Goal: Task Accomplishment & Management: Complete application form

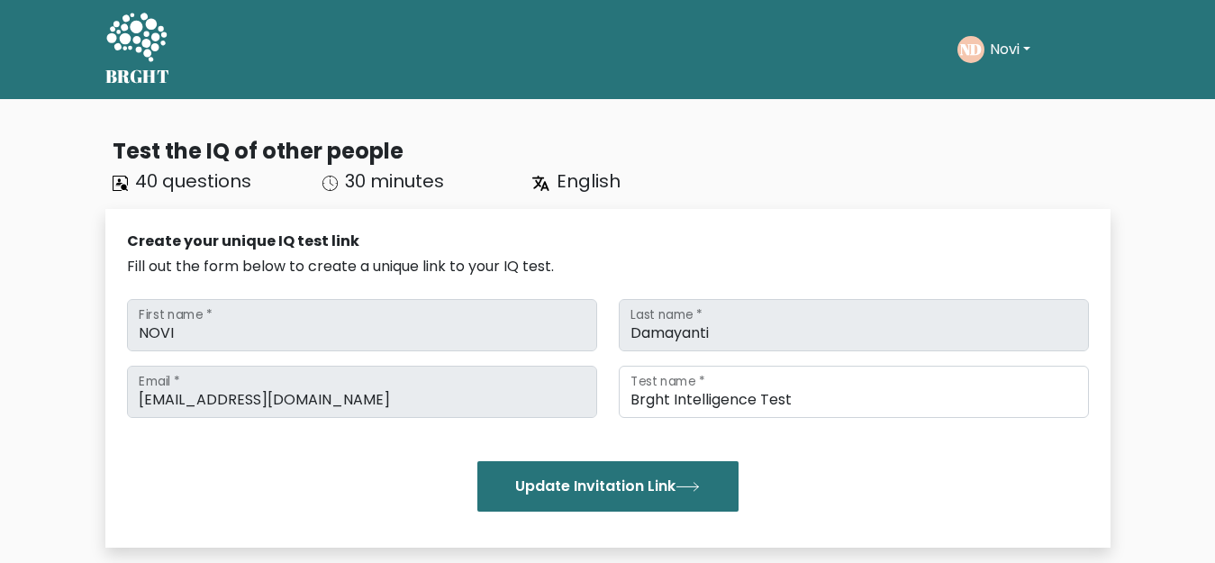
click at [125, 58] on icon at bounding box center [136, 39] width 62 height 54
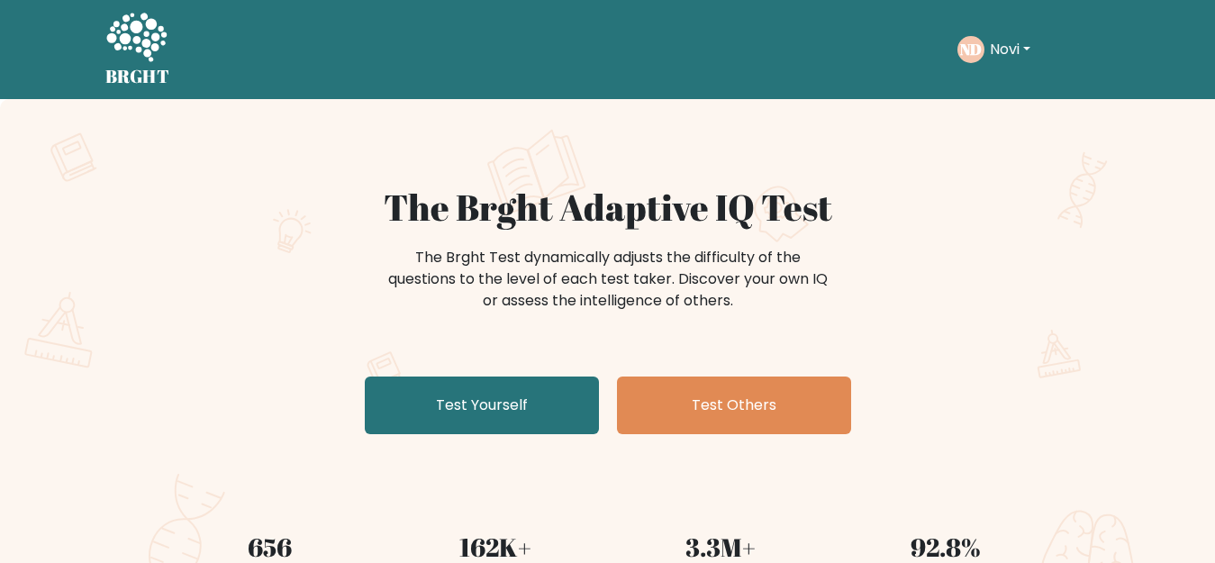
click at [1010, 47] on button "Novi" at bounding box center [1009, 49] width 51 height 23
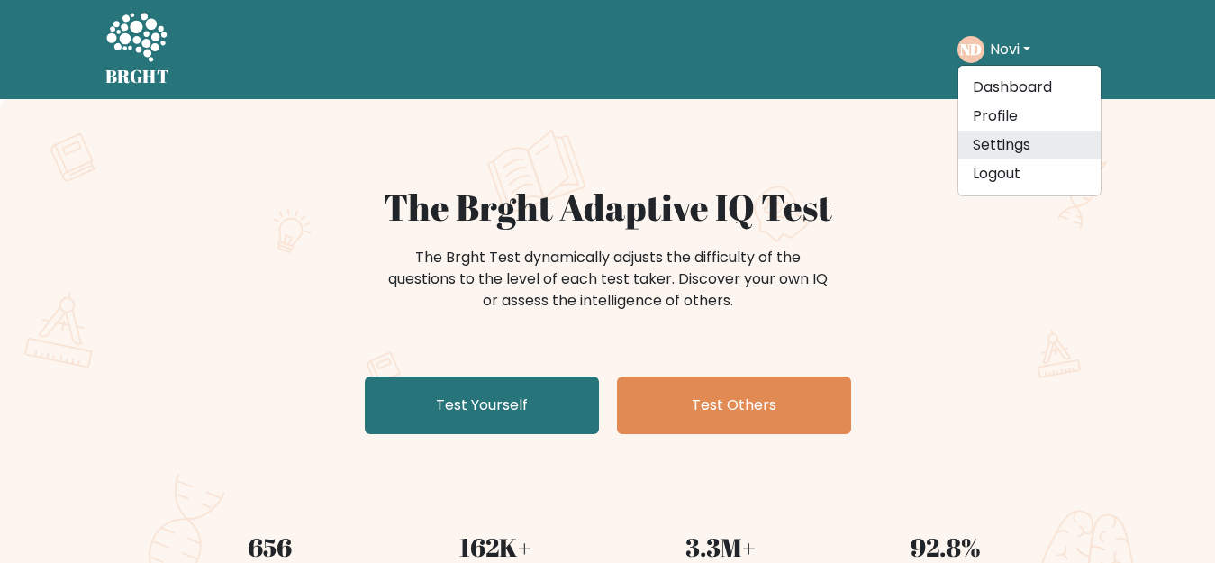
click at [1001, 149] on link "Settings" at bounding box center [1029, 145] width 142 height 29
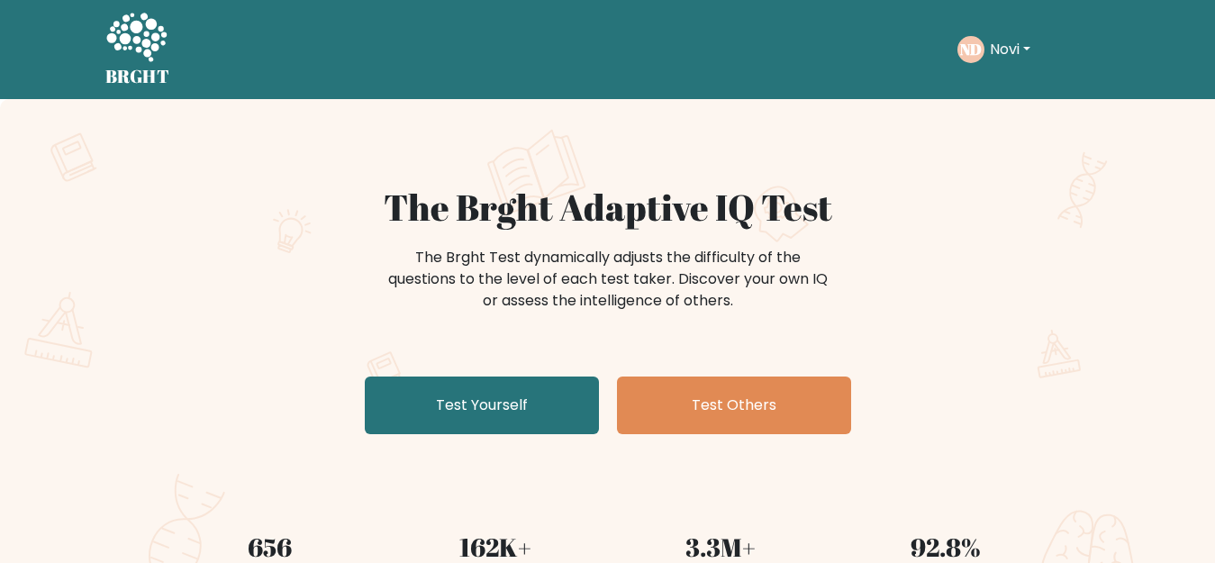
click at [1021, 48] on button "Novi" at bounding box center [1009, 49] width 51 height 23
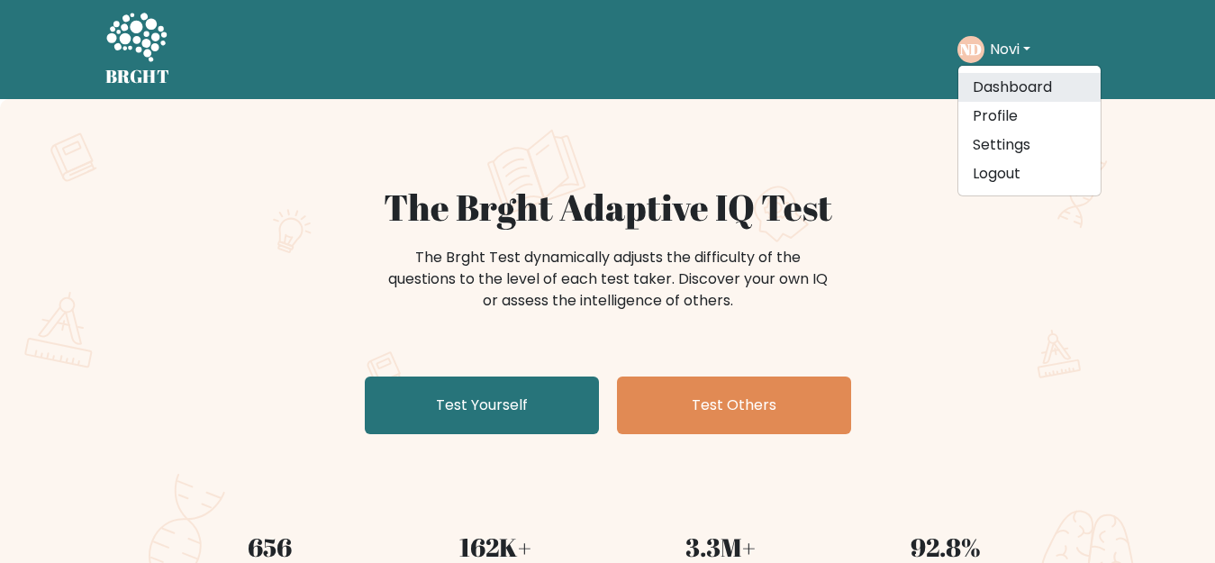
click at [1016, 85] on link "Dashboard" at bounding box center [1029, 87] width 142 height 29
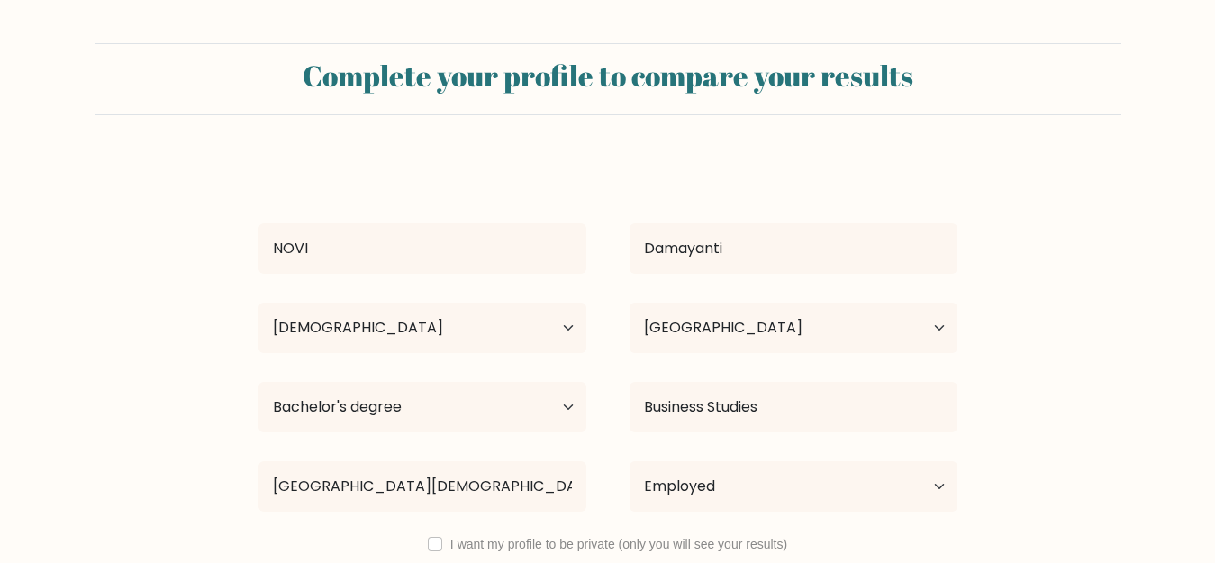
select select "25_34"
select select "ID"
select select "bachelors_degree"
select select "employed"
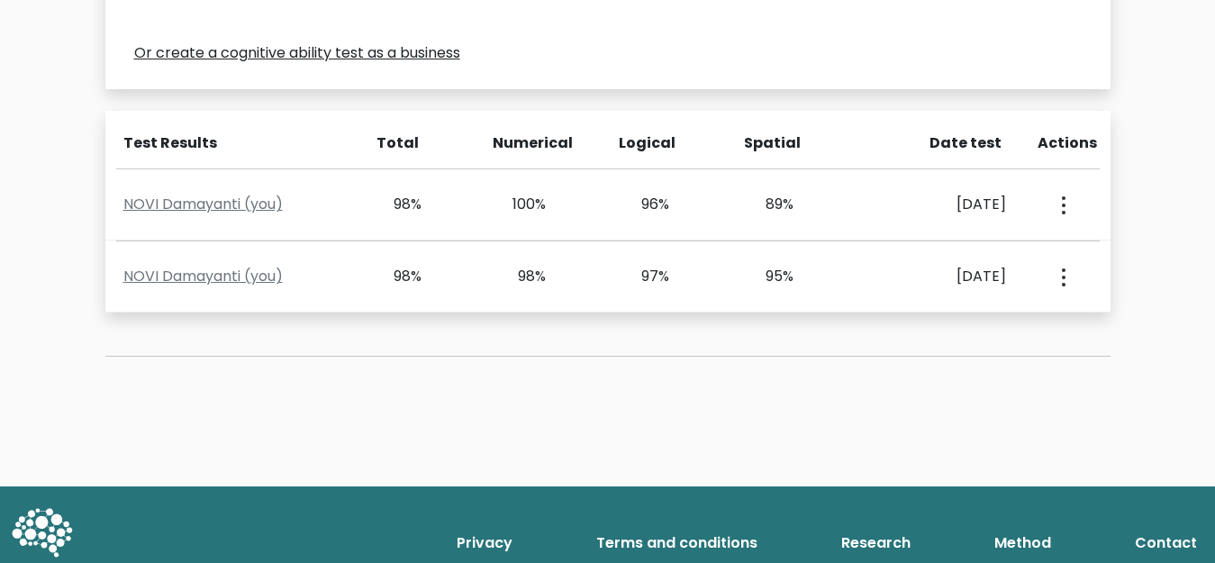
scroll to position [720, 0]
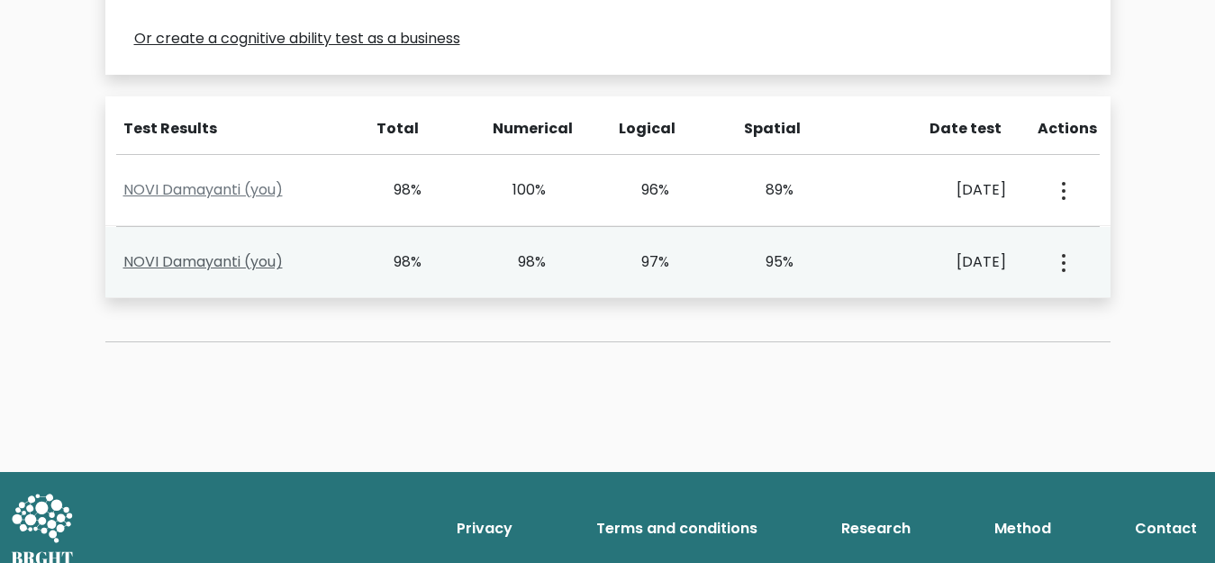
click at [199, 257] on link "NOVI Damayanti (you)" at bounding box center [202, 261] width 159 height 21
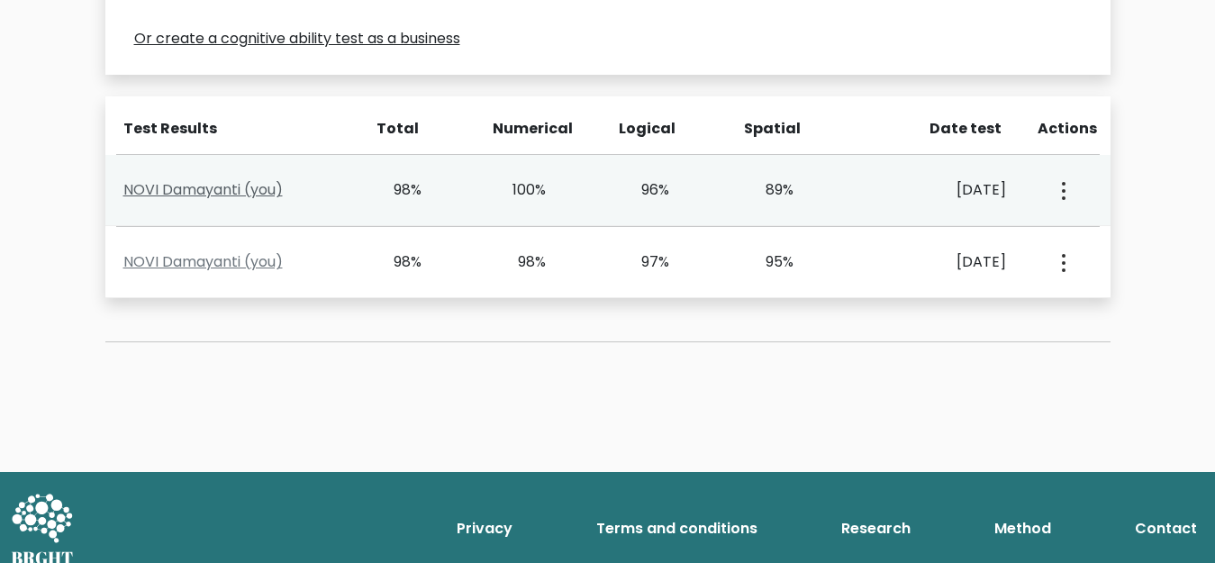
click at [162, 190] on link "NOVI Damayanti (you)" at bounding box center [202, 189] width 159 height 21
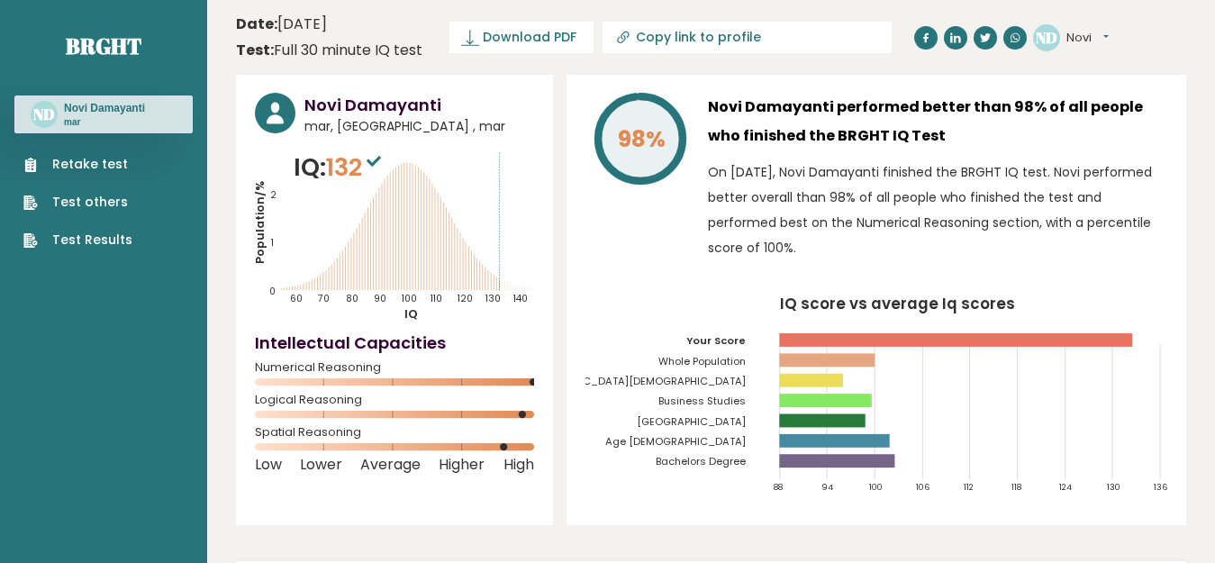
scroll to position [90, 0]
click at [83, 164] on link "Retake test" at bounding box center [77, 164] width 109 height 19
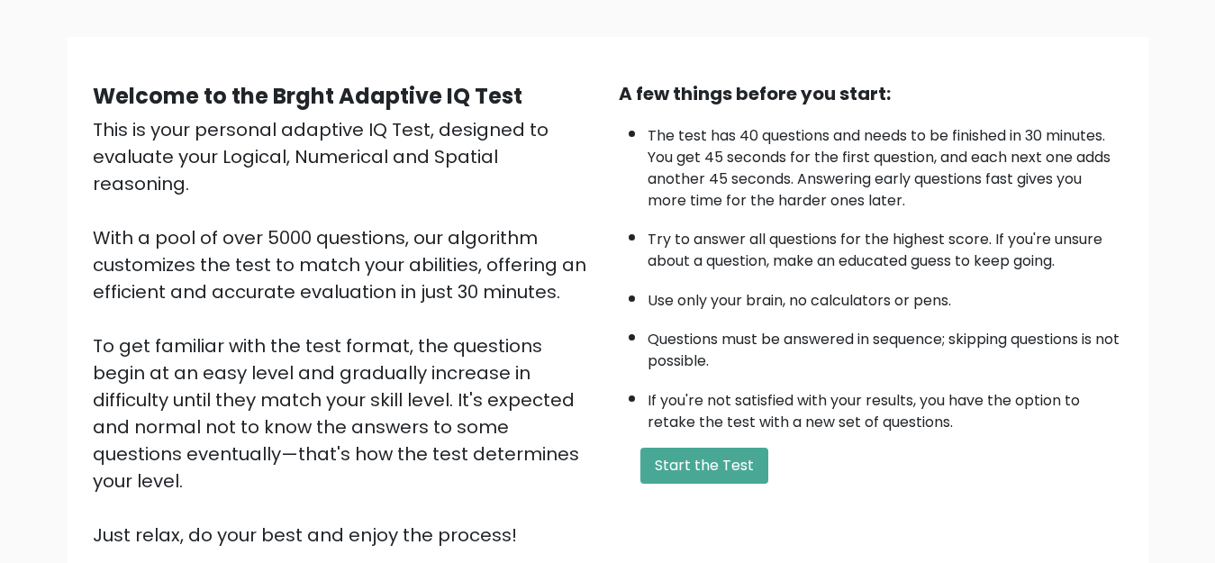
scroll to position [262, 0]
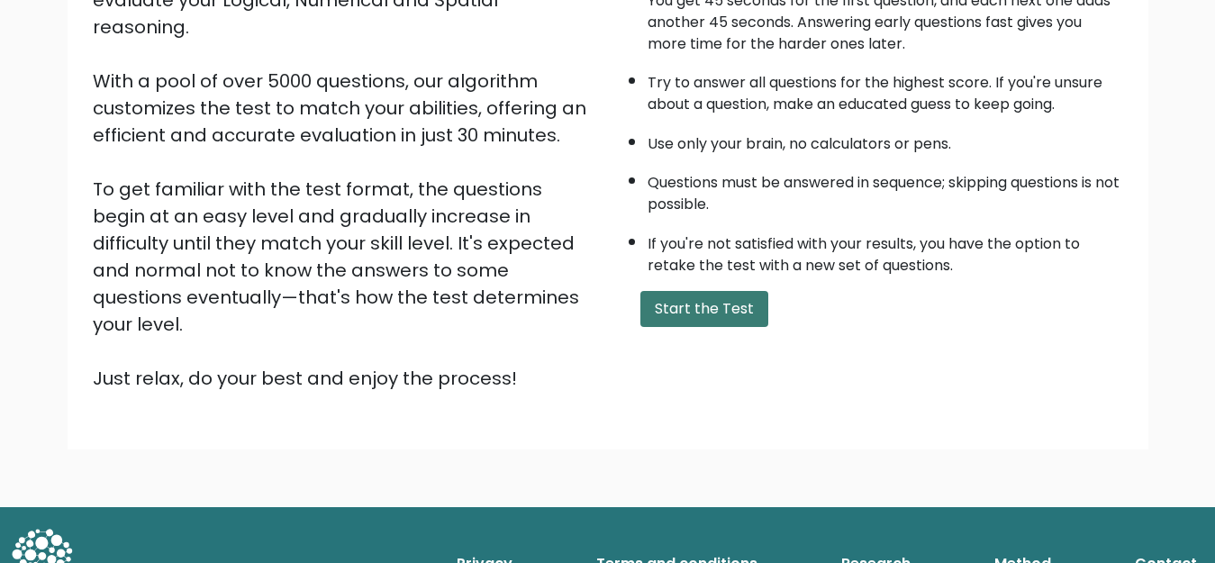
click at [718, 310] on button "Start the Test" at bounding box center [704, 309] width 128 height 36
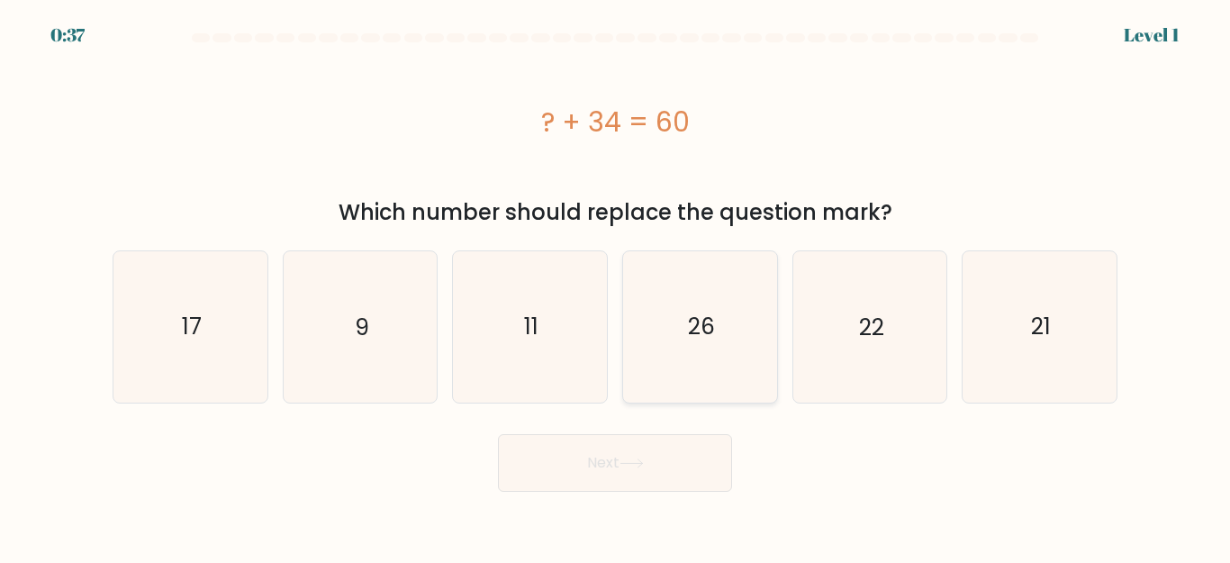
click at [703, 328] on text "26" at bounding box center [701, 327] width 27 height 32
click at [616, 286] on input "d. 26" at bounding box center [615, 284] width 1 height 5
radio input "true"
click at [610, 471] on button "Next" at bounding box center [615, 463] width 234 height 58
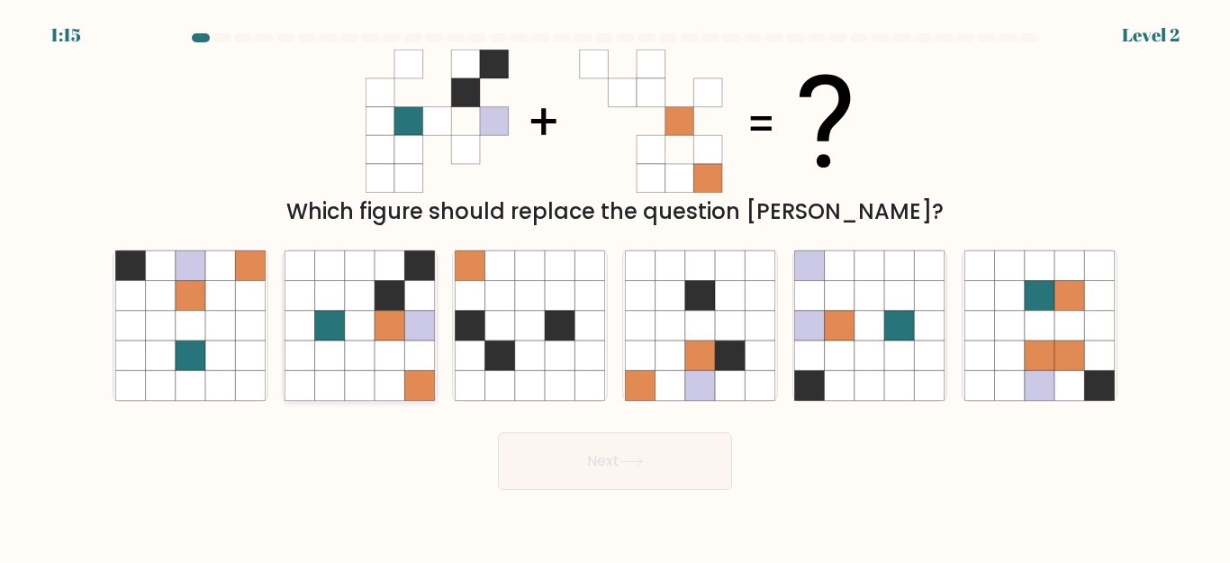
click at [398, 290] on icon at bounding box center [390, 296] width 30 height 30
click at [615, 286] on input "b." at bounding box center [615, 284] width 1 height 5
radio input "true"
click at [644, 466] on icon at bounding box center [631, 461] width 24 height 10
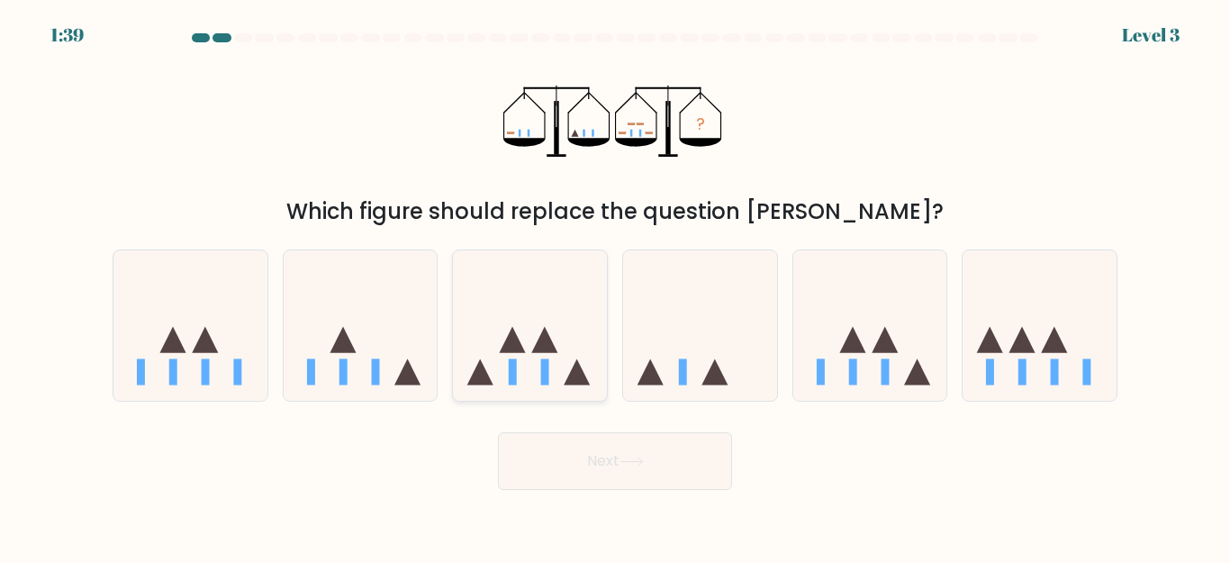
click at [512, 351] on icon at bounding box center [513, 340] width 26 height 26
click at [615, 286] on input "c." at bounding box center [615, 284] width 1 height 5
radio input "true"
click at [608, 465] on button "Next" at bounding box center [615, 461] width 234 height 58
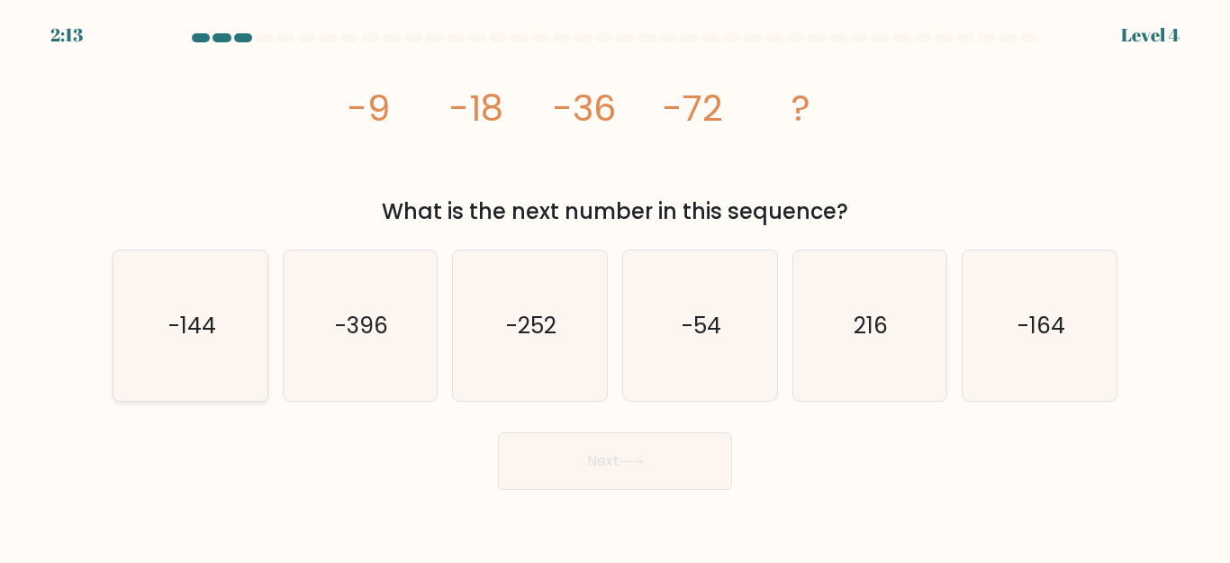
click at [188, 329] on text "-144" at bounding box center [191, 326] width 48 height 32
click at [615, 286] on input "a. -144" at bounding box center [615, 284] width 1 height 5
radio input "true"
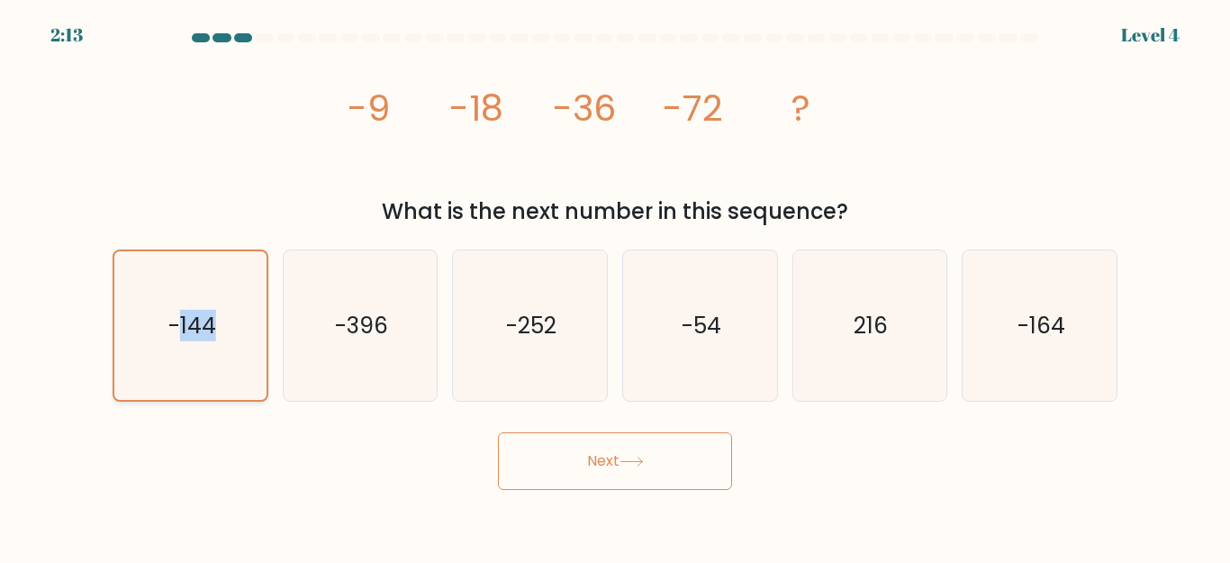
click at [188, 329] on text "-144" at bounding box center [191, 326] width 48 height 32
click at [615, 286] on input "a. -144" at bounding box center [615, 284] width 1 height 5
click at [580, 461] on button "Next" at bounding box center [615, 461] width 234 height 58
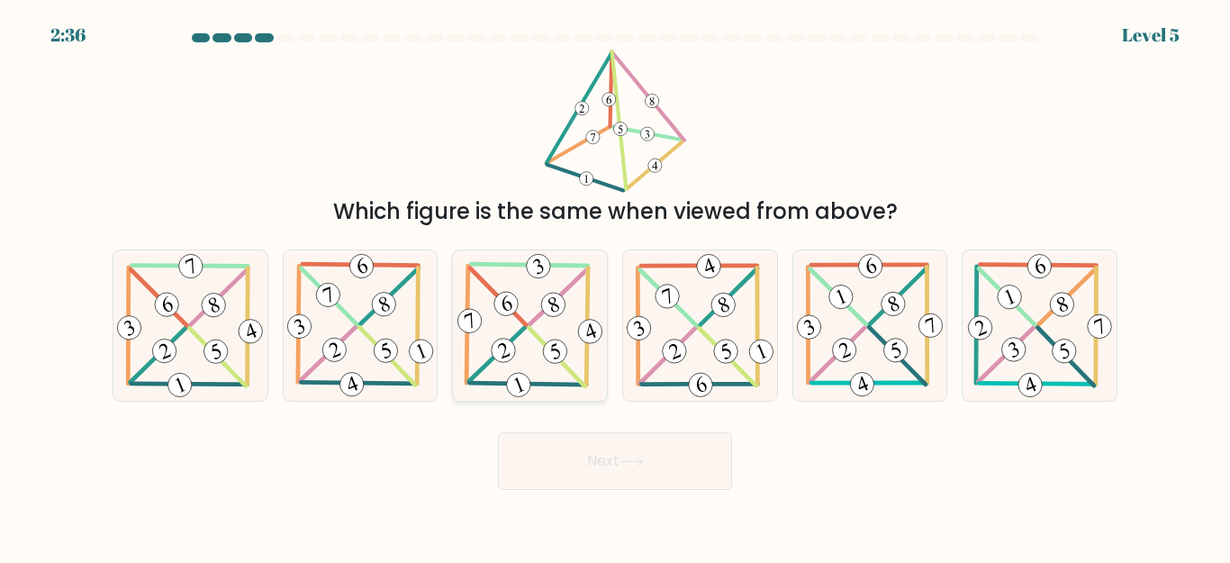
click at [483, 328] on icon at bounding box center [530, 325] width 153 height 150
click at [615, 286] on input "c." at bounding box center [615, 284] width 1 height 5
radio input "true"
click at [593, 462] on button "Next" at bounding box center [615, 461] width 234 height 58
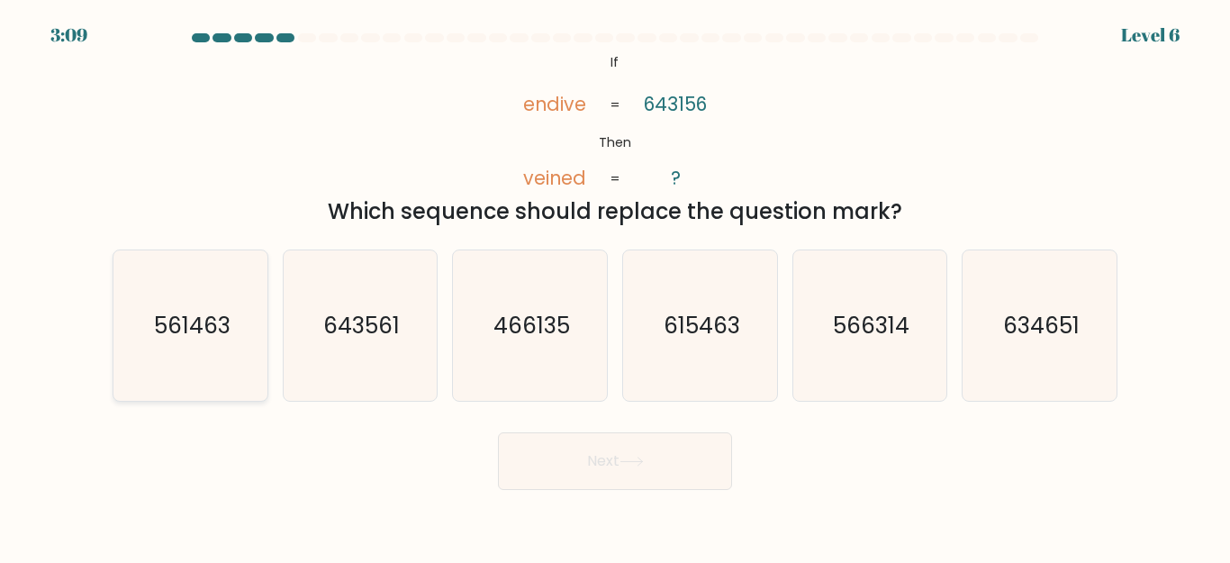
click at [194, 322] on text "561463" at bounding box center [191, 326] width 77 height 32
click at [615, 286] on input "a. 561463" at bounding box center [615, 284] width 1 height 5
radio input "true"
click at [620, 472] on button "Next" at bounding box center [615, 461] width 234 height 58
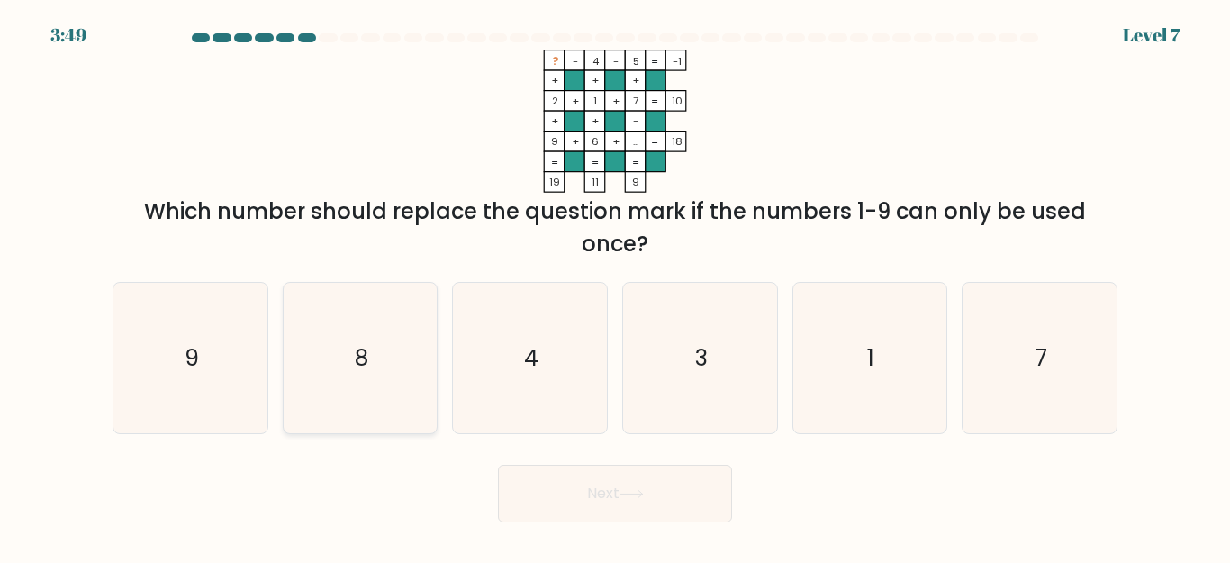
click at [361, 357] on text "8" at bounding box center [362, 358] width 14 height 32
click at [399, 370] on icon "8" at bounding box center [359, 358] width 150 height 150
click at [615, 286] on input "b. 8" at bounding box center [615, 284] width 1 height 5
radio input "true"
click at [593, 487] on button "Next" at bounding box center [615, 494] width 234 height 58
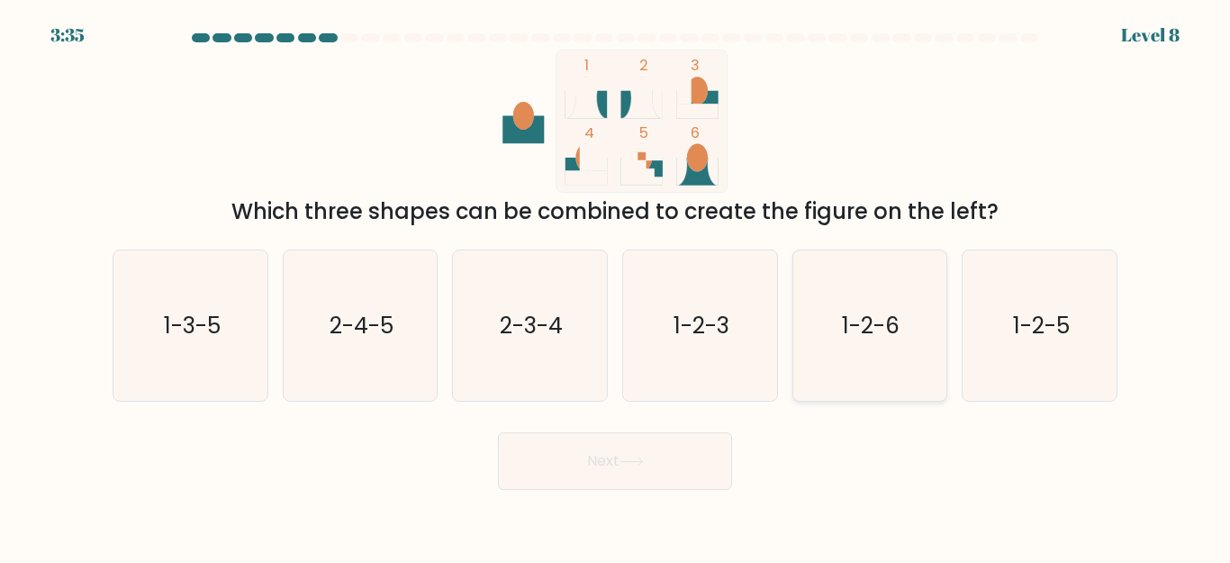
click at [857, 324] on text "1-2-6" at bounding box center [872, 326] width 58 height 32
click at [616, 286] on input "e. 1-2-6" at bounding box center [615, 284] width 1 height 5
radio input "true"
click at [613, 468] on button "Next" at bounding box center [615, 461] width 234 height 58
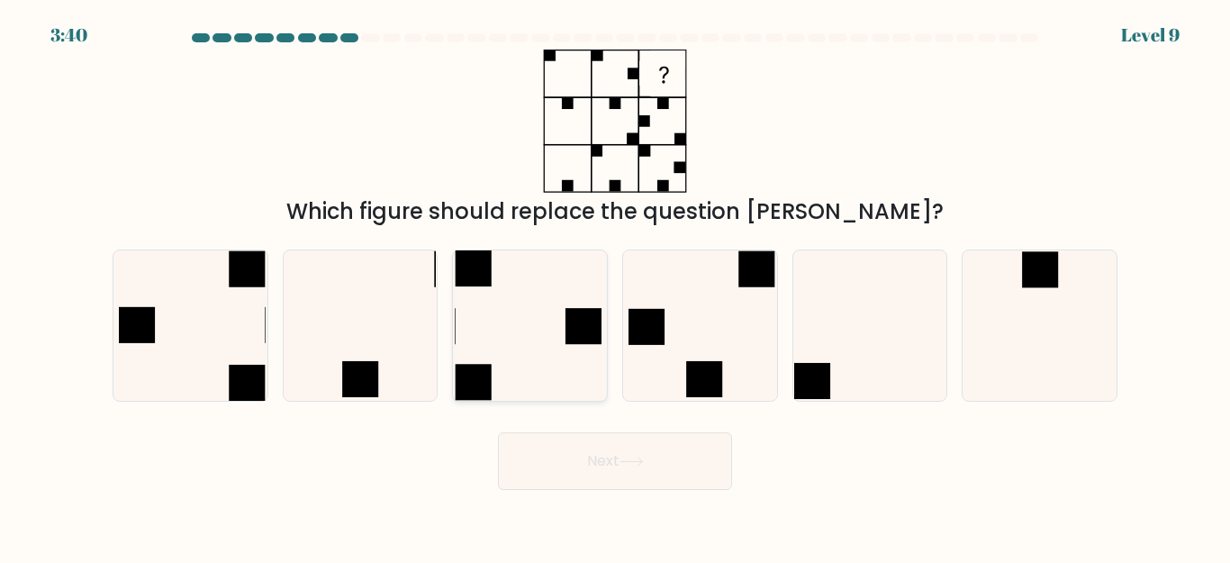
click at [530, 283] on icon at bounding box center [530, 325] width 150 height 150
click at [615, 283] on input "c." at bounding box center [615, 284] width 1 height 5
radio input "true"
click at [635, 460] on icon at bounding box center [631, 461] width 24 height 10
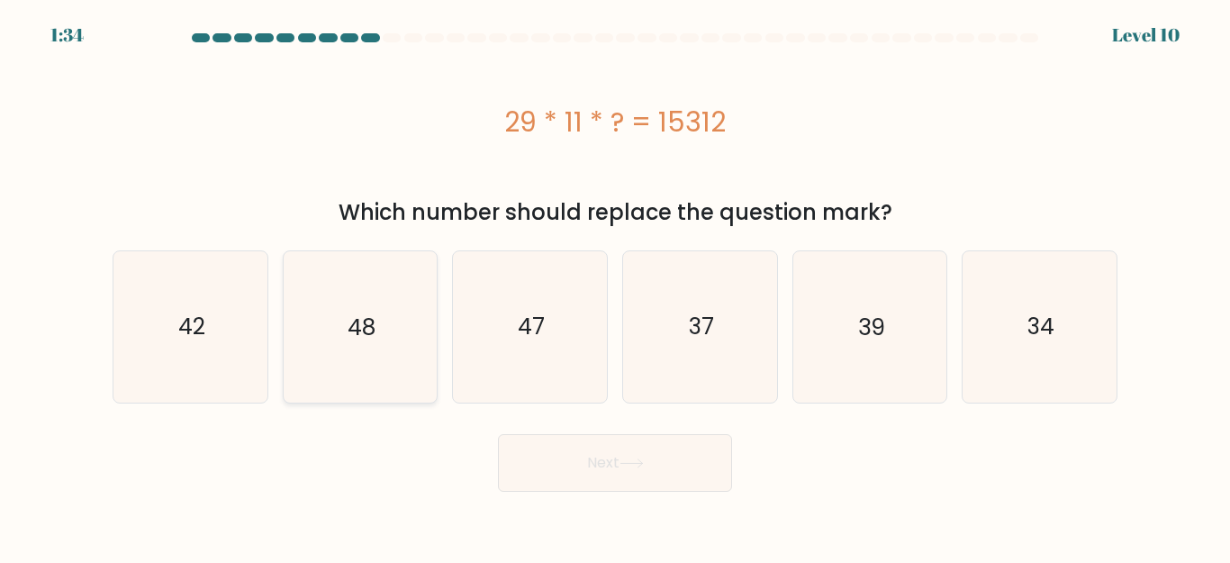
click at [362, 326] on text "48" at bounding box center [362, 327] width 28 height 32
click at [615, 286] on input "b. 48" at bounding box center [615, 284] width 1 height 5
radio input "true"
click at [590, 455] on button "Next" at bounding box center [615, 463] width 234 height 58
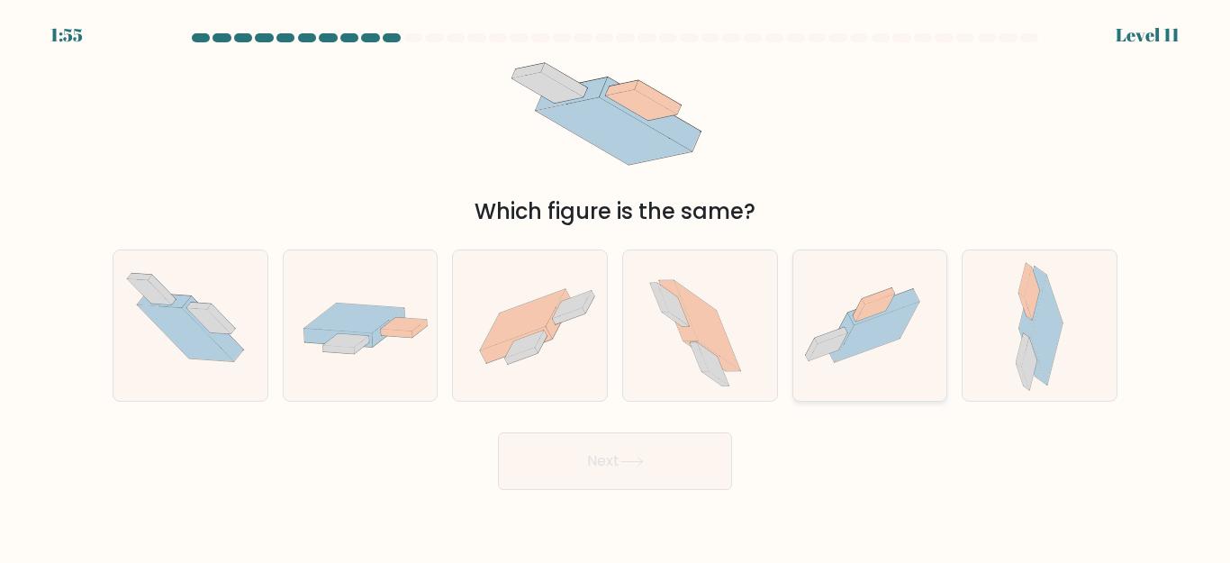
click at [873, 361] on icon at bounding box center [870, 325] width 154 height 115
click at [616, 286] on input "e." at bounding box center [615, 284] width 1 height 5
radio input "true"
click at [676, 455] on button "Next" at bounding box center [615, 461] width 234 height 58
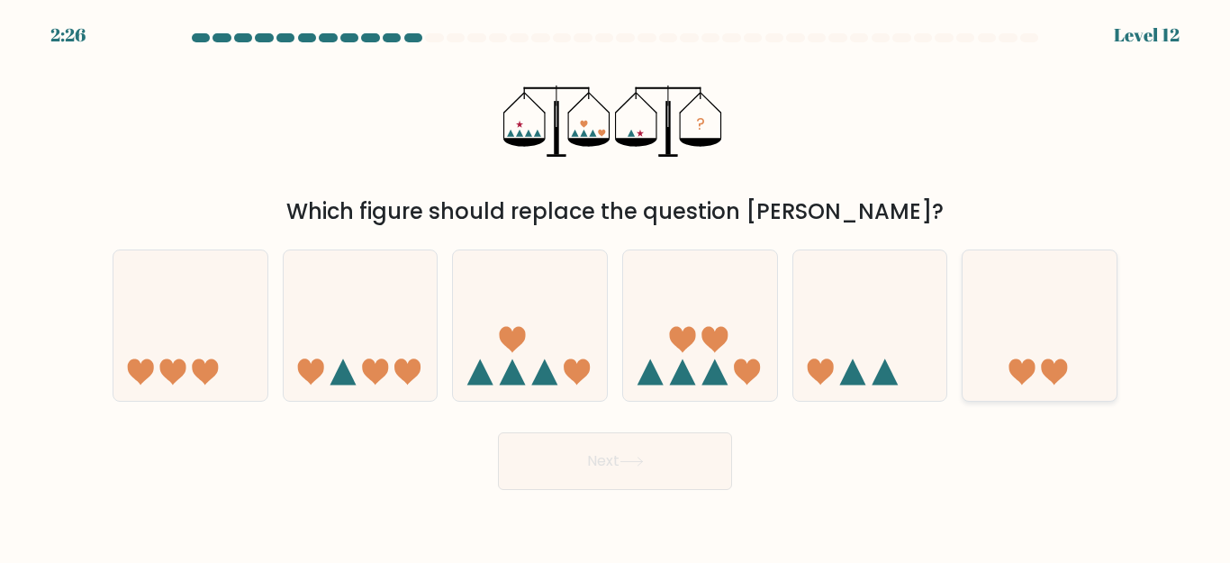
click at [1030, 370] on icon at bounding box center [1022, 372] width 26 height 26
click at [616, 286] on input "f." at bounding box center [615, 284] width 1 height 5
radio input "true"
click at [600, 460] on button "Next" at bounding box center [615, 461] width 234 height 58
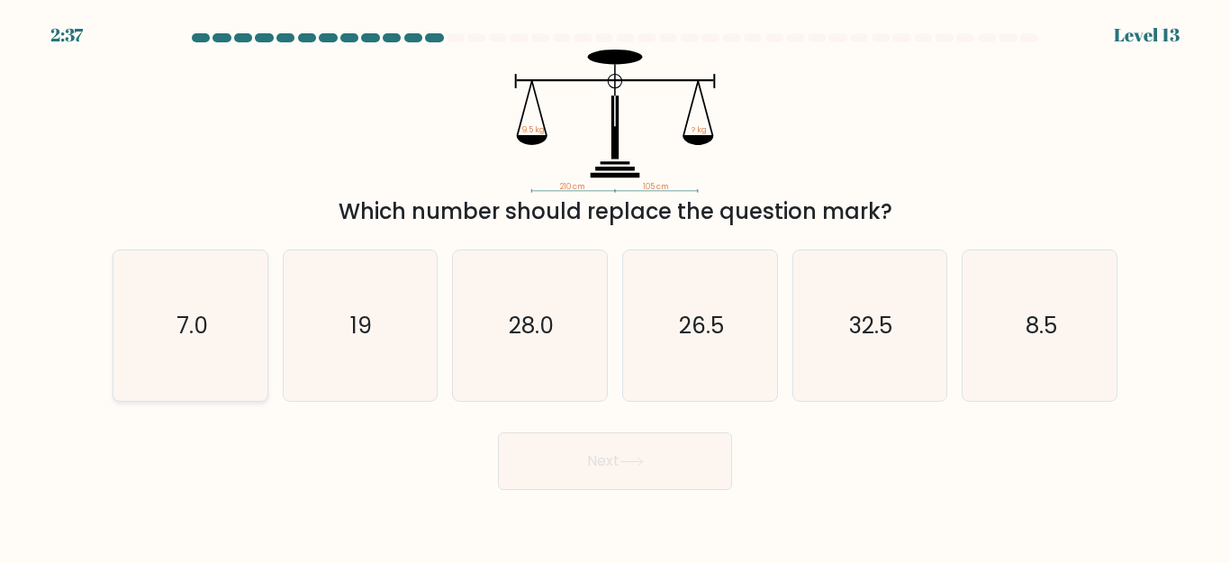
click at [179, 309] on icon "7.0" at bounding box center [190, 325] width 150 height 150
click at [615, 286] on input "a. 7.0" at bounding box center [615, 284] width 1 height 5
radio input "true"
click at [659, 460] on button "Next" at bounding box center [615, 461] width 234 height 58
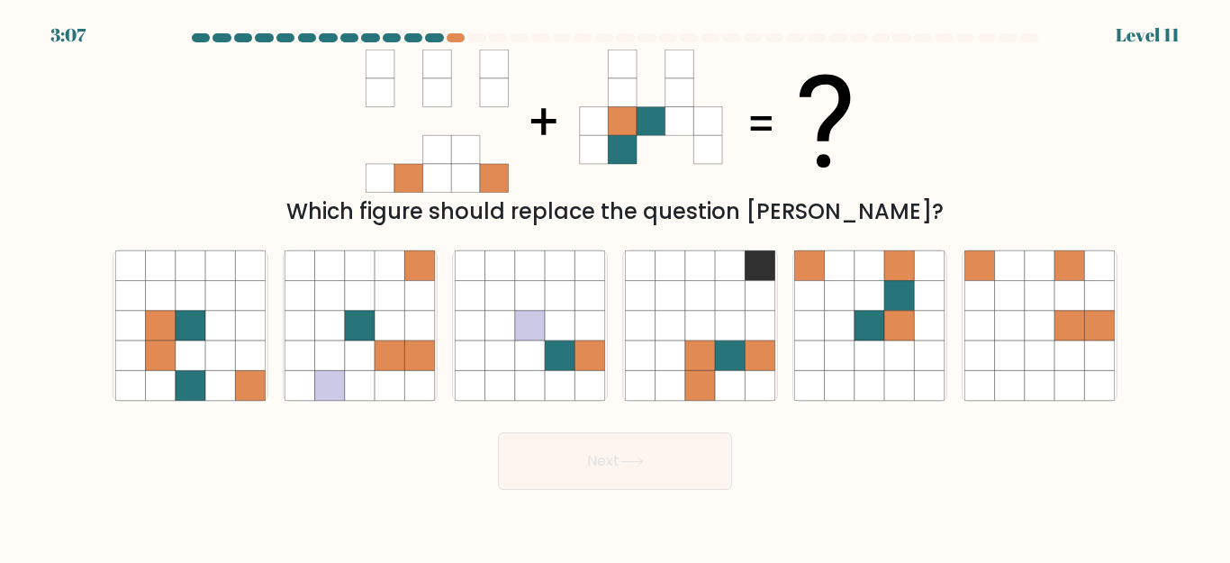
click at [628, 127] on icon at bounding box center [622, 121] width 29 height 29
click at [882, 310] on icon at bounding box center [869, 296] width 30 height 30
click at [616, 286] on input "e." at bounding box center [615, 284] width 1 height 5
radio input "true"
click at [652, 472] on button "Next" at bounding box center [615, 461] width 234 height 58
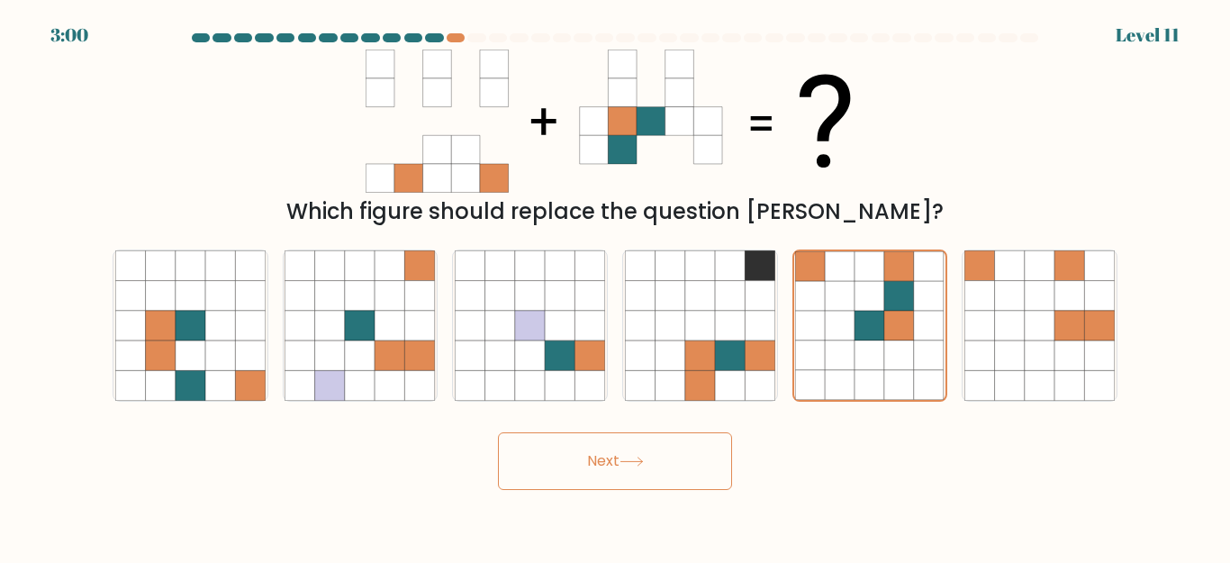
click at [686, 458] on button "Next" at bounding box center [615, 461] width 234 height 58
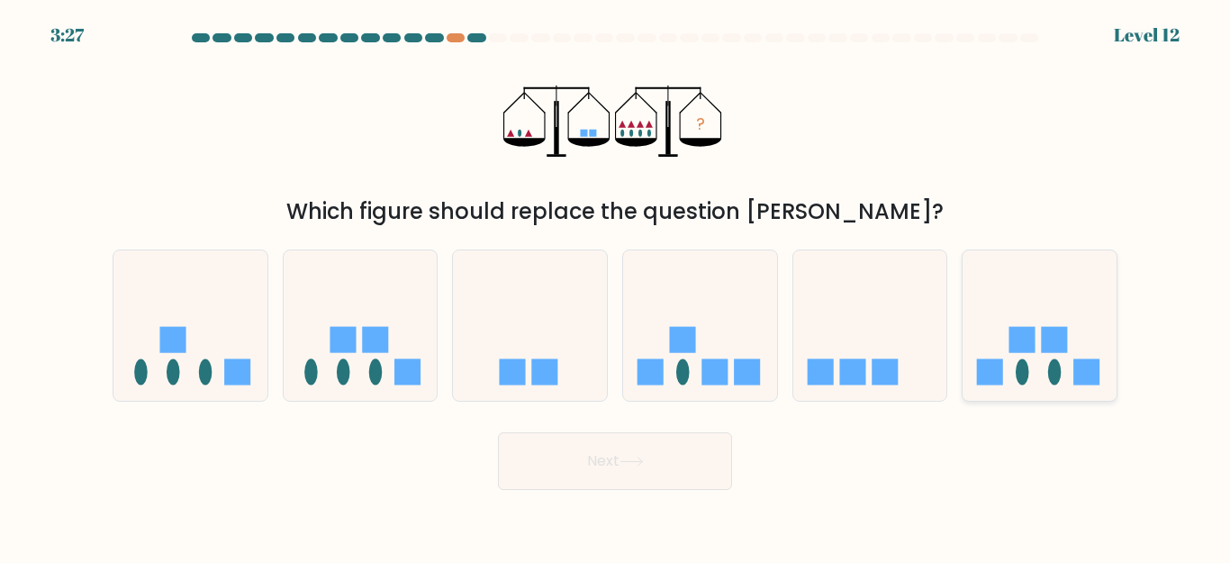
click at [1035, 352] on rect at bounding box center [1022, 340] width 26 height 26
click at [616, 286] on input "f." at bounding box center [615, 284] width 1 height 5
radio input "true"
click at [627, 474] on button "Next" at bounding box center [615, 461] width 234 height 58
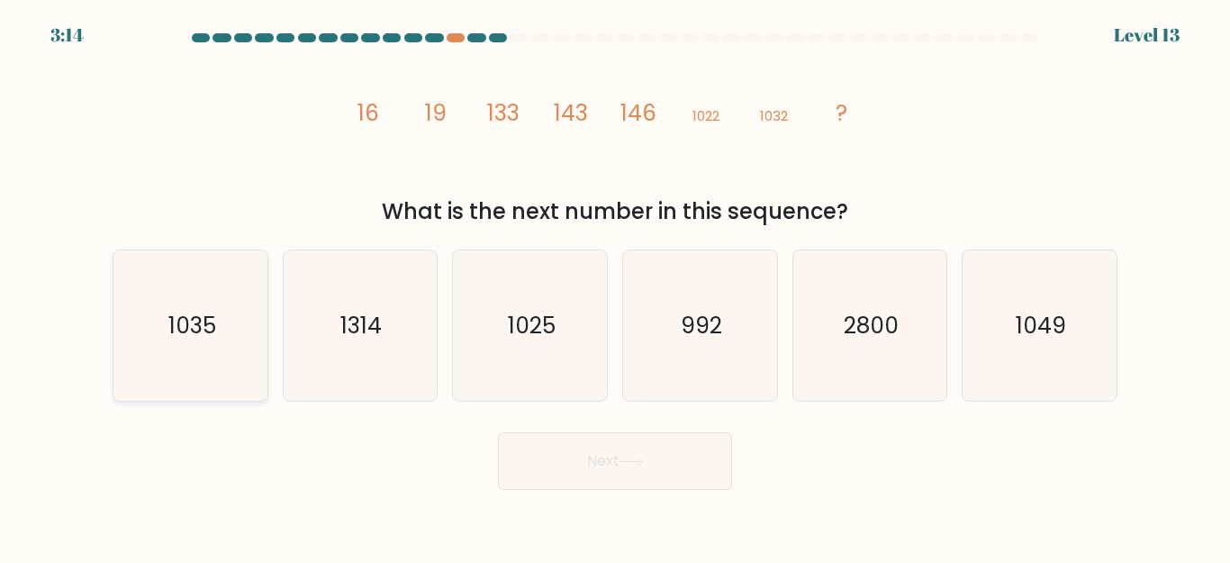
click at [215, 321] on text "1035" at bounding box center [191, 326] width 48 height 32
click at [615, 286] on input "a. 1035" at bounding box center [615, 284] width 1 height 5
radio input "true"
click at [646, 468] on button "Next" at bounding box center [615, 461] width 234 height 58
click at [1141, 143] on form at bounding box center [615, 261] width 1230 height 456
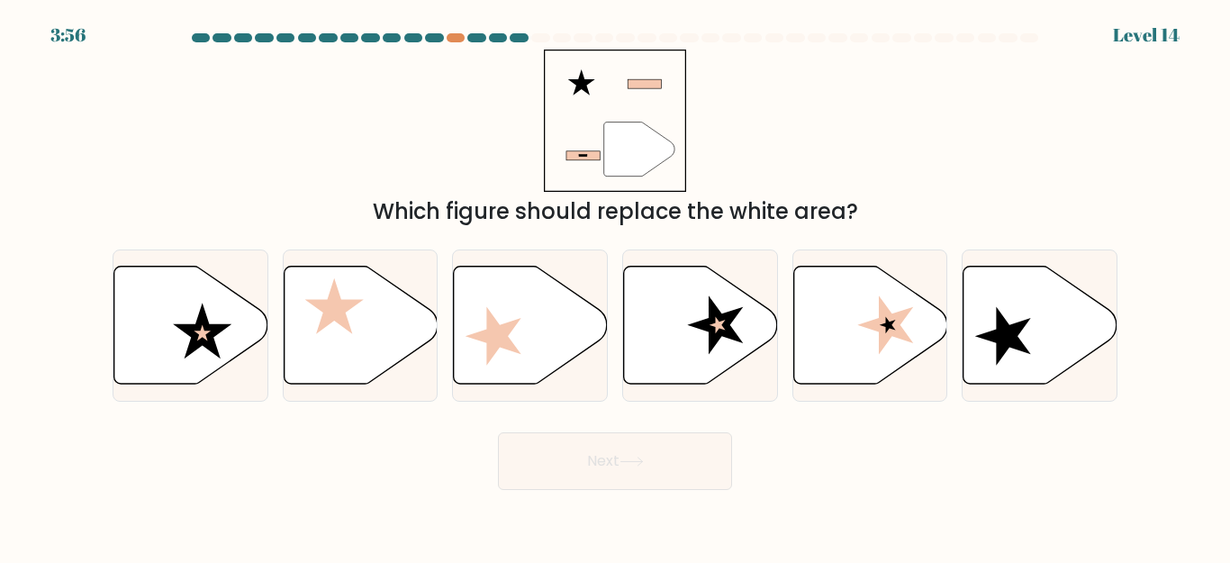
click at [881, 170] on div "" Which figure should replace the white area?" at bounding box center [615, 139] width 1026 height 178
click at [173, 329] on icon at bounding box center [191, 325] width 154 height 118
click at [615, 286] on input "a." at bounding box center [615, 284] width 1 height 5
radio input "true"
click at [583, 468] on button "Next" at bounding box center [615, 461] width 234 height 58
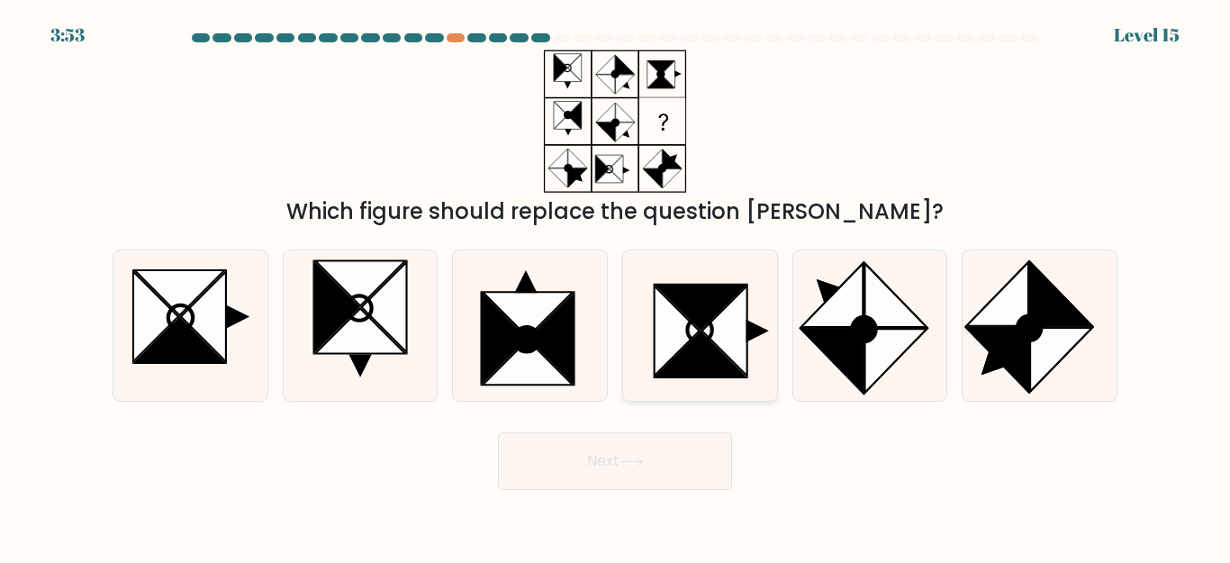
click at [721, 334] on icon at bounding box center [723, 330] width 45 height 90
click at [616, 286] on input "d." at bounding box center [615, 284] width 1 height 5
radio input "true"
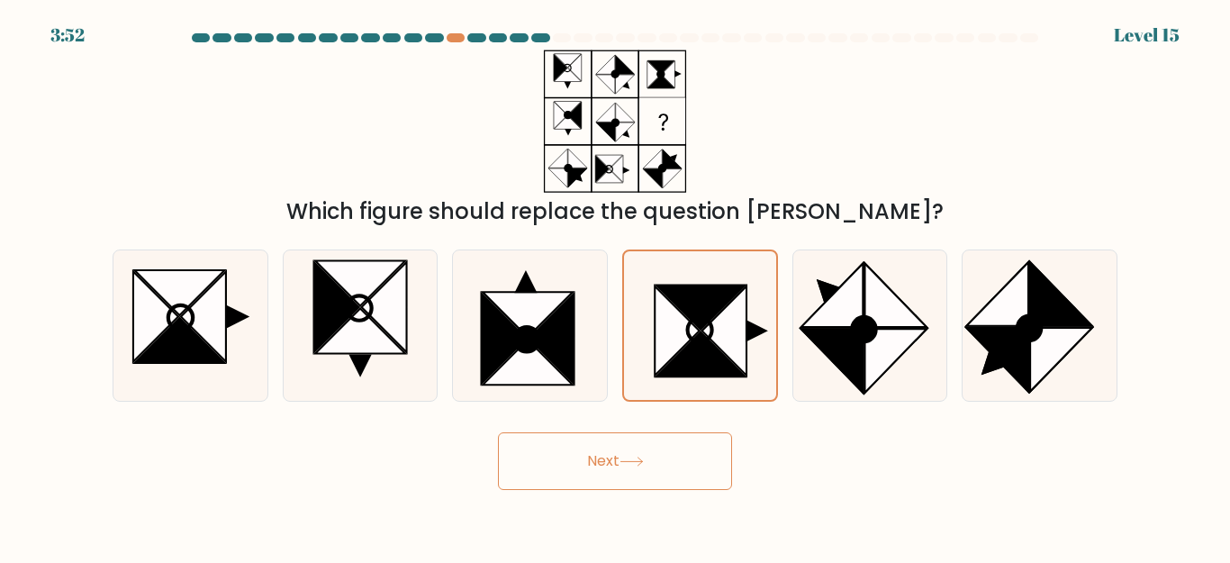
click at [627, 463] on icon at bounding box center [631, 461] width 24 height 10
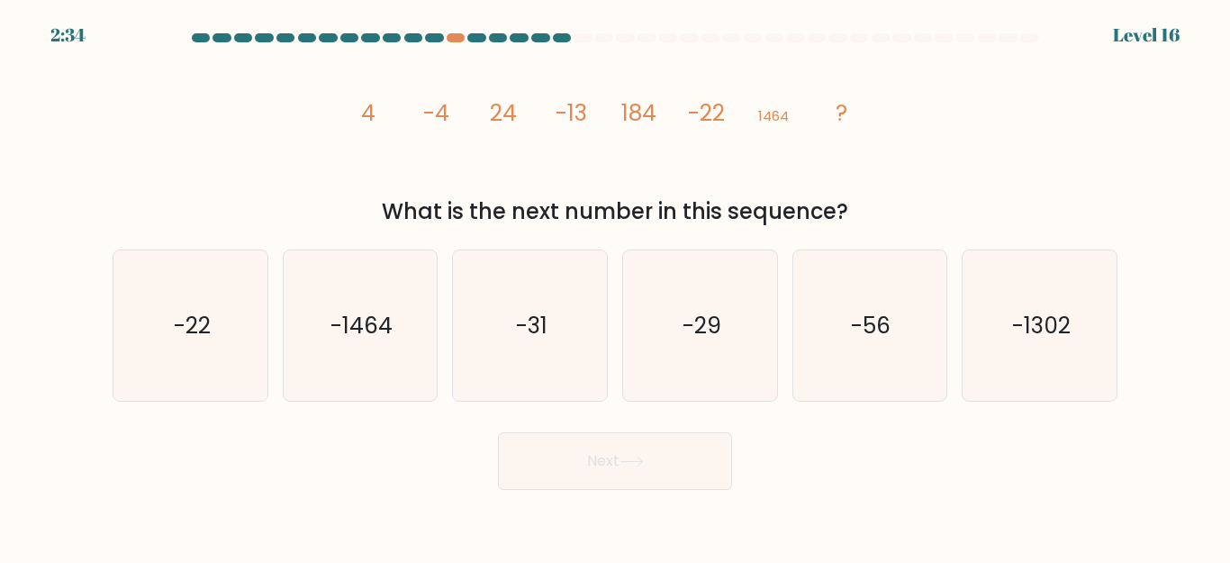
click at [736, 171] on icon "image/svg+xml 4 -4 24 -13 184 -22 1464 ?" at bounding box center [615, 121] width 540 height 143
click at [522, 321] on text "-31" at bounding box center [532, 326] width 32 height 32
click at [615, 286] on input "c. -31" at bounding box center [615, 284] width 1 height 5
radio input "true"
click at [587, 459] on button "Next" at bounding box center [615, 461] width 234 height 58
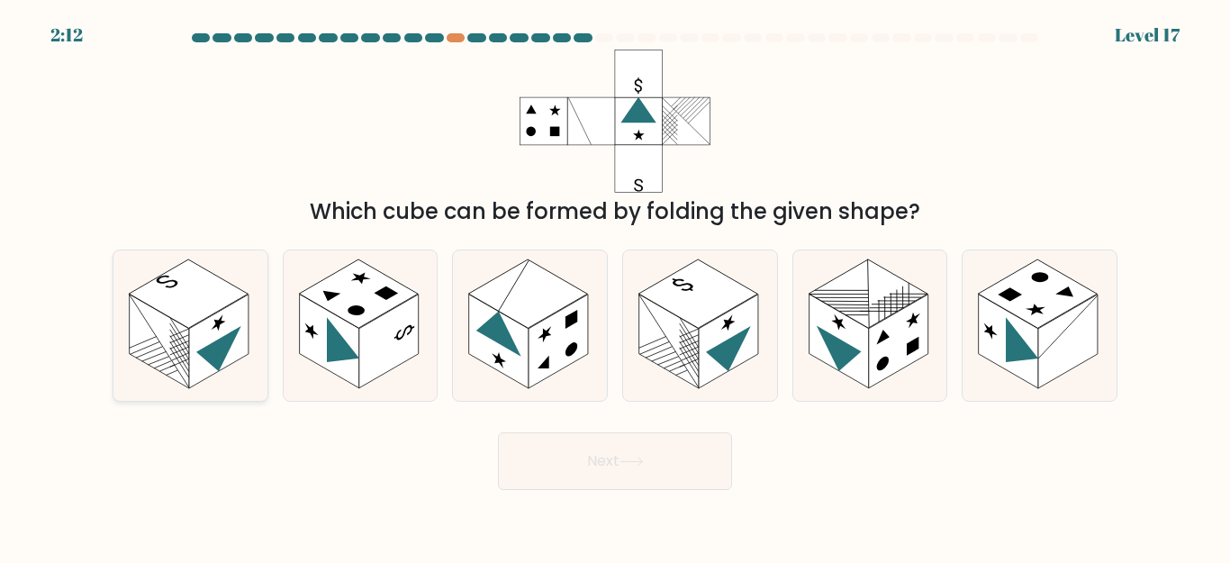
click at [201, 322] on rect at bounding box center [218, 341] width 59 height 95
click at [615, 286] on input "a." at bounding box center [615, 284] width 1 height 5
radio input "true"
click at [579, 453] on button "Next" at bounding box center [615, 461] width 234 height 58
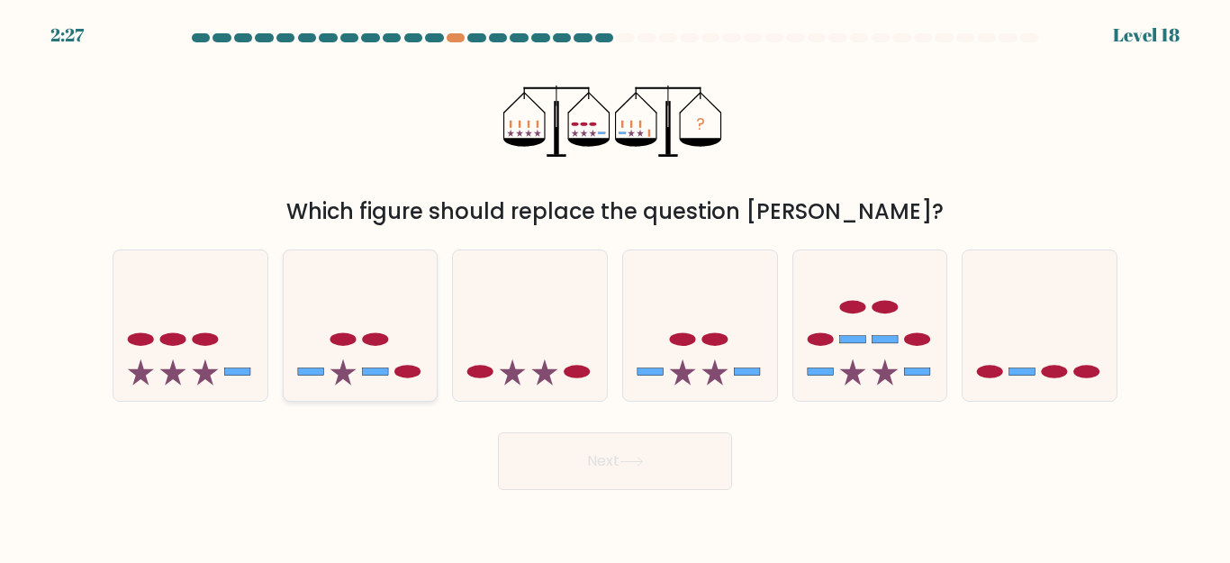
click at [365, 339] on ellipse at bounding box center [375, 340] width 26 height 14
click at [615, 286] on input "b." at bounding box center [615, 284] width 1 height 5
radio input "true"
click at [207, 366] on icon at bounding box center [206, 372] width 26 height 26
click at [615, 286] on input "a." at bounding box center [615, 284] width 1 height 5
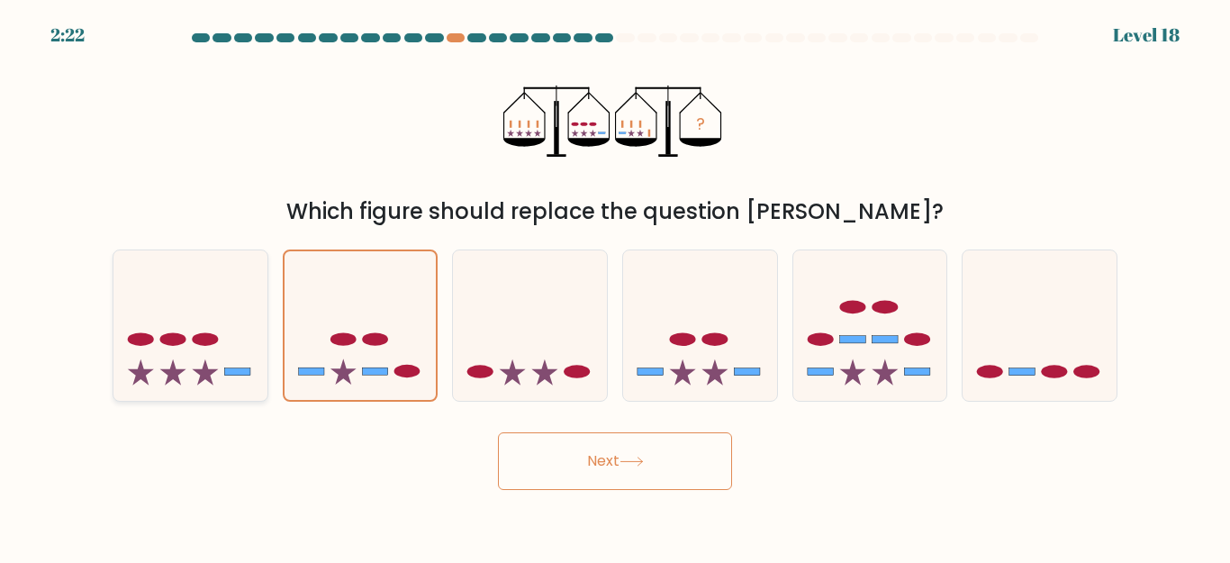
radio input "true"
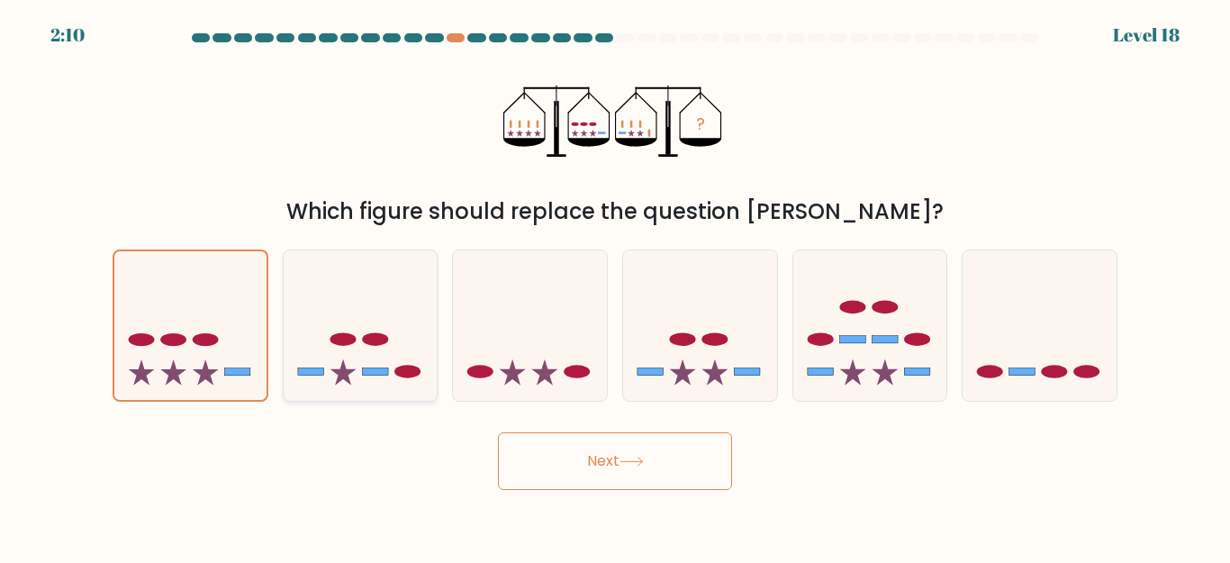
click at [381, 361] on icon at bounding box center [361, 325] width 154 height 127
click at [615, 286] on input "b." at bounding box center [615, 284] width 1 height 5
radio input "true"
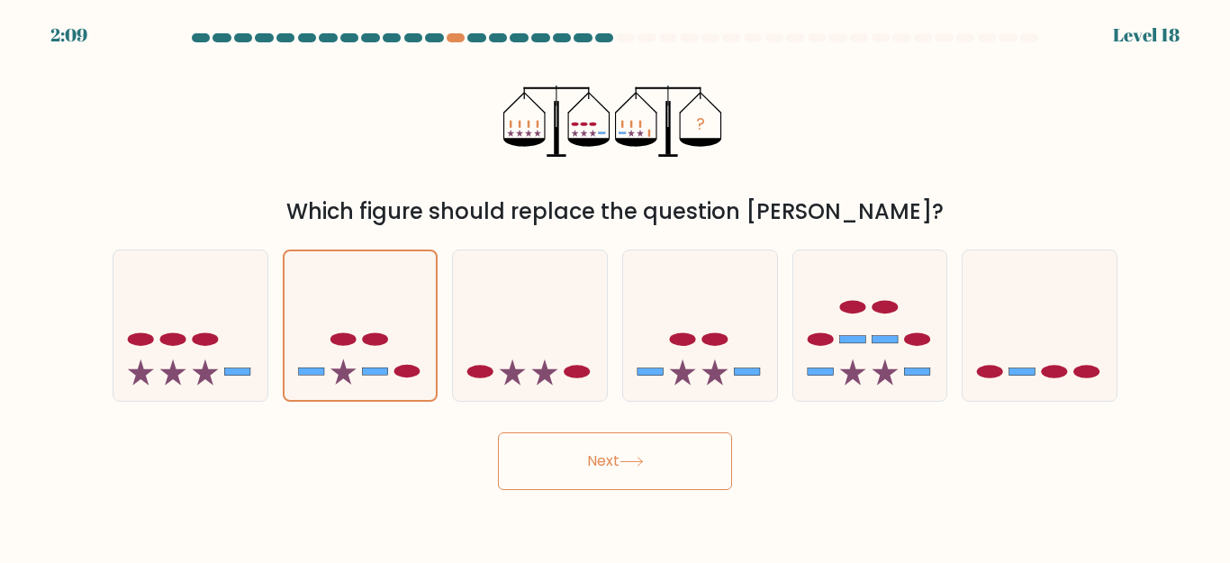
click at [621, 457] on button "Next" at bounding box center [615, 461] width 234 height 58
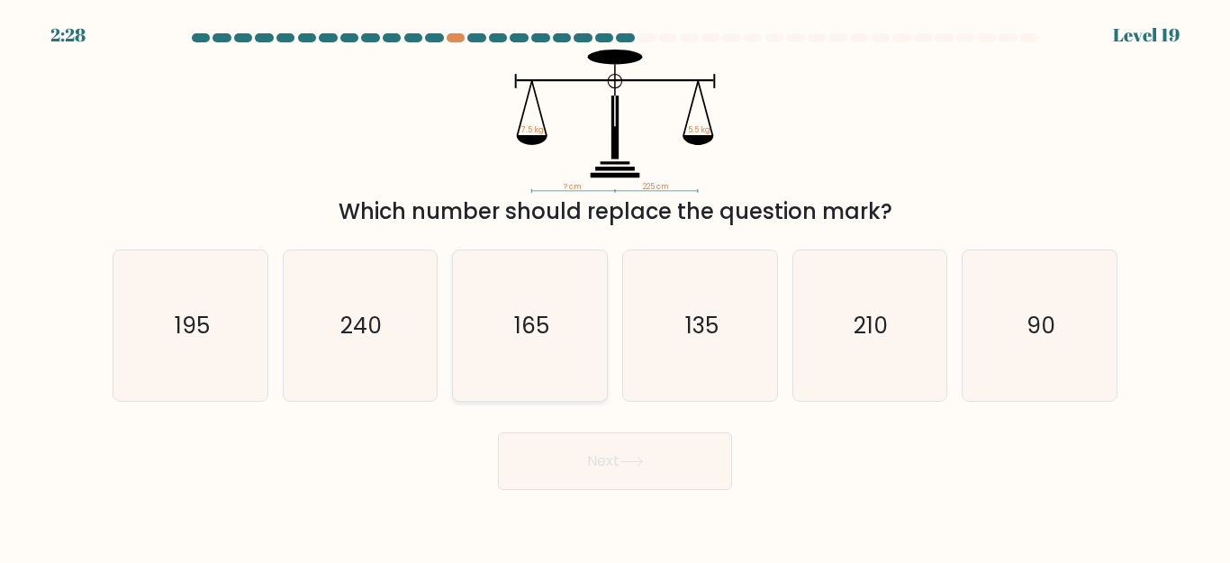
click at [510, 317] on icon "165" at bounding box center [530, 325] width 150 height 150
click at [615, 286] on input "c. 165" at bounding box center [615, 284] width 1 height 5
radio input "true"
click at [593, 465] on button "Next" at bounding box center [615, 461] width 234 height 58
click at [827, 225] on div "Which number should replace the question mark?" at bounding box center [614, 211] width 983 height 32
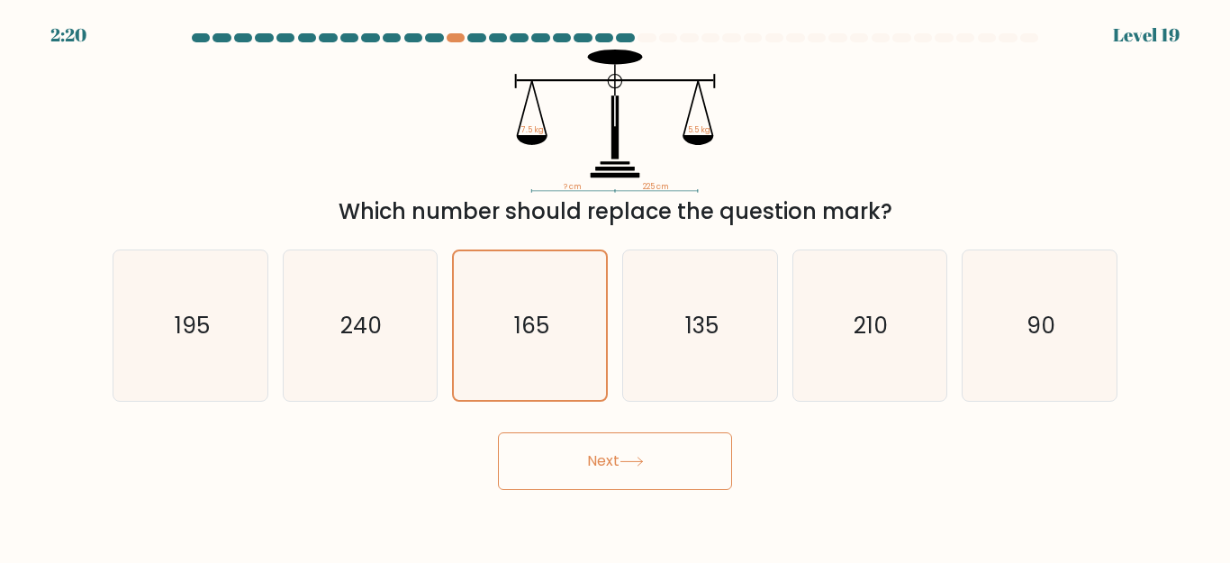
click at [610, 462] on button "Next" at bounding box center [615, 461] width 234 height 58
click at [675, 209] on div "Which number should replace the question mark?" at bounding box center [614, 211] width 983 height 32
click at [502, 303] on icon "165" at bounding box center [530, 325] width 149 height 149
click at [615, 286] on input "c. 165" at bounding box center [615, 284] width 1 height 5
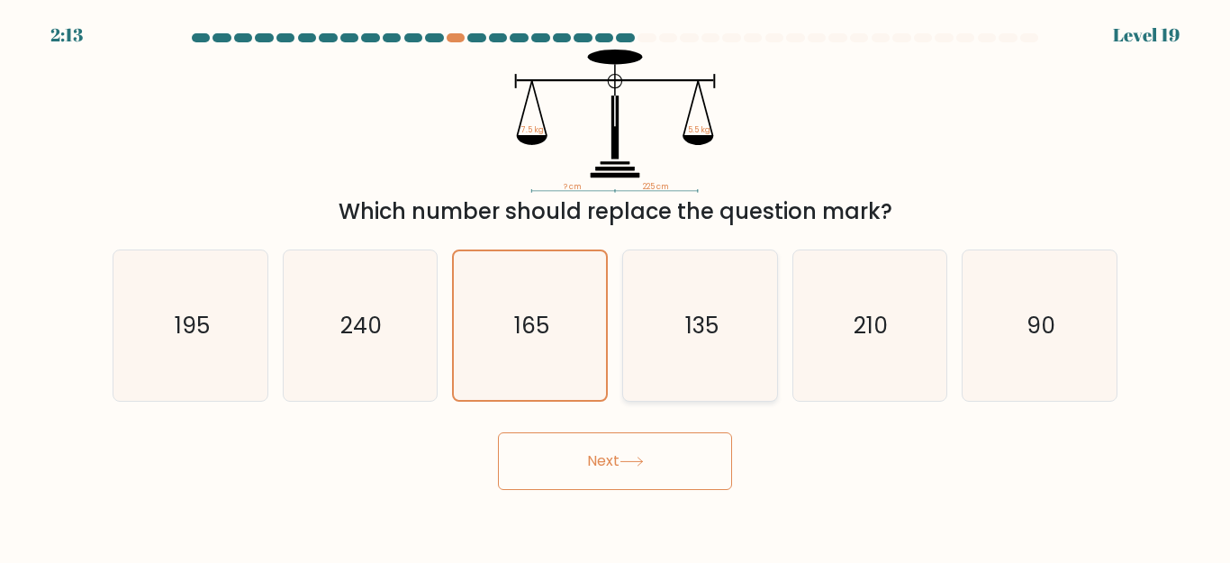
click at [707, 291] on icon "135" at bounding box center [700, 325] width 150 height 150
click at [616, 286] on input "d. 135" at bounding box center [615, 284] width 1 height 5
radio input "true"
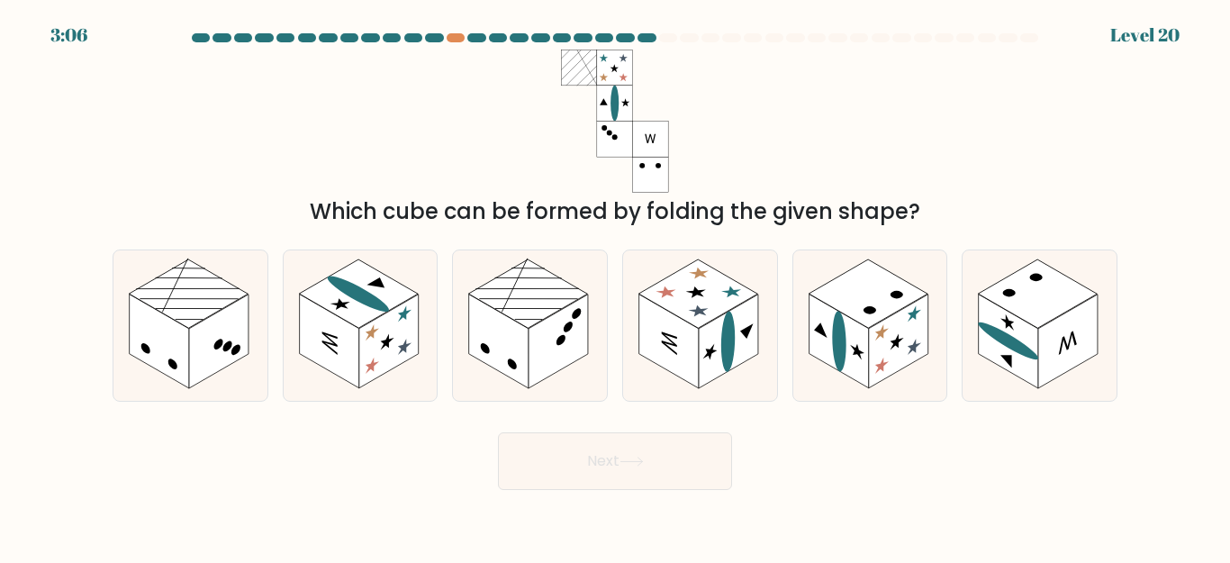
click at [894, 167] on div "Which cube can be formed by folding the given shape?" at bounding box center [615, 139] width 1026 height 178
click at [496, 303] on rect at bounding box center [528, 293] width 119 height 68
click at [615, 286] on input "c." at bounding box center [615, 284] width 1 height 5
radio input "true"
click at [627, 456] on icon at bounding box center [631, 461] width 24 height 10
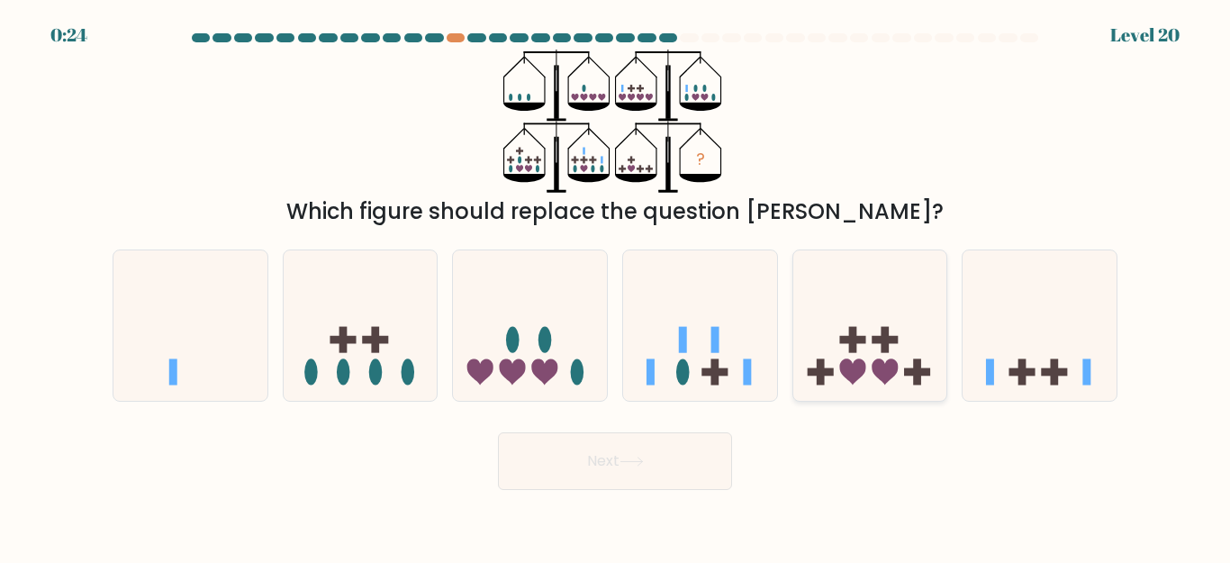
click at [853, 368] on icon at bounding box center [852, 372] width 26 height 26
click at [616, 286] on input "e." at bounding box center [615, 284] width 1 height 5
radio input "true"
click at [619, 472] on button "Next" at bounding box center [615, 461] width 234 height 58
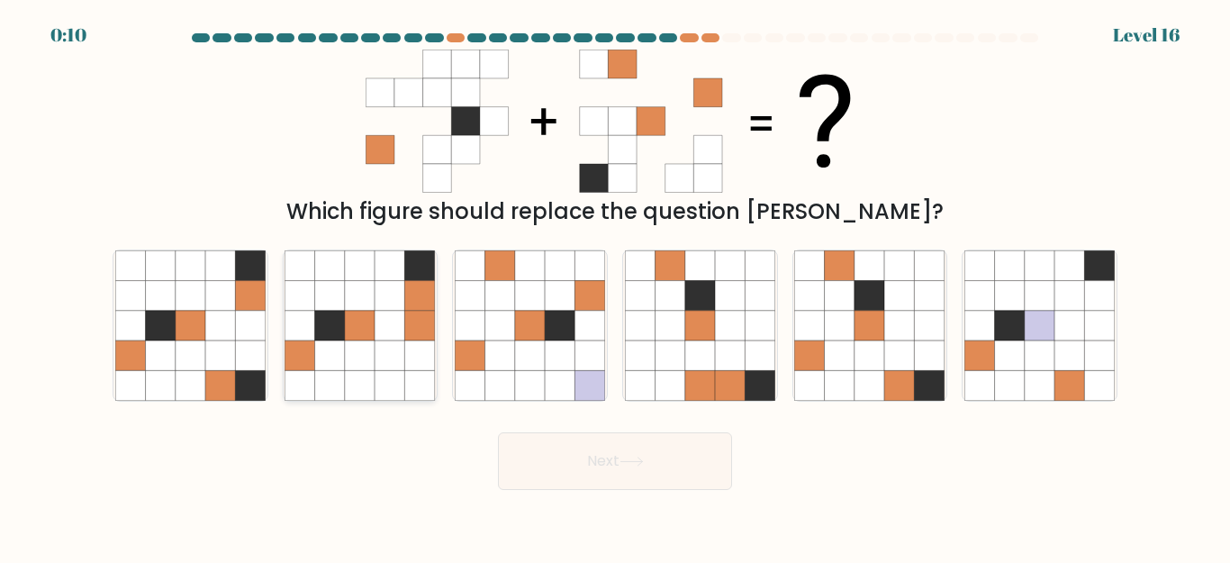
click at [384, 323] on icon at bounding box center [390, 326] width 30 height 30
click at [615, 286] on input "b." at bounding box center [615, 284] width 1 height 5
radio input "true"
click at [569, 459] on button "Next" at bounding box center [615, 461] width 234 height 58
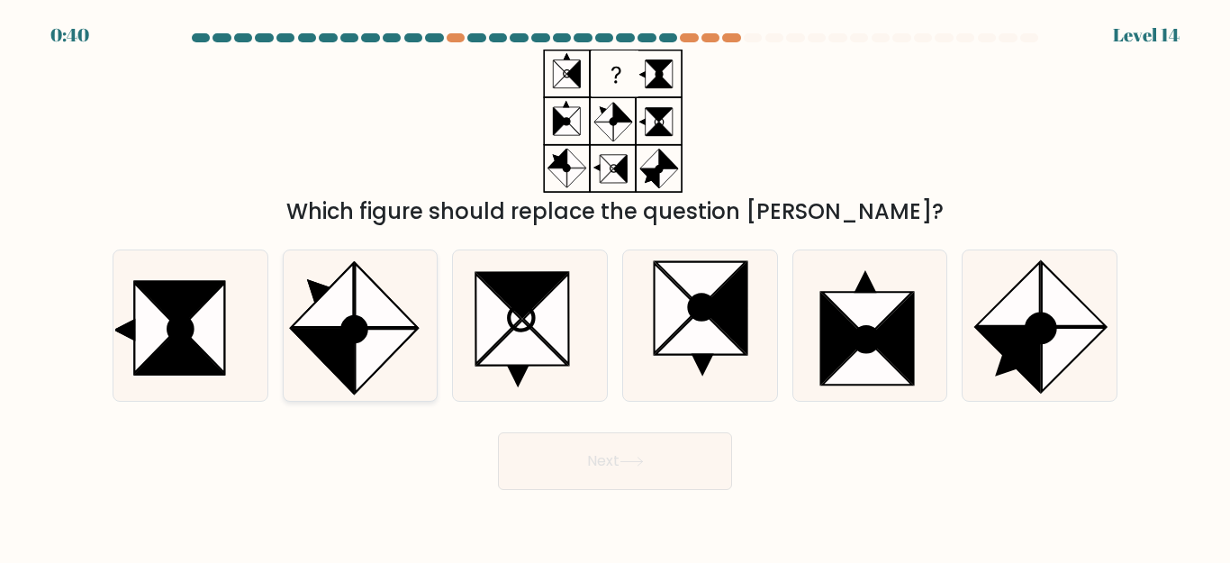
click at [363, 332] on circle at bounding box center [354, 329] width 33 height 35
click at [615, 286] on input "b." at bounding box center [615, 284] width 1 height 5
radio input "true"
click at [575, 461] on button "Next" at bounding box center [615, 461] width 234 height 58
click at [642, 450] on button "Next" at bounding box center [615, 461] width 234 height 58
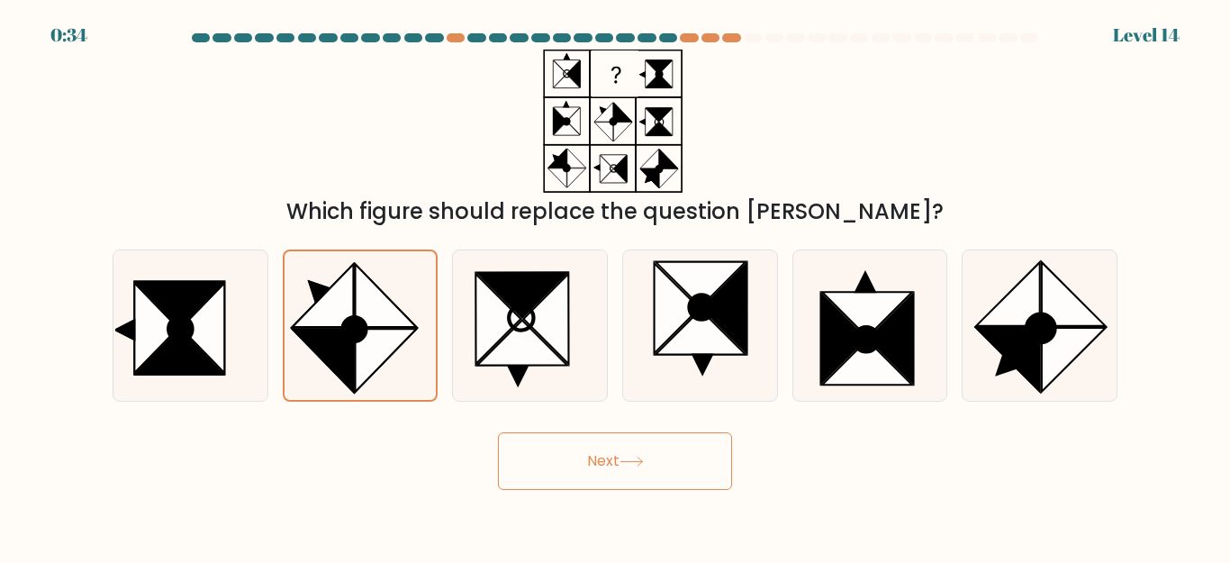
click at [642, 450] on button "Next" at bounding box center [615, 461] width 234 height 58
click at [891, 150] on div "Which figure should replace the question mark?" at bounding box center [615, 139] width 1026 height 178
click at [638, 472] on button "Next" at bounding box center [615, 461] width 234 height 58
click at [356, 345] on icon at bounding box center [386, 360] width 61 height 63
click at [615, 286] on input "b." at bounding box center [615, 284] width 1 height 5
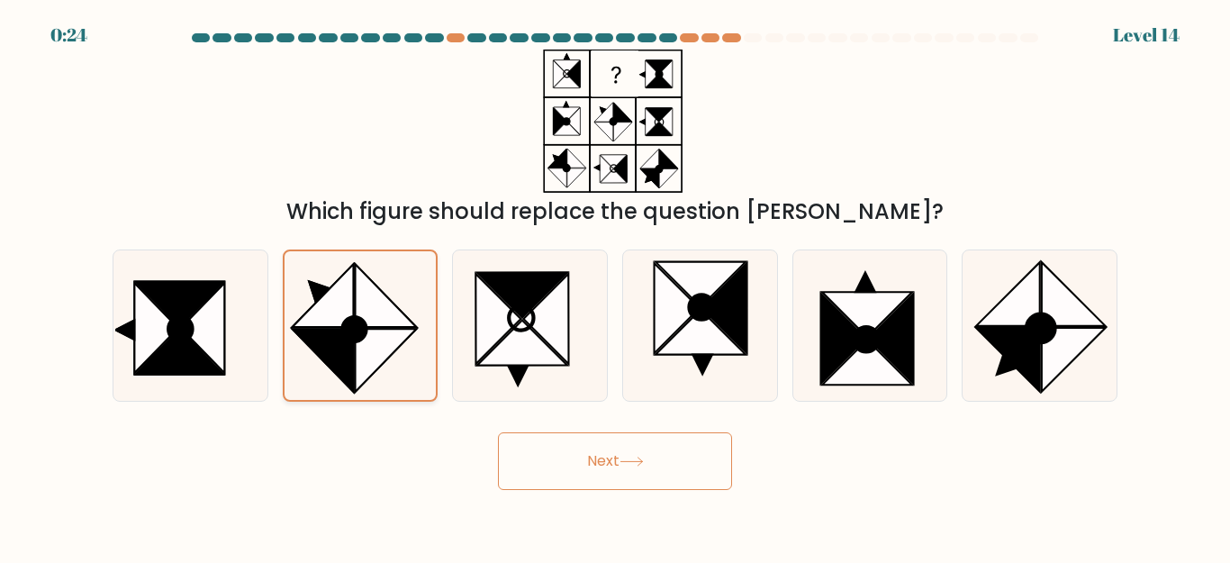
click at [356, 345] on icon at bounding box center [386, 360] width 61 height 63
click at [615, 286] on input "b." at bounding box center [615, 284] width 1 height 5
click at [612, 461] on button "Next" at bounding box center [615, 461] width 234 height 58
click at [777, 158] on div "Which figure should replace the question mark?" at bounding box center [615, 139] width 1026 height 178
click at [537, 326] on icon at bounding box center [546, 319] width 45 height 90
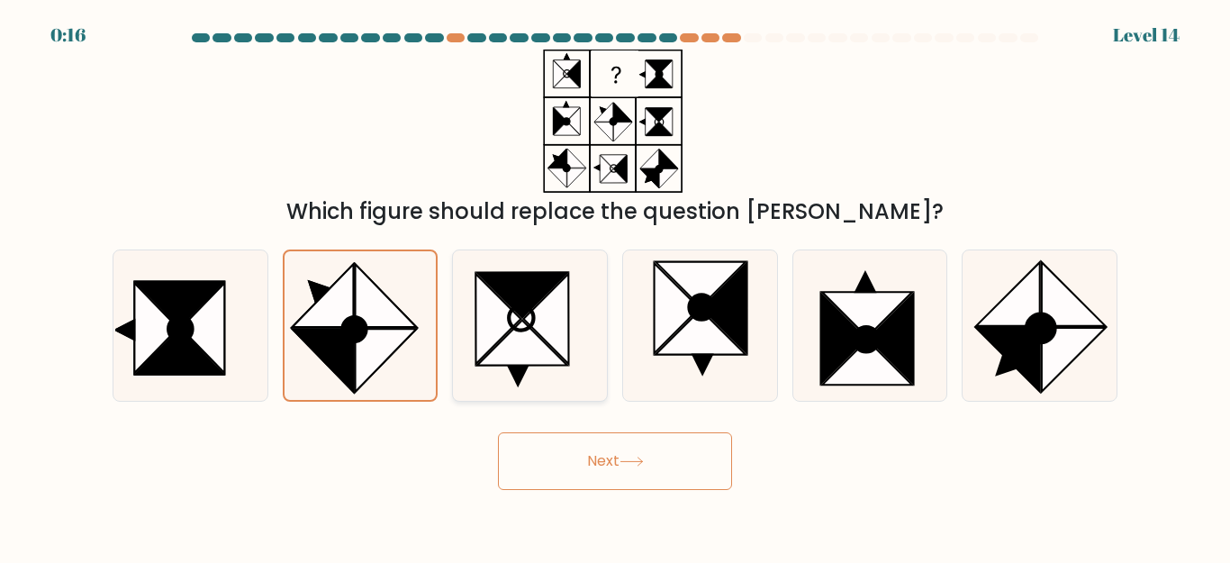
click at [615, 286] on input "c." at bounding box center [615, 284] width 1 height 5
radio input "true"
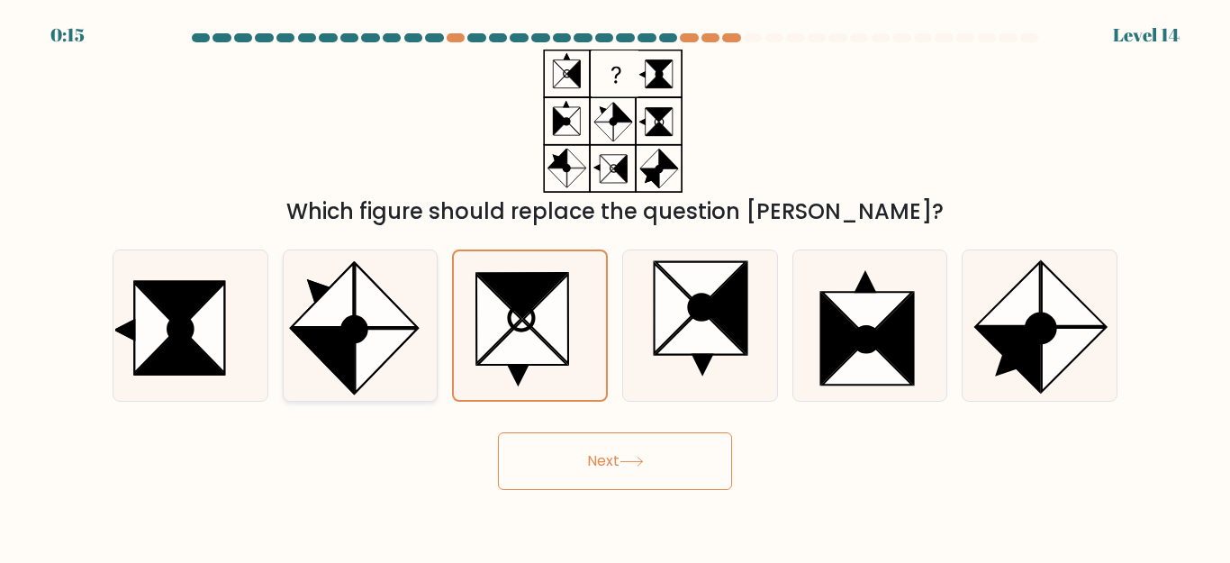
click at [375, 325] on icon at bounding box center [387, 295] width 62 height 64
click at [615, 286] on input "b." at bounding box center [615, 284] width 1 height 5
radio input "true"
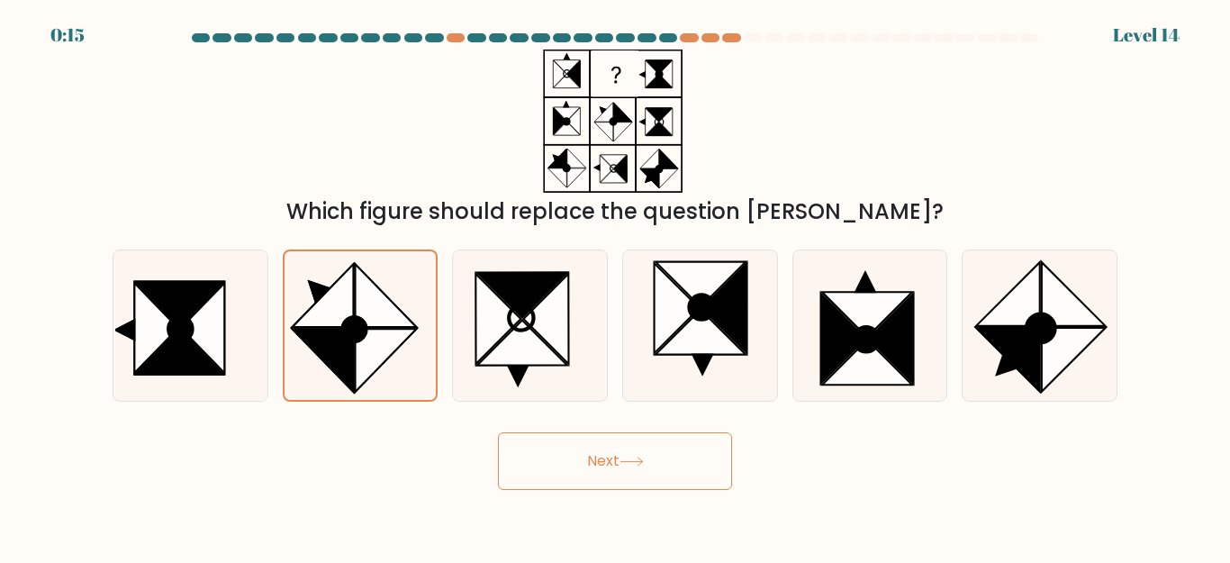
click at [603, 467] on button "Next" at bounding box center [615, 461] width 234 height 58
click at [1229, 241] on form at bounding box center [615, 261] width 1230 height 456
click at [1011, 336] on icon at bounding box center [1008, 360] width 64 height 64
click at [616, 286] on input "f." at bounding box center [615, 284] width 1 height 5
radio input "true"
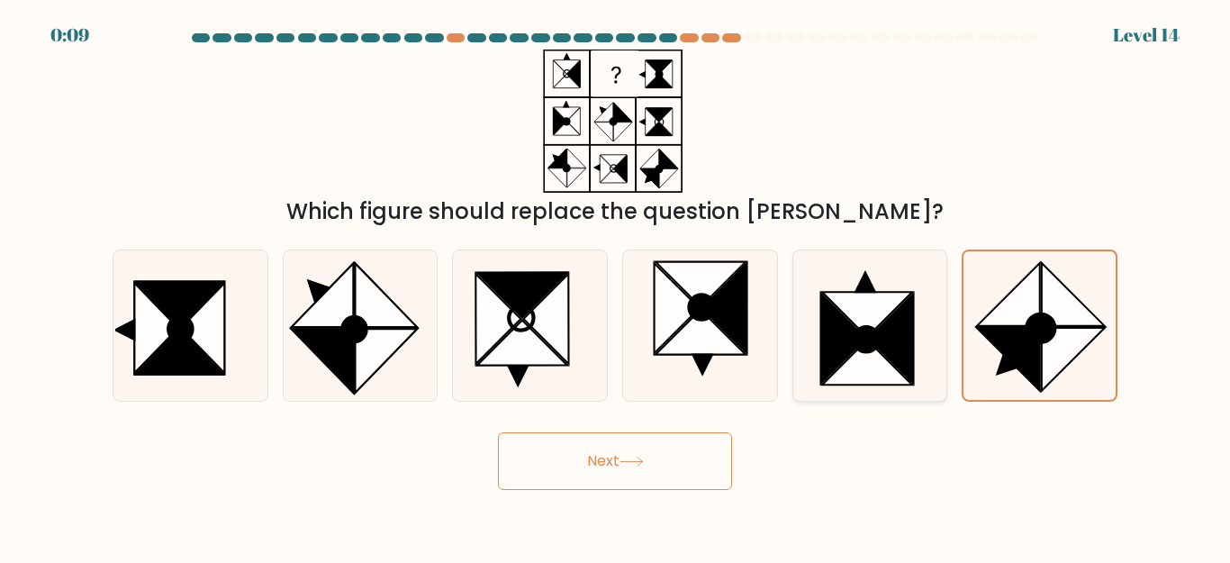
click at [823, 329] on icon at bounding box center [843, 339] width 45 height 90
click at [616, 286] on input "e." at bounding box center [615, 284] width 1 height 5
radio input "true"
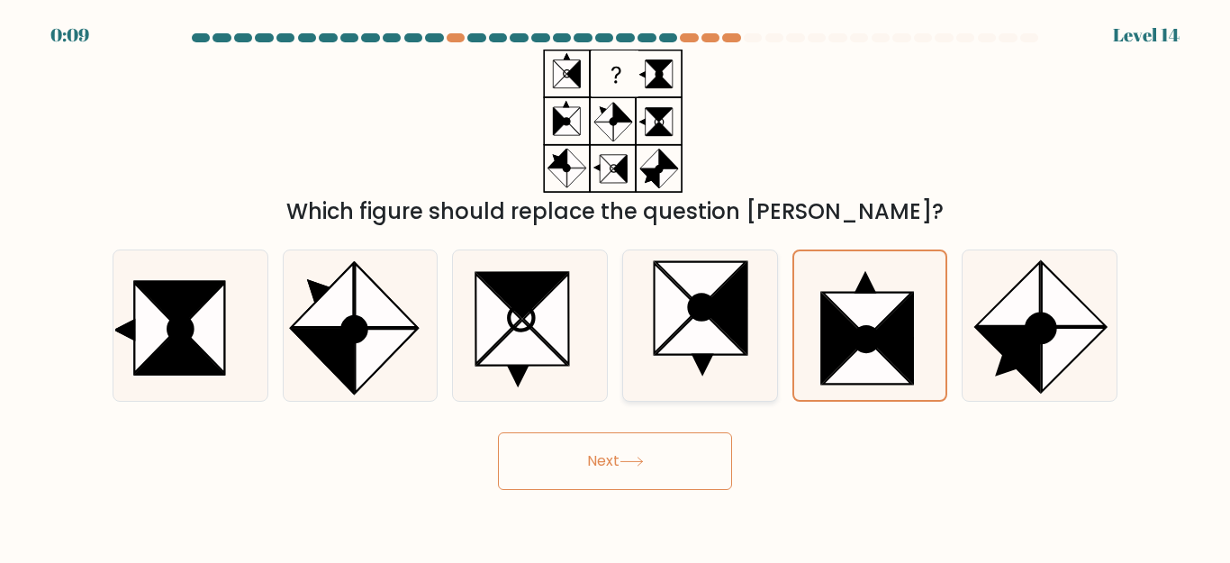
click at [670, 318] on icon at bounding box center [676, 308] width 45 height 90
click at [616, 286] on input "d." at bounding box center [615, 284] width 1 height 5
radio input "true"
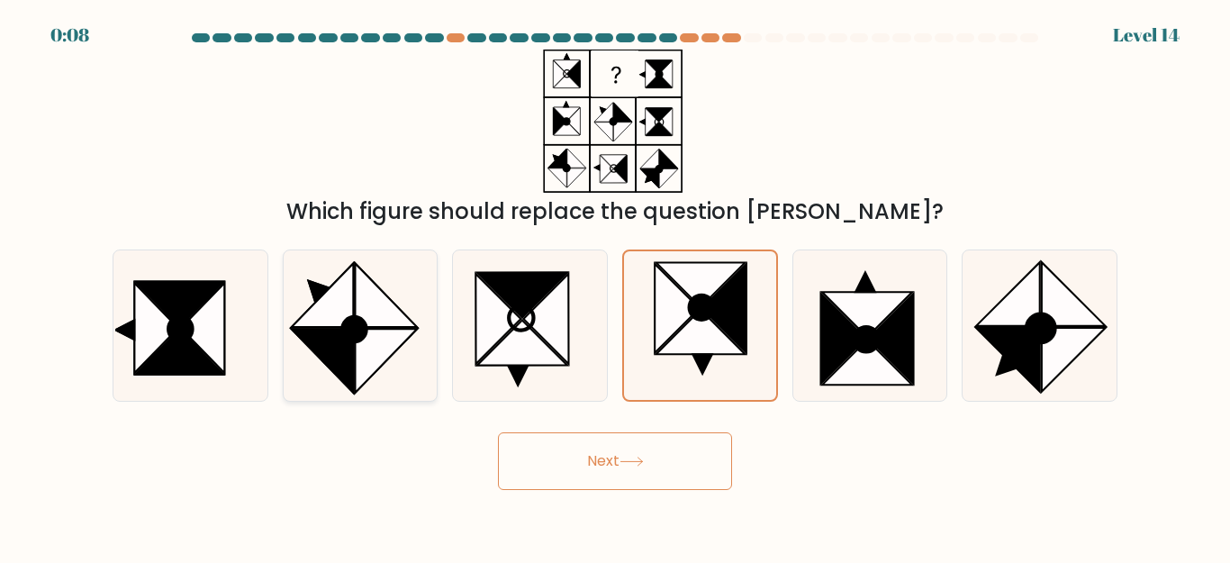
click at [354, 310] on icon at bounding box center [323, 295] width 62 height 64
click at [615, 286] on input "b." at bounding box center [615, 284] width 1 height 5
radio input "true"
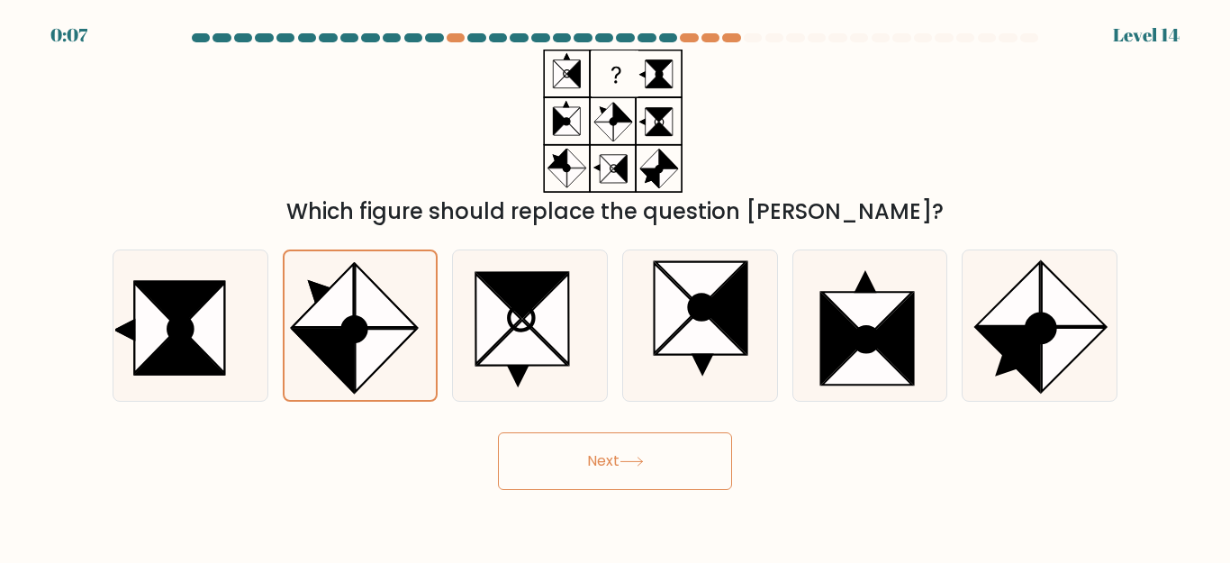
click at [601, 465] on button "Next" at bounding box center [615, 461] width 234 height 58
click at [574, 454] on button "Next" at bounding box center [615, 461] width 234 height 58
click at [691, 472] on button "Next" at bounding box center [615, 461] width 234 height 58
click at [691, 471] on button "Next" at bounding box center [615, 461] width 234 height 58
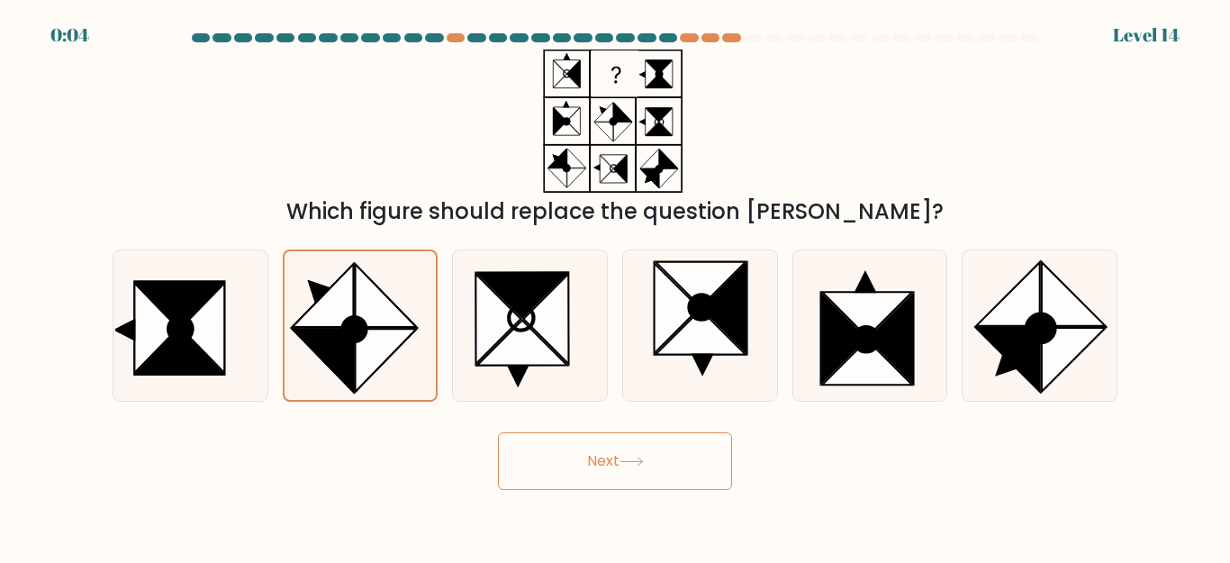
click at [691, 471] on button "Next" at bounding box center [615, 461] width 234 height 58
click at [691, 470] on button "Next" at bounding box center [615, 461] width 234 height 58
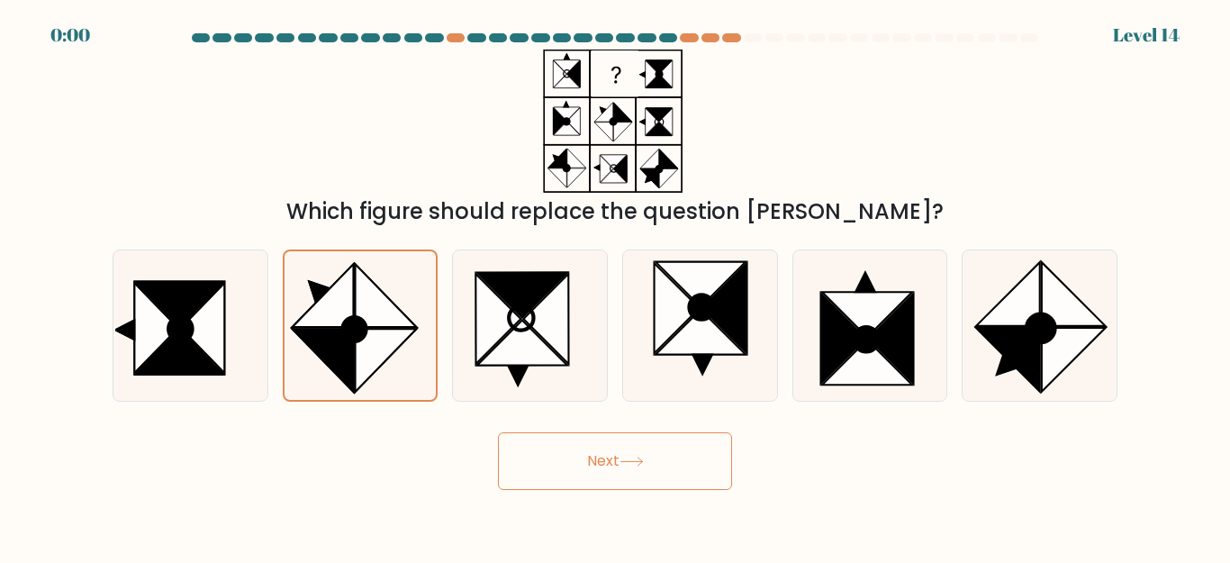
click at [646, 474] on button "Next" at bounding box center [615, 461] width 234 height 58
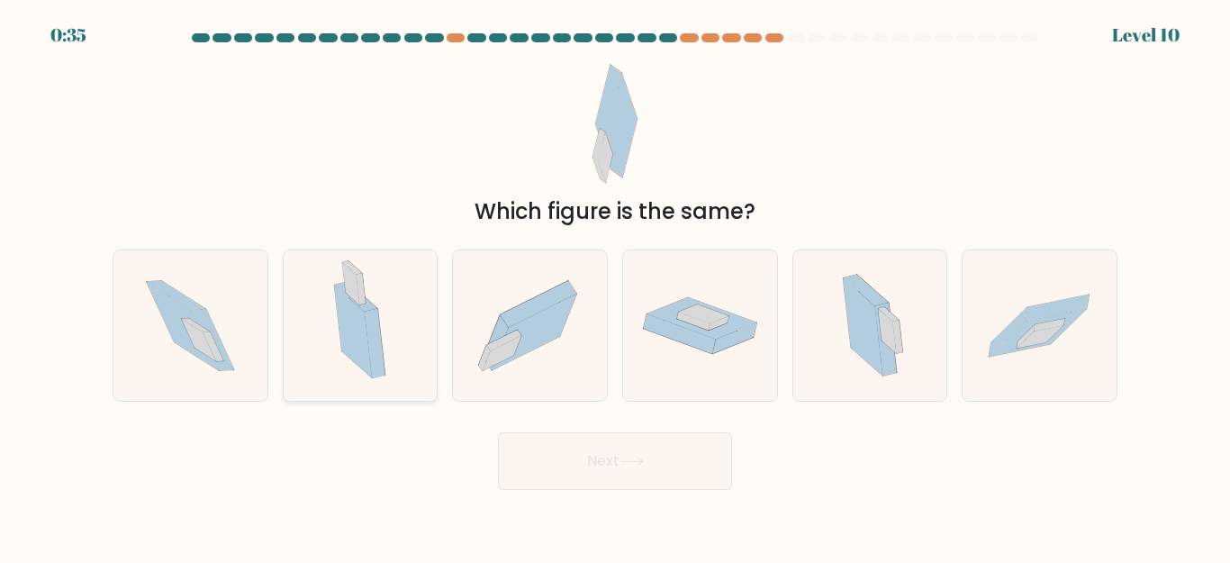
click at [350, 340] on icon at bounding box center [353, 331] width 37 height 92
click at [615, 286] on input "b." at bounding box center [615, 284] width 1 height 5
radio input "true"
click at [580, 465] on button "Next" at bounding box center [615, 461] width 234 height 58
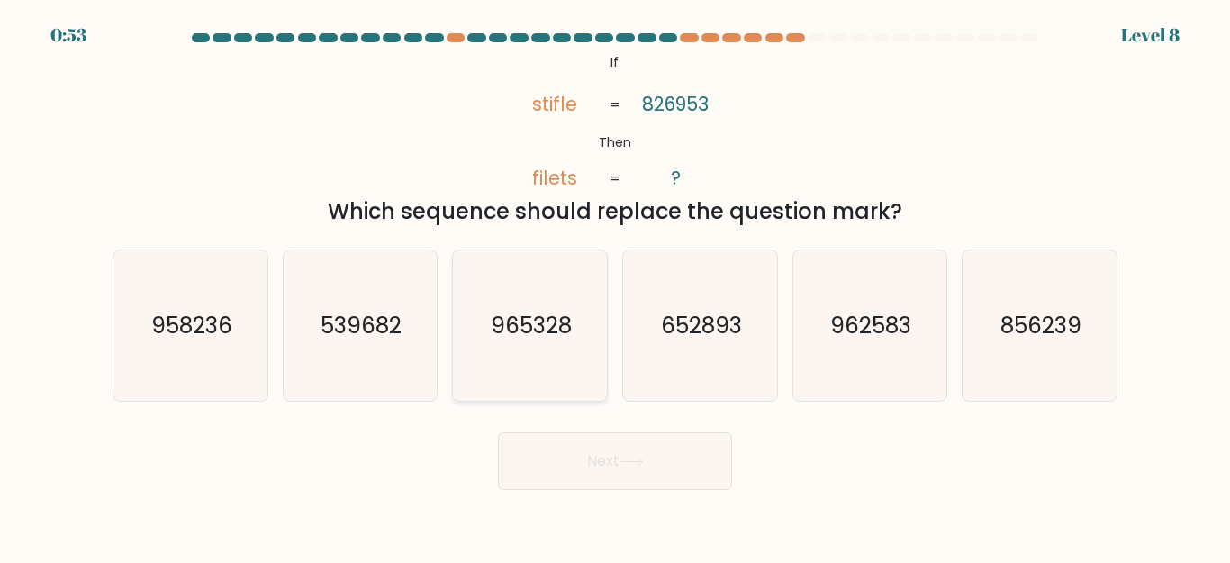
click at [544, 330] on text "965328" at bounding box center [531, 326] width 81 height 32
click at [615, 286] on input "c. 965328" at bounding box center [615, 284] width 1 height 5
radio input "true"
click at [615, 457] on button "Next" at bounding box center [615, 461] width 234 height 58
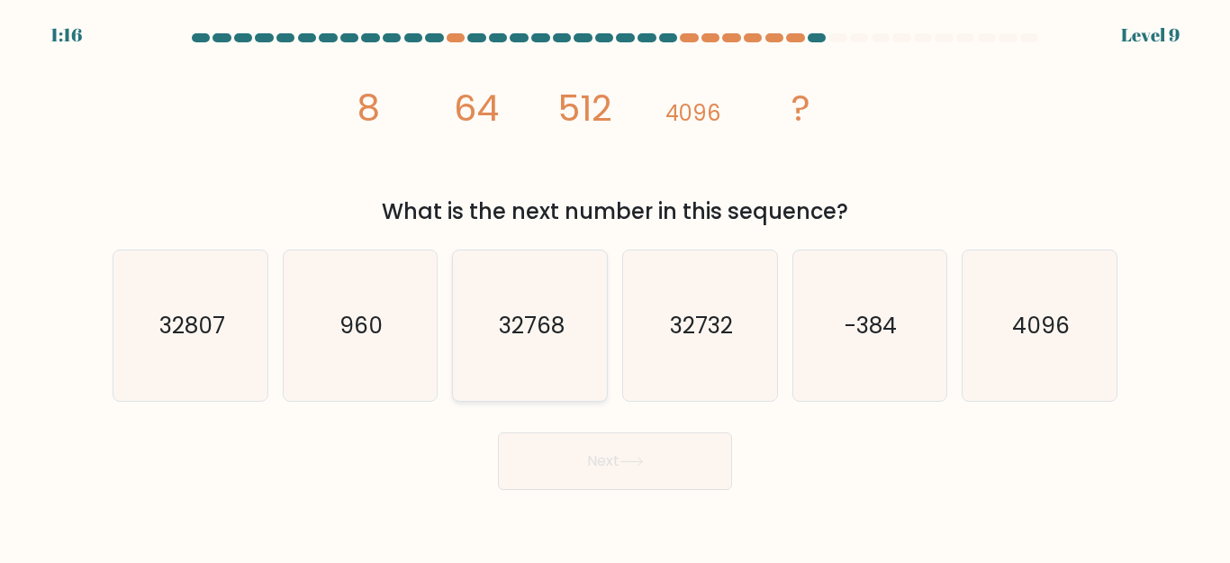
click at [538, 333] on text "32768" at bounding box center [532, 326] width 66 height 32
click at [615, 286] on input "c. 32768" at bounding box center [615, 284] width 1 height 5
radio input "true"
click at [590, 455] on button "Next" at bounding box center [615, 461] width 234 height 58
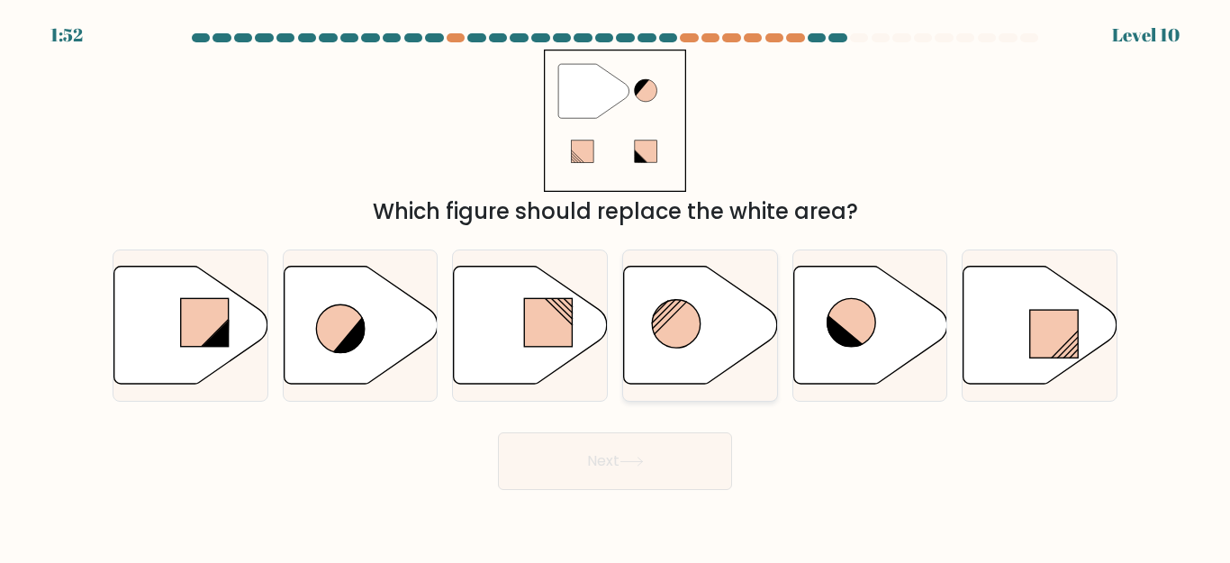
click at [682, 326] on circle at bounding box center [676, 324] width 49 height 49
click at [616, 286] on input "d." at bounding box center [615, 284] width 1 height 5
radio input "true"
click at [620, 465] on button "Next" at bounding box center [615, 461] width 234 height 58
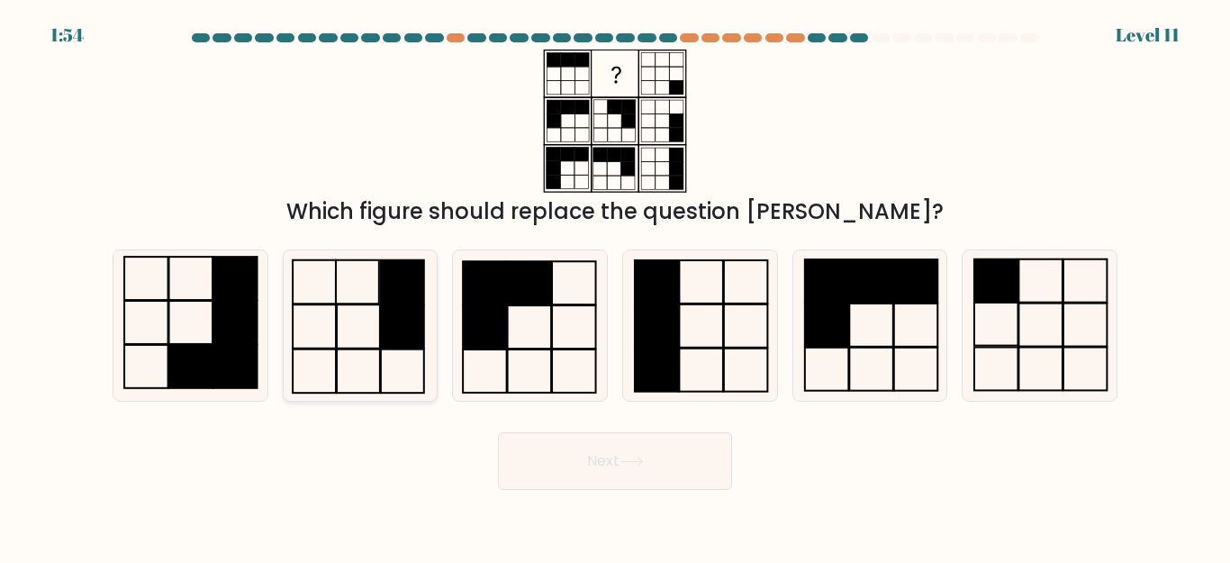
click at [367, 313] on icon at bounding box center [359, 325] width 150 height 150
click at [615, 286] on input "b." at bounding box center [615, 284] width 1 height 5
radio input "true"
click at [594, 468] on button "Next" at bounding box center [615, 461] width 234 height 58
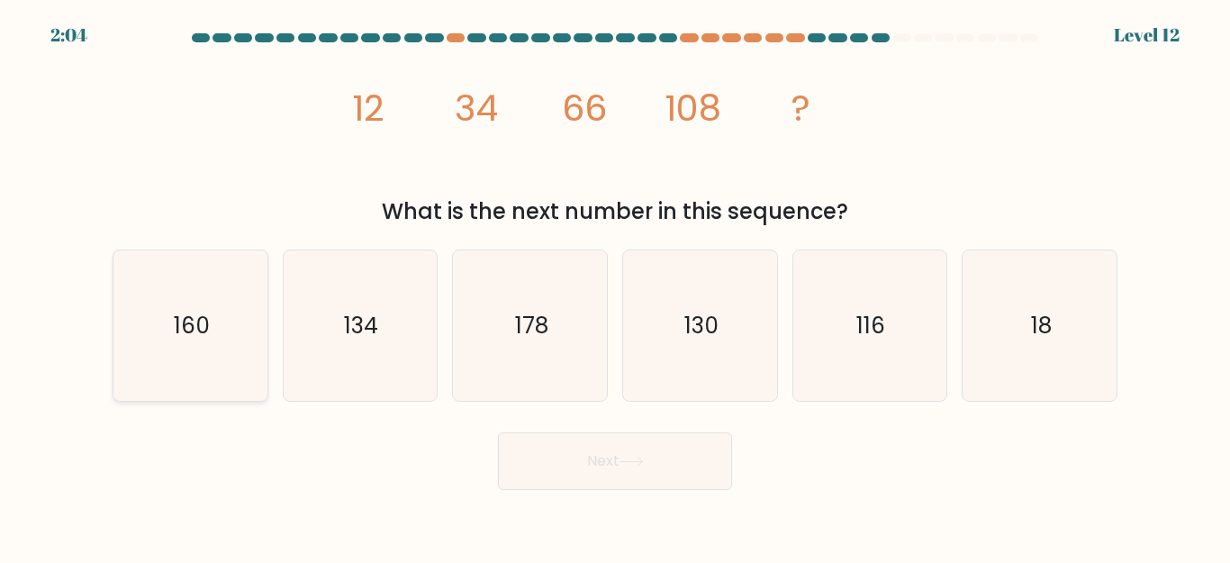
click at [151, 336] on icon "160" at bounding box center [190, 325] width 150 height 150
click at [615, 286] on input "a. 160" at bounding box center [615, 284] width 1 height 5
radio input "true"
click at [620, 478] on button "Next" at bounding box center [615, 461] width 234 height 58
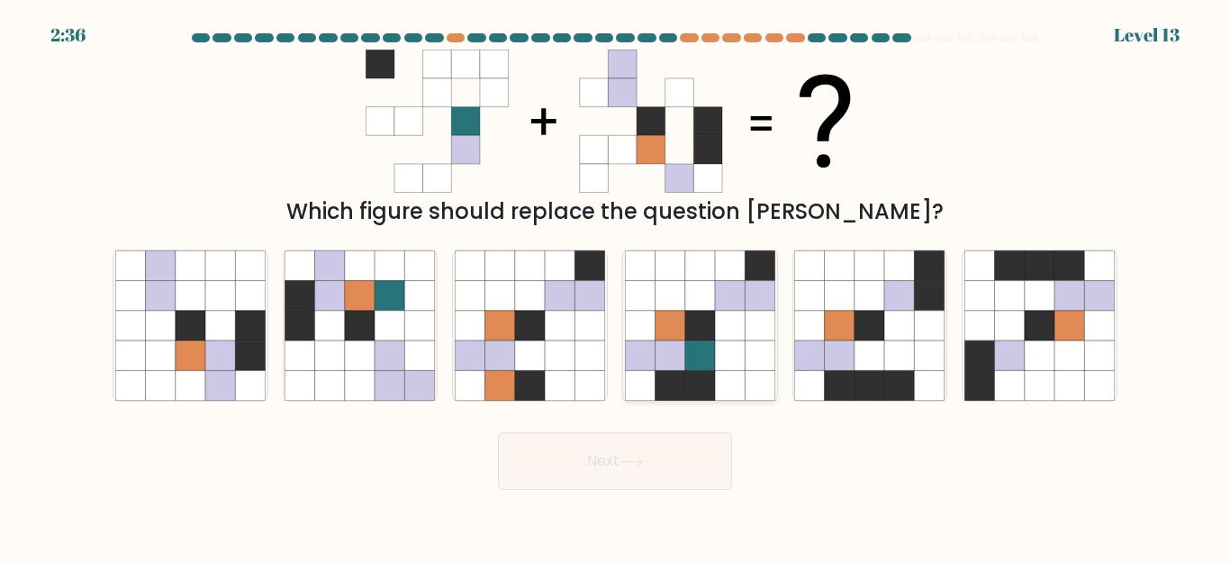
click at [722, 331] on icon at bounding box center [730, 326] width 30 height 30
click at [616, 286] on input "d." at bounding box center [615, 284] width 1 height 5
radio input "true"
click at [669, 472] on button "Next" at bounding box center [615, 461] width 234 height 58
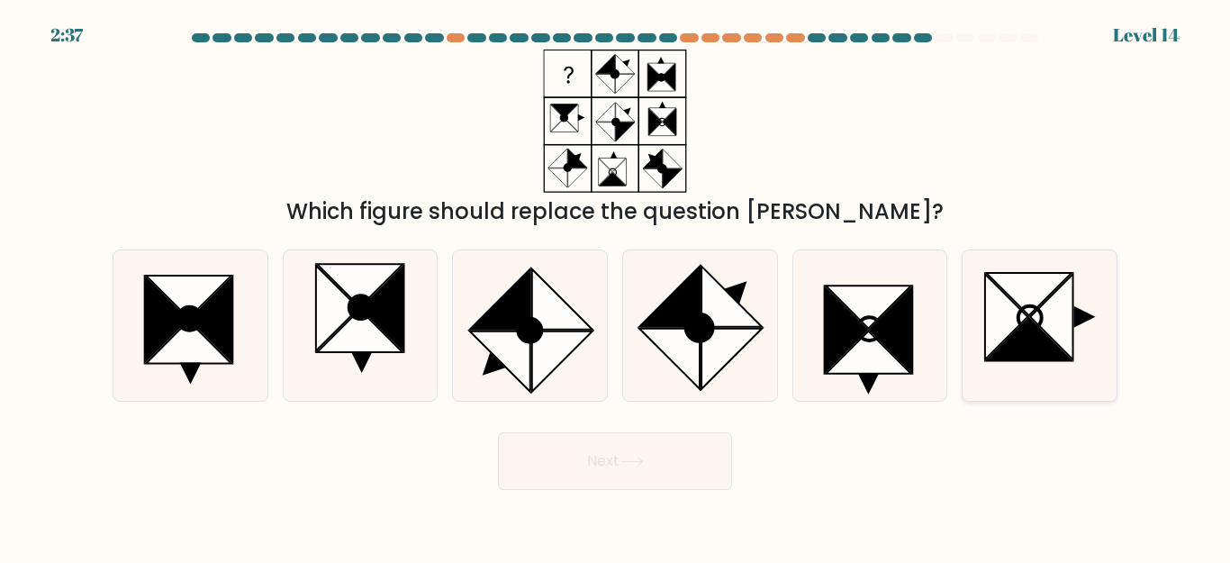
click at [1026, 324] on icon at bounding box center [1029, 339] width 86 height 43
click at [616, 286] on input "f." at bounding box center [615, 284] width 1 height 5
radio input "true"
click at [627, 474] on button "Next" at bounding box center [615, 461] width 234 height 58
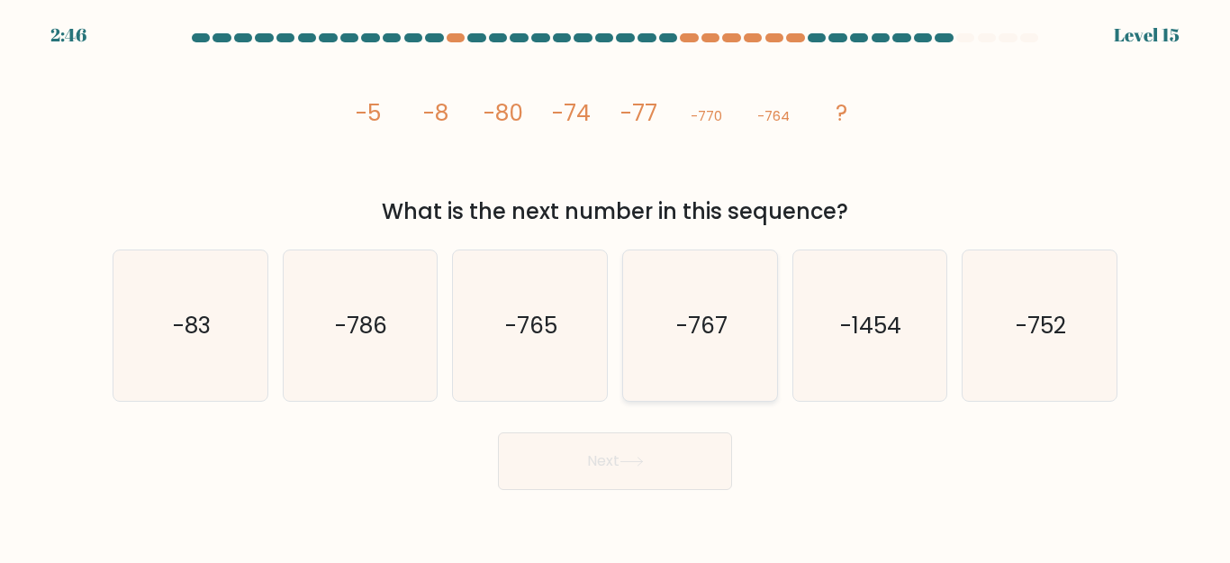
click at [705, 319] on text "-767" at bounding box center [700, 326] width 51 height 32
click at [616, 286] on input "d. -767" at bounding box center [615, 284] width 1 height 5
radio input "true"
click at [624, 467] on button "Next" at bounding box center [615, 461] width 234 height 58
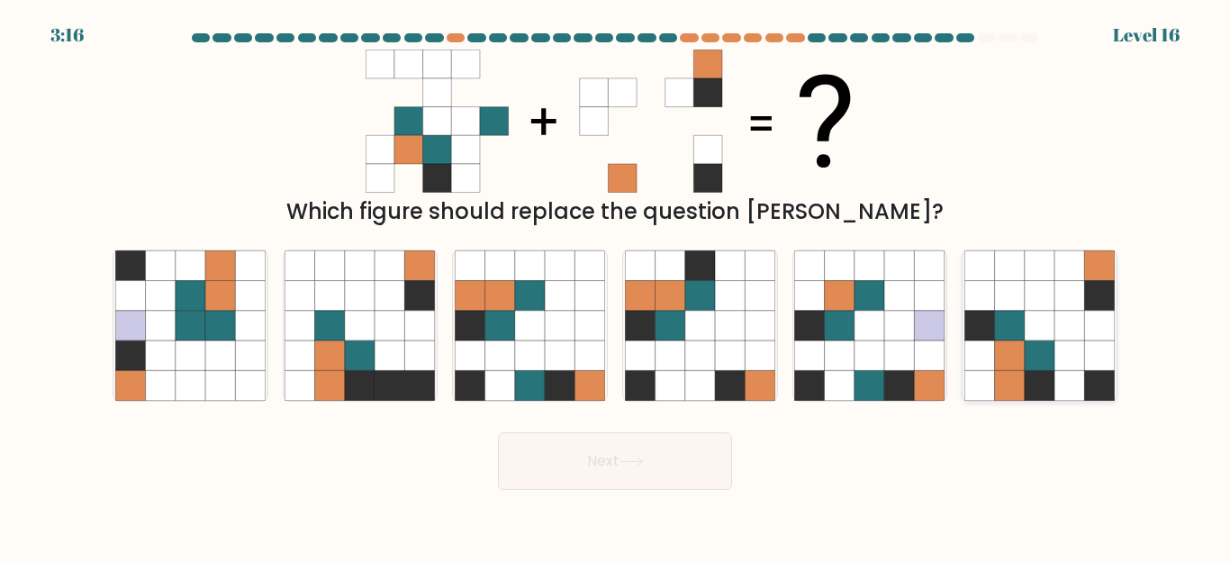
click at [1046, 321] on icon at bounding box center [1040, 326] width 30 height 30
click at [616, 286] on input "f." at bounding box center [615, 284] width 1 height 5
radio input "true"
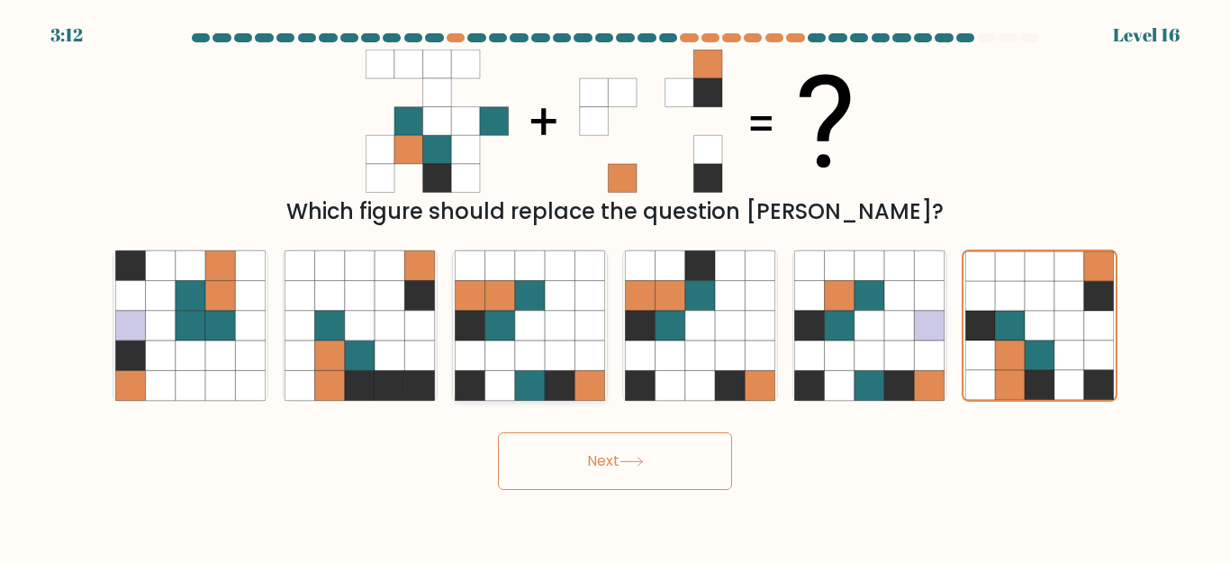
click at [519, 321] on icon at bounding box center [530, 326] width 30 height 30
click at [615, 286] on input "c." at bounding box center [615, 284] width 1 height 5
radio input "true"
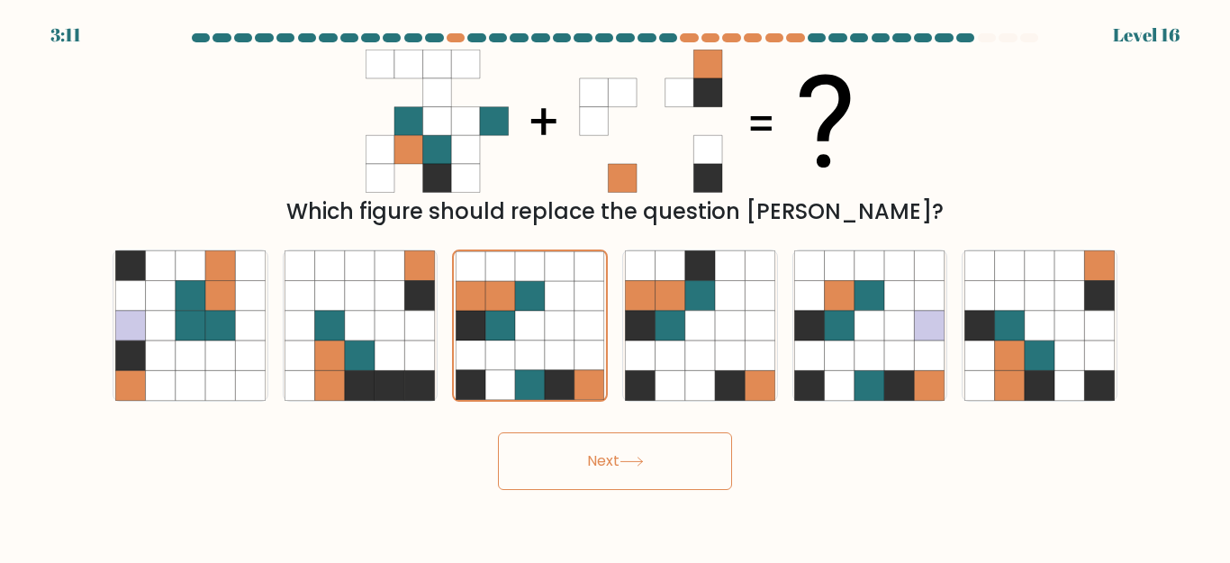
click at [592, 466] on button "Next" at bounding box center [615, 461] width 234 height 58
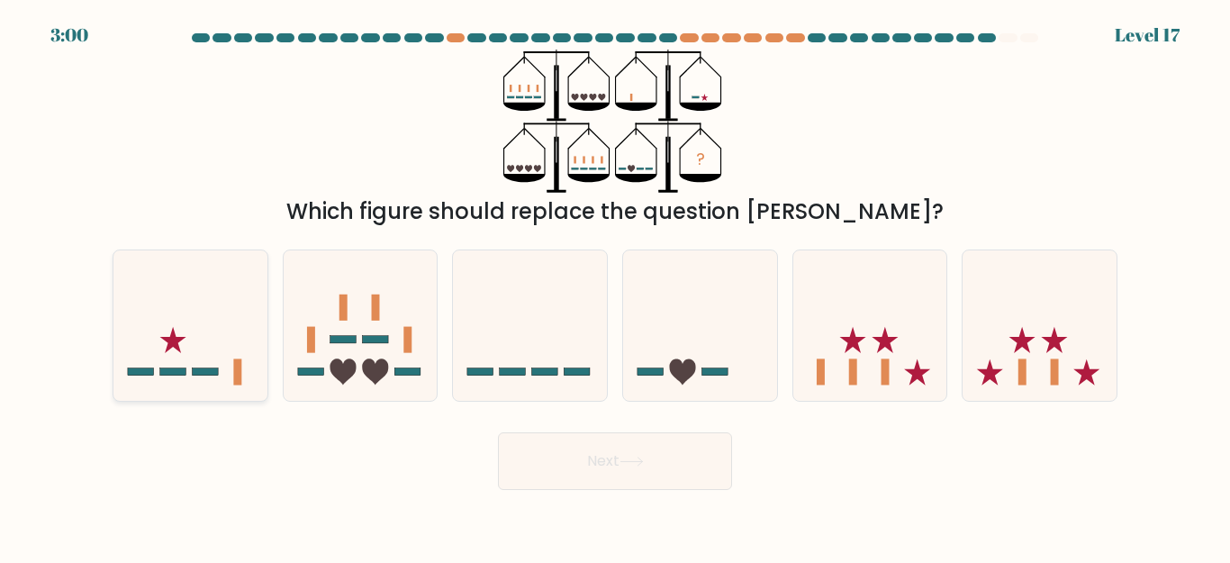
click at [187, 345] on icon at bounding box center [190, 325] width 154 height 127
click at [615, 286] on input "a." at bounding box center [615, 284] width 1 height 5
radio input "true"
click at [601, 465] on button "Next" at bounding box center [615, 461] width 234 height 58
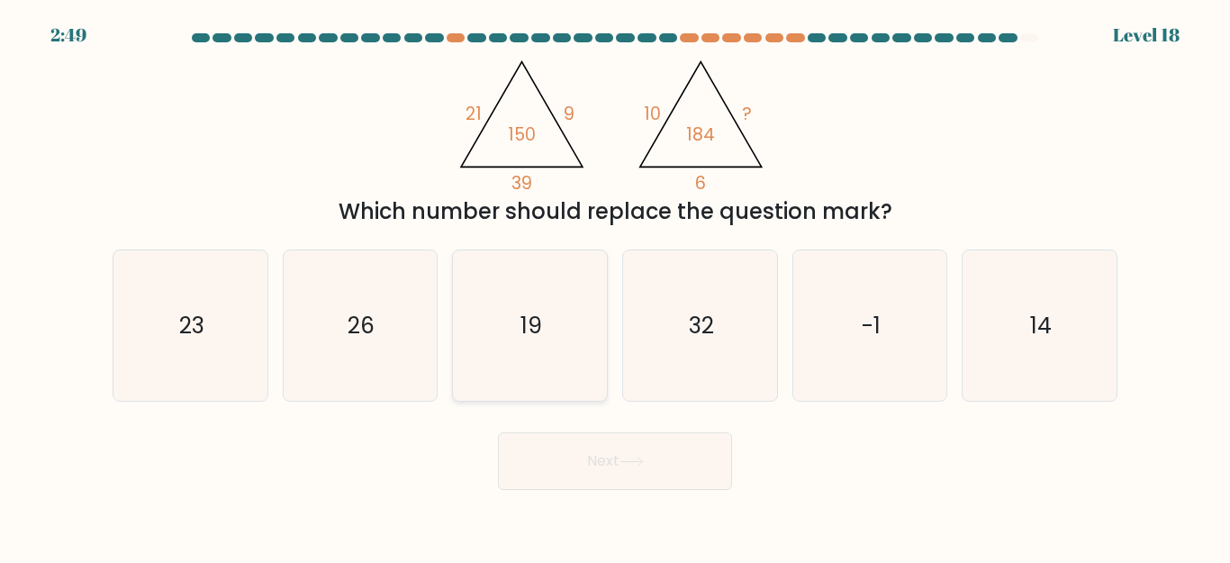
click at [533, 328] on text "19" at bounding box center [531, 326] width 22 height 32
click at [615, 286] on input "c. 19" at bounding box center [615, 284] width 1 height 5
radio input "true"
click at [589, 461] on button "Next" at bounding box center [615, 461] width 234 height 58
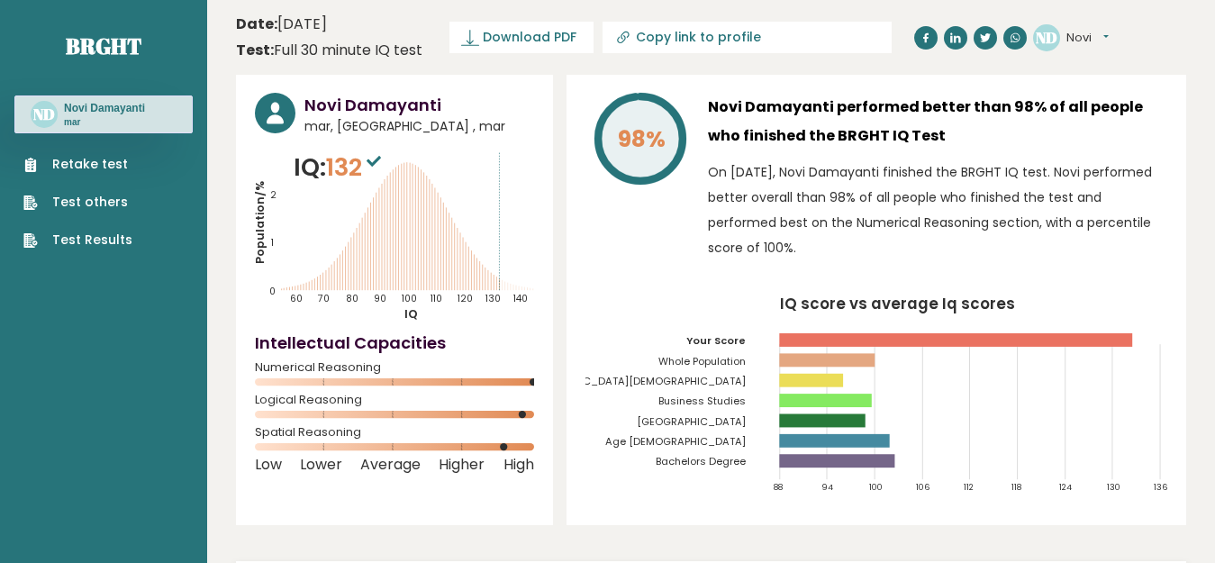
click at [86, 242] on link "Test Results" at bounding box center [77, 239] width 109 height 19
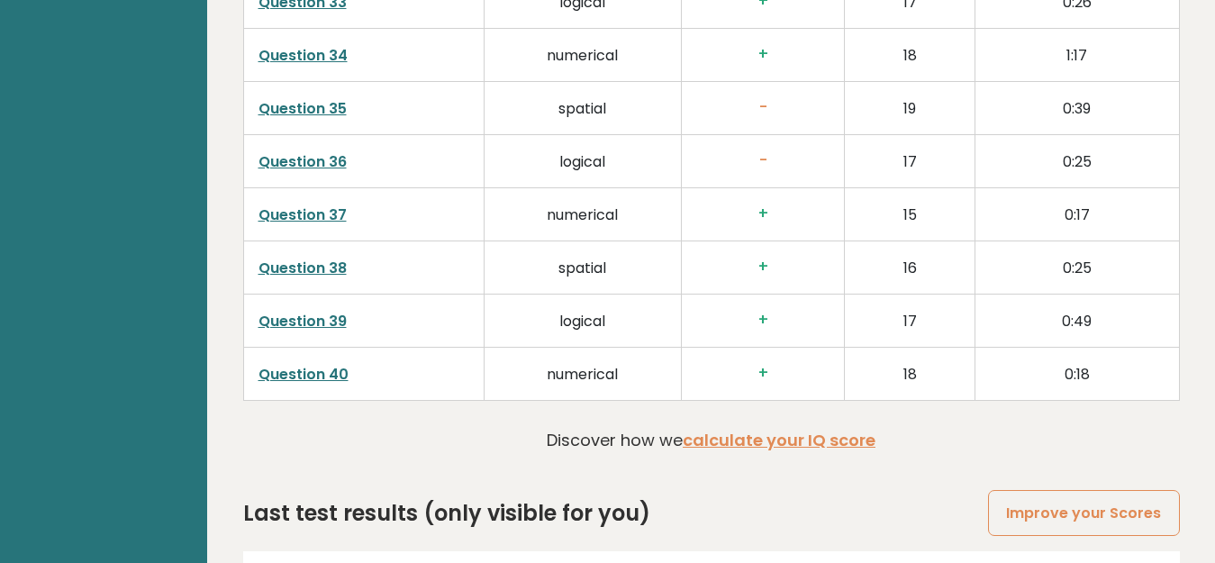
scroll to position [4915, 0]
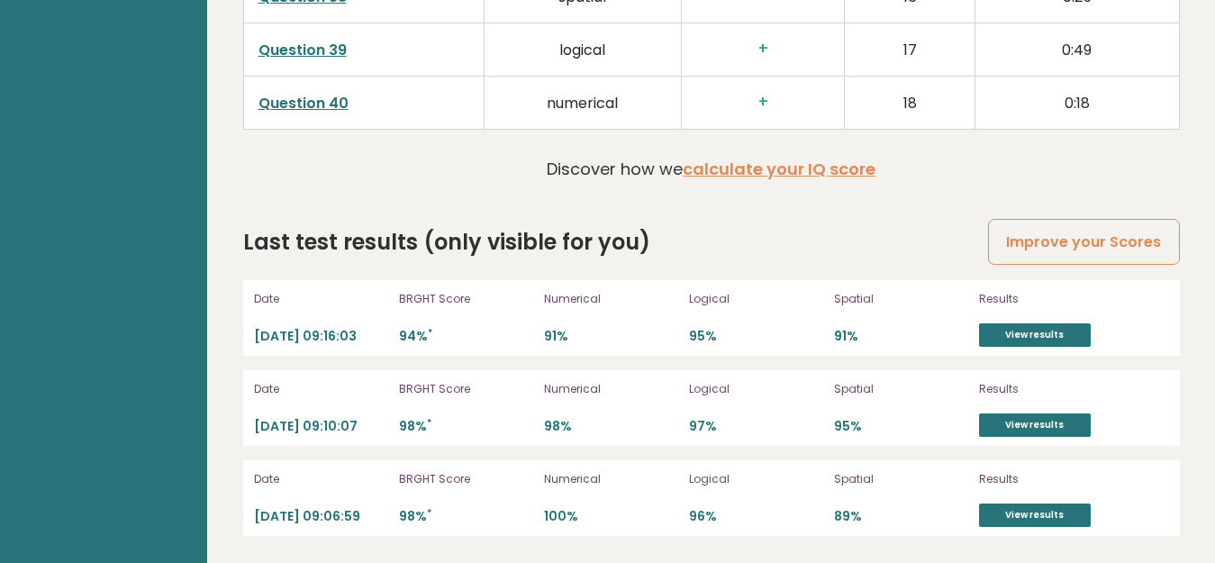
click at [432, 327] on sup "*" at bounding box center [430, 333] width 5 height 14
click at [1017, 333] on link "View results" at bounding box center [1035, 334] width 112 height 23
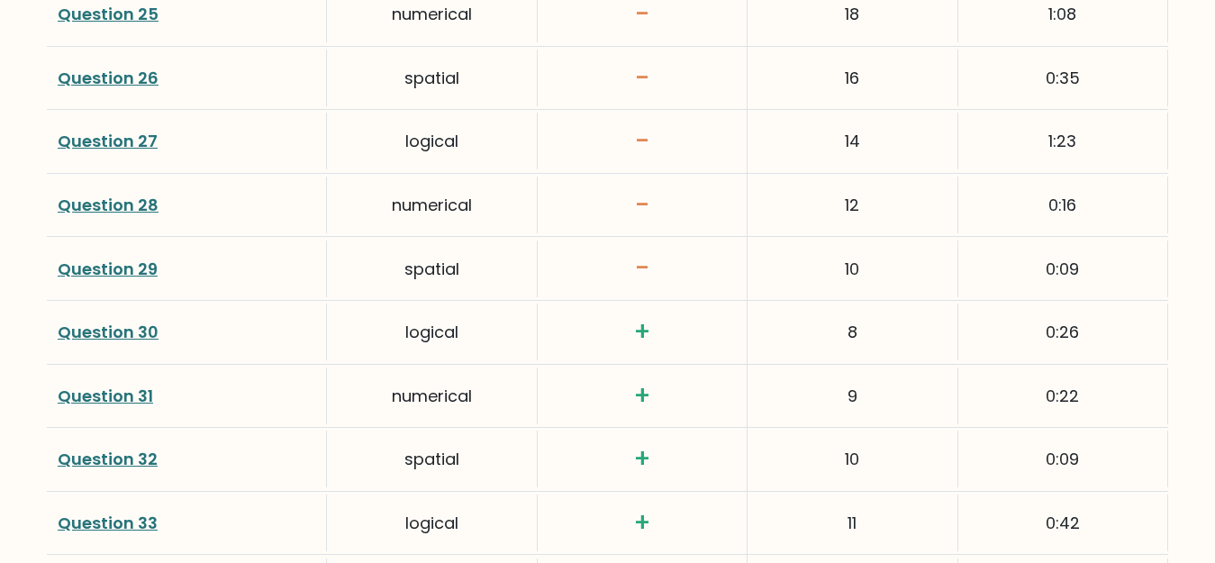
scroll to position [4149, 0]
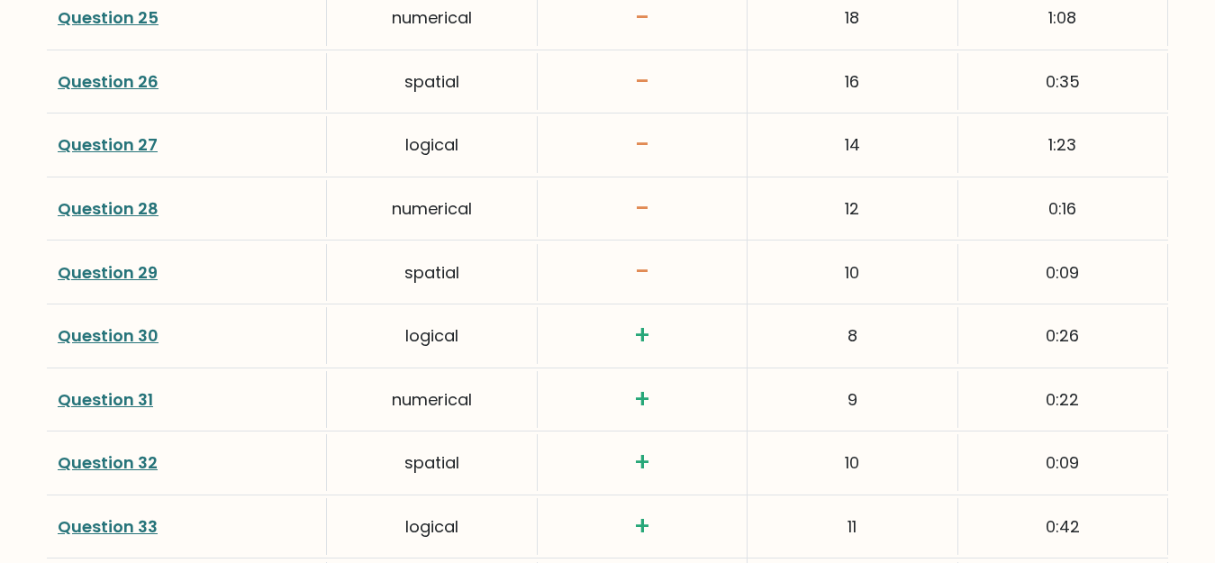
click at [77, 274] on link "Question 29" at bounding box center [108, 272] width 100 height 23
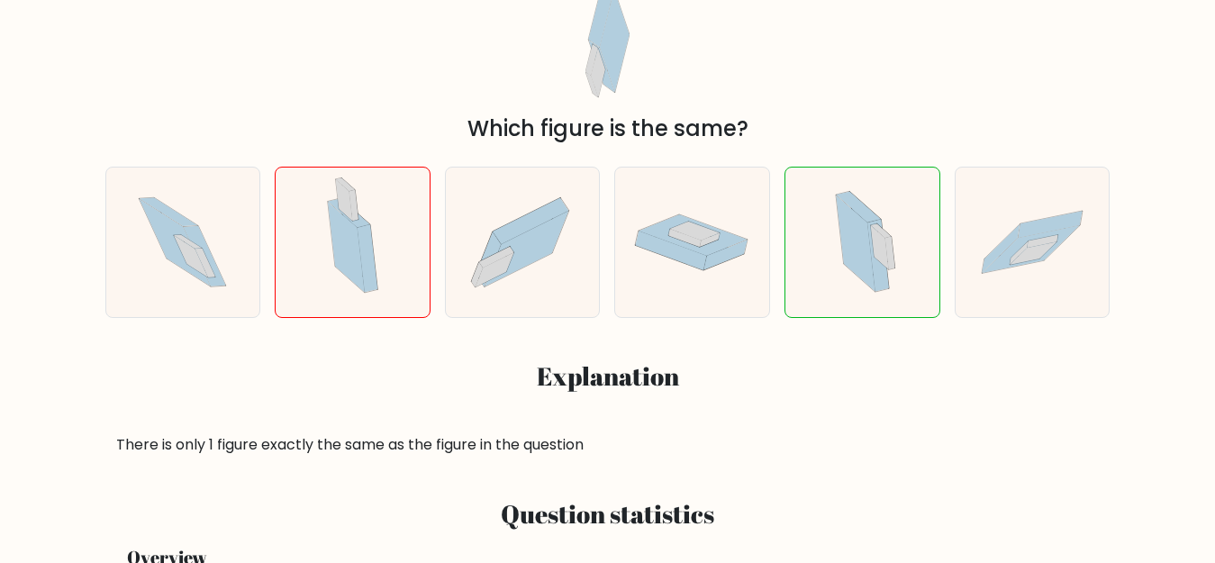
scroll to position [270, 0]
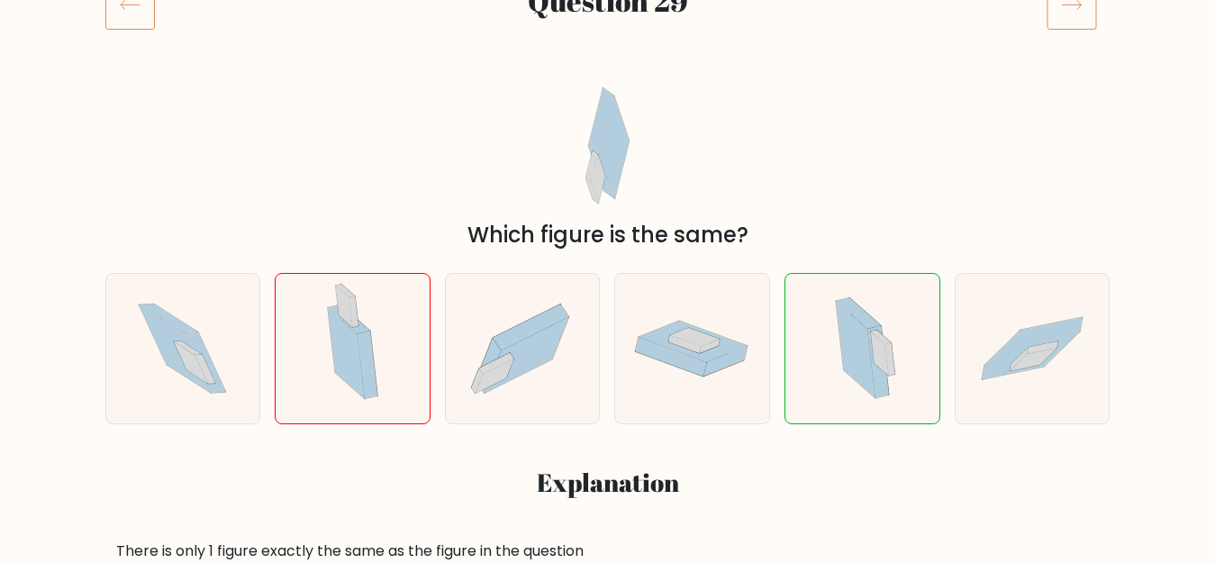
click at [118, 14] on icon at bounding box center [130, 4] width 50 height 50
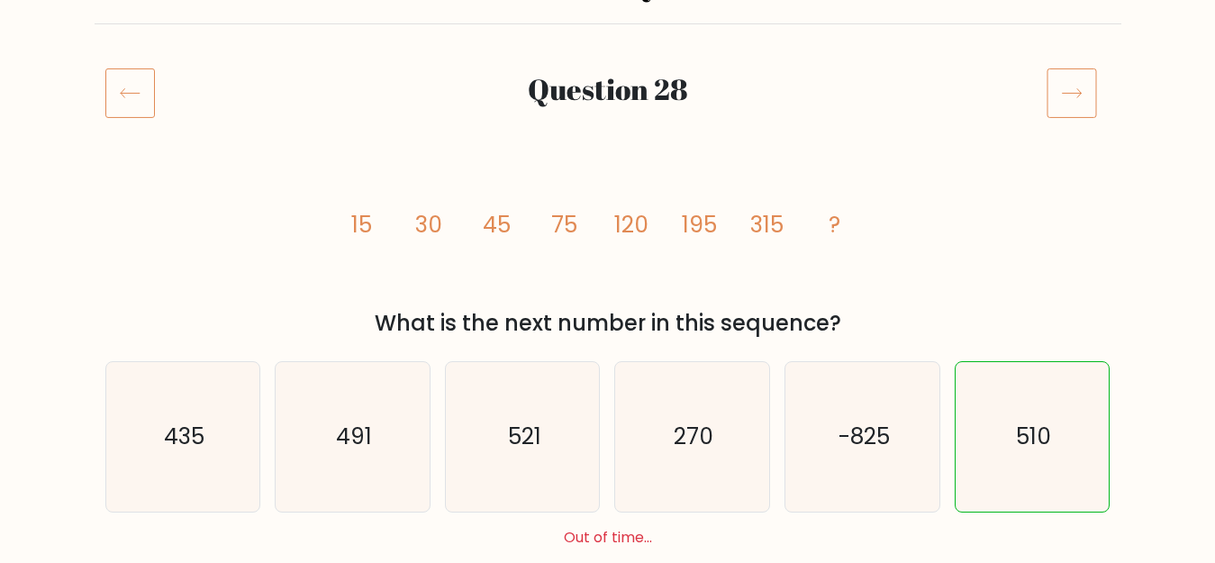
scroll to position [90, 0]
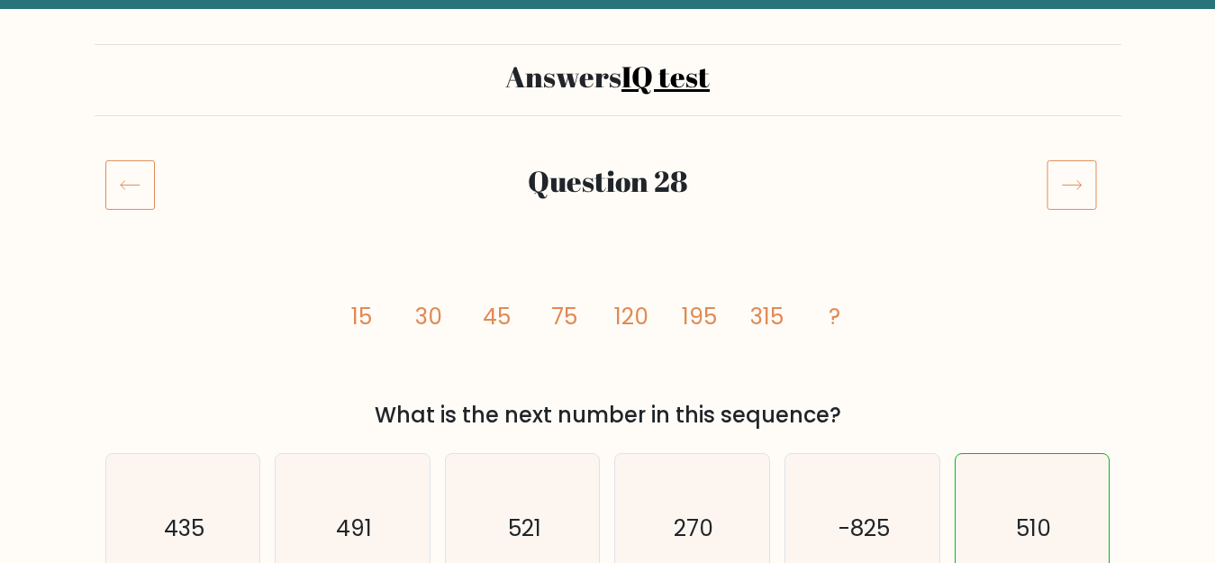
click at [136, 173] on icon at bounding box center [130, 184] width 50 height 50
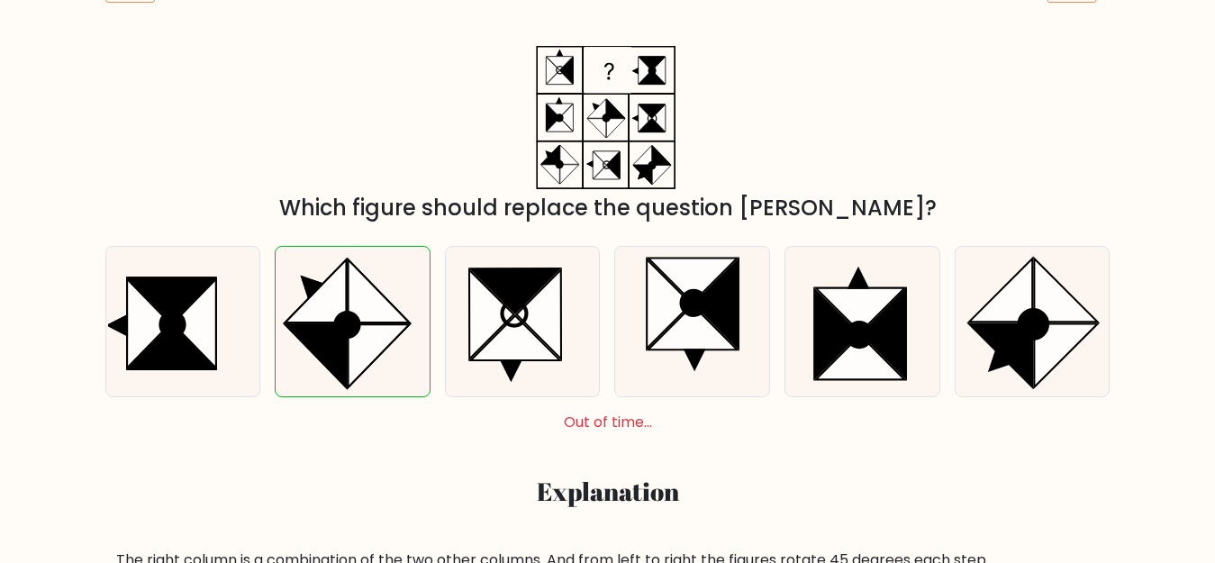
scroll to position [90, 0]
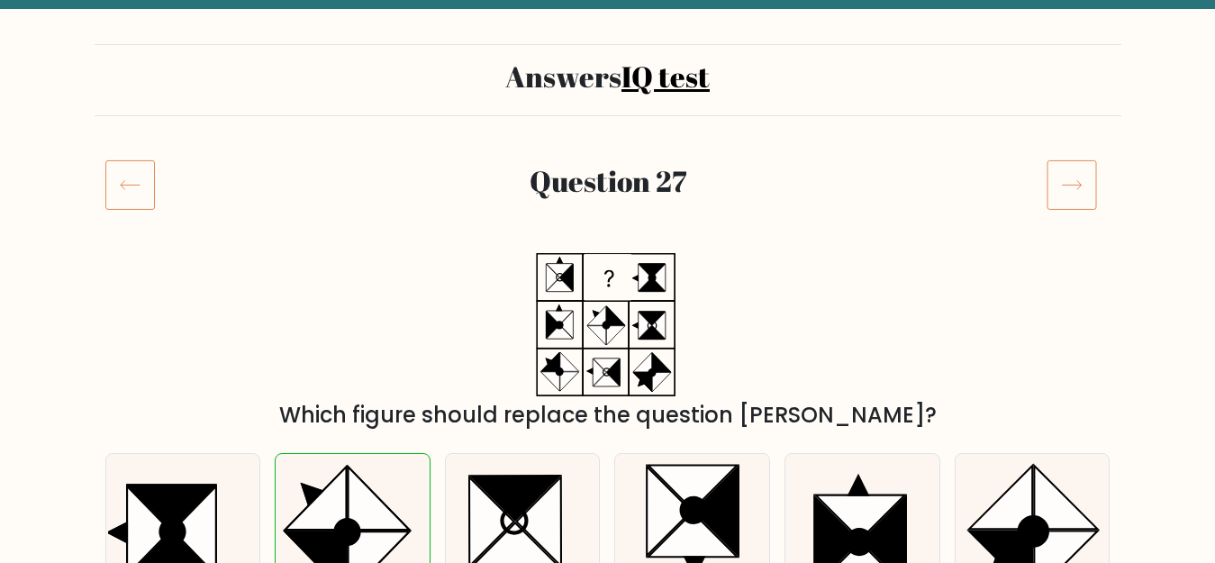
click at [130, 177] on icon at bounding box center [130, 184] width 50 height 50
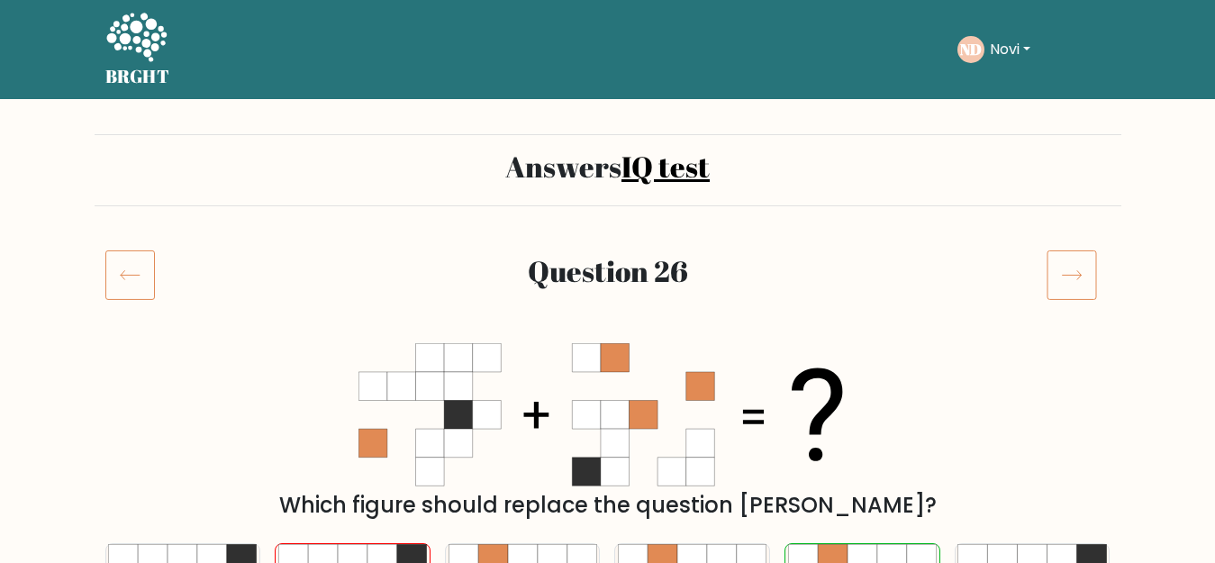
click at [117, 275] on icon at bounding box center [130, 274] width 50 height 50
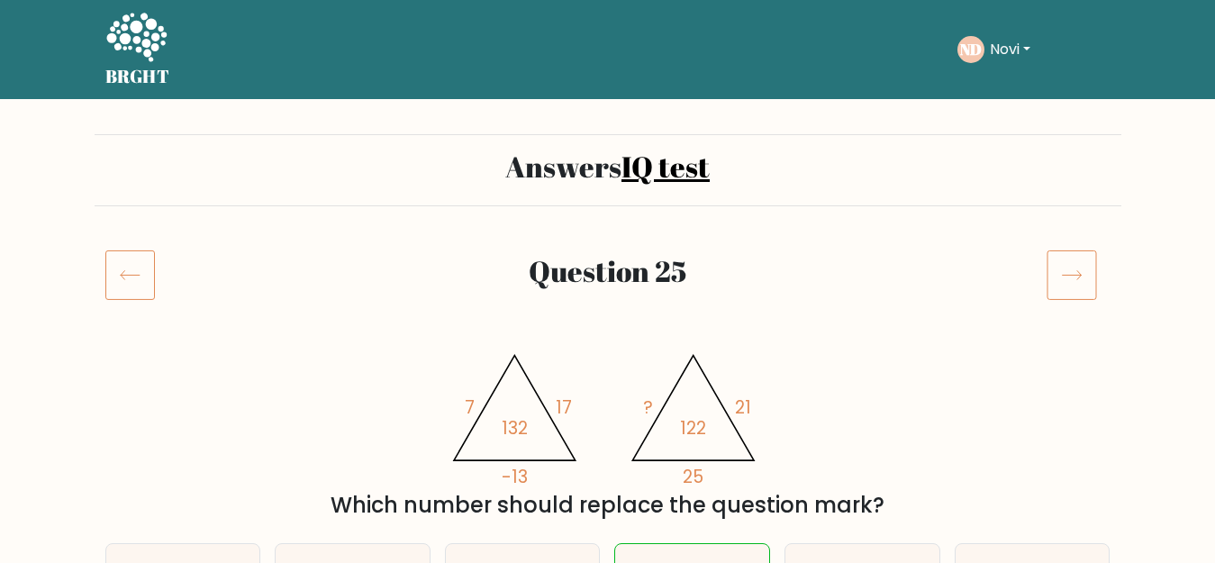
click at [129, 264] on icon at bounding box center [130, 274] width 50 height 50
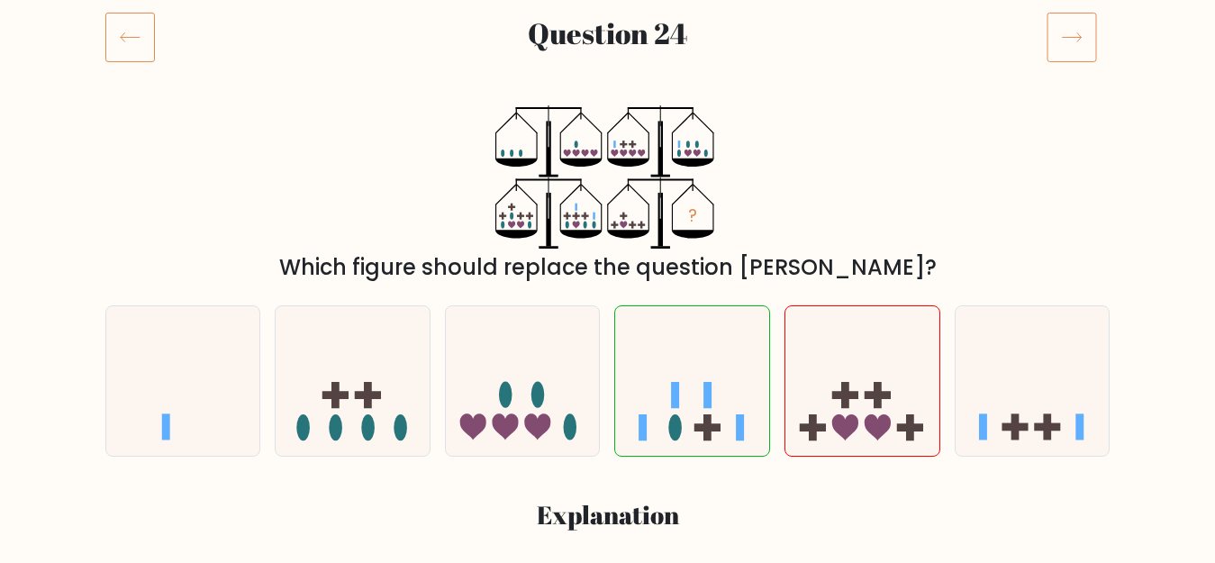
scroll to position [180, 0]
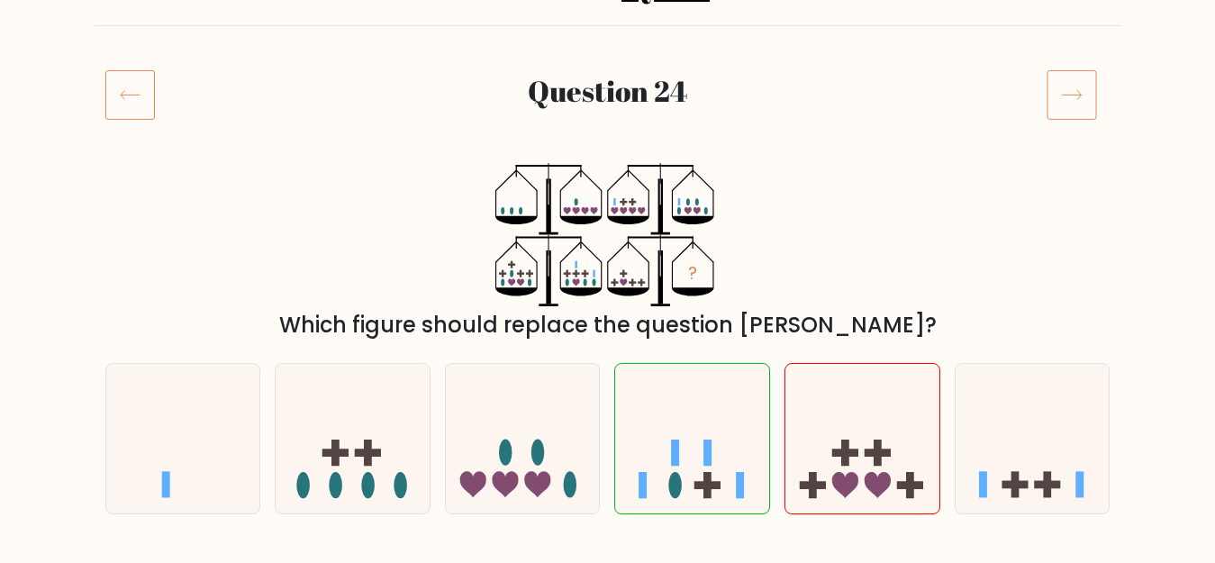
click at [148, 88] on icon at bounding box center [130, 94] width 50 height 50
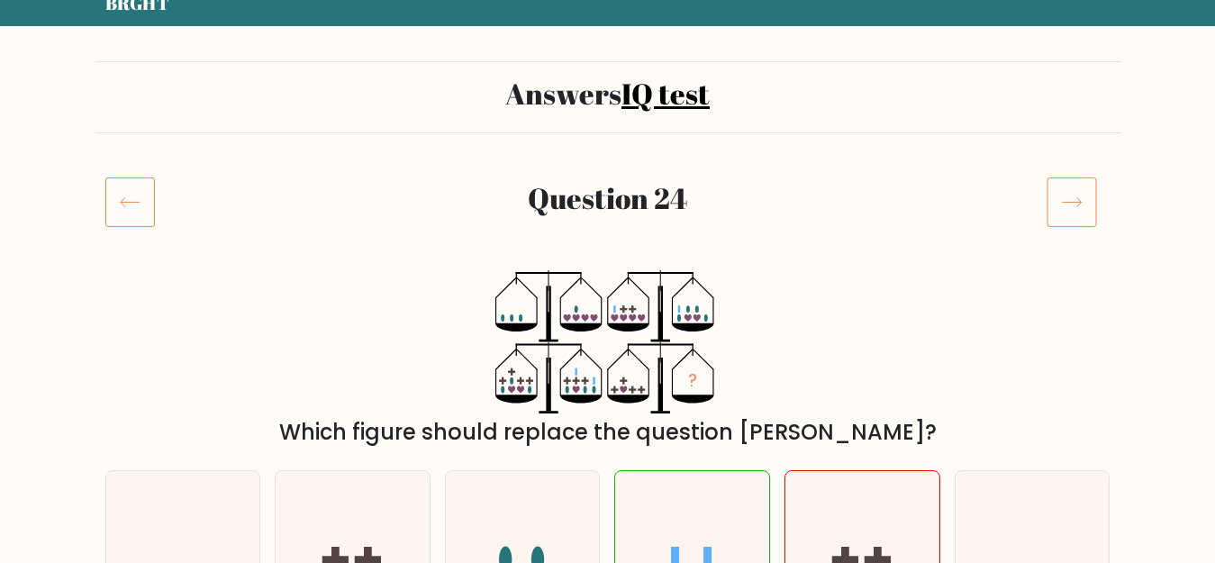
scroll to position [0, 0]
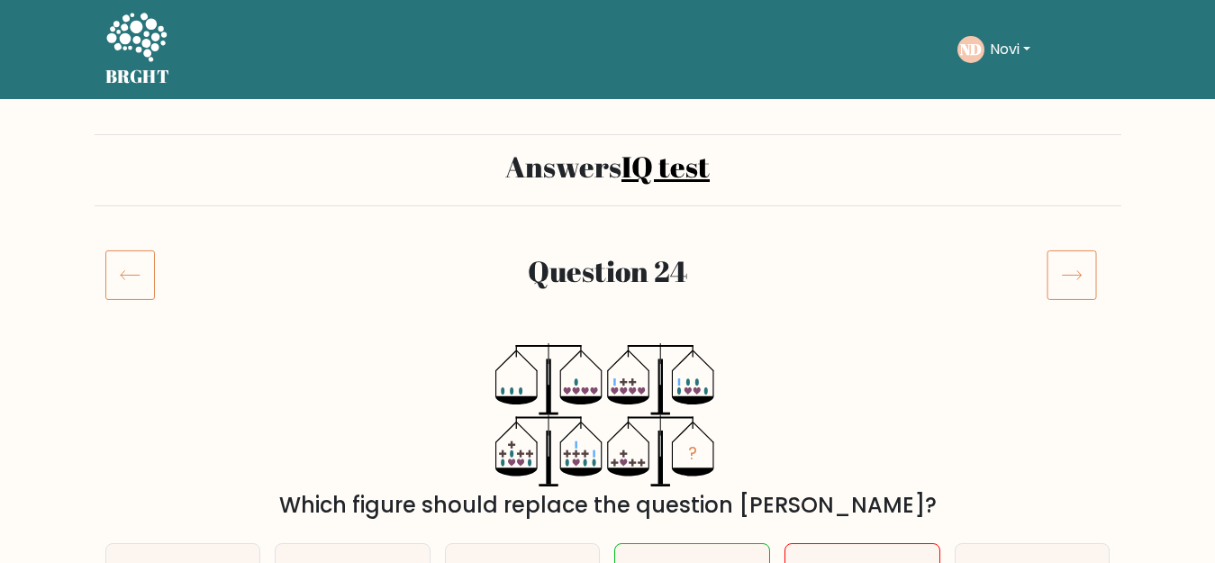
click at [118, 50] on icon at bounding box center [136, 37] width 60 height 49
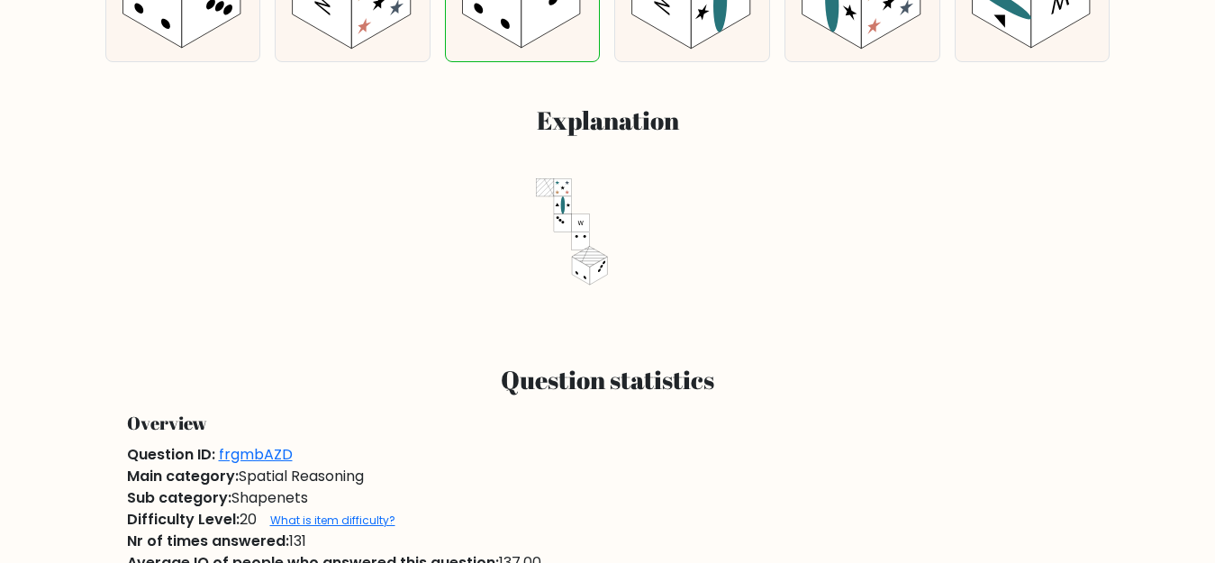
scroll to position [630, 0]
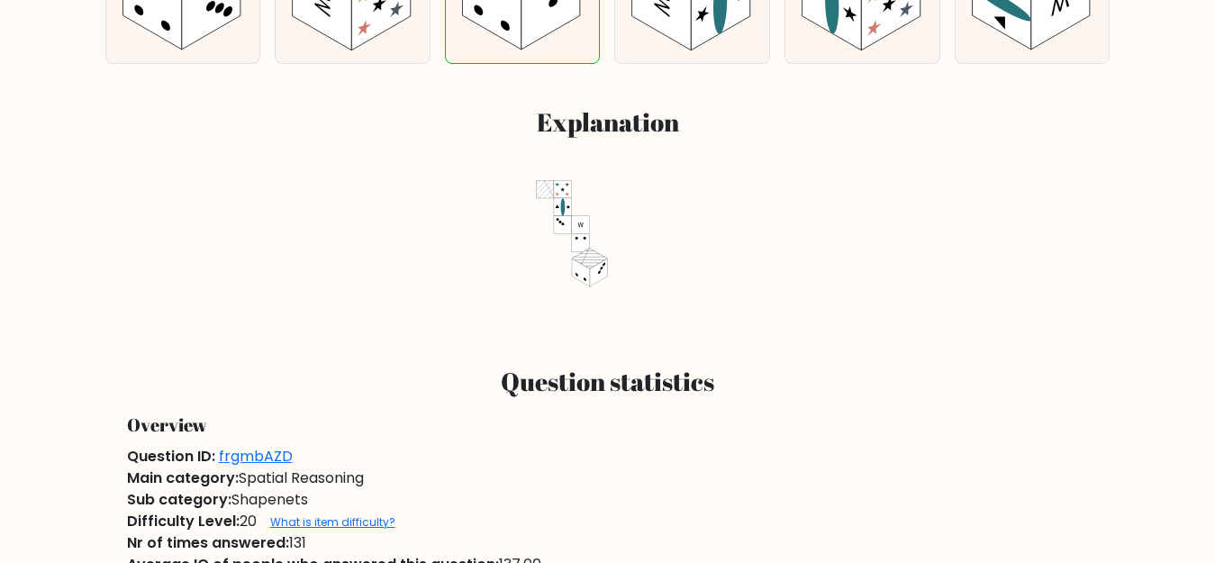
drag, startPoint x: 603, startPoint y: 206, endPoint x: 458, endPoint y: 200, distance: 145.1
click at [459, 200] on div at bounding box center [607, 251] width 983 height 143
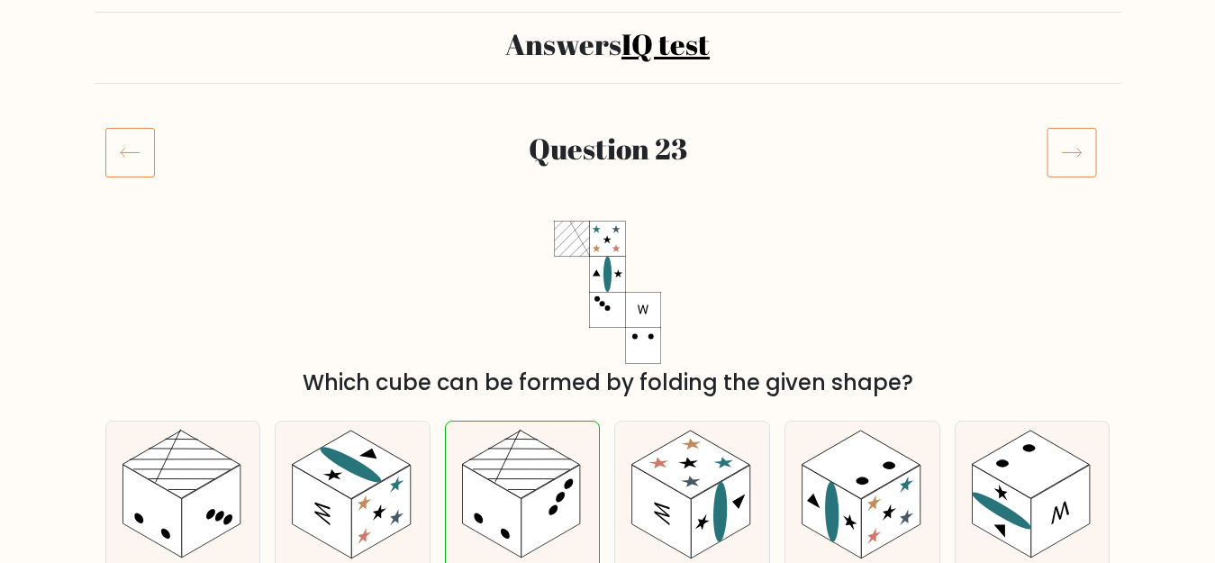
scroll to position [0, 0]
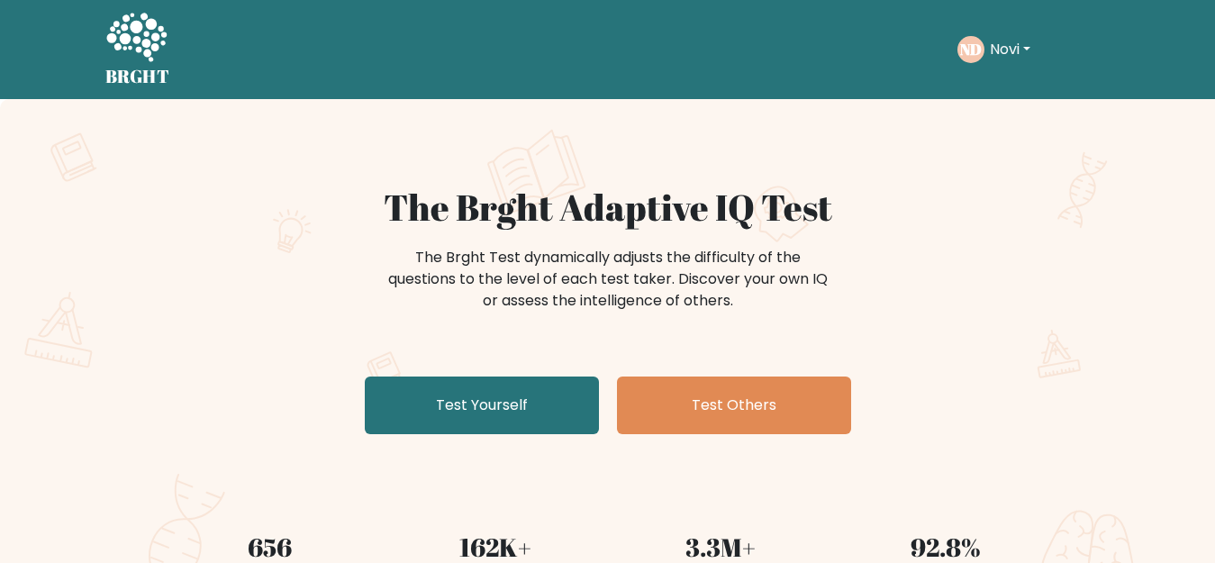
click at [991, 53] on button "Novi" at bounding box center [1009, 49] width 51 height 23
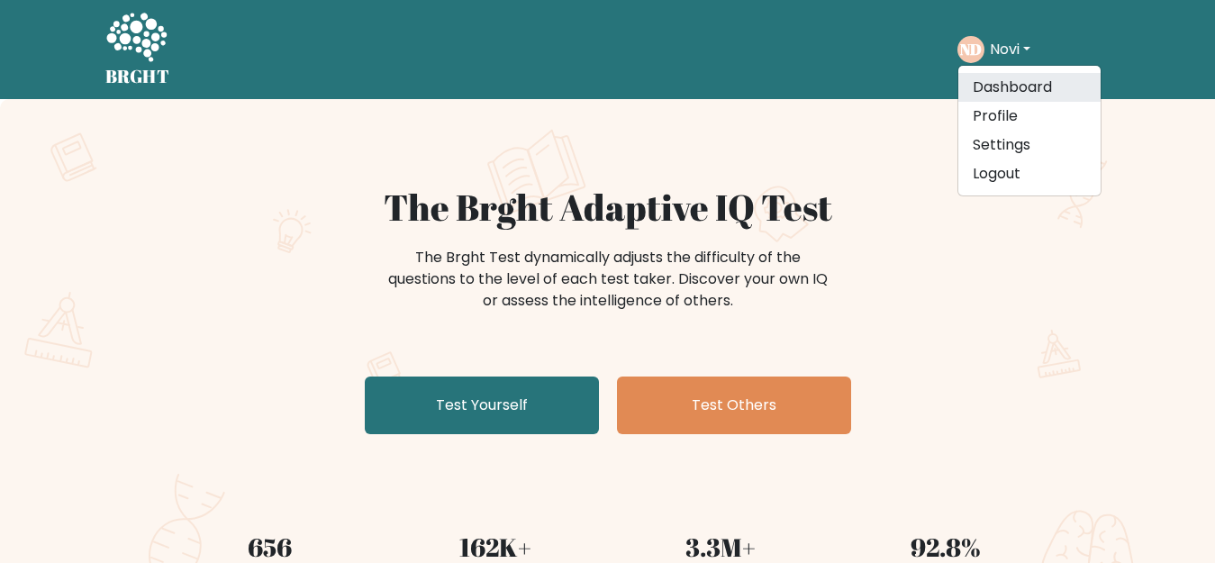
click at [999, 80] on link "Dashboard" at bounding box center [1029, 87] width 142 height 29
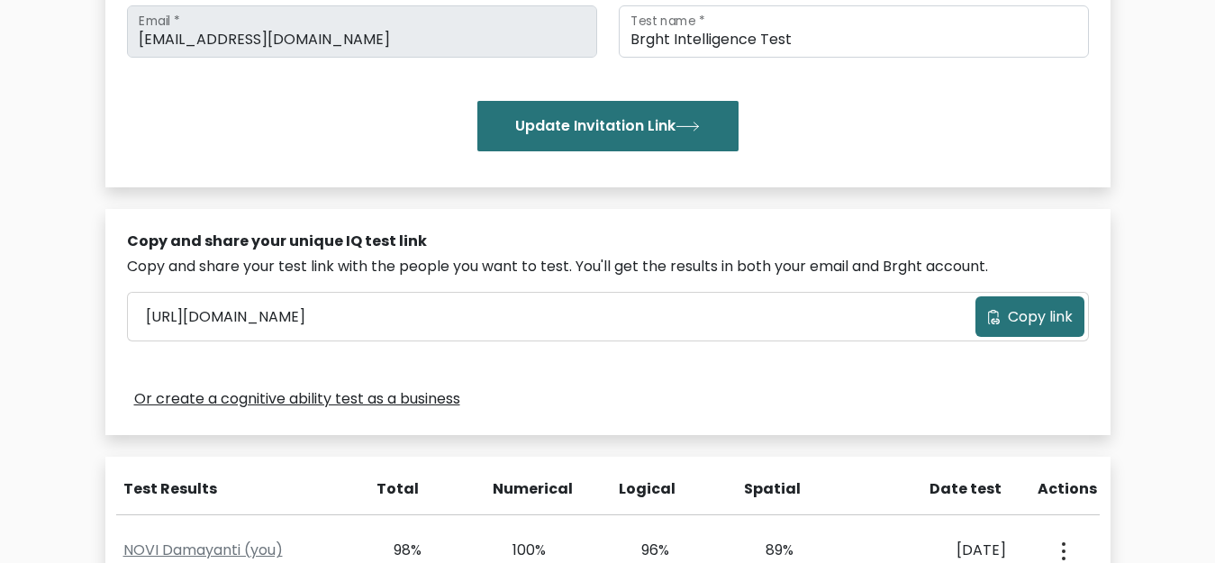
scroll to position [811, 0]
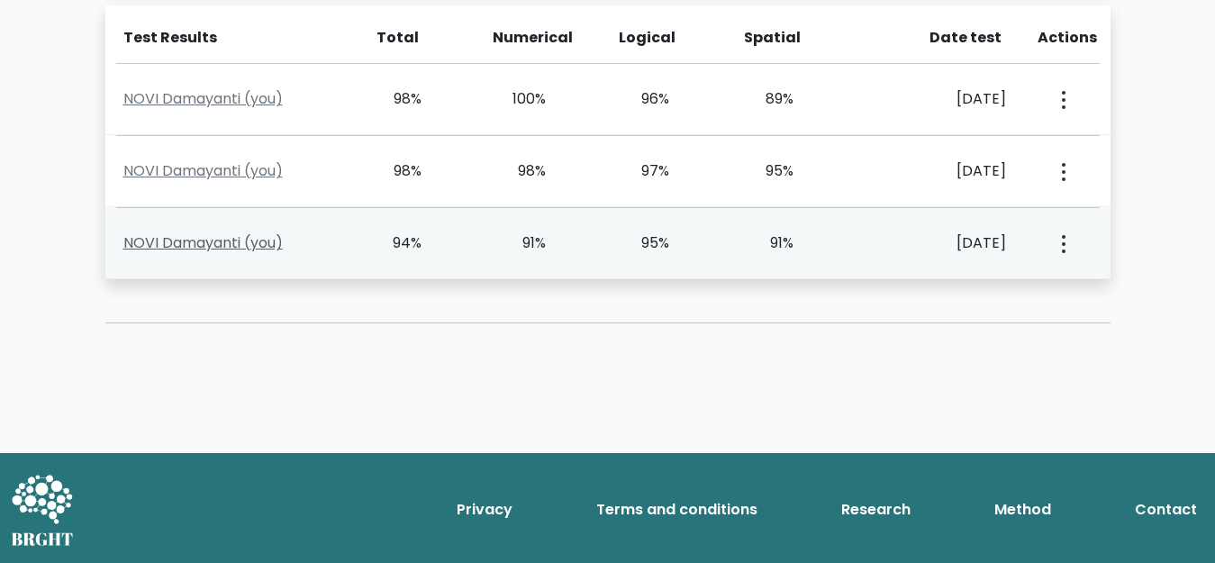
click at [212, 247] on link "NOVI Damayanti (you)" at bounding box center [202, 242] width 159 height 21
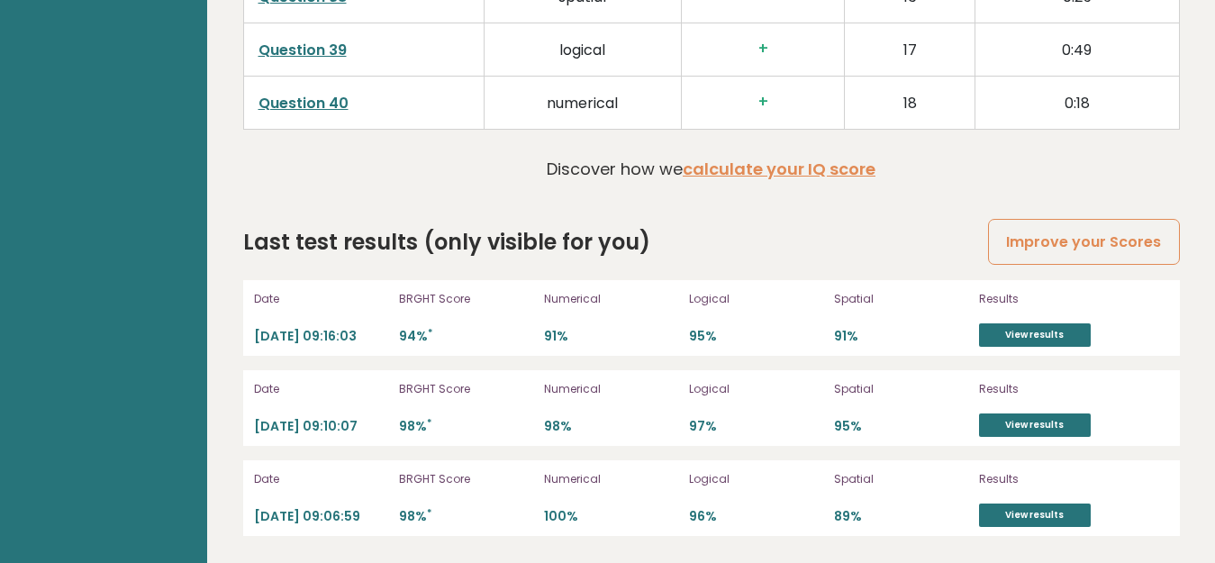
scroll to position [4915, 0]
click at [1057, 330] on link "View results" at bounding box center [1035, 334] width 112 height 23
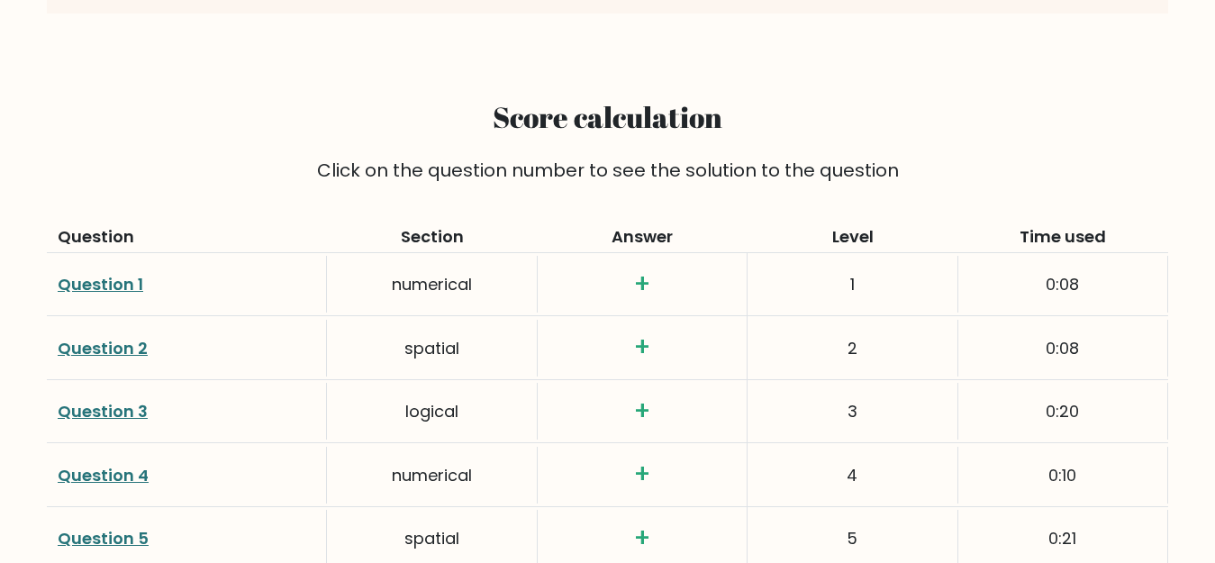
scroll to position [2348, 0]
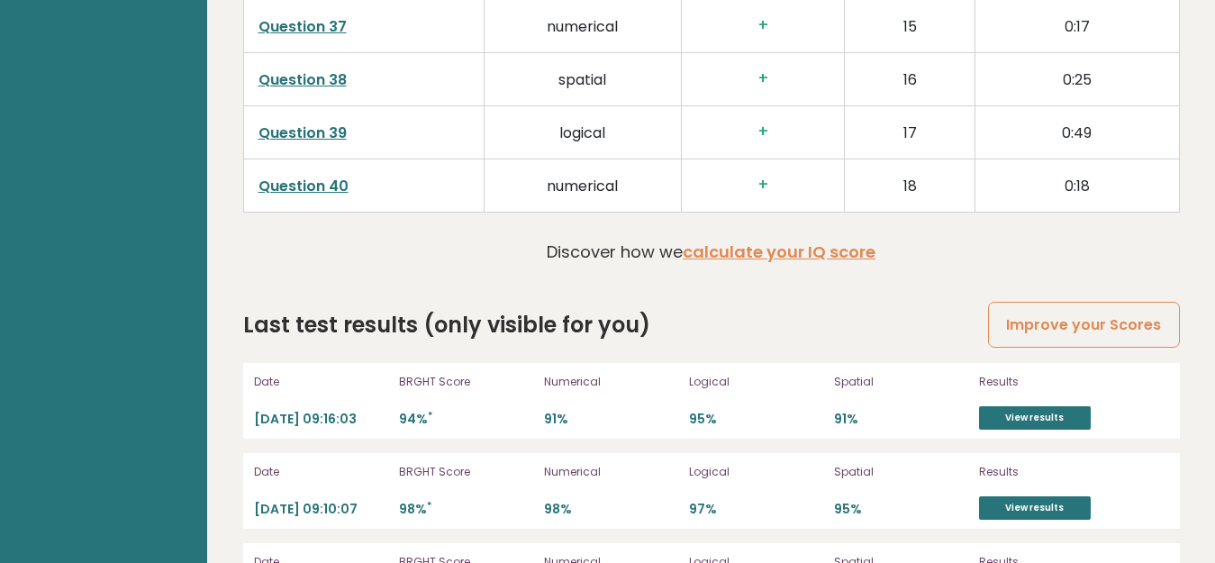
scroll to position [4915, 0]
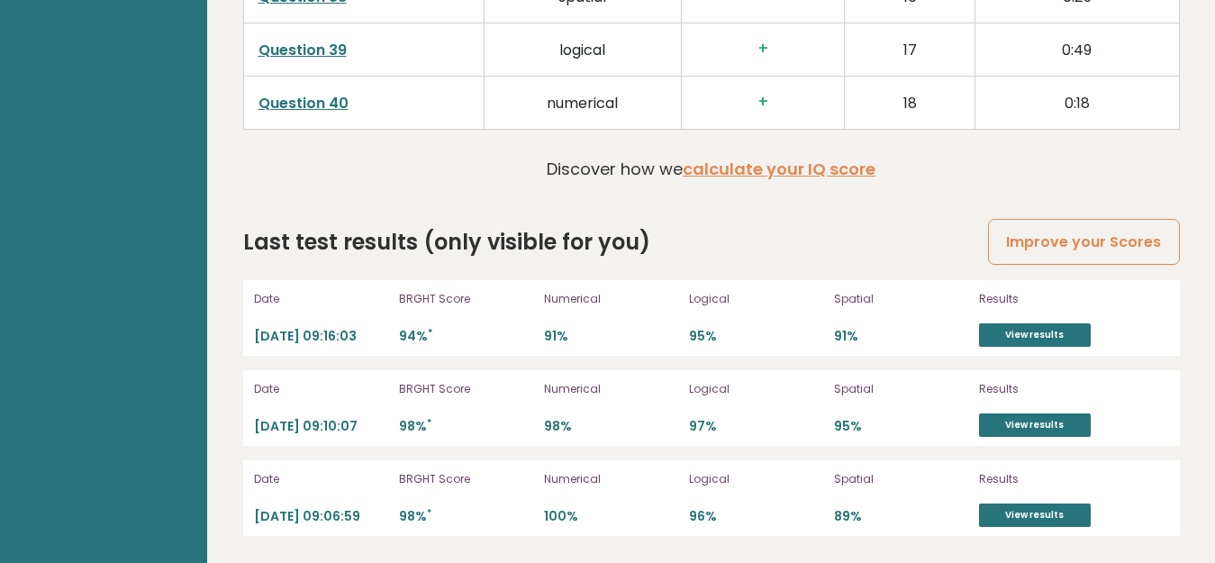
click at [429, 326] on sup "*" at bounding box center [430, 333] width 5 height 14
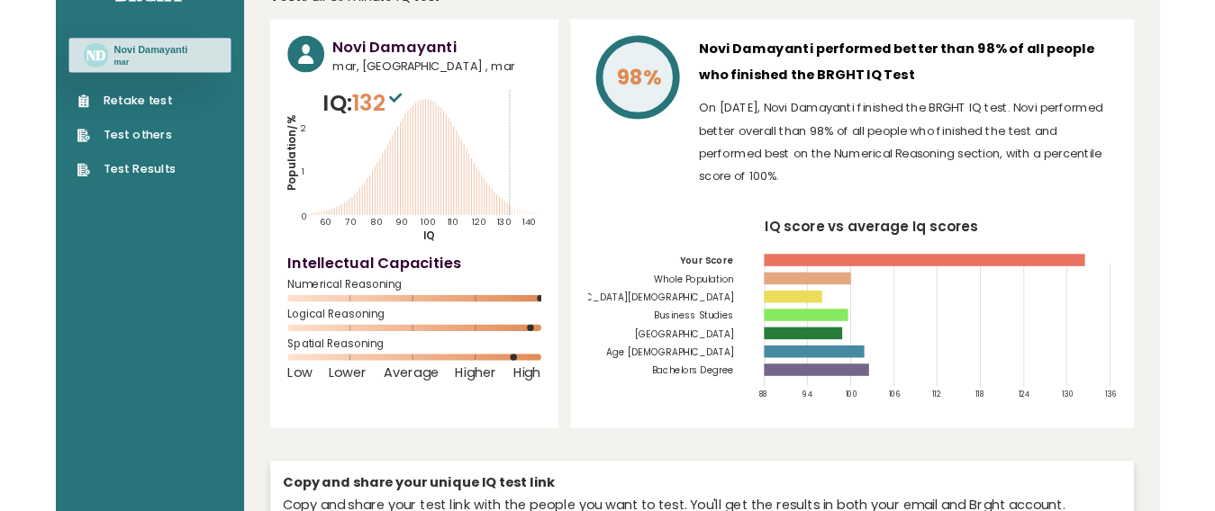
scroll to position [0, 0]
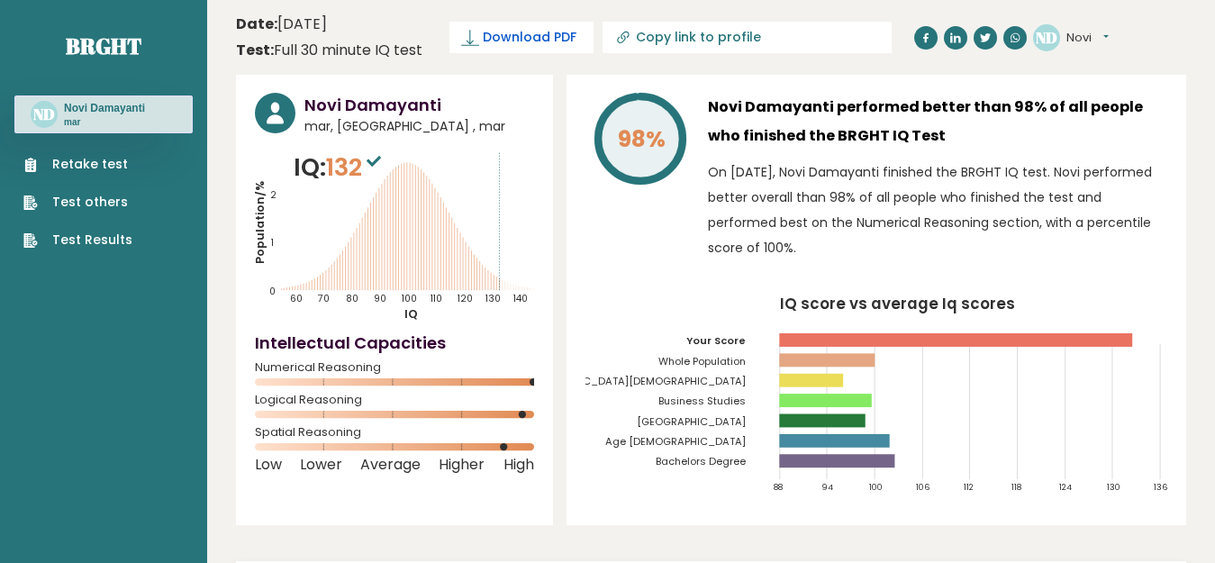
click at [534, 33] on span "Download PDF" at bounding box center [530, 37] width 94 height 19
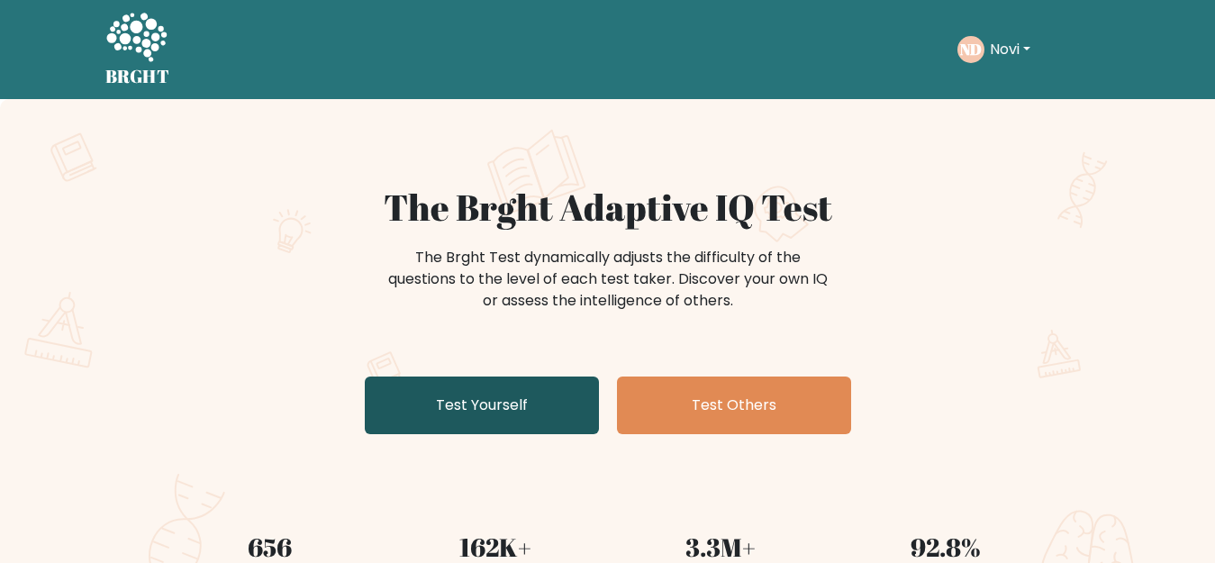
click at [460, 402] on link "Test Yourself" at bounding box center [482, 405] width 234 height 58
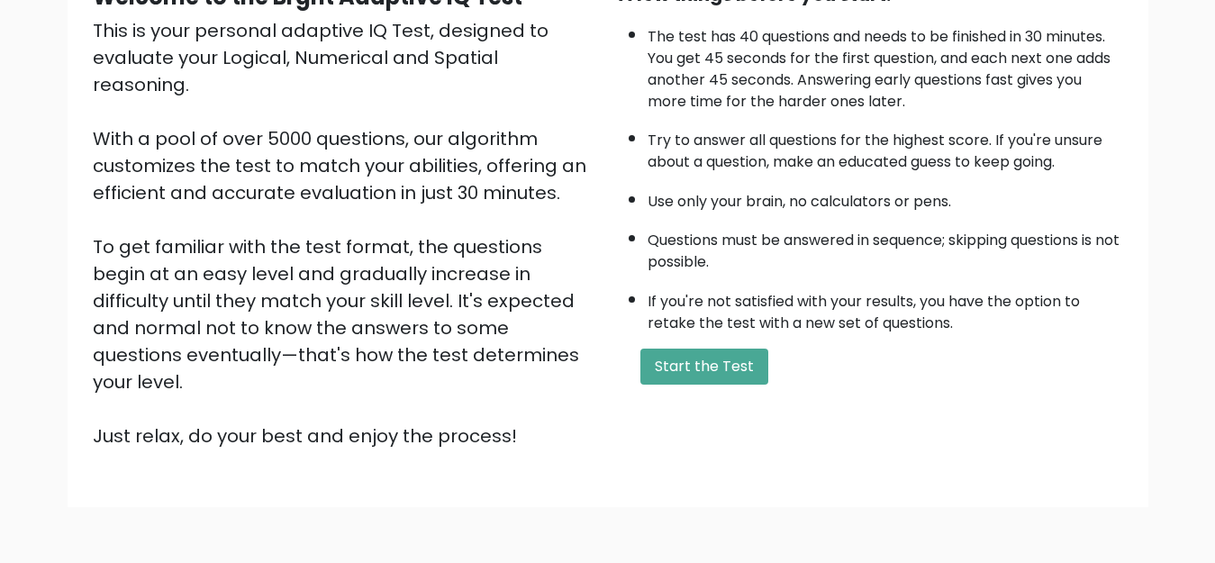
scroll to position [172, 0]
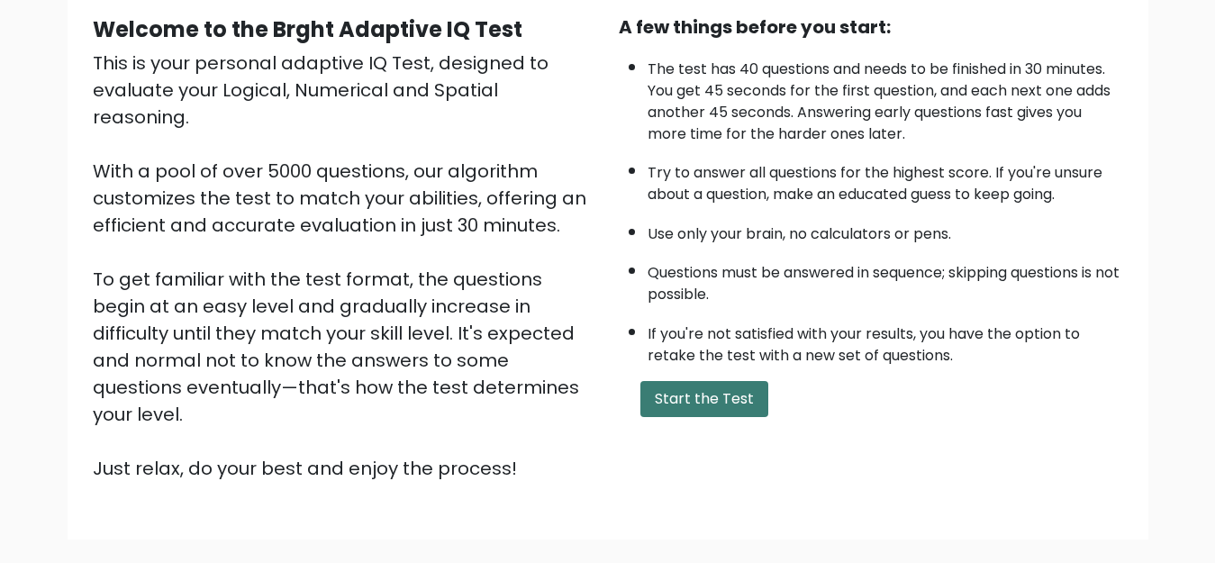
click at [703, 402] on button "Start the Test" at bounding box center [704, 399] width 128 height 36
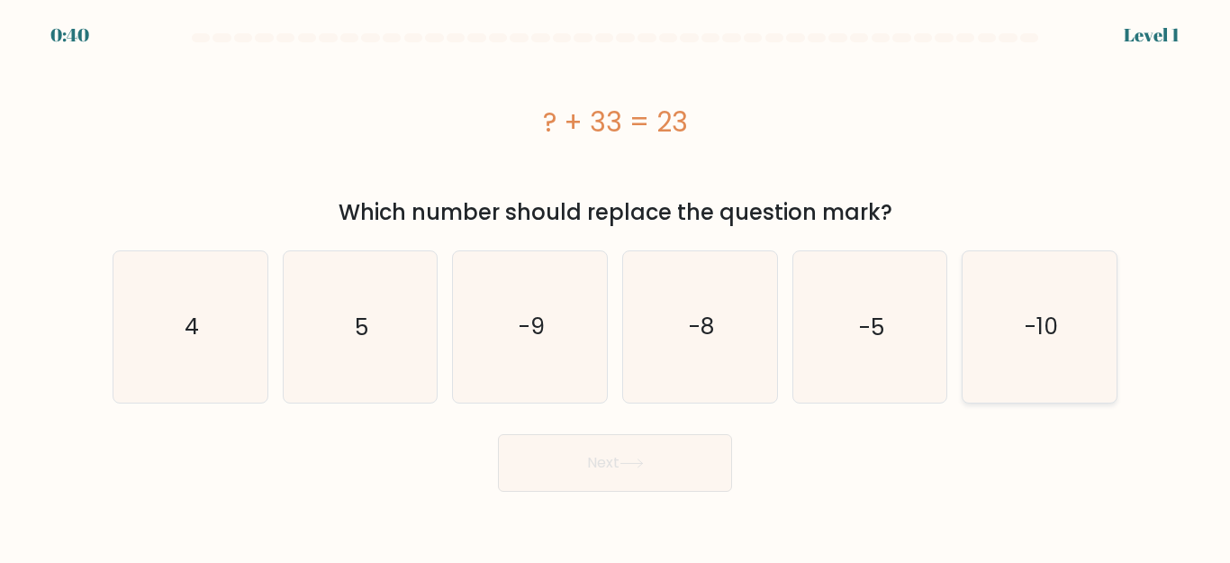
click at [1032, 335] on text "-10" at bounding box center [1041, 327] width 33 height 32
click at [616, 286] on input "f. -10" at bounding box center [615, 284] width 1 height 5
radio input "true"
click at [588, 482] on button "Next" at bounding box center [615, 463] width 234 height 58
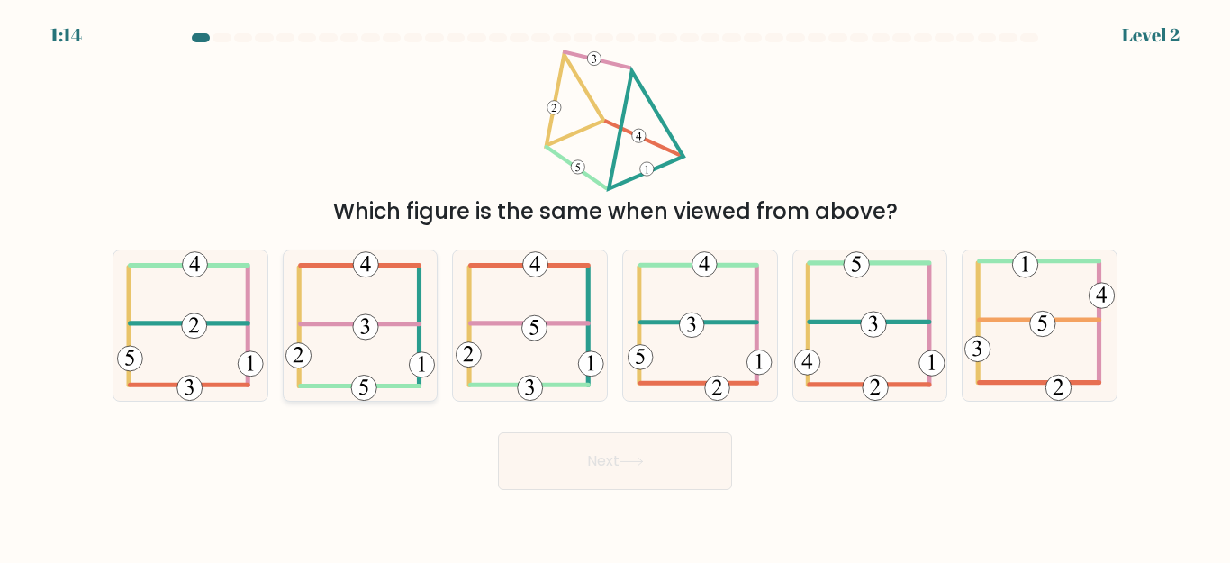
click at [365, 390] on 351 at bounding box center [363, 387] width 25 height 25
click at [615, 286] on input "b." at bounding box center [615, 284] width 1 height 5
radio input "true"
click at [621, 475] on button "Next" at bounding box center [615, 461] width 234 height 58
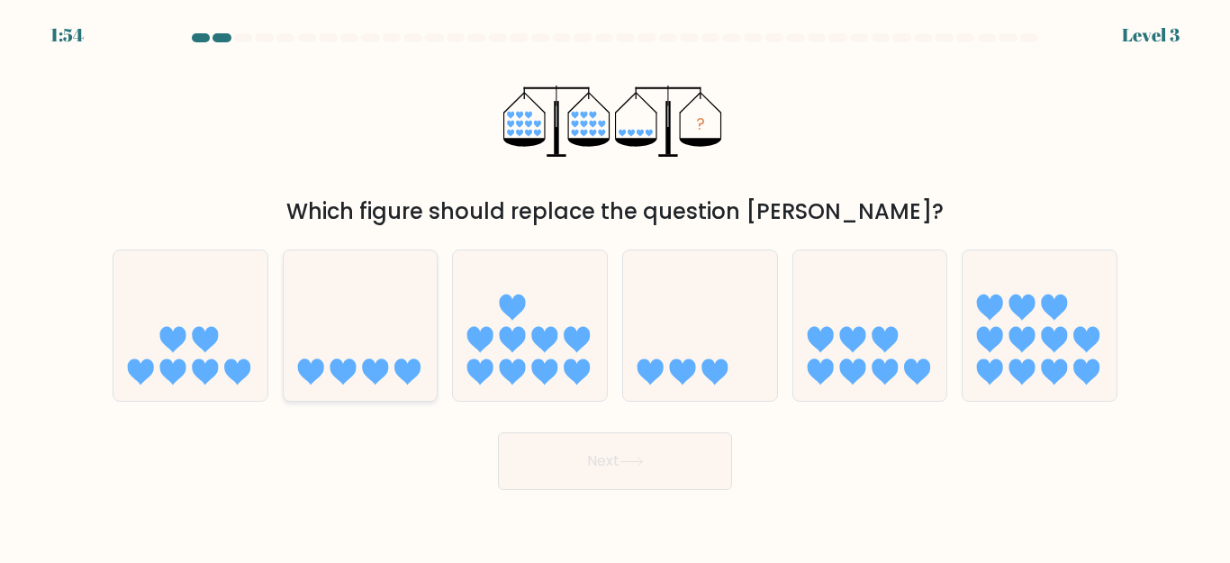
click at [373, 366] on icon at bounding box center [375, 372] width 26 height 26
click at [615, 286] on input "b." at bounding box center [615, 284] width 1 height 5
radio input "true"
click at [607, 467] on button "Next" at bounding box center [615, 461] width 234 height 58
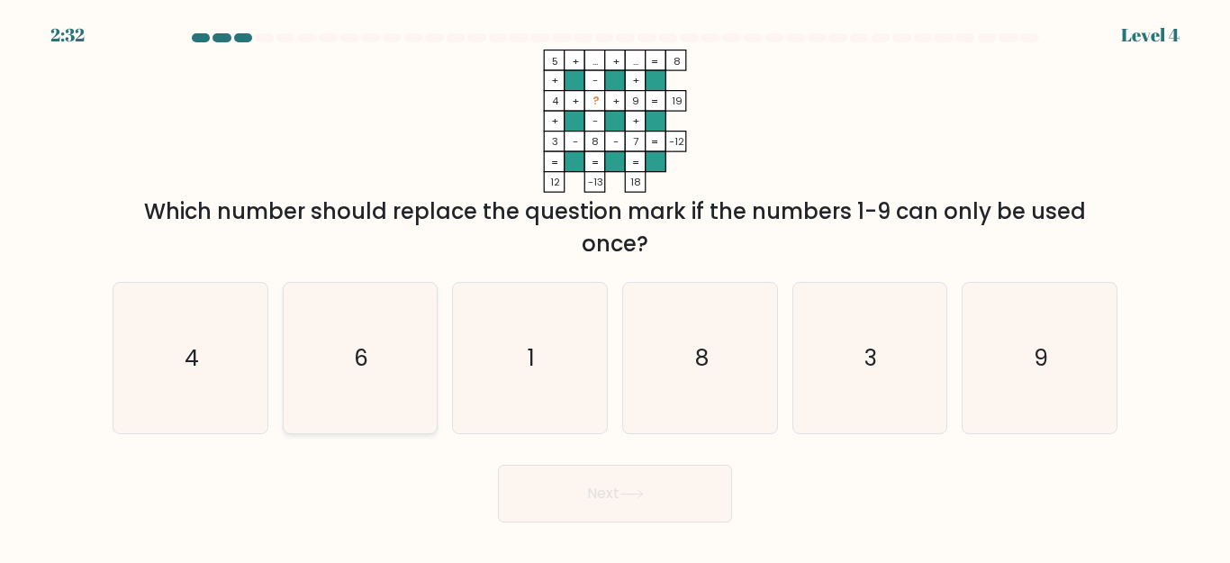
click at [360, 357] on text "6" at bounding box center [362, 358] width 14 height 32
click at [615, 286] on input "b. 6" at bounding box center [615, 284] width 1 height 5
radio input "true"
click at [614, 504] on button "Next" at bounding box center [615, 494] width 234 height 58
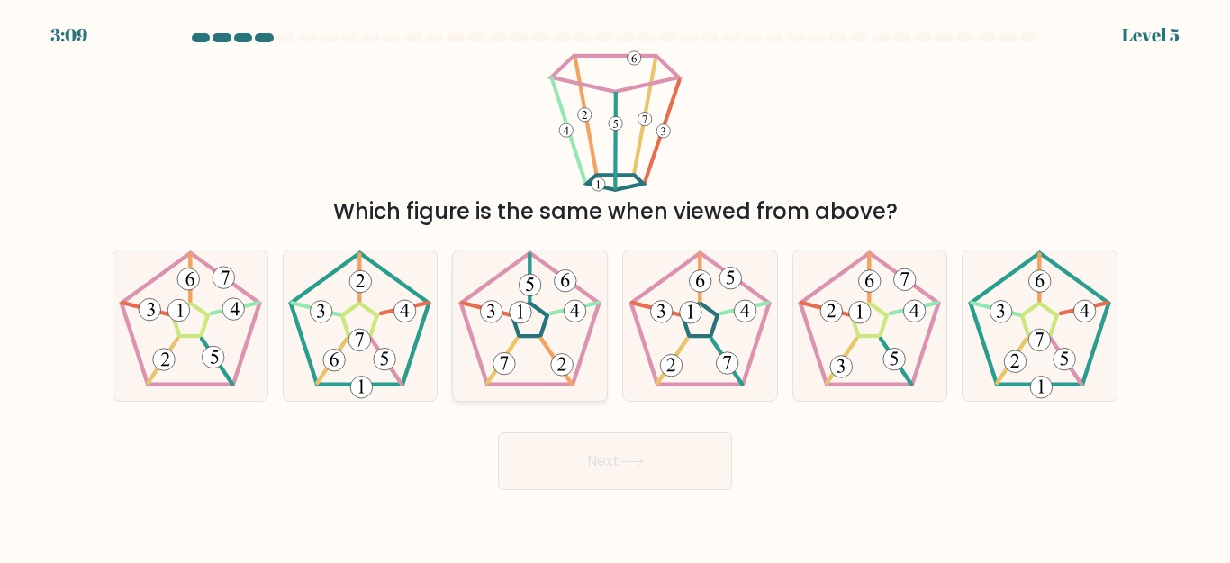
click at [519, 366] on icon at bounding box center [530, 325] width 150 height 150
click at [615, 286] on input "c." at bounding box center [615, 284] width 1 height 5
radio input "true"
click at [628, 470] on button "Next" at bounding box center [615, 461] width 234 height 58
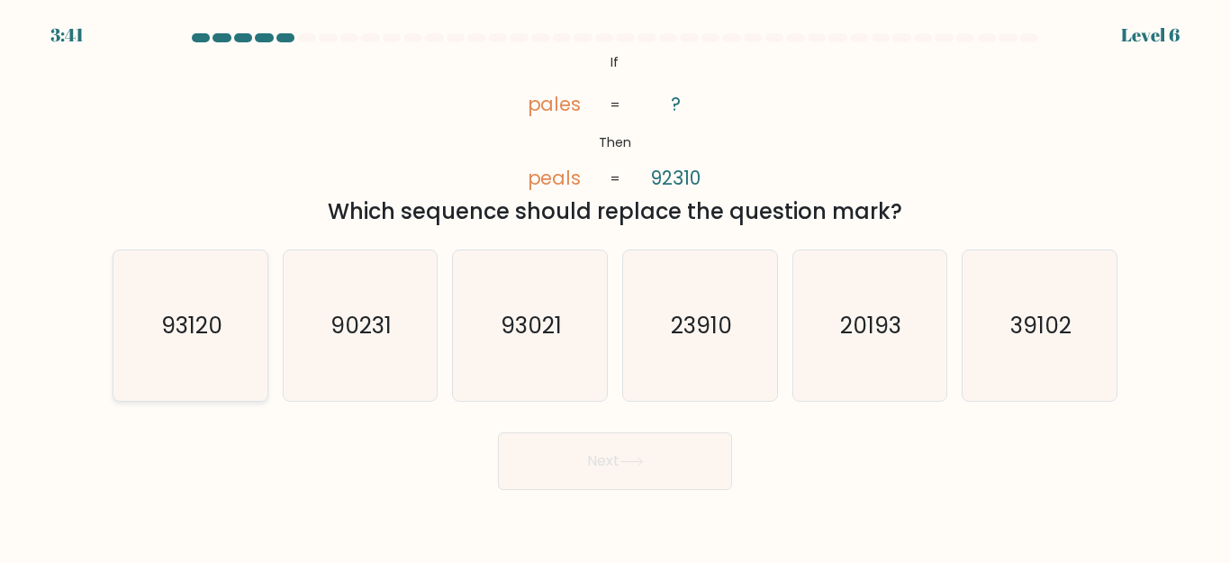
click at [194, 325] on text "93120" at bounding box center [191, 326] width 61 height 32
click at [615, 286] on input "a. 93120" at bounding box center [615, 284] width 1 height 5
radio input "true"
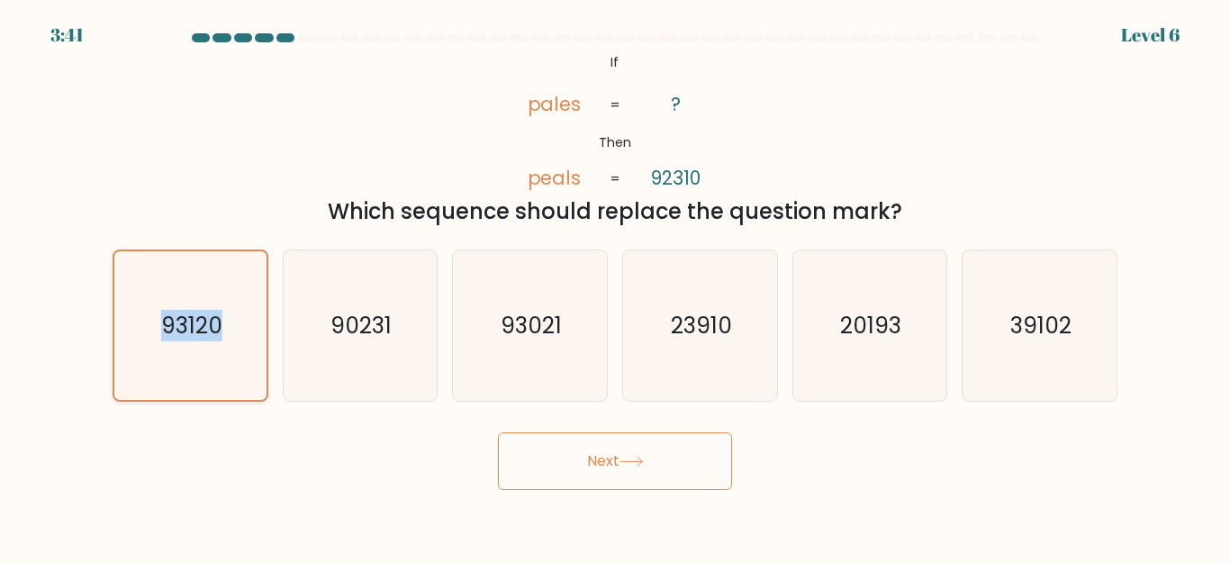
click at [194, 325] on text "93120" at bounding box center [191, 326] width 61 height 32
click at [615, 286] on input "a. 93120" at bounding box center [615, 284] width 1 height 5
click at [656, 478] on button "Next" at bounding box center [615, 461] width 234 height 58
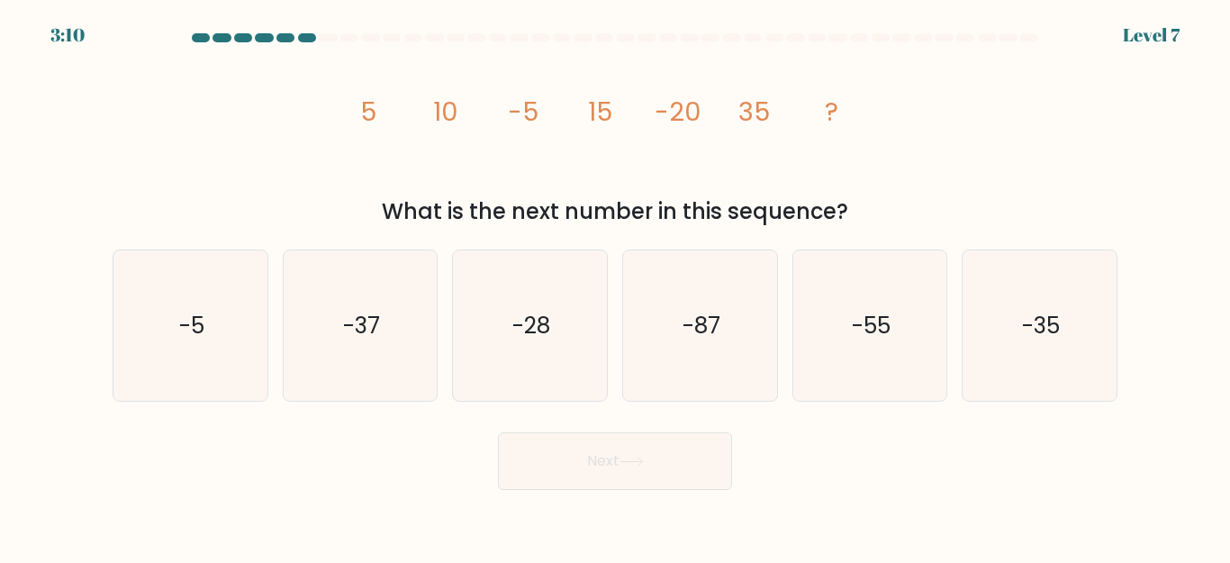
click at [685, 115] on tspan "-20" at bounding box center [678, 112] width 46 height 36
click at [877, 328] on text "-55" at bounding box center [871, 326] width 39 height 32
click at [616, 286] on input "e. -55" at bounding box center [615, 284] width 1 height 5
radio input "true"
click at [603, 460] on button "Next" at bounding box center [615, 461] width 234 height 58
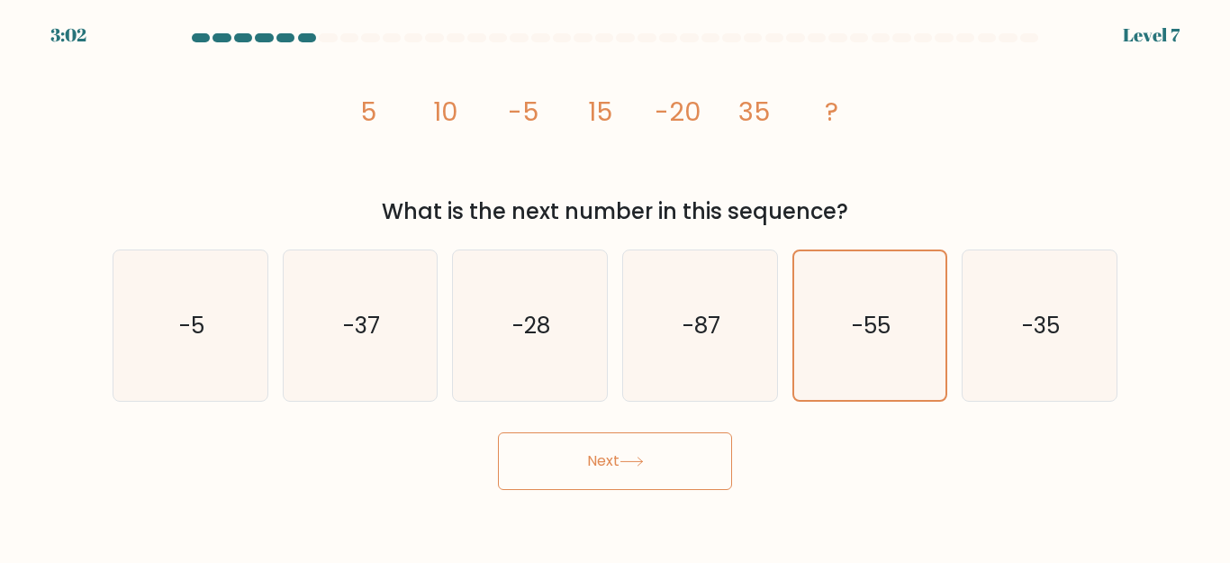
click at [640, 461] on icon at bounding box center [631, 461] width 24 height 10
click at [717, 339] on text "-87" at bounding box center [701, 326] width 38 height 32
click at [616, 286] on input "d. -87" at bounding box center [615, 284] width 1 height 5
radio input "true"
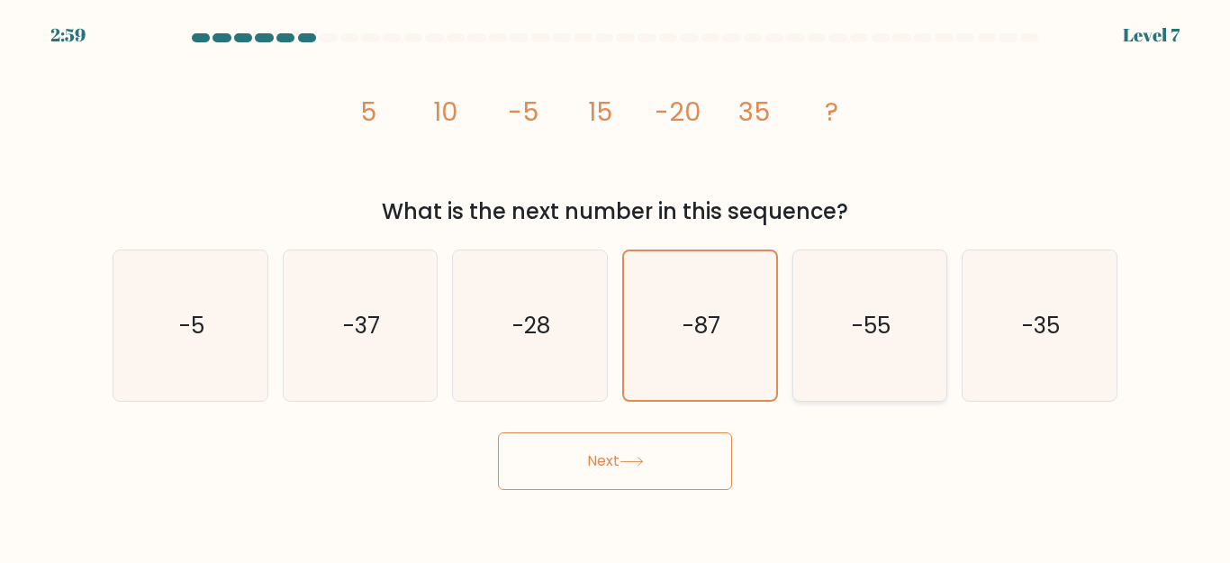
click at [890, 335] on text "-55" at bounding box center [871, 326] width 39 height 32
click at [616, 286] on input "e. -55" at bounding box center [615, 284] width 1 height 5
radio input "true"
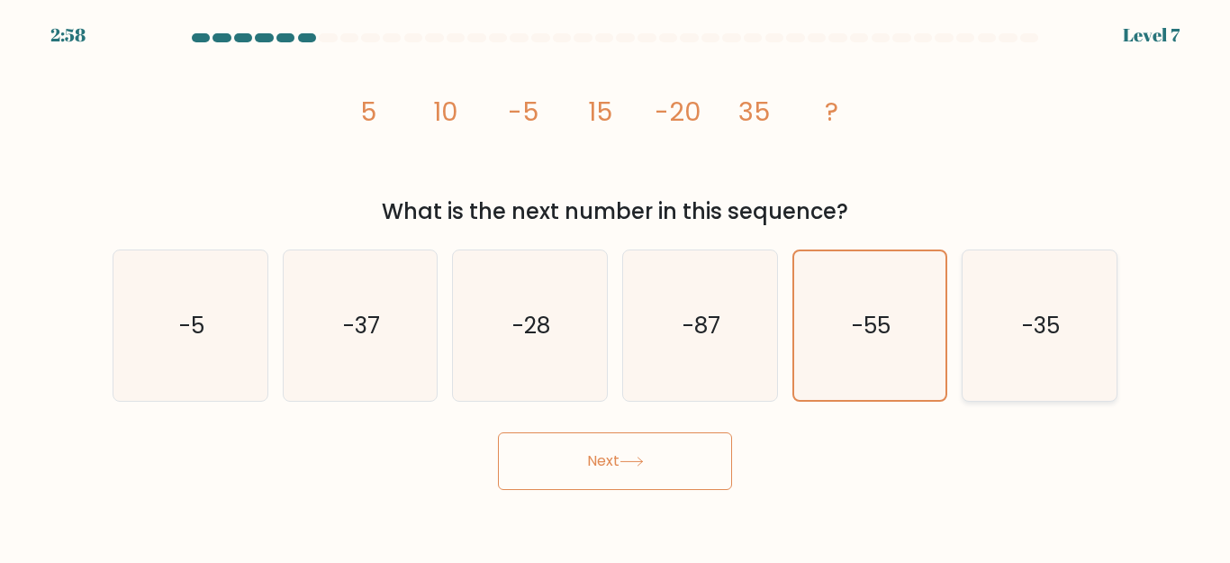
click at [1012, 324] on icon "-35" at bounding box center [1039, 325] width 150 height 150
click at [616, 286] on input "f. -35" at bounding box center [615, 284] width 1 height 5
radio input "true"
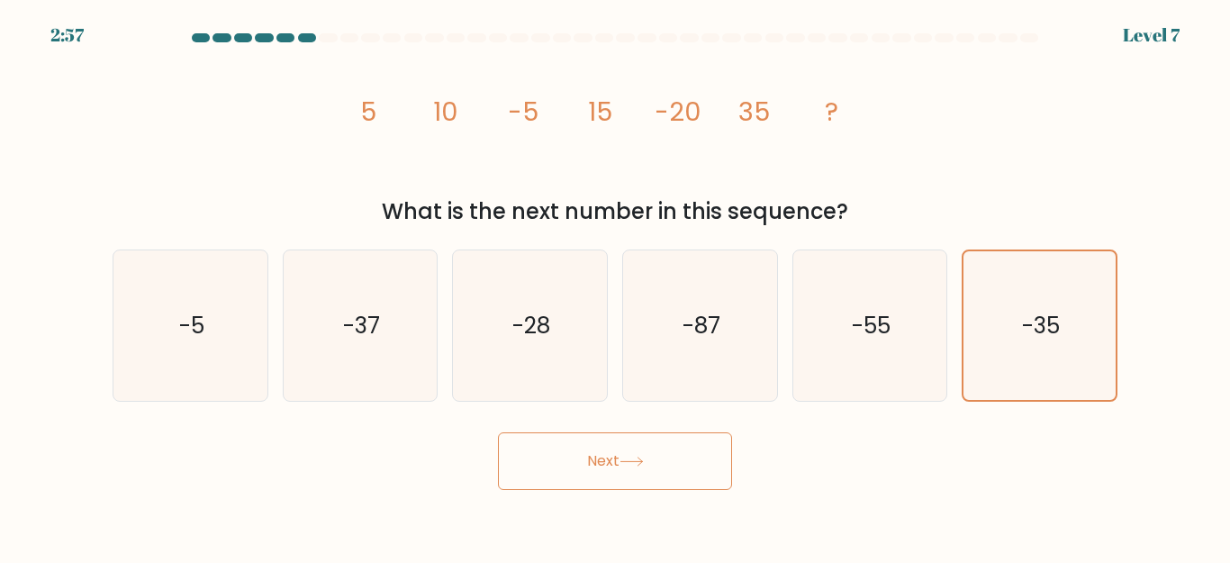
click at [623, 469] on button "Next" at bounding box center [615, 461] width 234 height 58
click at [578, 461] on button "Next" at bounding box center [615, 461] width 234 height 58
click at [524, 335] on text "-28" at bounding box center [531, 326] width 38 height 32
click at [615, 286] on input "c. -28" at bounding box center [615, 284] width 1 height 5
radio input "true"
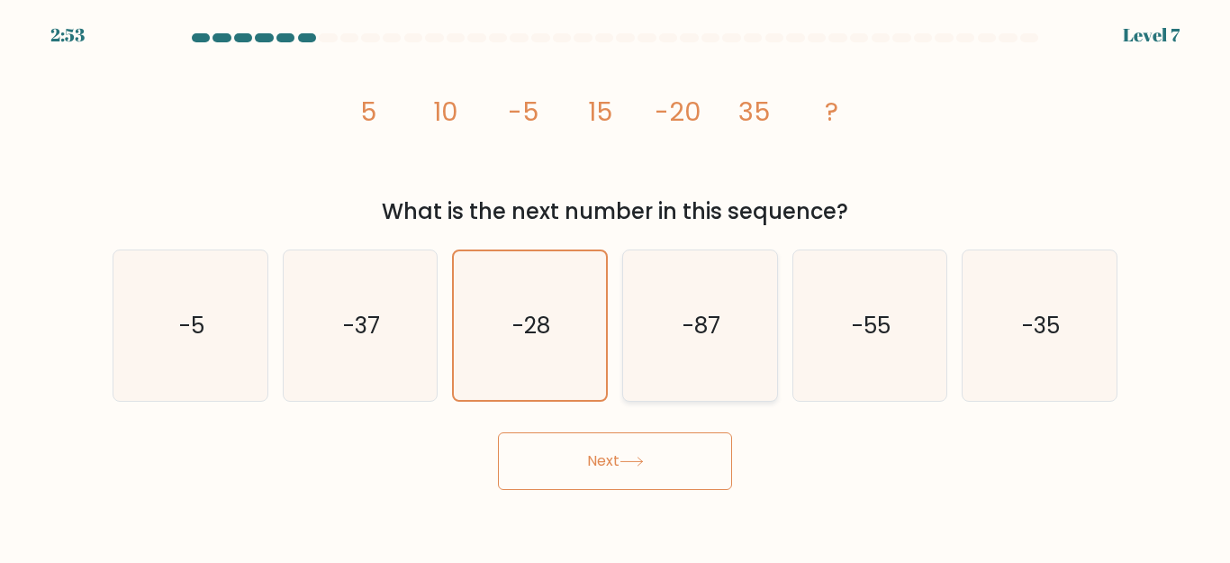
click at [691, 316] on text "-87" at bounding box center [701, 326] width 38 height 32
click at [616, 286] on input "d. -87" at bounding box center [615, 284] width 1 height 5
radio input "true"
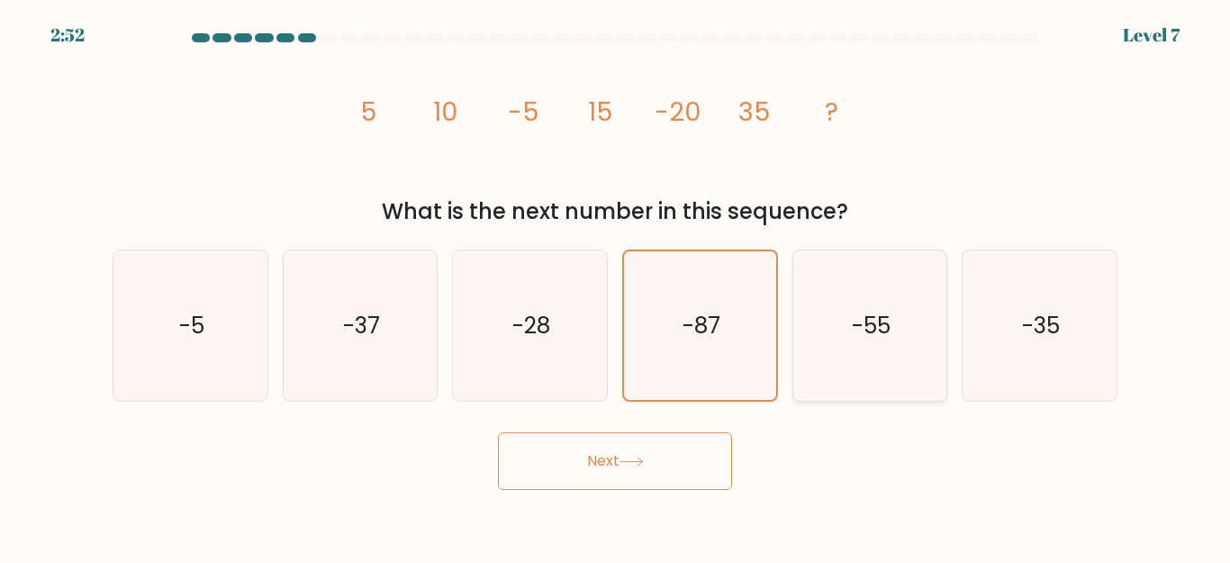
drag, startPoint x: 849, startPoint y: 317, endPoint x: 929, endPoint y: 327, distance: 80.7
click at [859, 325] on icon "-55" at bounding box center [869, 325] width 150 height 150
click at [1012, 312] on icon "-35" at bounding box center [1039, 325] width 150 height 150
click at [616, 286] on input "f. -35" at bounding box center [615, 284] width 1 height 5
radio input "true"
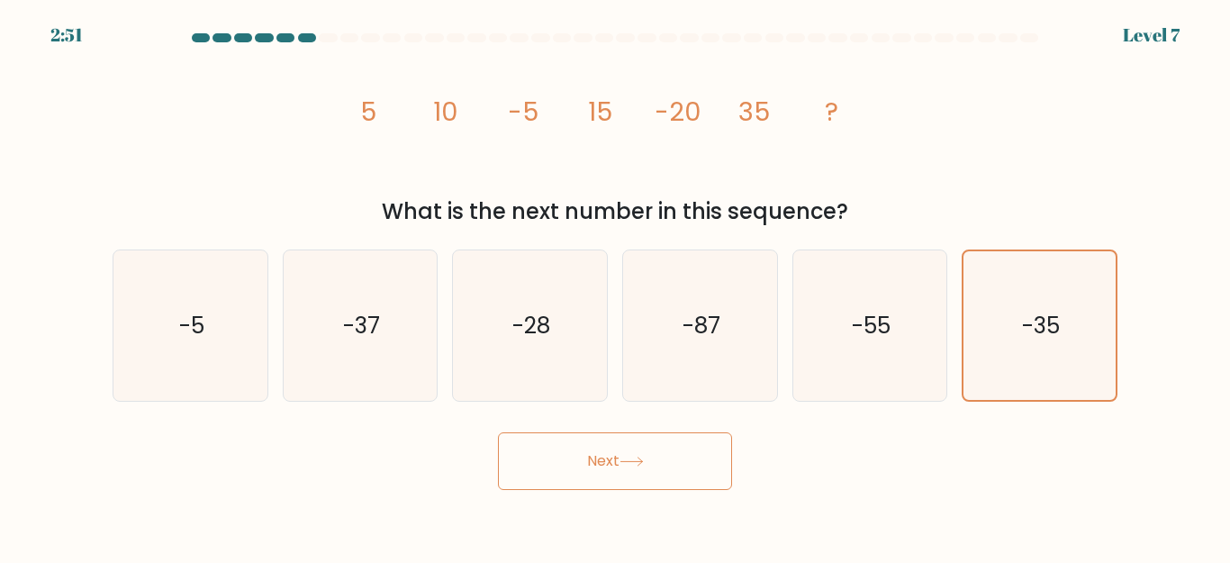
click at [652, 458] on button "Next" at bounding box center [615, 461] width 234 height 58
click at [577, 462] on button "Next" at bounding box center [615, 461] width 234 height 58
click at [846, 312] on icon "-55" at bounding box center [869, 325] width 150 height 150
click at [616, 286] on input "e. -55" at bounding box center [615, 284] width 1 height 5
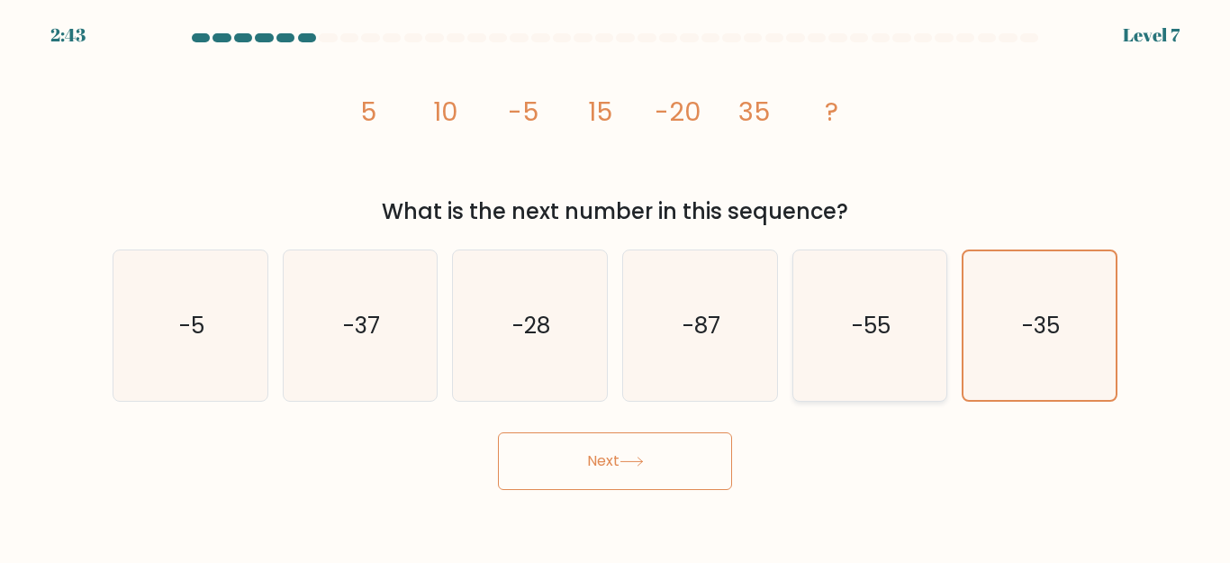
radio input "true"
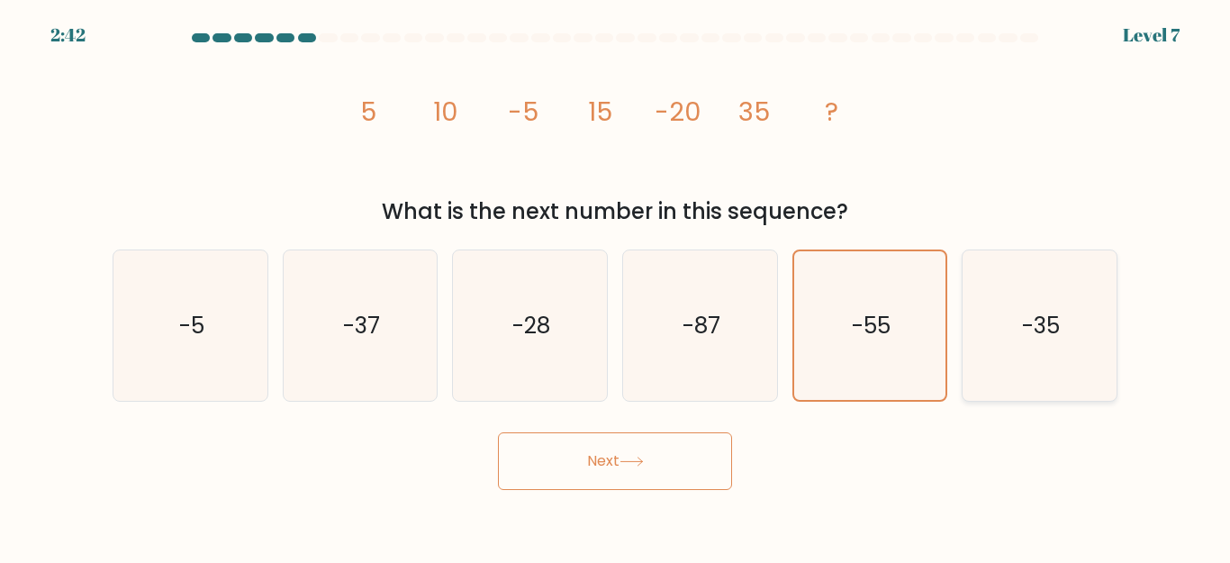
click at [1025, 315] on text "-35" at bounding box center [1041, 326] width 38 height 32
click at [616, 286] on input "f. -35" at bounding box center [615, 284] width 1 height 5
radio input "true"
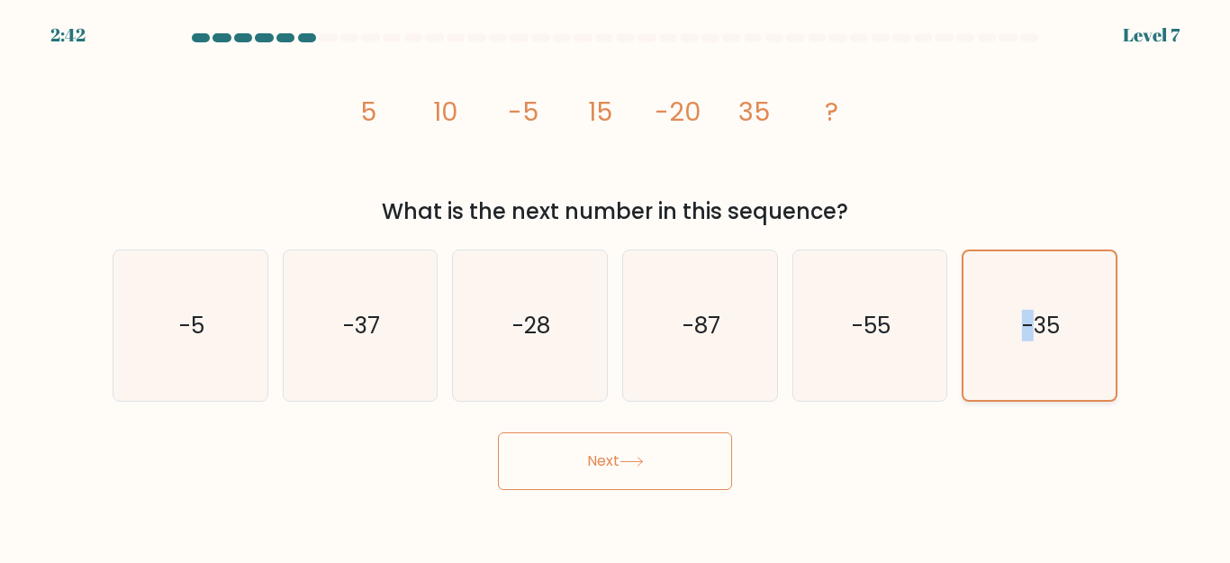
click at [1025, 315] on text "-35" at bounding box center [1041, 326] width 38 height 32
click at [616, 286] on input "f. -35" at bounding box center [615, 284] width 1 height 5
click at [845, 326] on icon "-55" at bounding box center [869, 325] width 150 height 150
click at [616, 286] on input "e. -55" at bounding box center [615, 284] width 1 height 5
radio input "true"
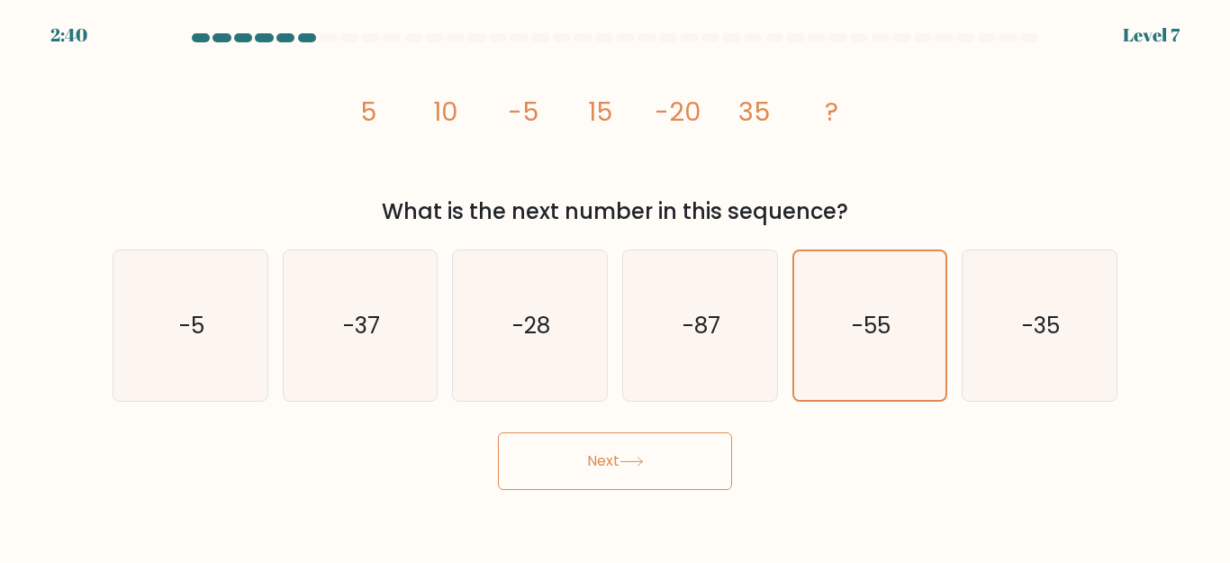
click at [713, 444] on button "Next" at bounding box center [615, 461] width 234 height 58
click at [707, 335] on text "-87" at bounding box center [701, 326] width 38 height 32
click at [616, 286] on input "d. -87" at bounding box center [615, 284] width 1 height 5
radio input "true"
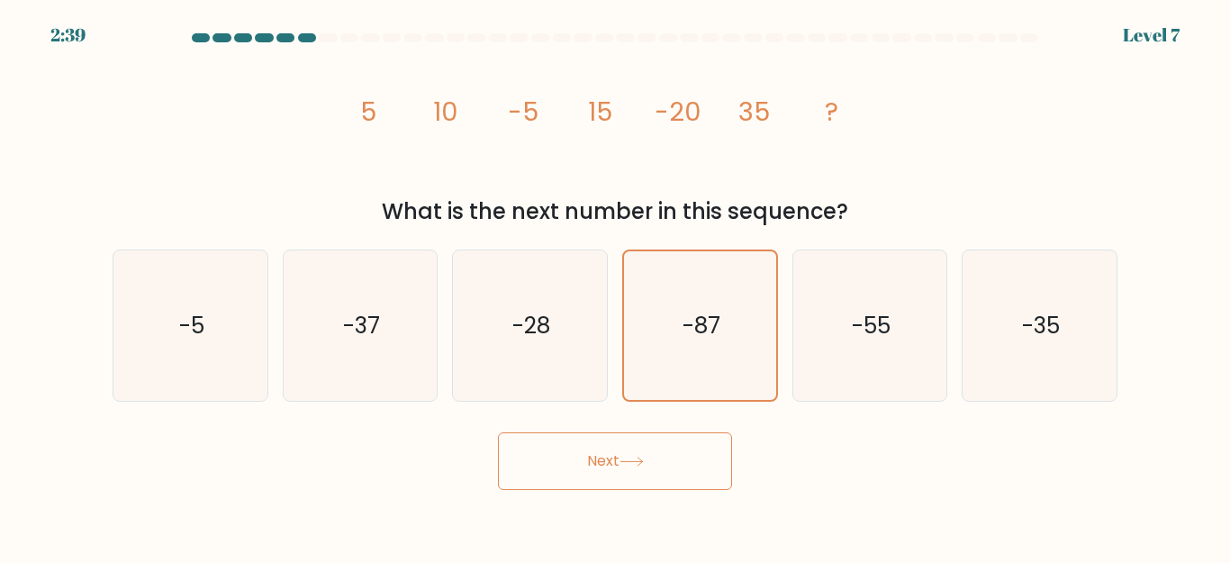
click at [644, 466] on icon at bounding box center [631, 461] width 24 height 10
click at [546, 327] on text "-28" at bounding box center [531, 326] width 38 height 32
click at [615, 286] on input "c. -28" at bounding box center [615, 284] width 1 height 5
radio input "true"
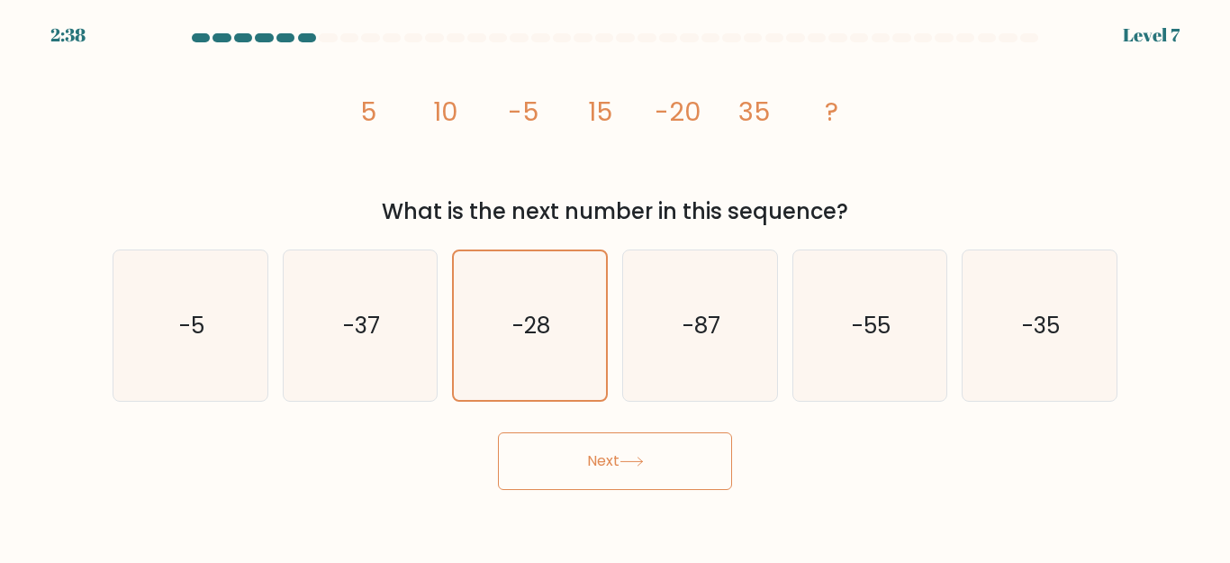
click at [597, 438] on button "Next" at bounding box center [615, 461] width 234 height 58
click at [605, 462] on button "Next" at bounding box center [615, 461] width 234 height 58
click at [498, 432] on button "Next" at bounding box center [615, 461] width 234 height 58
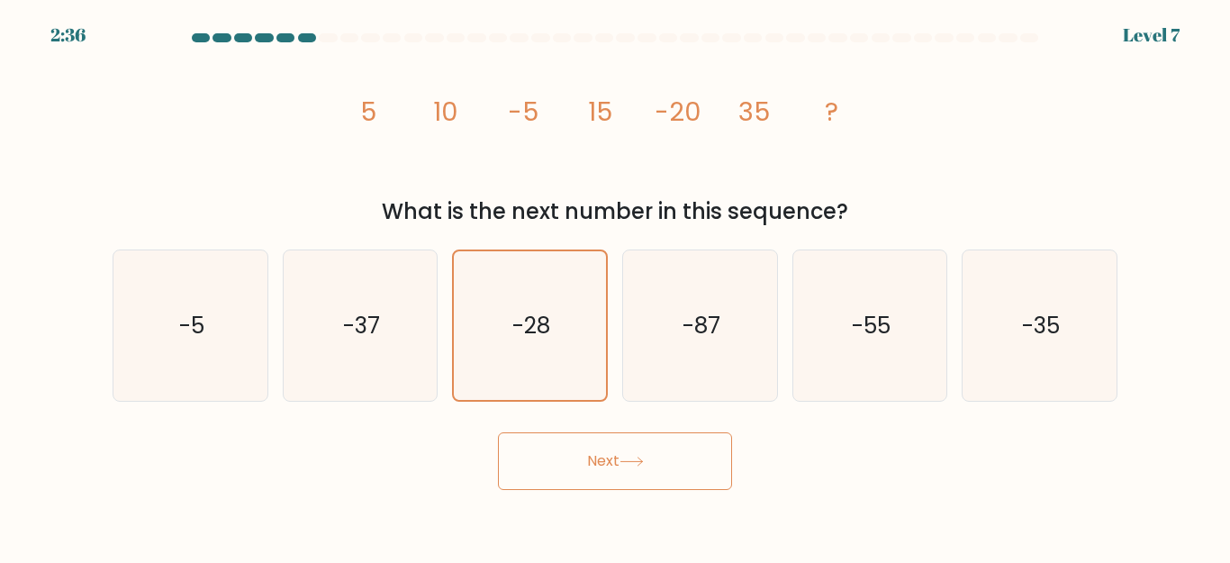
click at [498, 432] on button "Next" at bounding box center [615, 461] width 234 height 58
click at [1029, 327] on text "-35" at bounding box center [1041, 326] width 38 height 32
click at [616, 286] on input "f. -35" at bounding box center [615, 284] width 1 height 5
radio input "true"
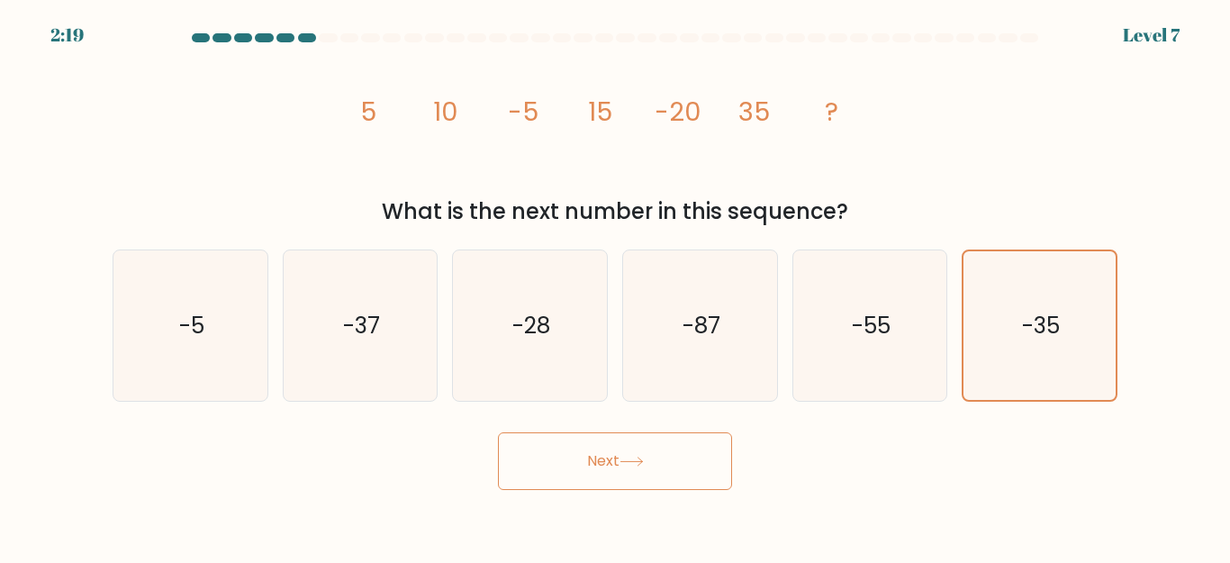
click at [623, 463] on button "Next" at bounding box center [615, 461] width 234 height 58
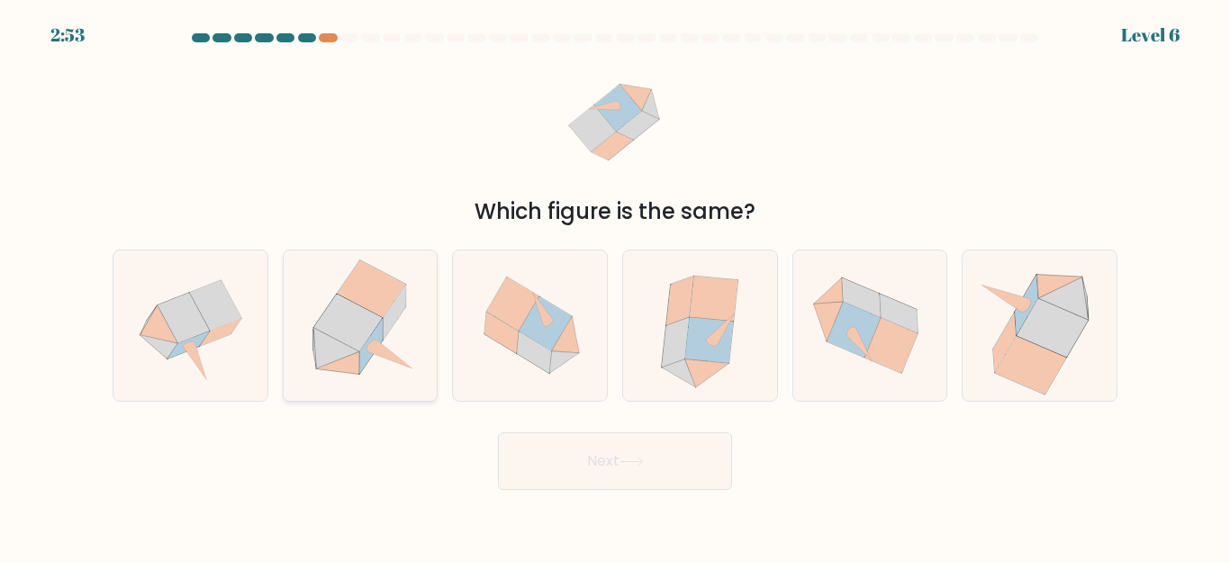
click at [348, 335] on icon at bounding box center [348, 323] width 68 height 58
click at [615, 286] on input "b." at bounding box center [615, 284] width 1 height 5
radio input "true"
click at [563, 456] on button "Next" at bounding box center [615, 461] width 234 height 58
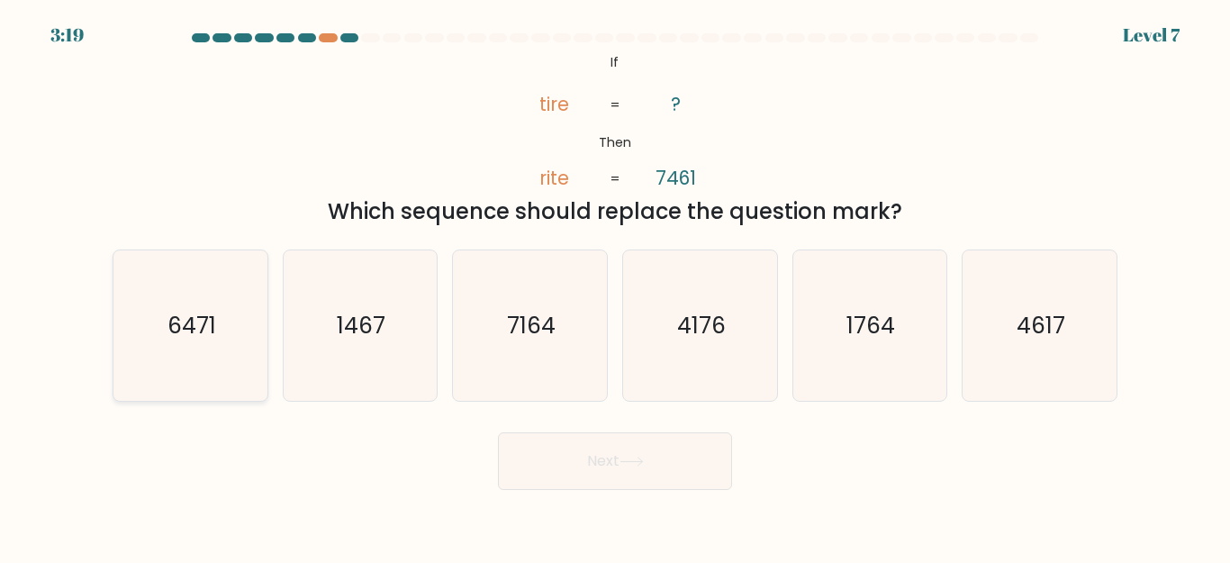
click at [190, 326] on text "6471" at bounding box center [191, 326] width 49 height 32
click at [615, 286] on input "a. 6471" at bounding box center [615, 284] width 1 height 5
radio input "true"
click at [590, 453] on button "Next" at bounding box center [615, 461] width 234 height 58
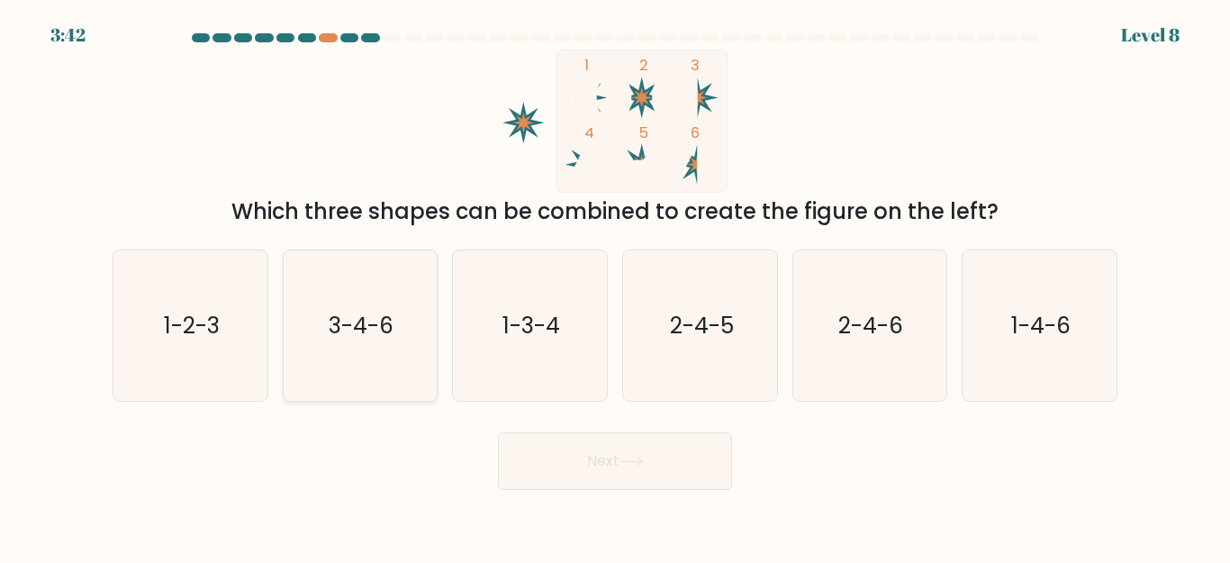
click at [376, 313] on text "3-4-6" at bounding box center [362, 326] width 65 height 32
click at [615, 286] on input "b. 3-4-6" at bounding box center [615, 284] width 1 height 5
radio input "true"
click at [639, 465] on icon at bounding box center [631, 461] width 24 height 10
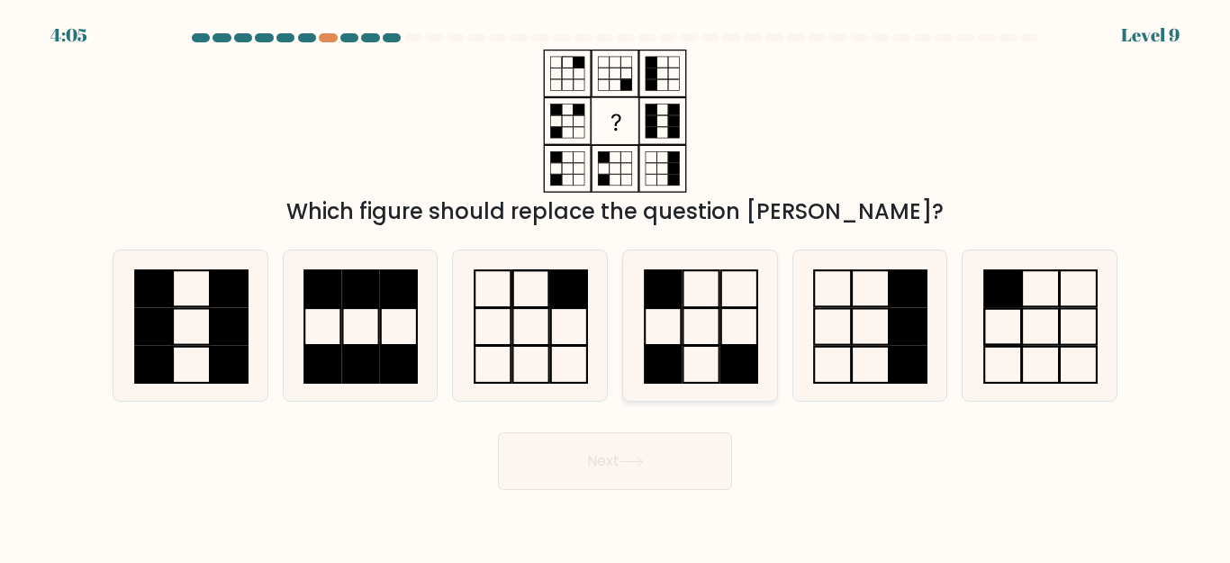
click at [727, 349] on rect at bounding box center [739, 364] width 36 height 37
click at [616, 286] on input "d." at bounding box center [615, 284] width 1 height 5
radio input "true"
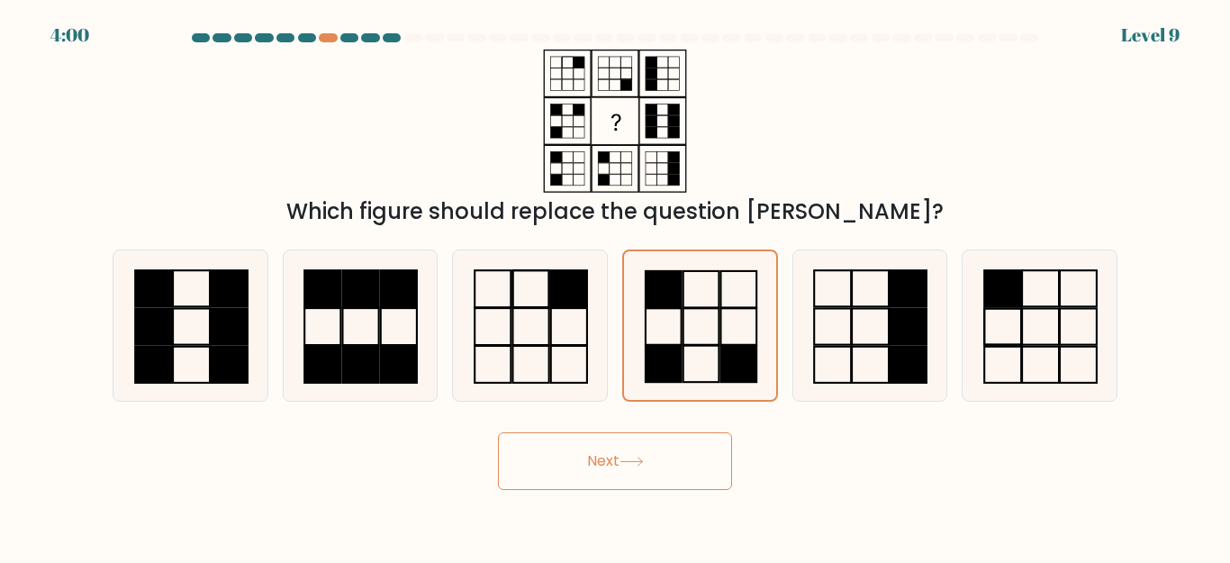
click at [598, 464] on button "Next" at bounding box center [615, 461] width 234 height 58
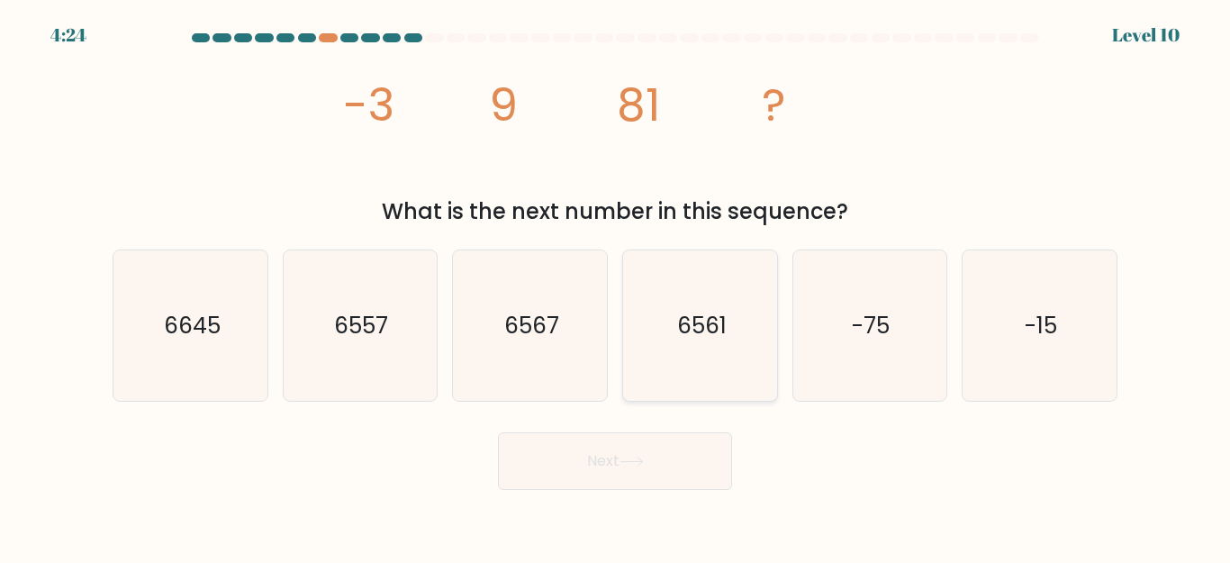
click at [655, 323] on icon "6561" at bounding box center [700, 325] width 150 height 150
click at [616, 286] on input "d. 6561" at bounding box center [615, 284] width 1 height 5
radio input "true"
click at [577, 462] on button "Next" at bounding box center [615, 461] width 234 height 58
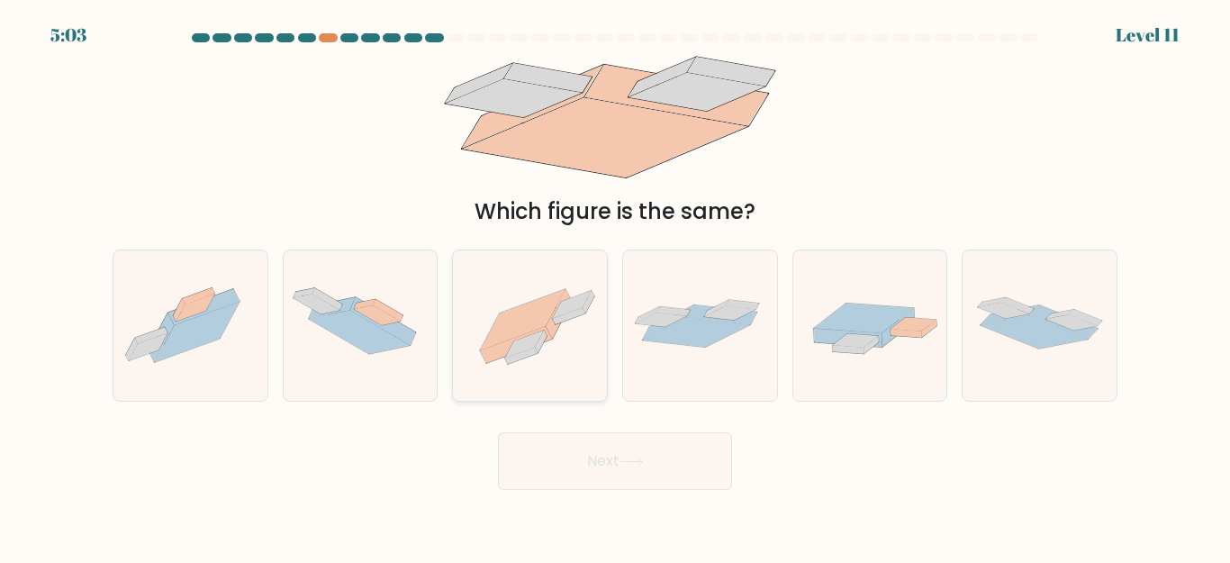
click at [538, 332] on icon at bounding box center [524, 344] width 39 height 28
click at [615, 286] on input "c." at bounding box center [615, 284] width 1 height 5
radio input "true"
click at [616, 458] on button "Next" at bounding box center [615, 461] width 234 height 58
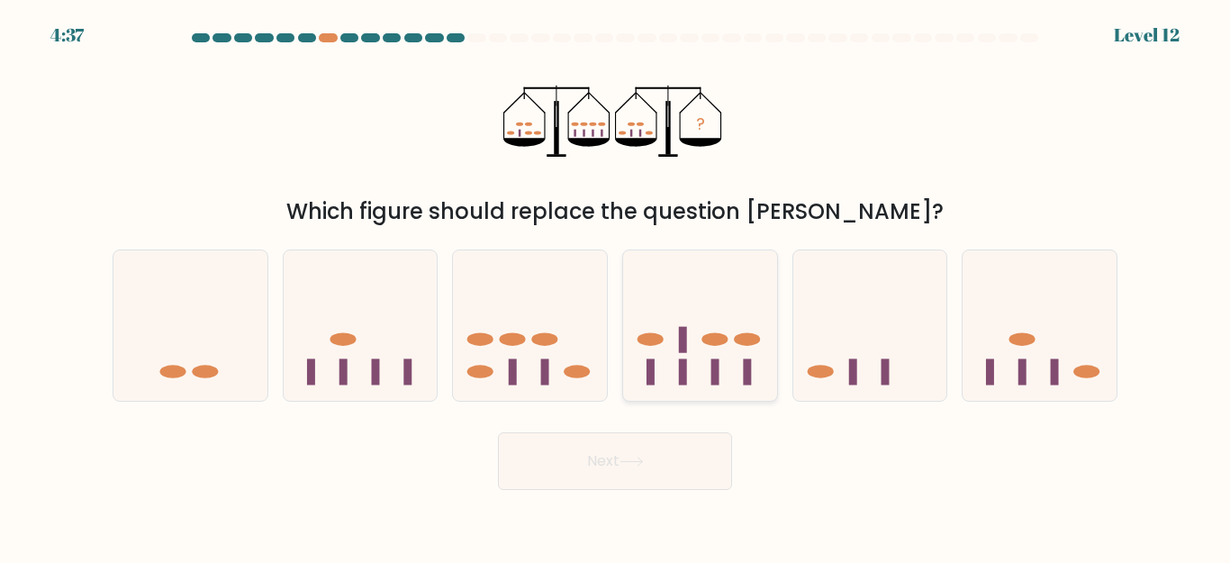
click at [687, 319] on icon at bounding box center [700, 325] width 154 height 127
click at [616, 286] on input "d." at bounding box center [615, 284] width 1 height 5
radio input "true"
click at [615, 467] on button "Next" at bounding box center [615, 461] width 234 height 58
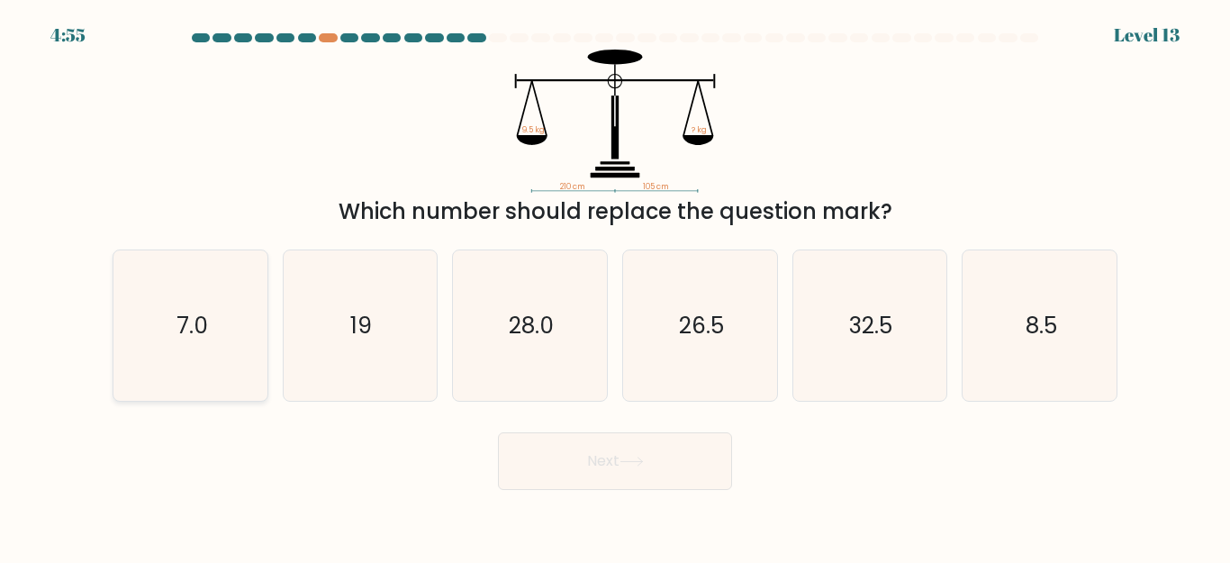
click at [206, 325] on text "7.0" at bounding box center [192, 326] width 32 height 32
click at [615, 286] on input "a. 7.0" at bounding box center [615, 284] width 1 height 5
radio input "true"
click at [634, 462] on icon at bounding box center [631, 461] width 22 height 8
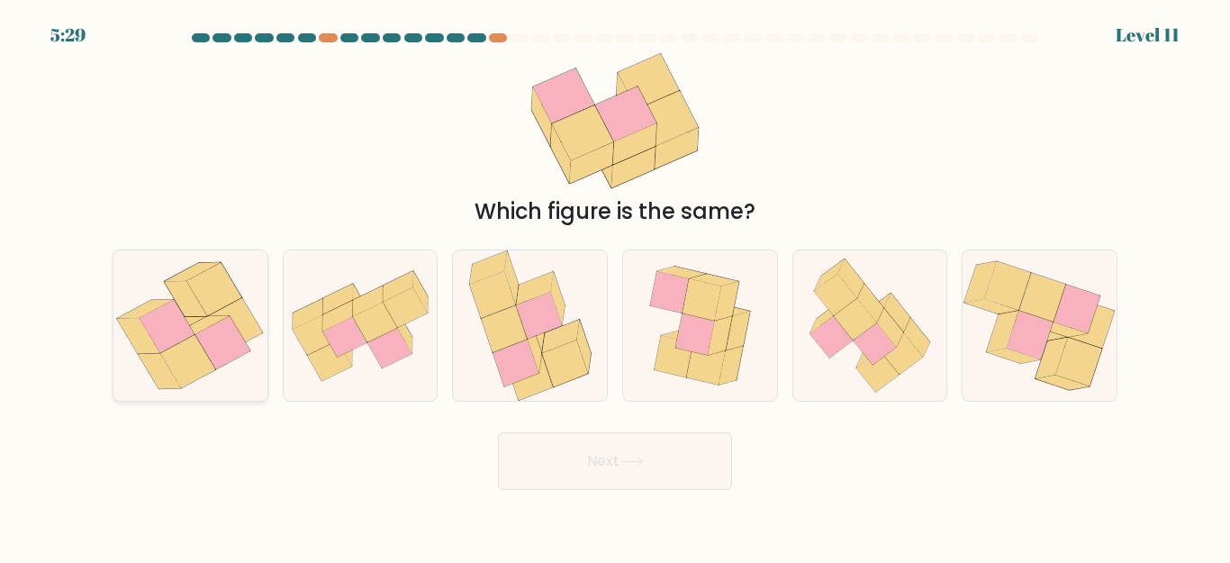
click at [169, 330] on icon at bounding box center [167, 326] width 55 height 53
click at [615, 286] on input "a." at bounding box center [615, 284] width 1 height 5
radio input "true"
click at [618, 471] on button "Next" at bounding box center [615, 461] width 234 height 58
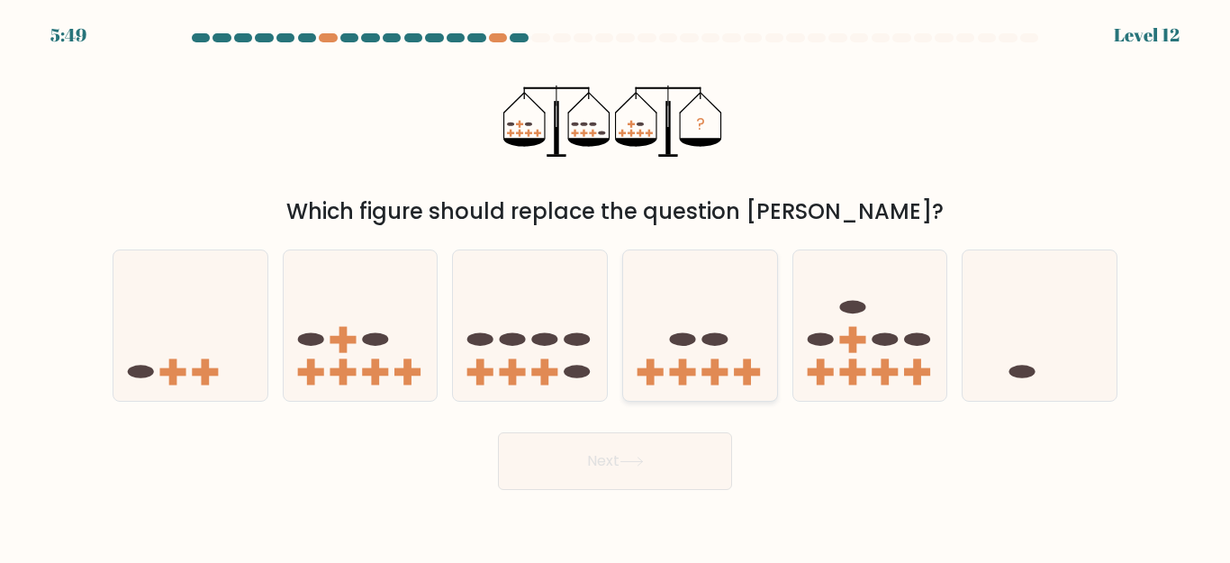
click at [734, 335] on icon at bounding box center [700, 325] width 154 height 127
click at [616, 286] on input "d." at bounding box center [615, 284] width 1 height 5
radio input "true"
click at [623, 462] on button "Next" at bounding box center [615, 461] width 234 height 58
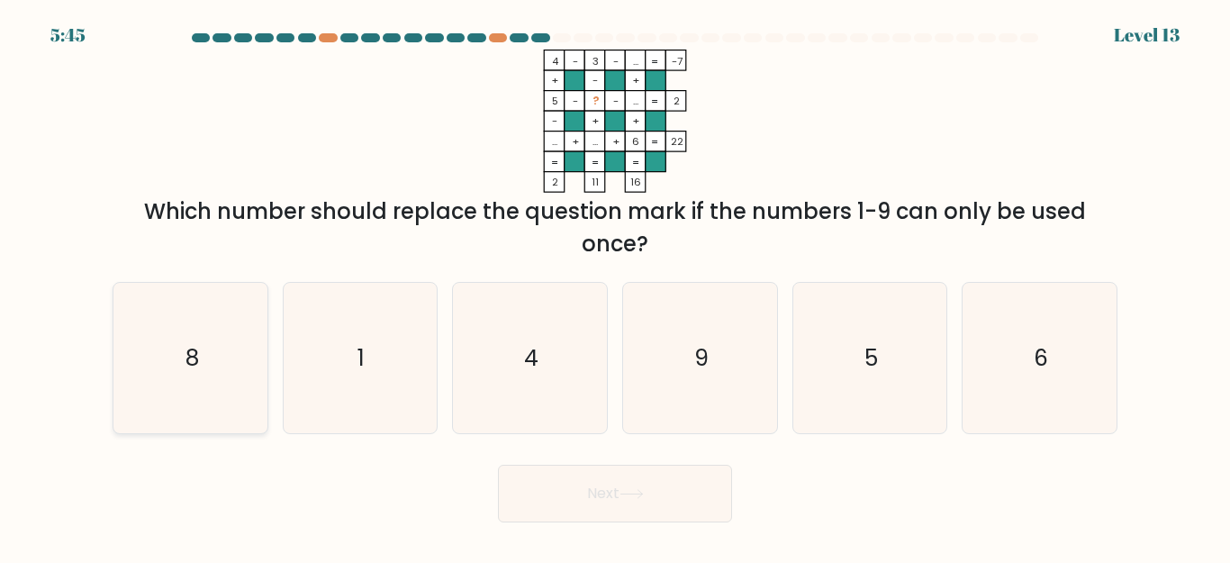
click at [192, 367] on text "8" at bounding box center [192, 358] width 14 height 32
click at [615, 286] on input "a. 8" at bounding box center [615, 284] width 1 height 5
radio input "true"
click at [613, 501] on button "Next" at bounding box center [615, 494] width 234 height 58
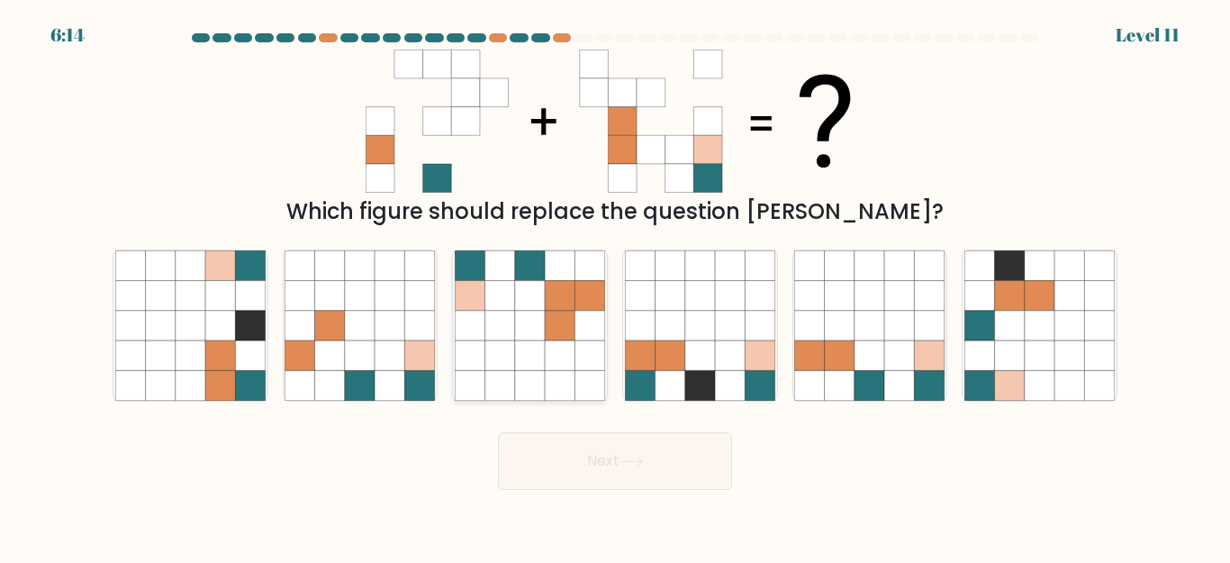
click at [546, 339] on icon at bounding box center [560, 326] width 30 height 30
click at [615, 286] on input "c." at bounding box center [615, 284] width 1 height 5
radio input "true"
click at [619, 465] on button "Next" at bounding box center [615, 461] width 234 height 58
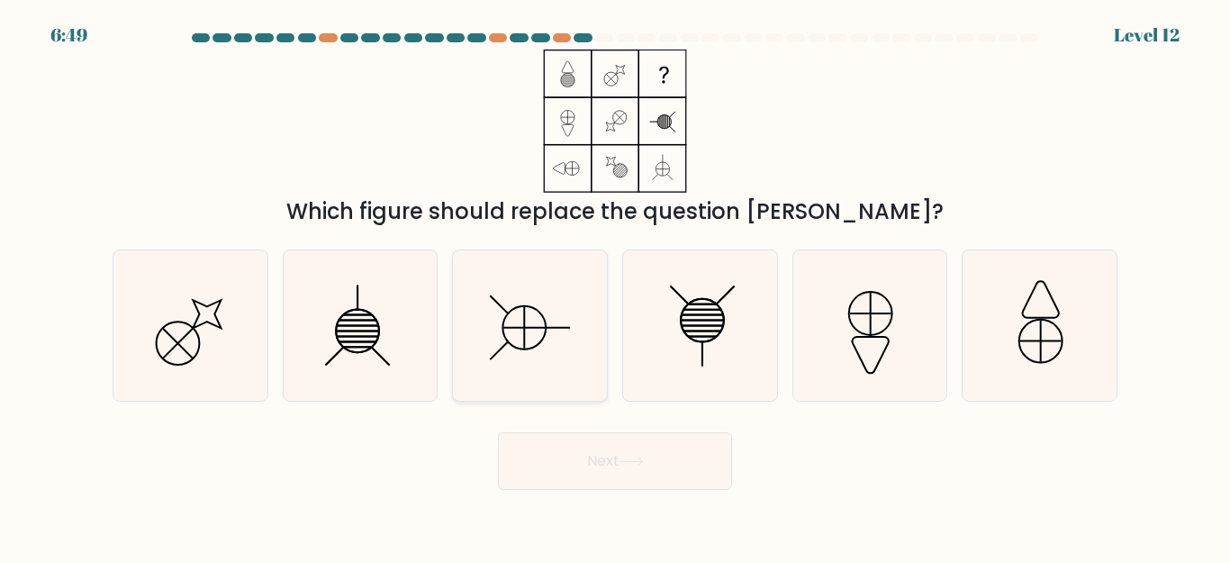
click at [522, 335] on icon at bounding box center [530, 325] width 150 height 150
click at [615, 286] on input "c." at bounding box center [615, 284] width 1 height 5
radio input "true"
click at [611, 465] on button "Next" at bounding box center [615, 461] width 234 height 58
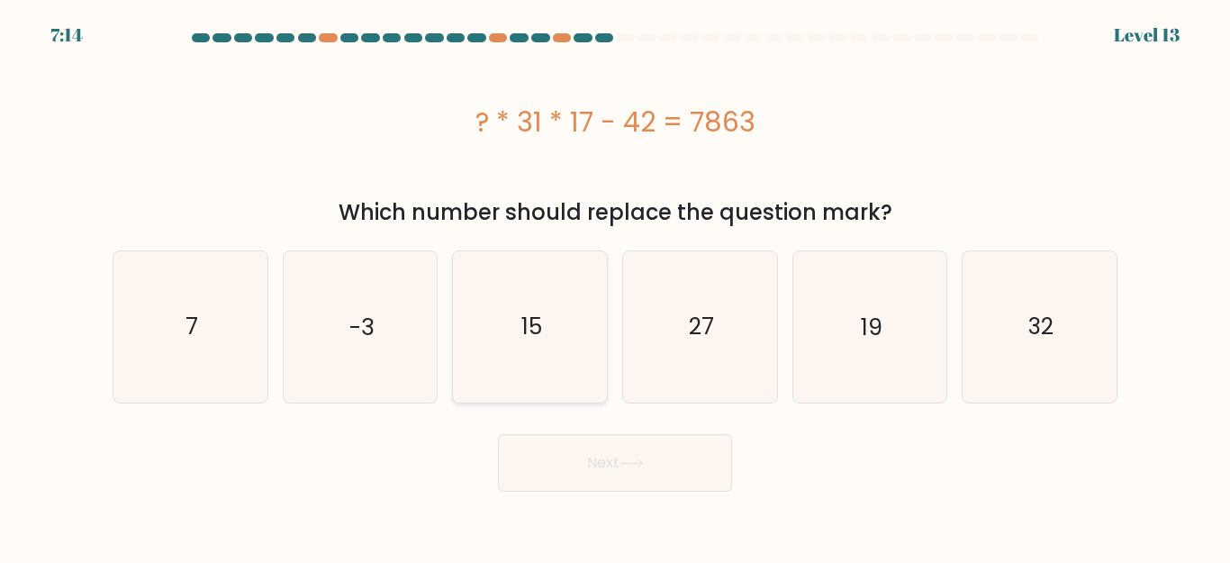
click at [512, 340] on icon "15" at bounding box center [530, 326] width 150 height 150
click at [615, 286] on input "c. 15" at bounding box center [615, 284] width 1 height 5
radio input "true"
click at [601, 457] on button "Next" at bounding box center [615, 463] width 234 height 58
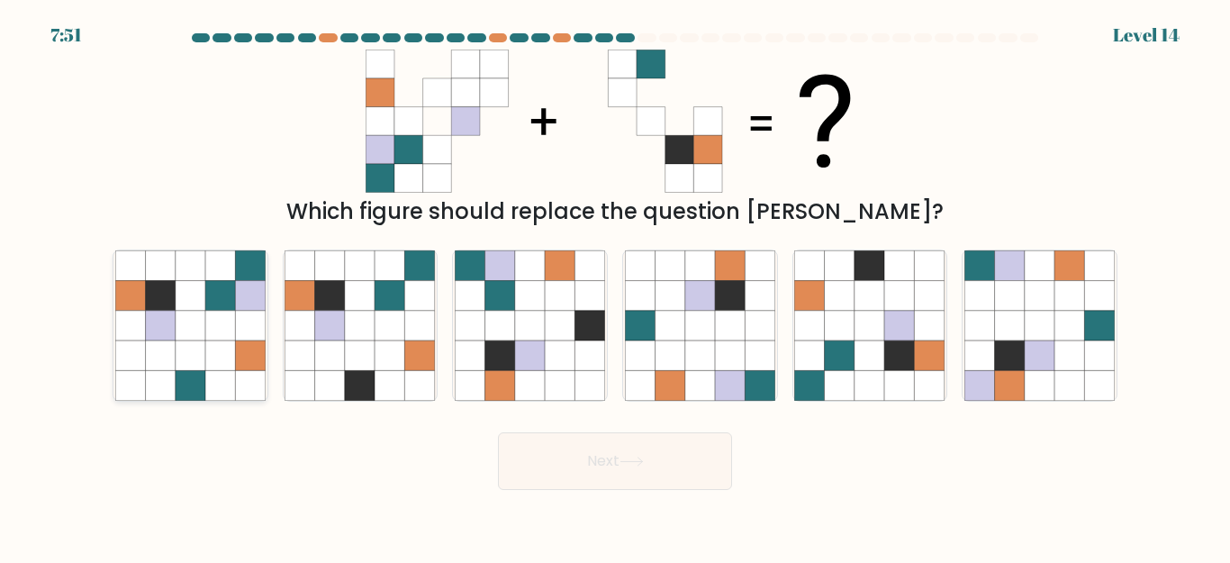
click at [170, 367] on icon at bounding box center [160, 355] width 30 height 30
click at [615, 286] on input "a." at bounding box center [615, 284] width 1 height 5
radio input "true"
click at [585, 465] on button "Next" at bounding box center [615, 461] width 234 height 58
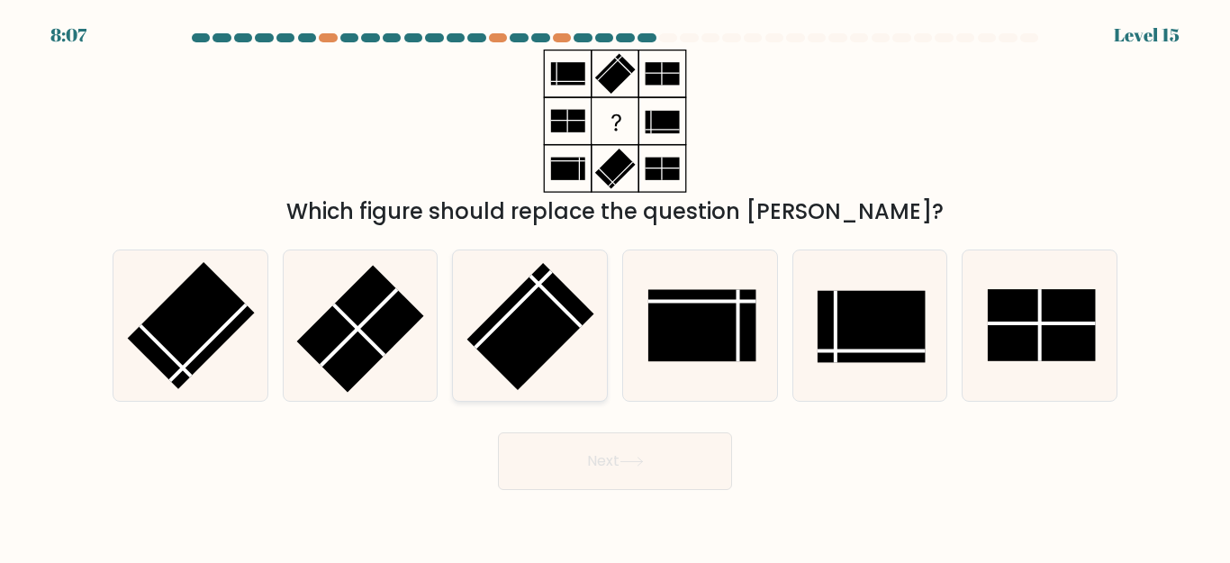
click at [543, 313] on rect at bounding box center [530, 326] width 127 height 127
click at [615, 286] on input "c." at bounding box center [615, 284] width 1 height 5
radio input "true"
click at [617, 463] on button "Next" at bounding box center [615, 461] width 234 height 58
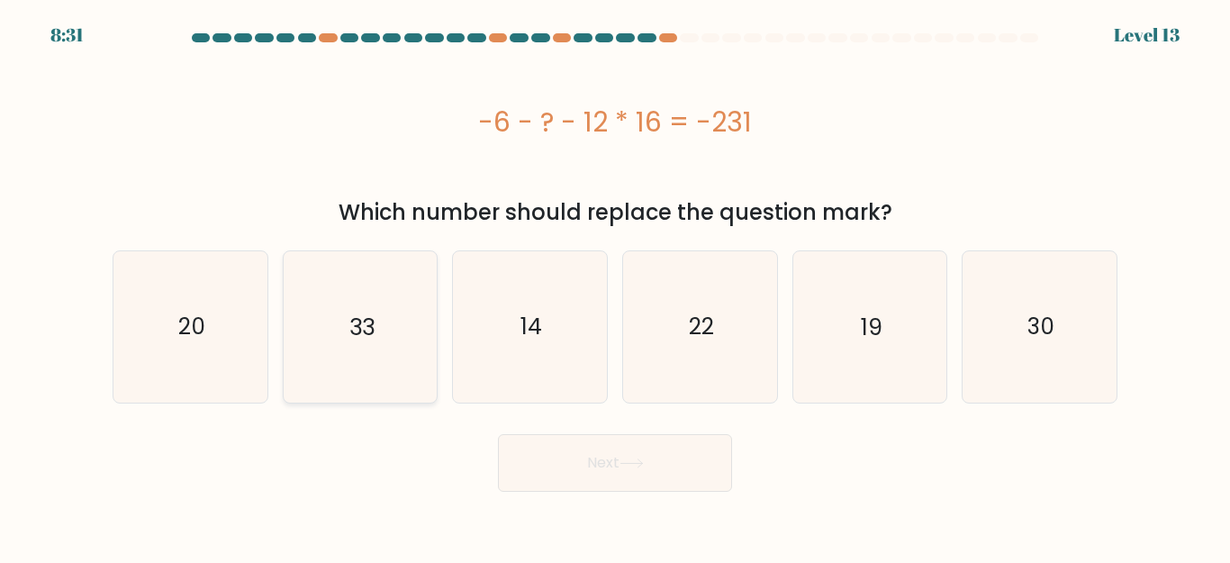
click at [356, 323] on text "33" at bounding box center [361, 327] width 25 height 32
click at [615, 286] on input "b. 33" at bounding box center [615, 284] width 1 height 5
radio input "true"
click at [657, 465] on button "Next" at bounding box center [615, 463] width 234 height 58
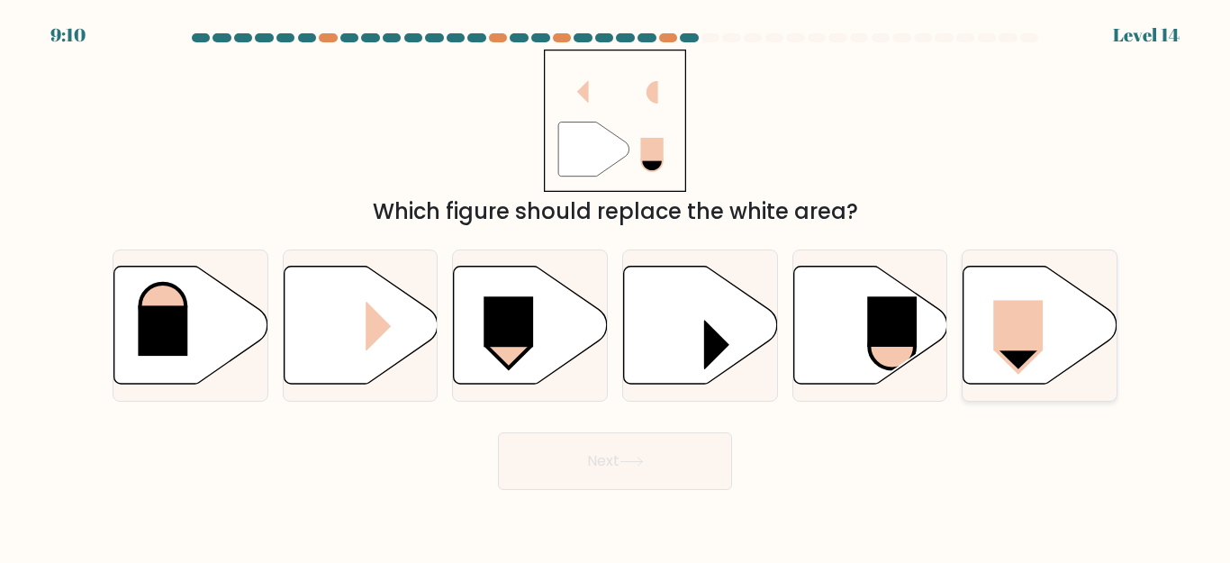
click at [1025, 343] on rect at bounding box center [1019, 325] width 50 height 50
click at [616, 286] on input "f." at bounding box center [615, 284] width 1 height 5
radio input "true"
click at [707, 452] on button "Next" at bounding box center [615, 461] width 234 height 58
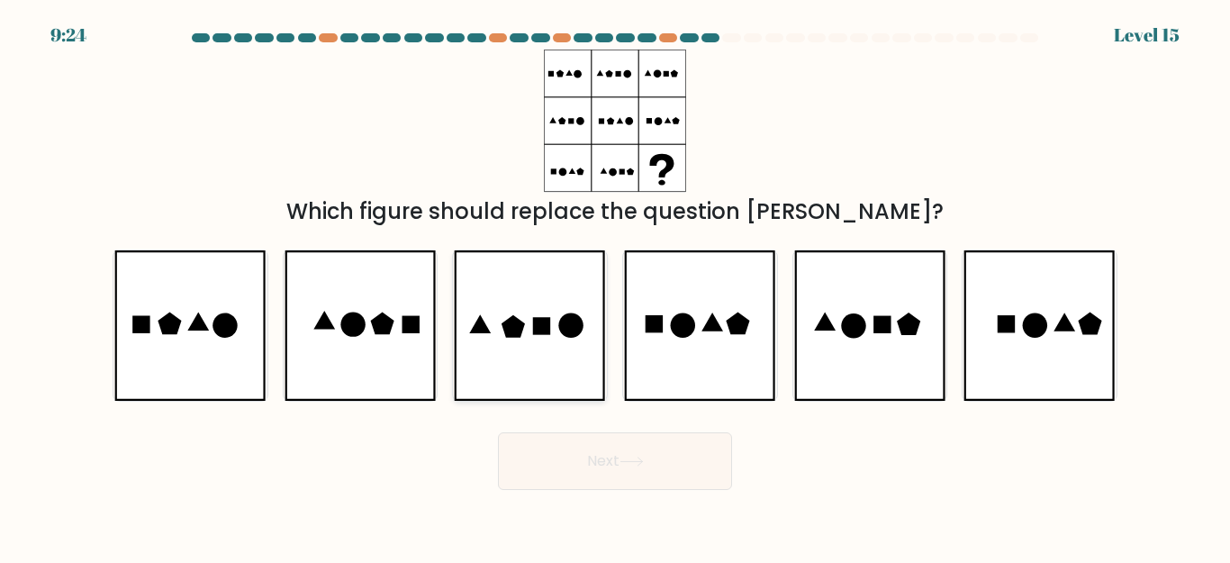
click at [494, 367] on icon at bounding box center [529, 325] width 151 height 150
click at [615, 286] on input "c." at bounding box center [615, 284] width 1 height 5
radio input "true"
click at [494, 367] on icon at bounding box center [529, 325] width 149 height 149
click at [615, 286] on input "c." at bounding box center [615, 284] width 1 height 5
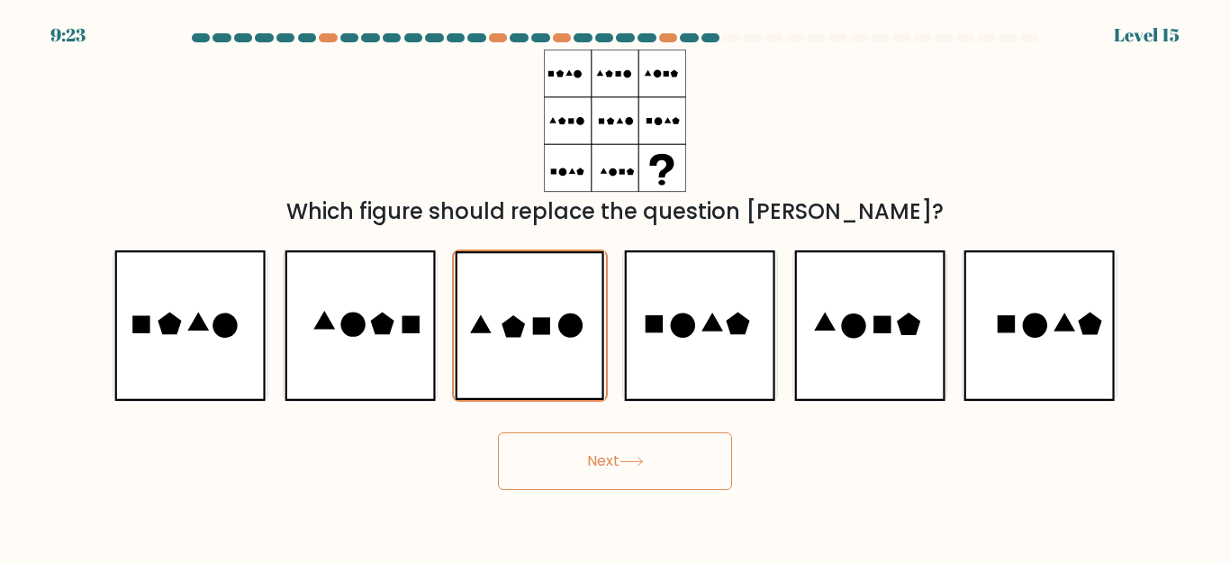
click at [613, 465] on button "Next" at bounding box center [615, 461] width 234 height 58
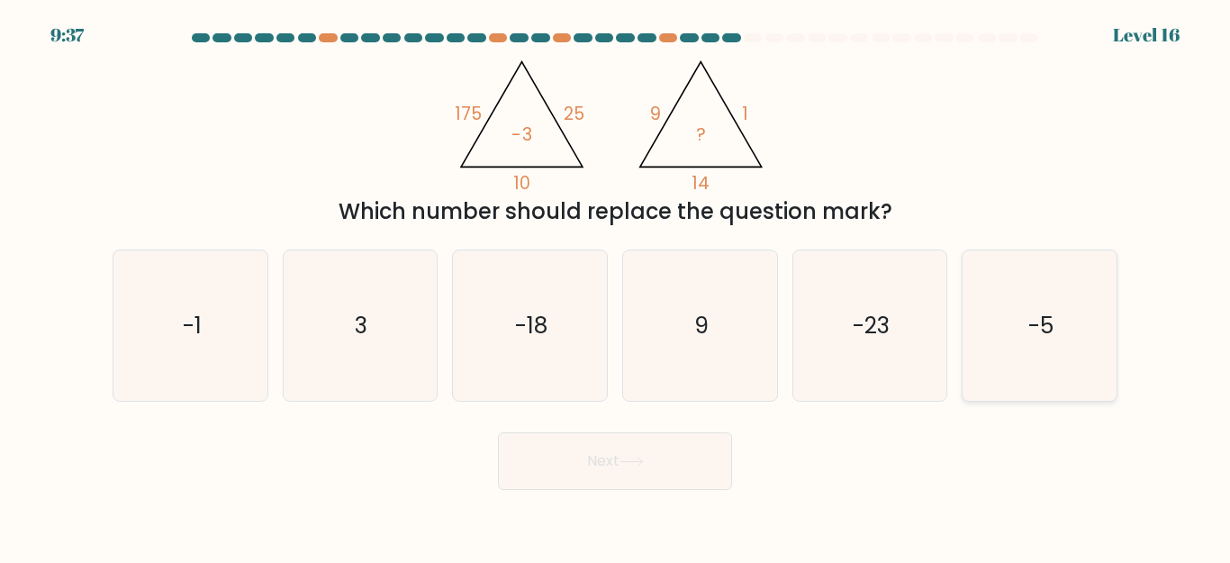
click at [1060, 320] on icon "-5" at bounding box center [1039, 325] width 150 height 150
click at [616, 286] on input "f. -5" at bounding box center [615, 284] width 1 height 5
radio input "true"
click at [672, 459] on button "Next" at bounding box center [615, 461] width 234 height 58
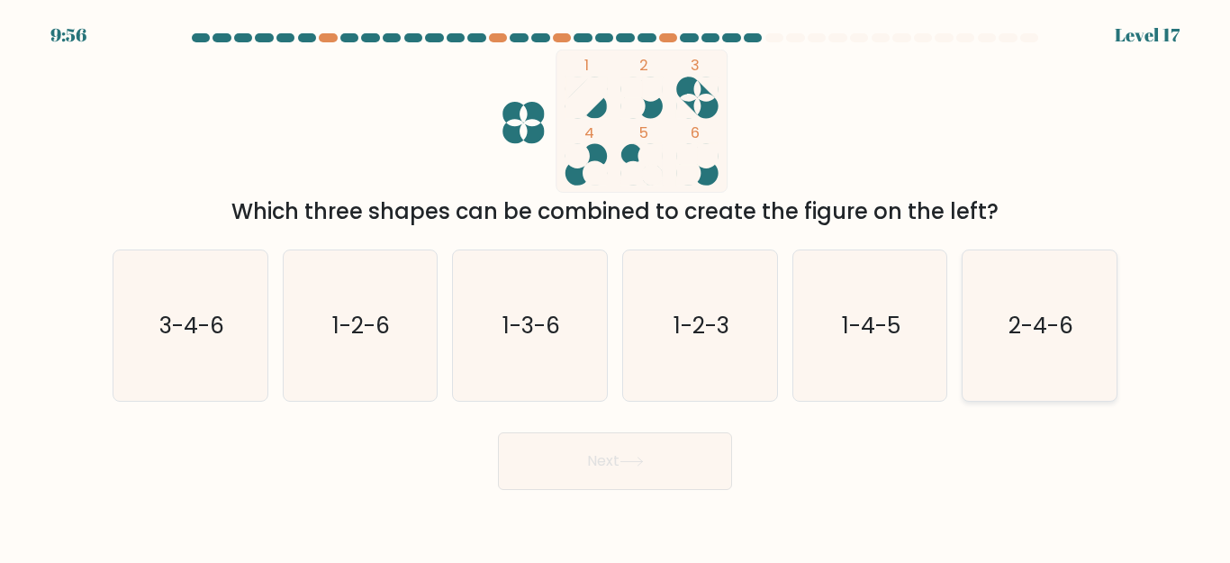
click at [1035, 321] on text "2-4-6" at bounding box center [1040, 326] width 65 height 32
click at [616, 286] on input "f. 2-4-6" at bounding box center [615, 284] width 1 height 5
radio input "true"
click at [560, 474] on button "Next" at bounding box center [615, 461] width 234 height 58
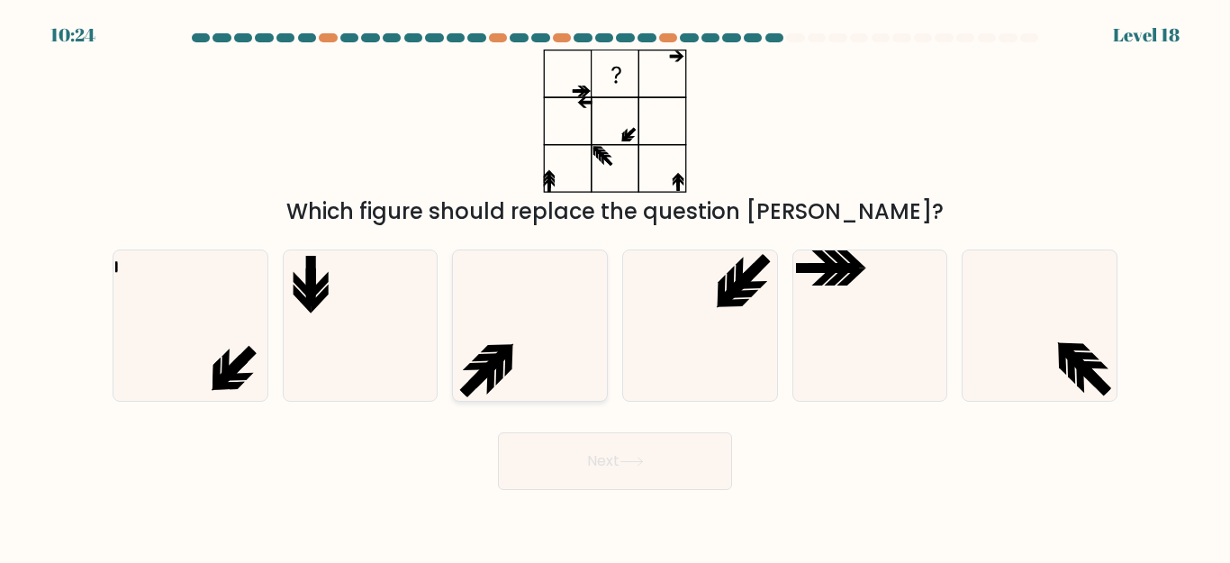
click at [499, 376] on icon at bounding box center [500, 368] width 8 height 33
click at [615, 286] on input "c." at bounding box center [615, 284] width 1 height 5
radio input "true"
click at [603, 465] on button "Next" at bounding box center [615, 461] width 234 height 58
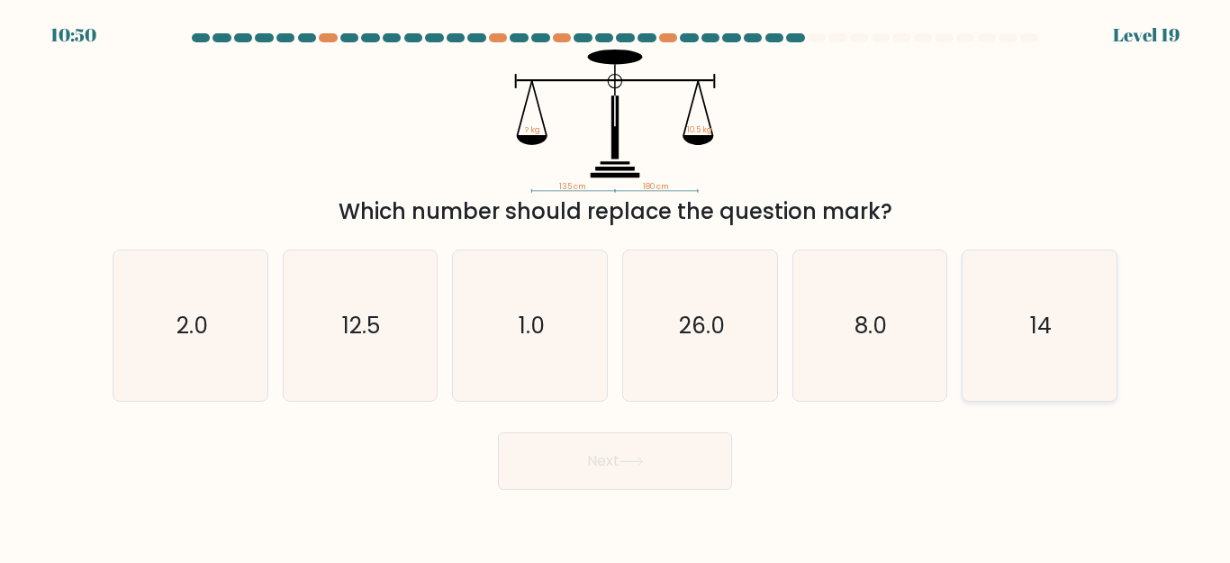
click at [1027, 336] on icon "14" at bounding box center [1039, 325] width 150 height 150
click at [616, 286] on input "f. 14" at bounding box center [615, 284] width 1 height 5
radio input "true"
click at [635, 460] on icon at bounding box center [631, 461] width 24 height 10
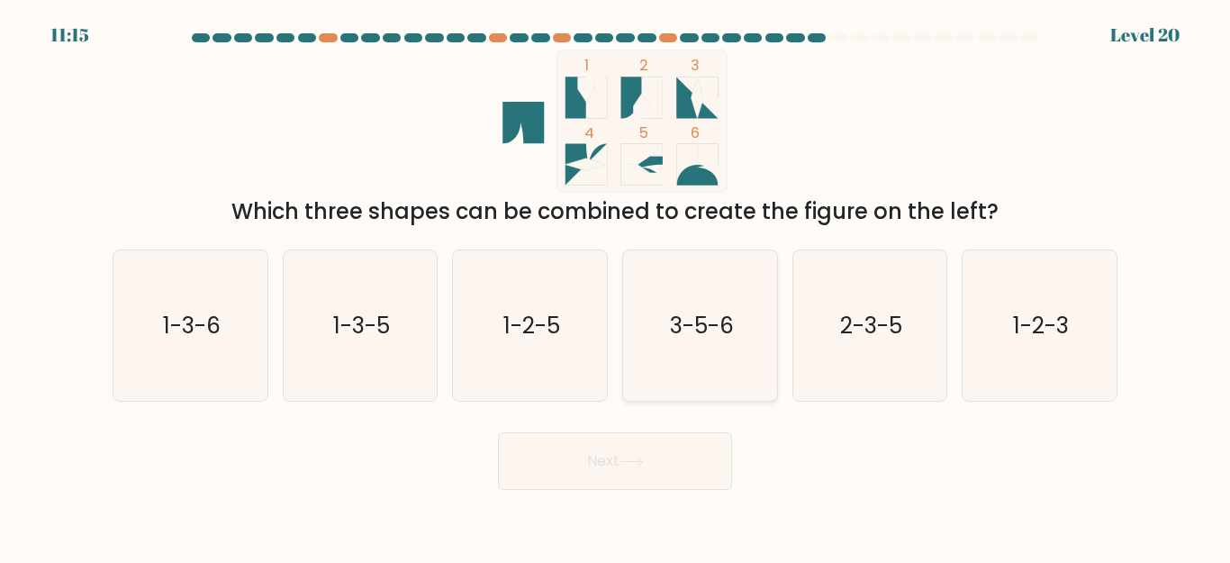
click at [687, 309] on icon "3-5-6" at bounding box center [700, 325] width 150 height 150
click at [616, 286] on input "d. 3-5-6" at bounding box center [615, 284] width 1 height 5
radio input "true"
click at [522, 319] on text "1-2-5" at bounding box center [531, 326] width 57 height 32
click at [615, 286] on input "c. 1-2-5" at bounding box center [615, 284] width 1 height 5
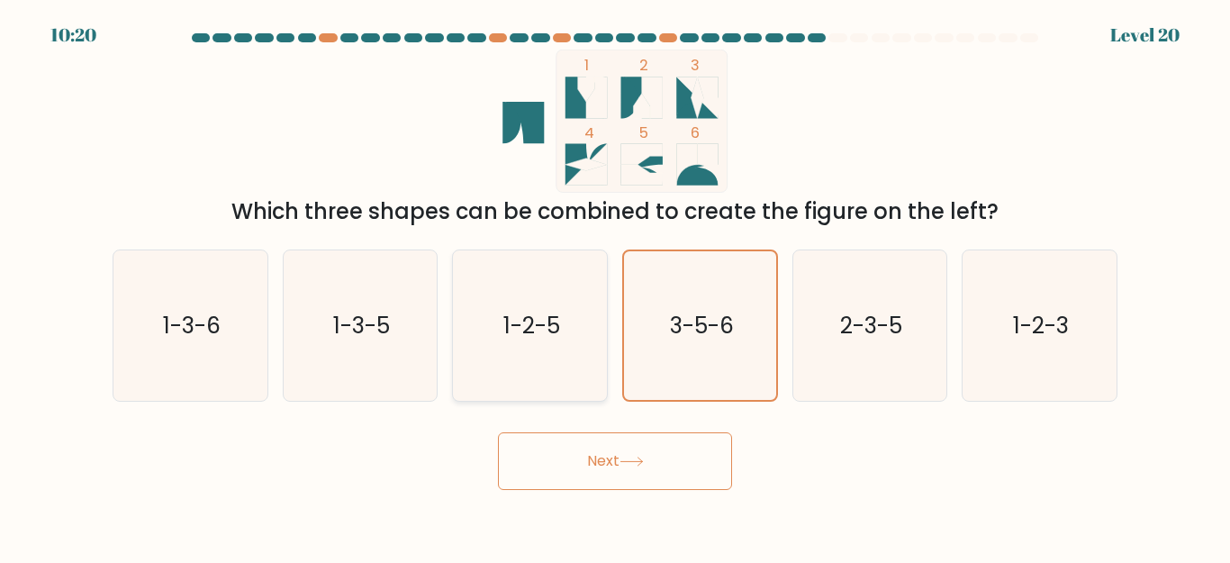
radio input "true"
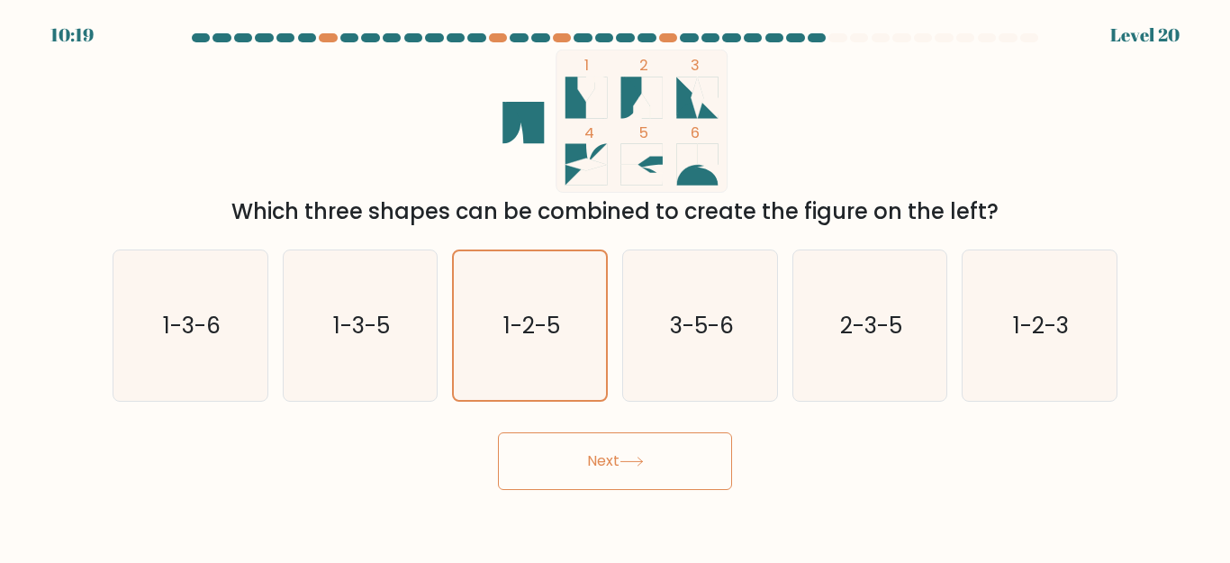
click at [578, 461] on button "Next" at bounding box center [615, 461] width 234 height 58
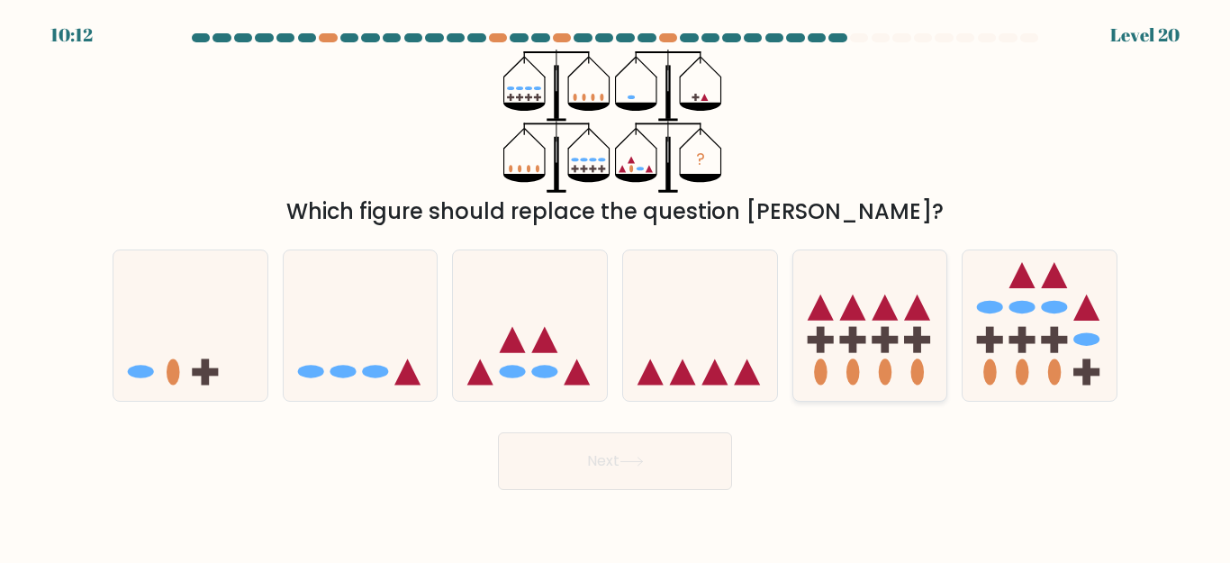
click at [878, 335] on icon at bounding box center [870, 325] width 154 height 127
click at [616, 286] on input "e." at bounding box center [615, 284] width 1 height 5
radio input "true"
click at [1016, 365] on icon at bounding box center [1039, 325] width 154 height 127
click at [616, 286] on input "f." at bounding box center [615, 284] width 1 height 5
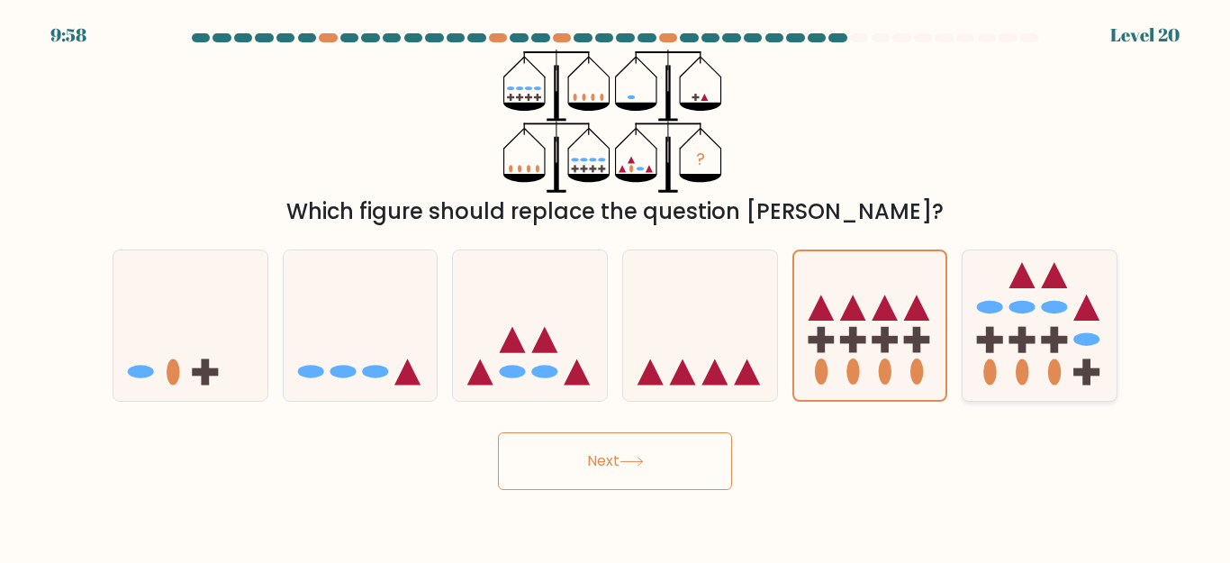
radio input "true"
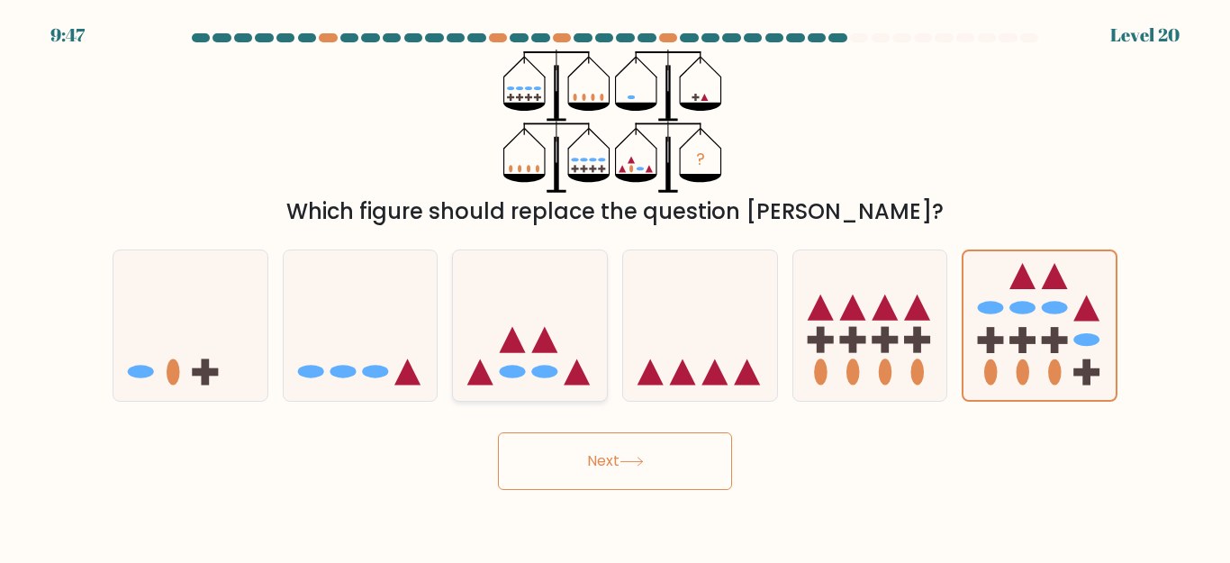
click at [537, 365] on icon at bounding box center [530, 325] width 154 height 127
click at [615, 286] on input "c." at bounding box center [615, 284] width 1 height 5
radio input "true"
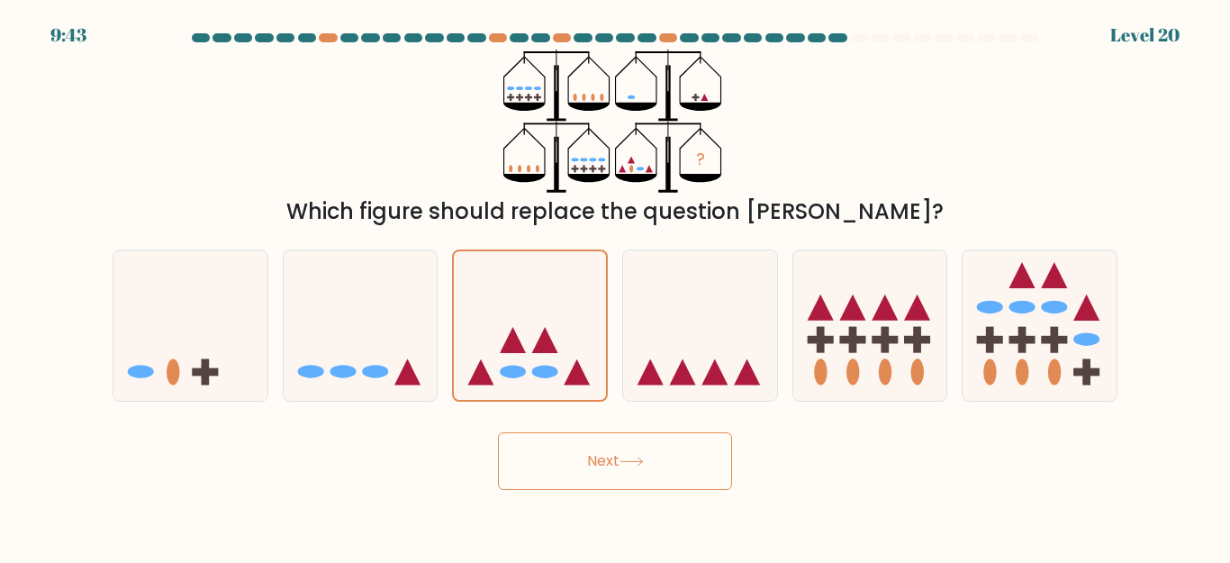
click at [599, 469] on button "Next" at bounding box center [615, 461] width 234 height 58
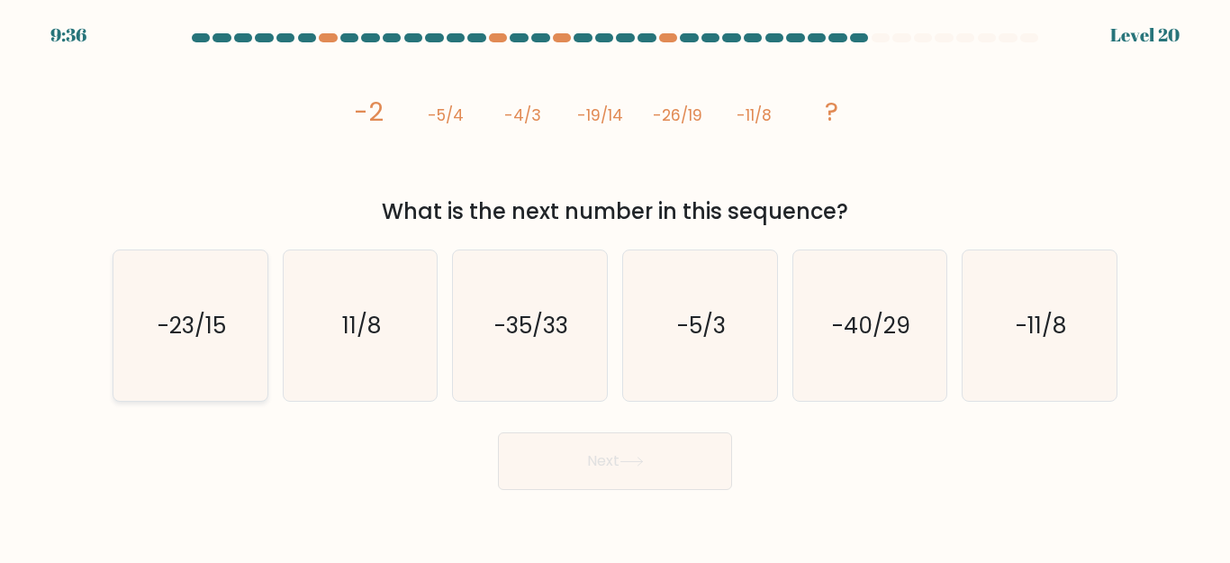
click at [185, 330] on text "-23/15" at bounding box center [192, 326] width 68 height 32
click at [615, 286] on input "a. -23/15" at bounding box center [615, 284] width 1 height 5
radio input "true"
click at [586, 458] on button "Next" at bounding box center [615, 461] width 234 height 58
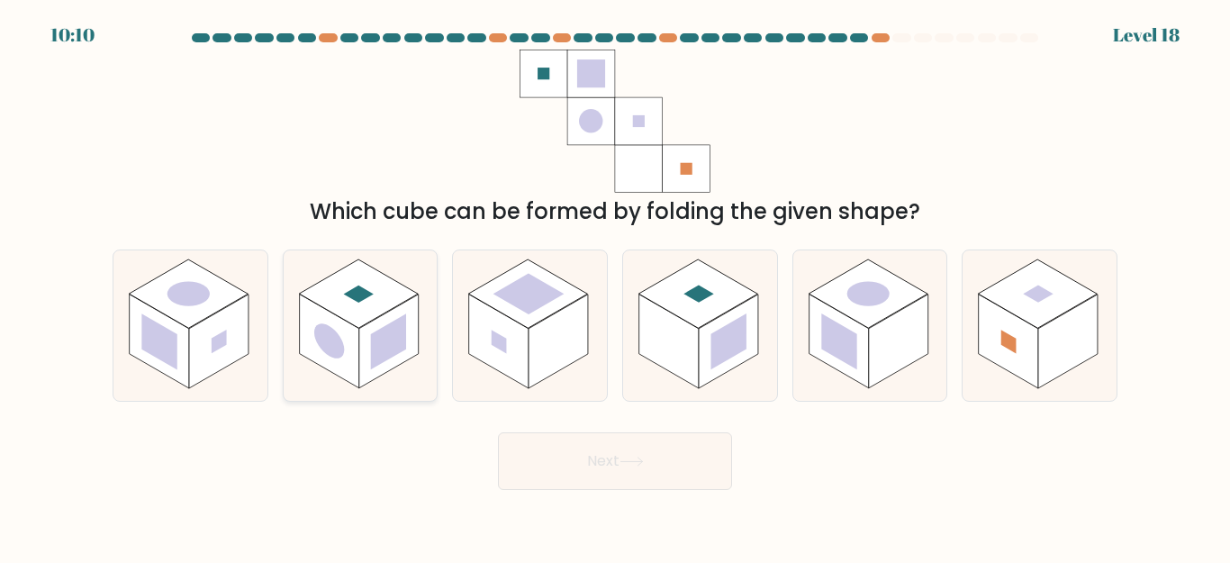
click at [329, 316] on rect at bounding box center [328, 341] width 59 height 95
click at [615, 286] on input "b." at bounding box center [615, 284] width 1 height 5
radio input "true"
click at [588, 453] on button "Next" at bounding box center [615, 461] width 234 height 58
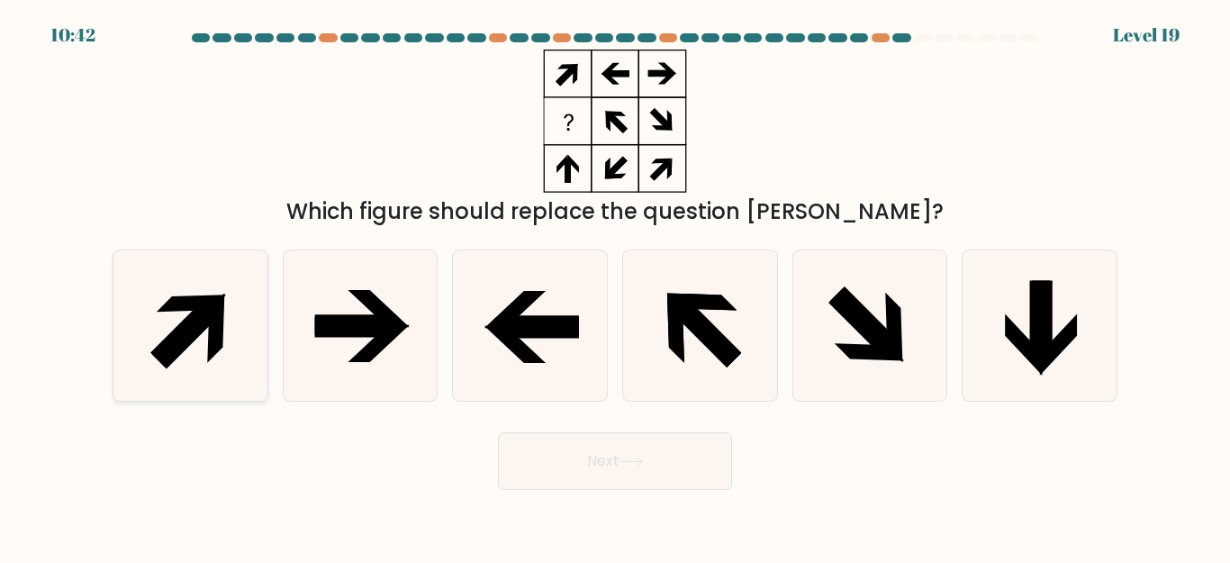
click at [180, 328] on icon at bounding box center [185, 331] width 71 height 71
click at [615, 286] on input "a." at bounding box center [615, 284] width 1 height 5
radio input "true"
click at [1029, 328] on icon at bounding box center [1039, 325] width 150 height 150
click at [616, 286] on input "f." at bounding box center [615, 284] width 1 height 5
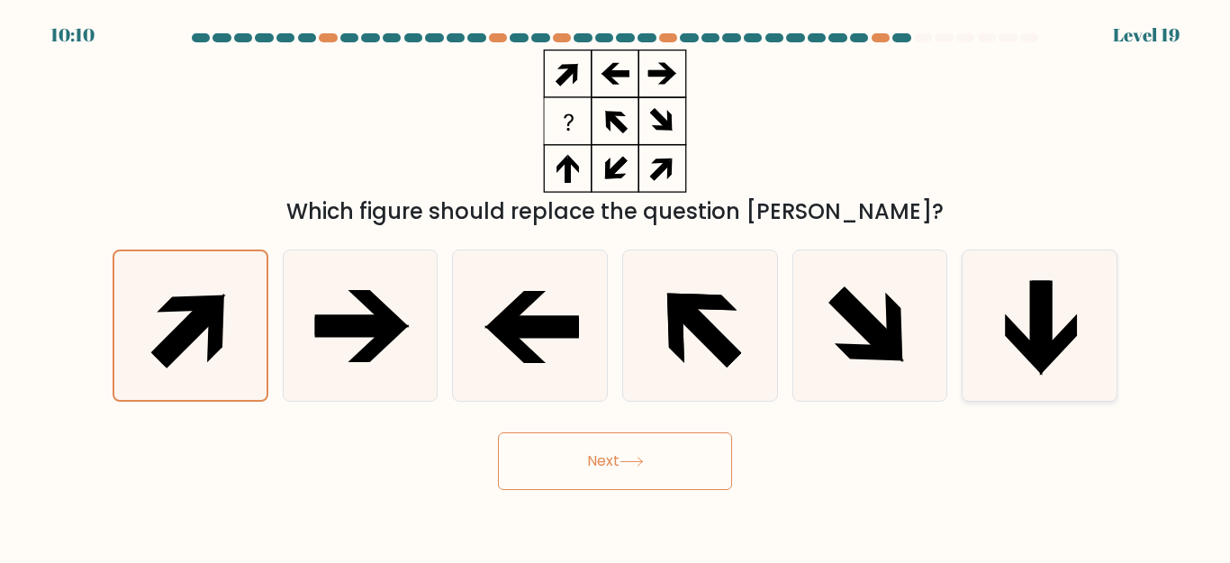
radio input "true"
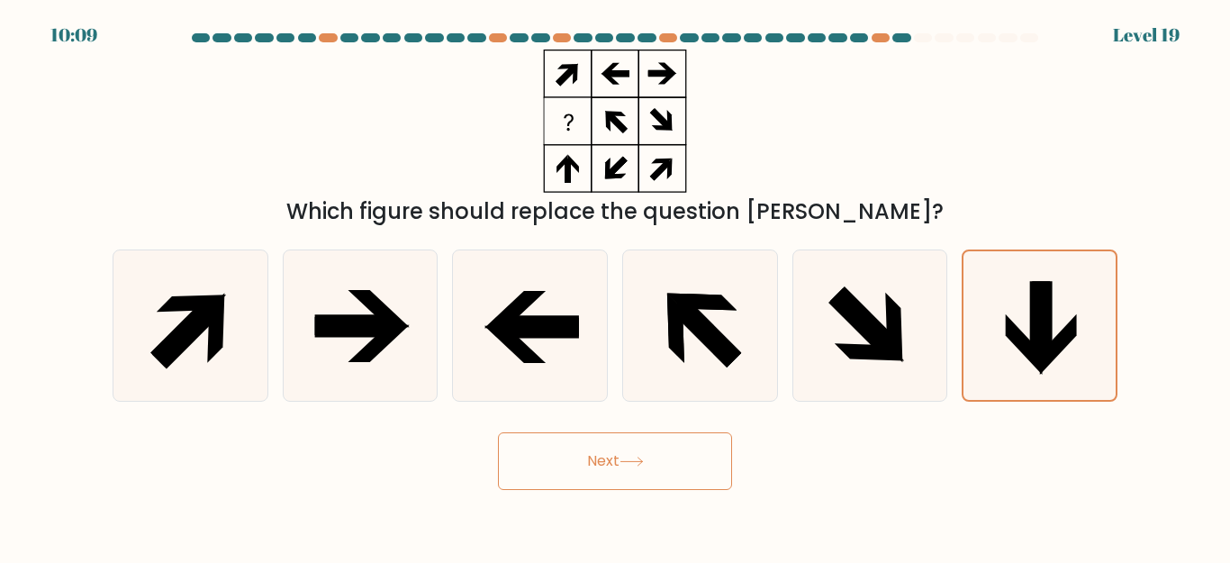
click at [632, 447] on button "Next" at bounding box center [615, 461] width 234 height 58
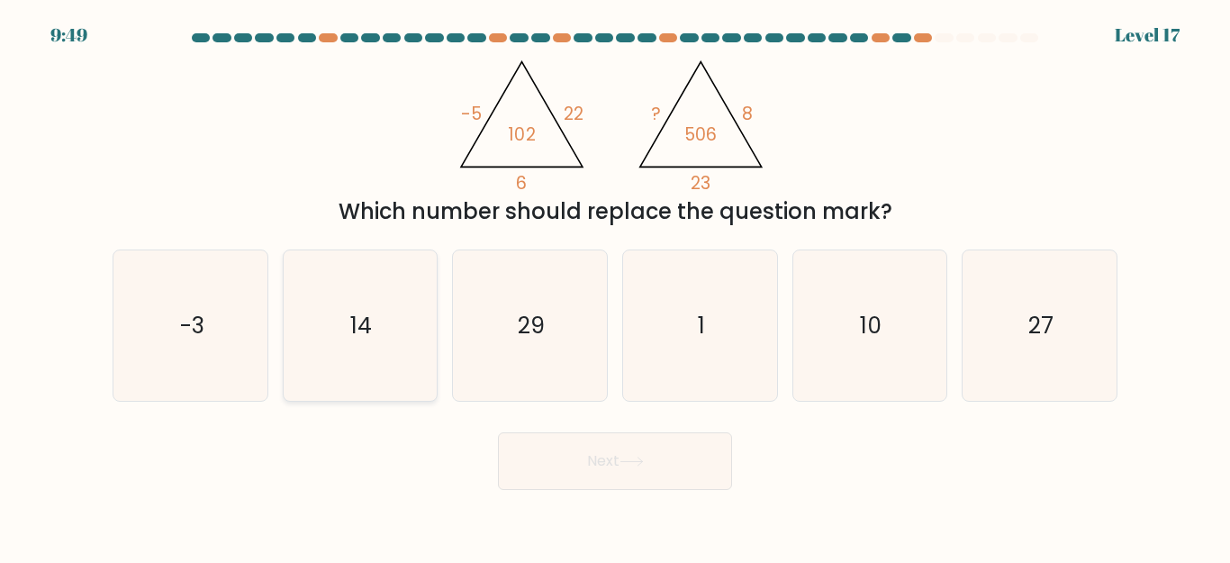
click at [364, 316] on text "14" at bounding box center [362, 326] width 22 height 32
click at [615, 286] on input "b. 14" at bounding box center [615, 284] width 1 height 5
radio input "true"
click at [646, 476] on button "Next" at bounding box center [615, 461] width 234 height 58
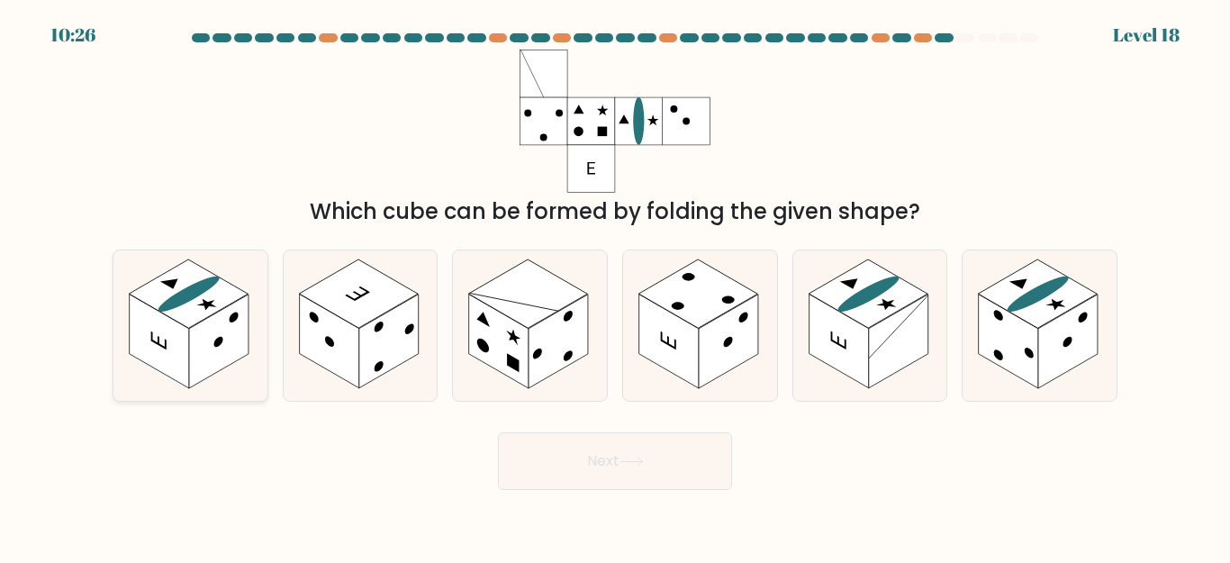
click at [182, 310] on rect at bounding box center [188, 293] width 119 height 68
click at [615, 286] on input "a." at bounding box center [615, 284] width 1 height 5
radio input "true"
click at [595, 463] on button "Next" at bounding box center [615, 461] width 234 height 58
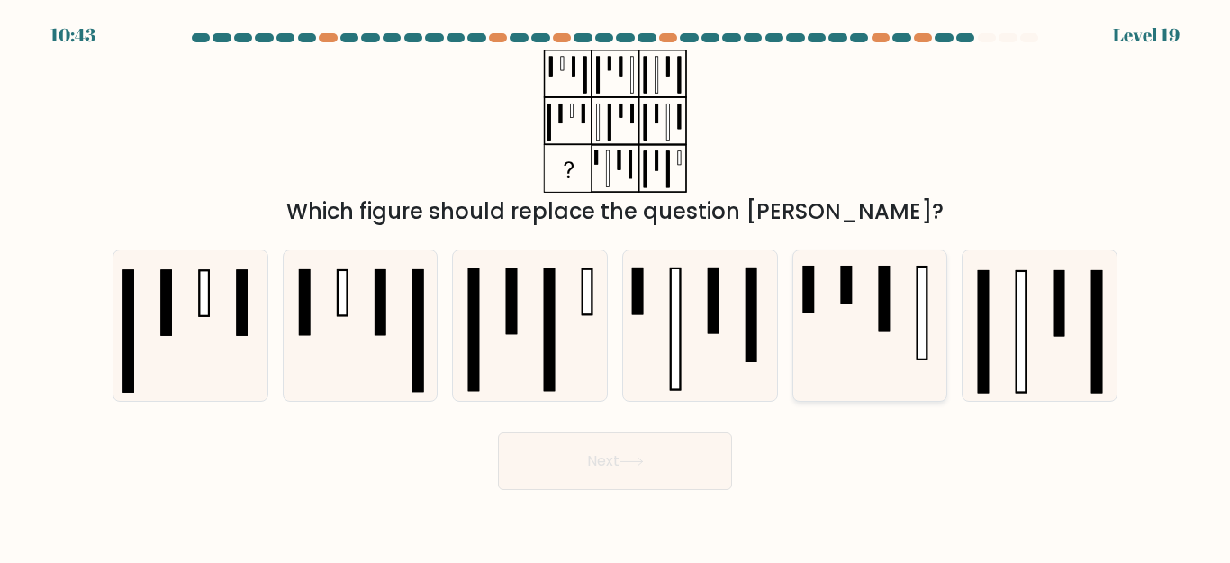
click at [853, 312] on icon at bounding box center [869, 325] width 150 height 150
click at [616, 286] on input "e." at bounding box center [615, 284] width 1 height 5
radio input "true"
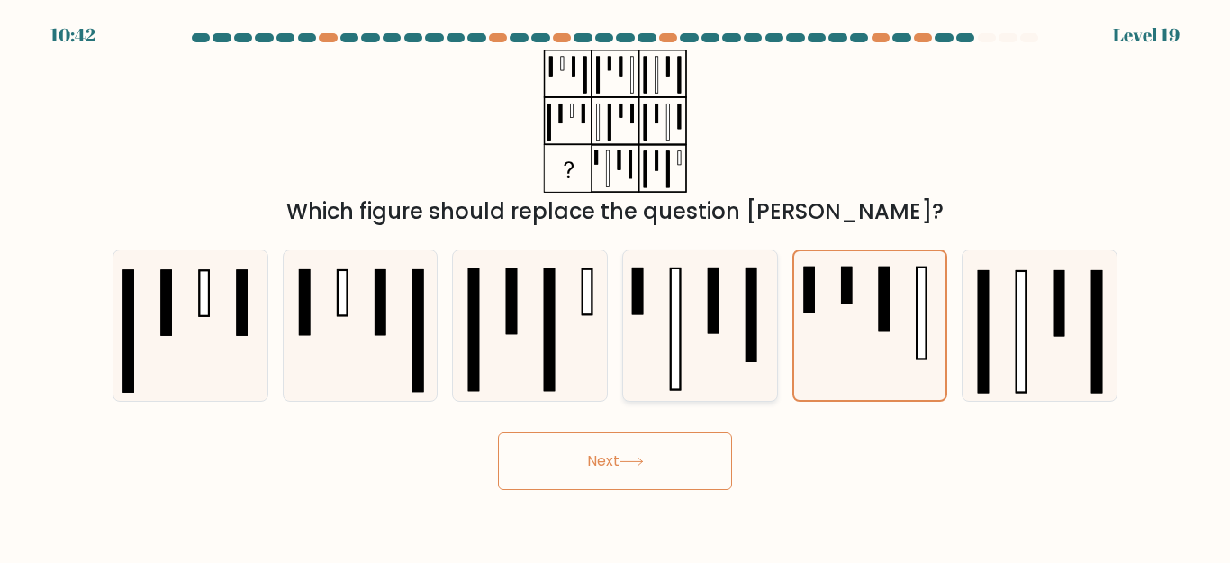
click at [640, 307] on rect at bounding box center [637, 291] width 10 height 46
click at [616, 286] on input "d." at bounding box center [615, 284] width 1 height 5
radio input "true"
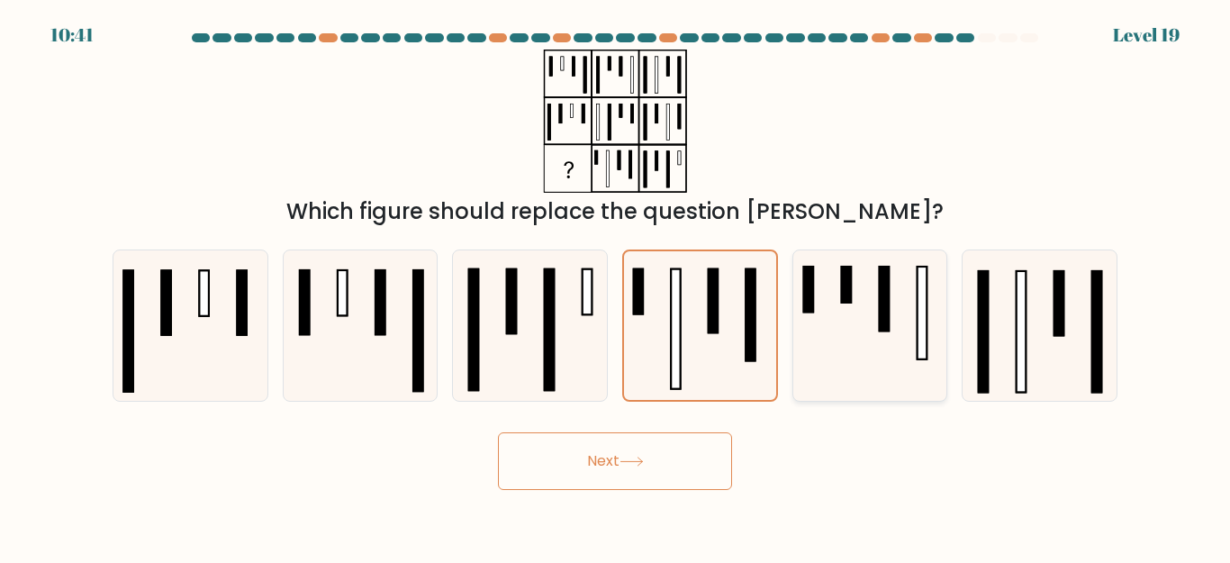
click at [888, 306] on rect at bounding box center [885, 298] width 10 height 64
click at [616, 286] on input "e." at bounding box center [615, 284] width 1 height 5
radio input "true"
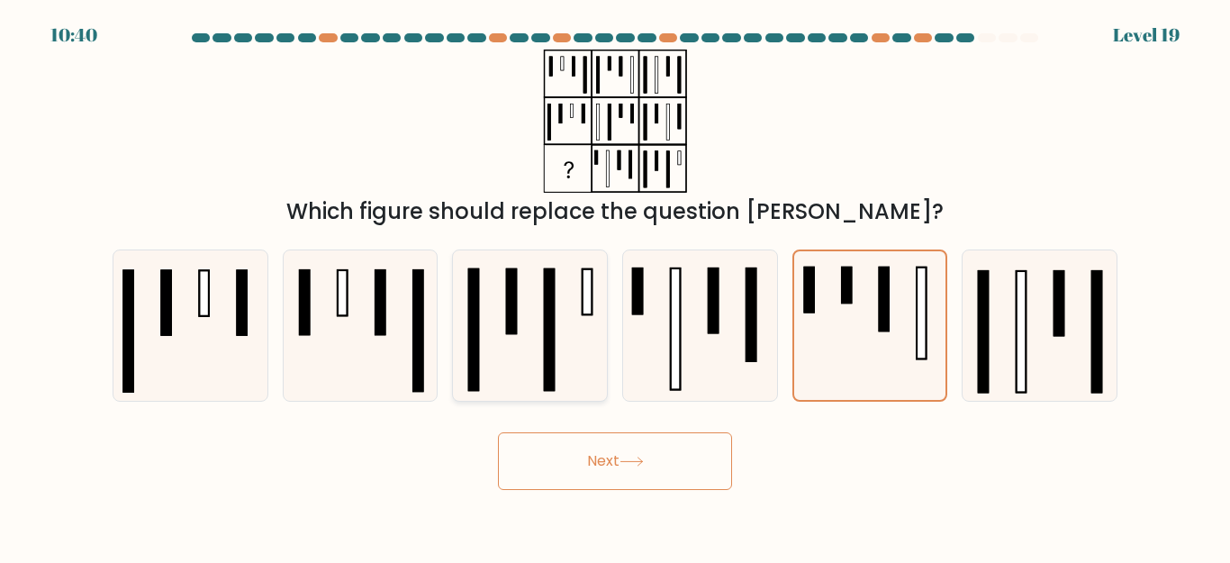
click at [528, 316] on icon at bounding box center [530, 325] width 150 height 150
click at [615, 286] on input "c." at bounding box center [615, 284] width 1 height 5
radio input "true"
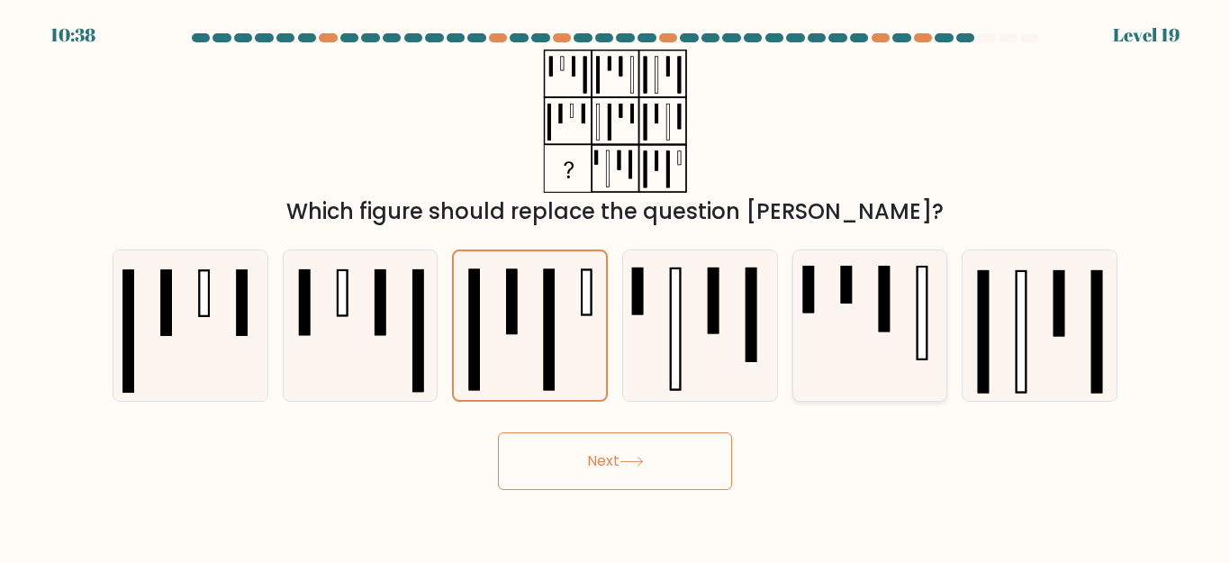
click at [884, 325] on rect at bounding box center [885, 298] width 10 height 64
click at [616, 286] on input "e." at bounding box center [615, 284] width 1 height 5
radio input "true"
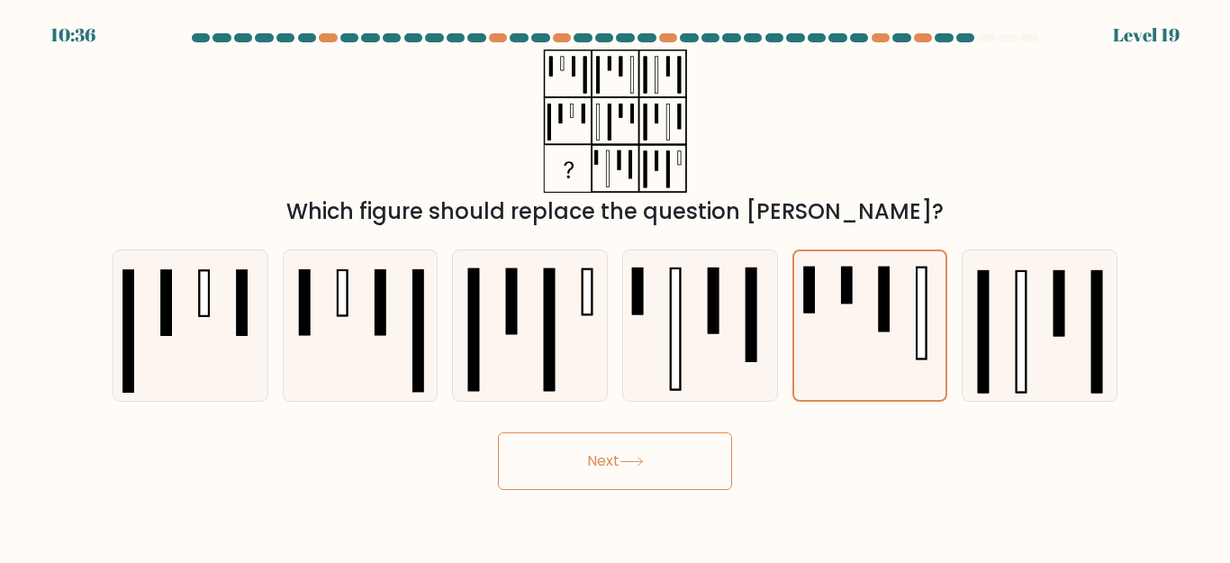
click at [589, 451] on button "Next" at bounding box center [615, 461] width 234 height 58
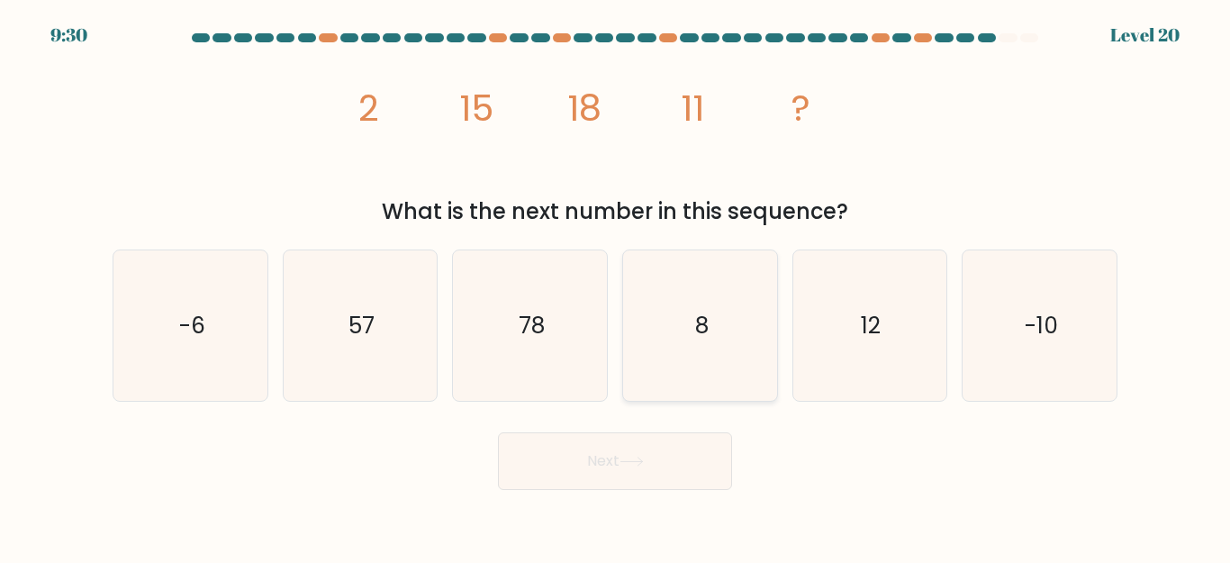
click at [714, 325] on icon "8" at bounding box center [700, 325] width 150 height 150
click at [616, 286] on input "d. 8" at bounding box center [615, 284] width 1 height 5
radio input "true"
click at [643, 452] on button "Next" at bounding box center [615, 461] width 234 height 58
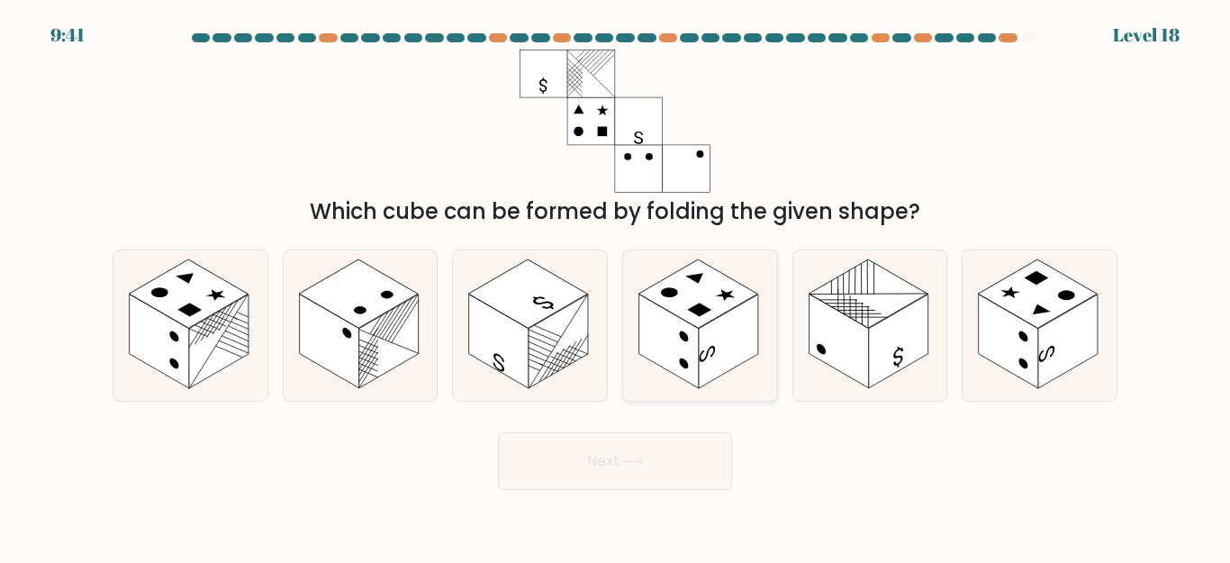
click at [663, 359] on rect at bounding box center [668, 341] width 59 height 95
click at [616, 286] on input "d." at bounding box center [615, 284] width 1 height 5
radio input "true"
click at [607, 478] on button "Next" at bounding box center [615, 461] width 234 height 58
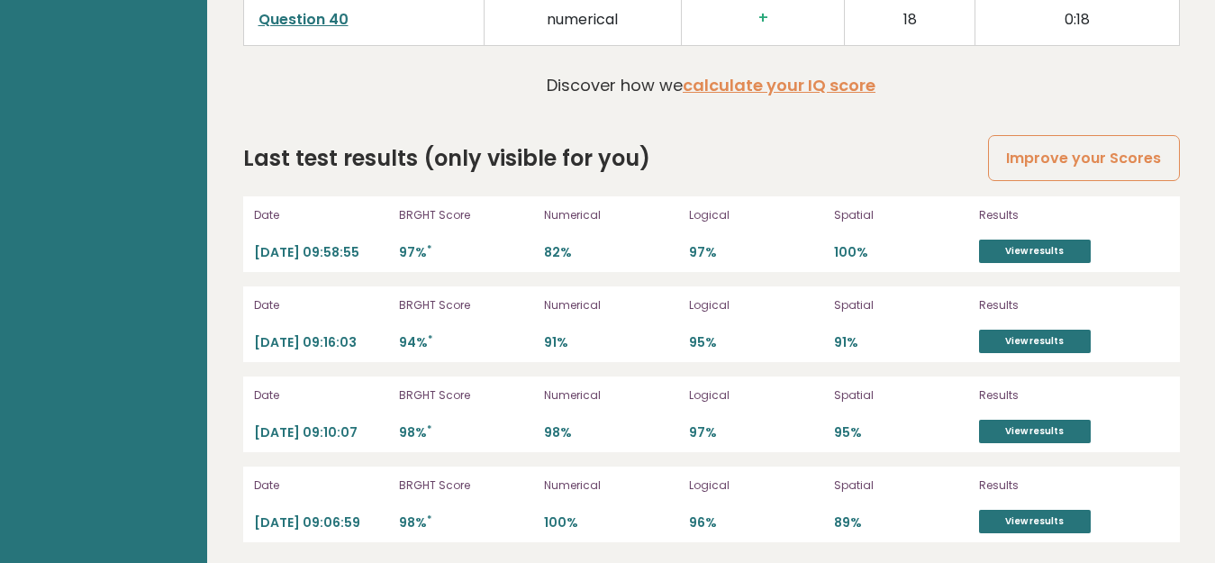
scroll to position [5005, 0]
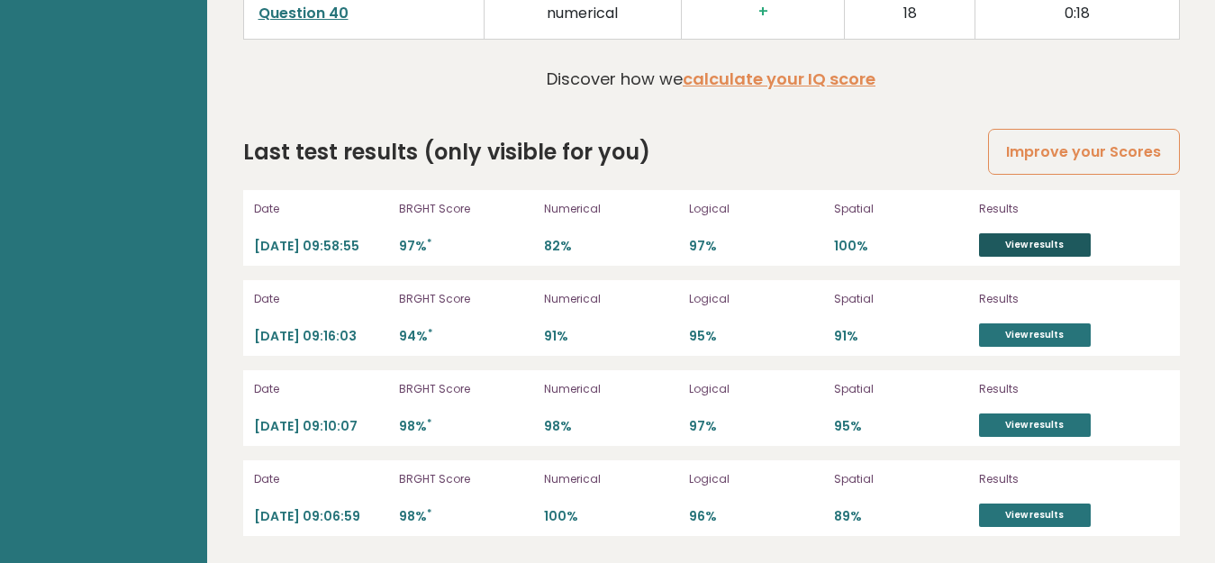
click at [1016, 240] on link "View results" at bounding box center [1035, 244] width 112 height 23
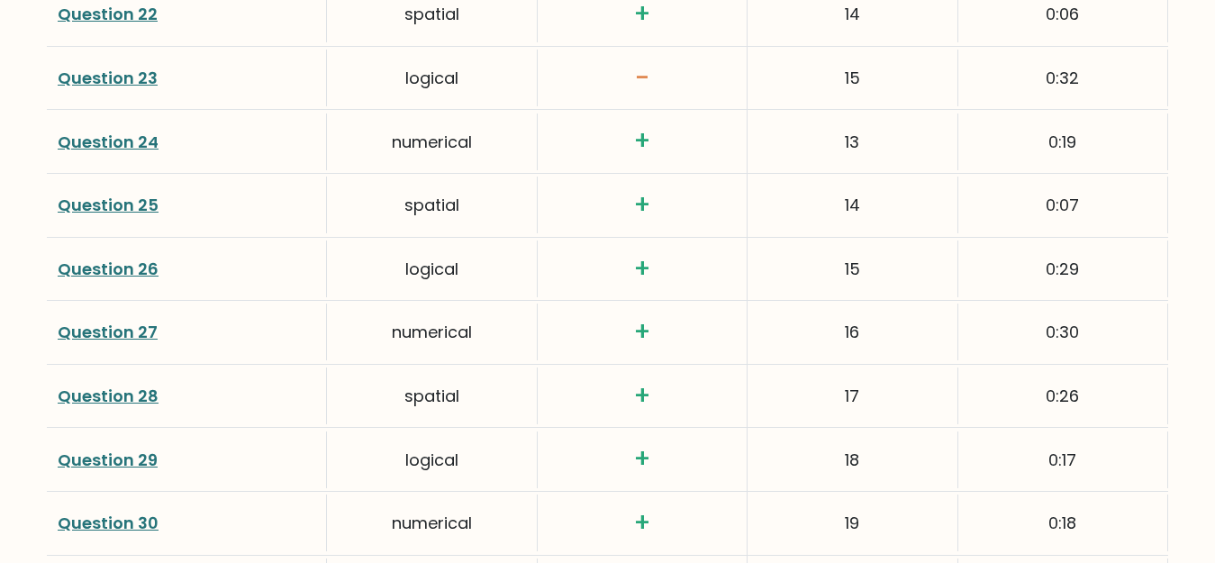
scroll to position [4231, 0]
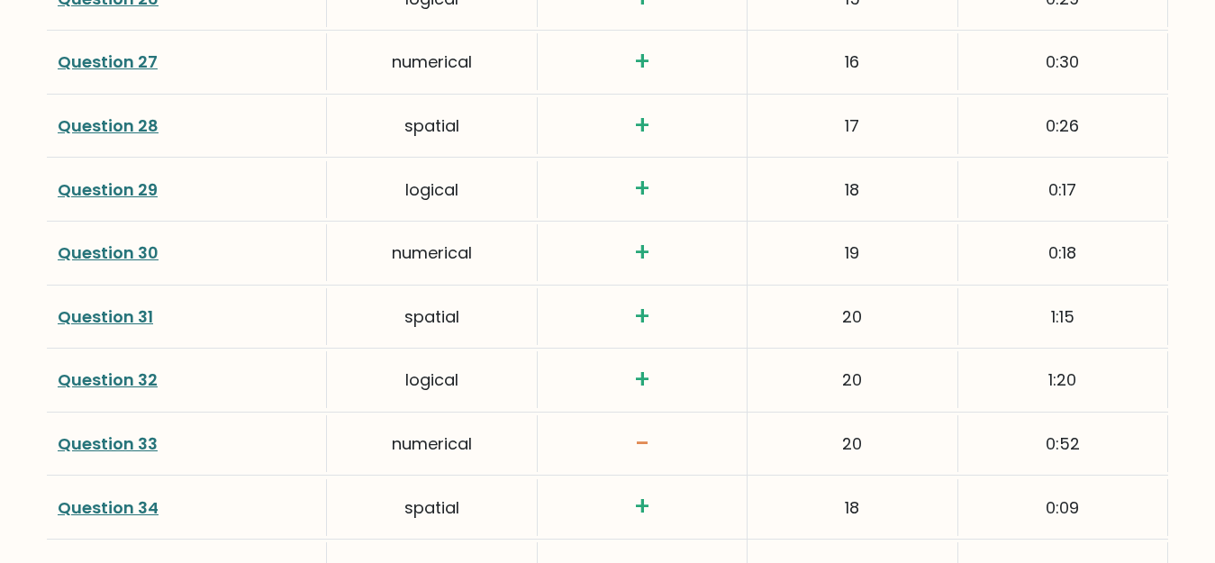
click at [127, 447] on link "Question 33" at bounding box center [108, 443] width 100 height 23
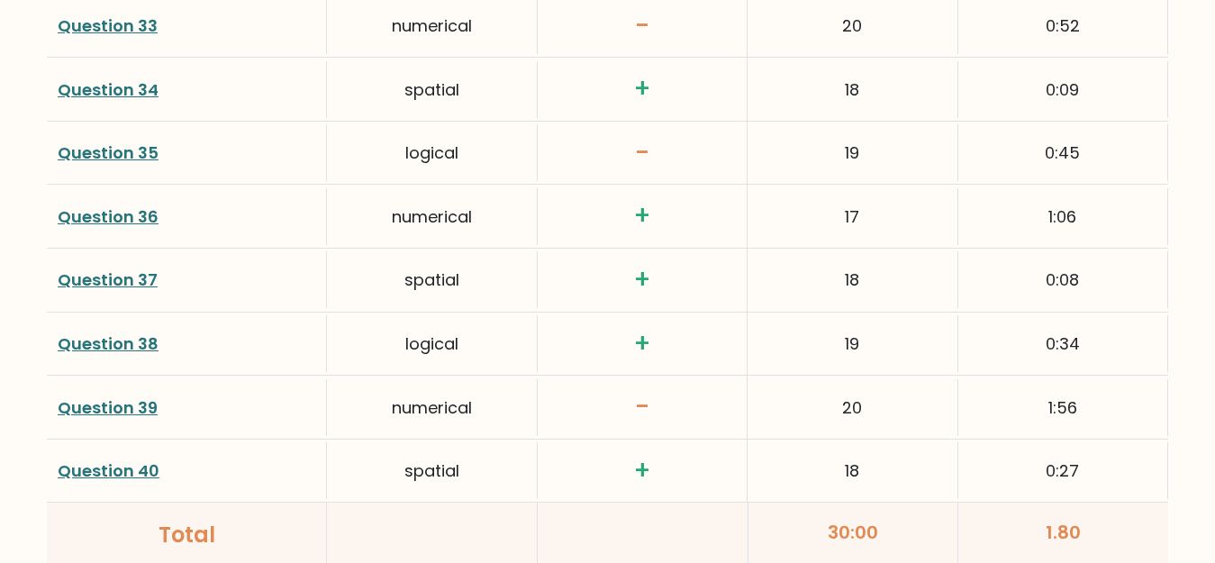
scroll to position [4682, 0]
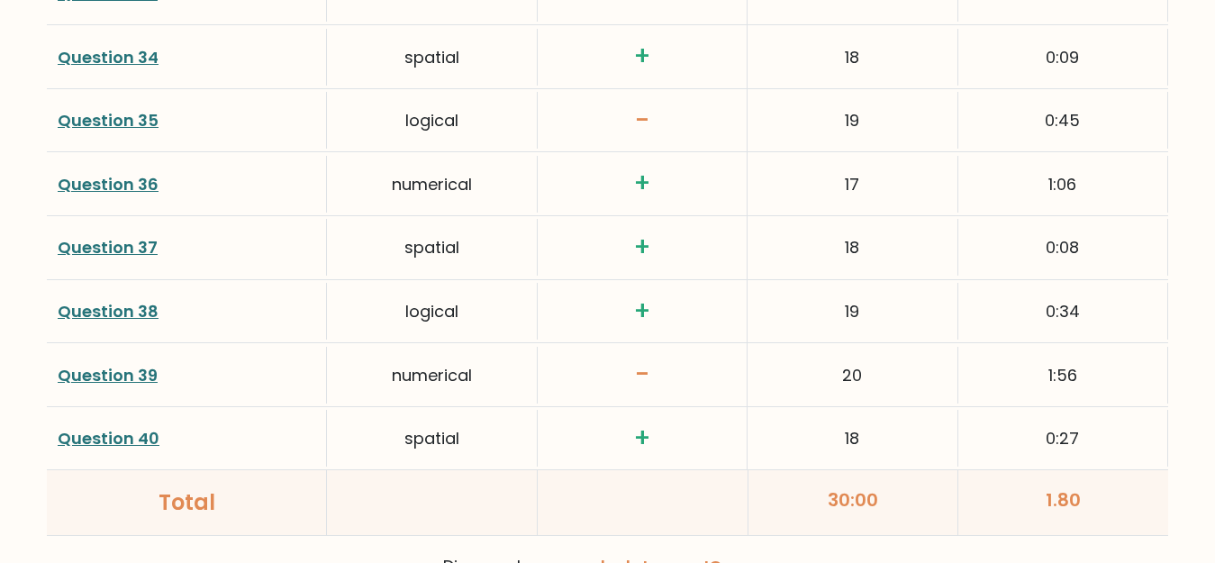
click at [113, 371] on link "Question 39" at bounding box center [108, 375] width 100 height 23
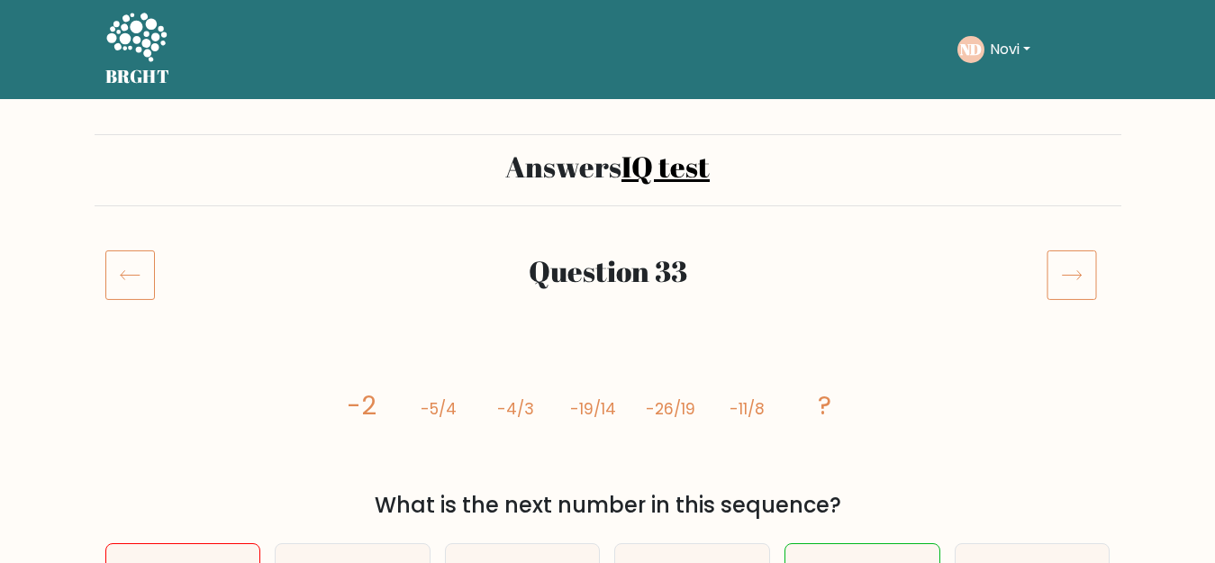
scroll to position [270, 0]
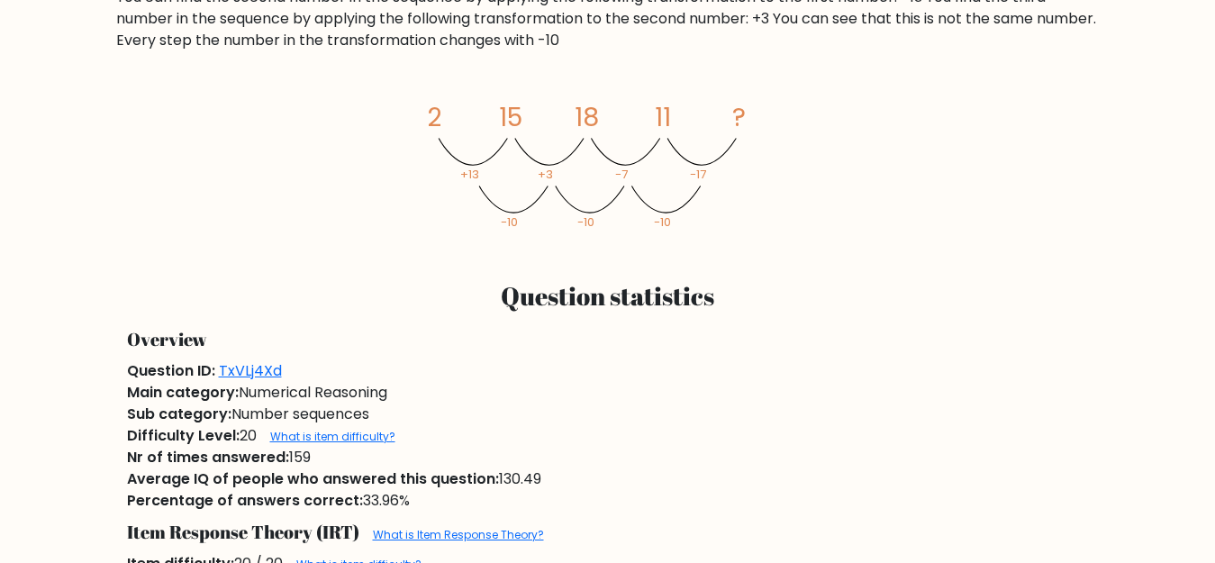
scroll to position [810, 0]
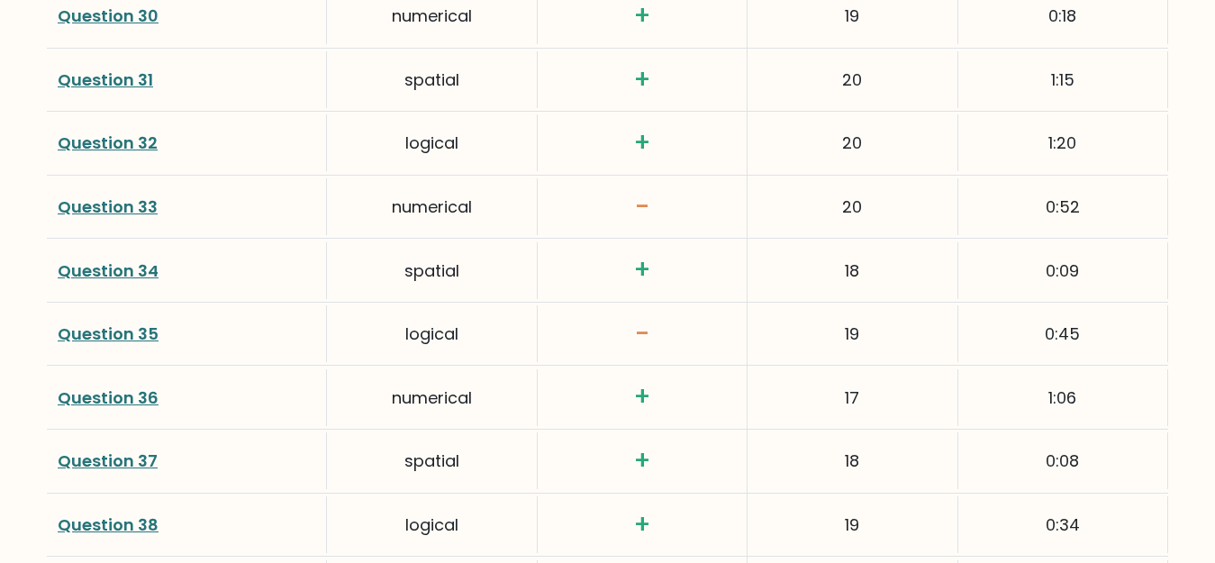
scroll to position [4412, 0]
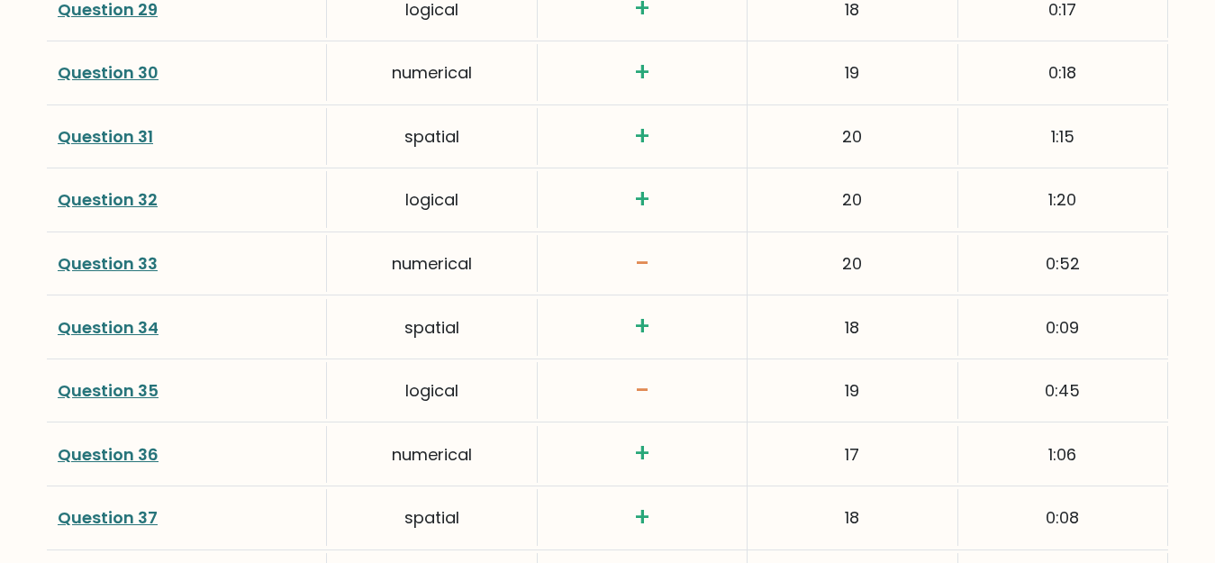
click at [107, 390] on link "Question 35" at bounding box center [108, 390] width 101 height 23
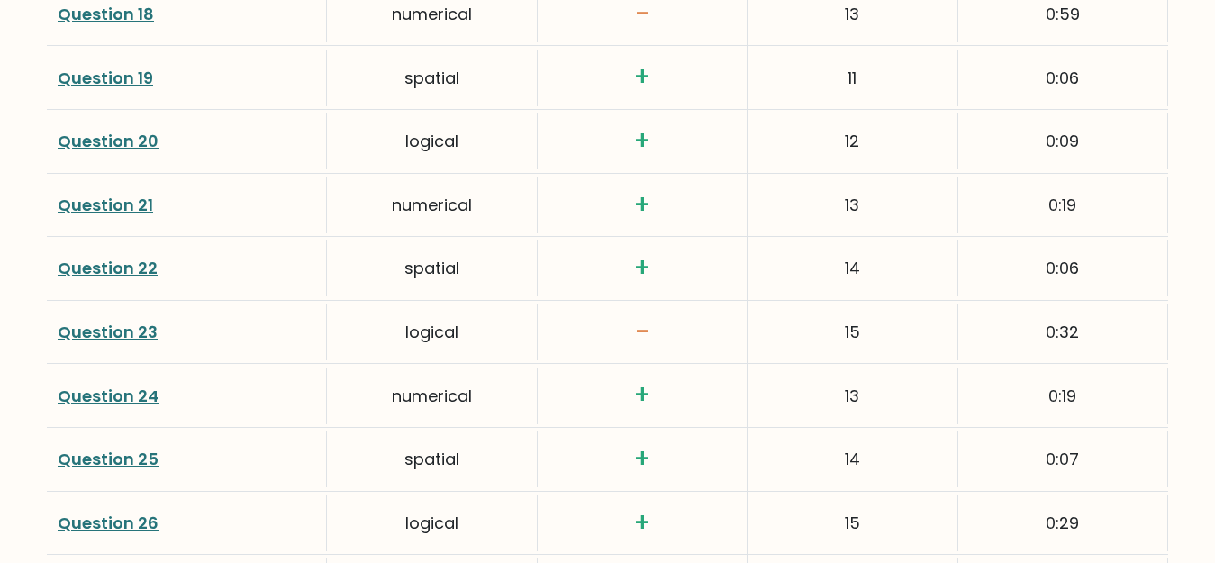
scroll to position [3691, 0]
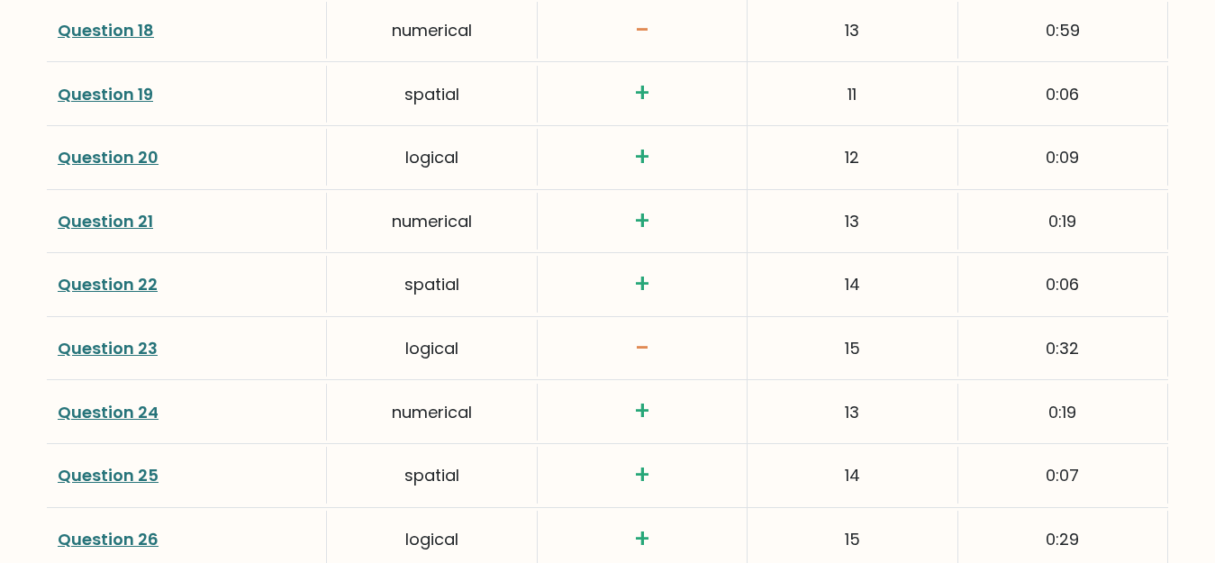
click at [123, 343] on link "Question 23" at bounding box center [108, 348] width 100 height 23
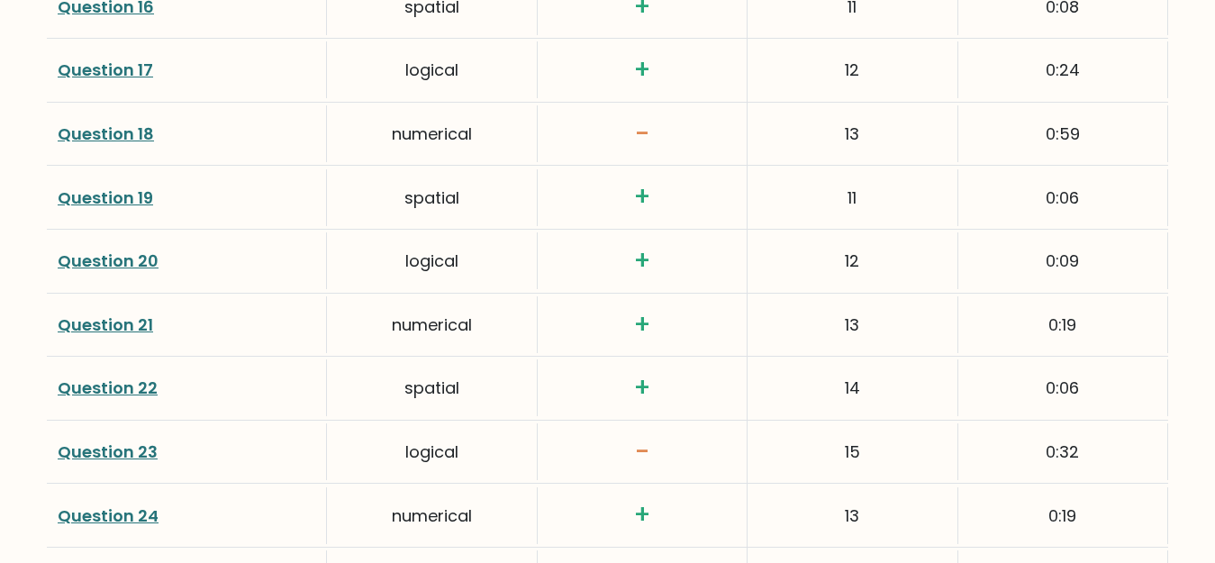
scroll to position [3421, 0]
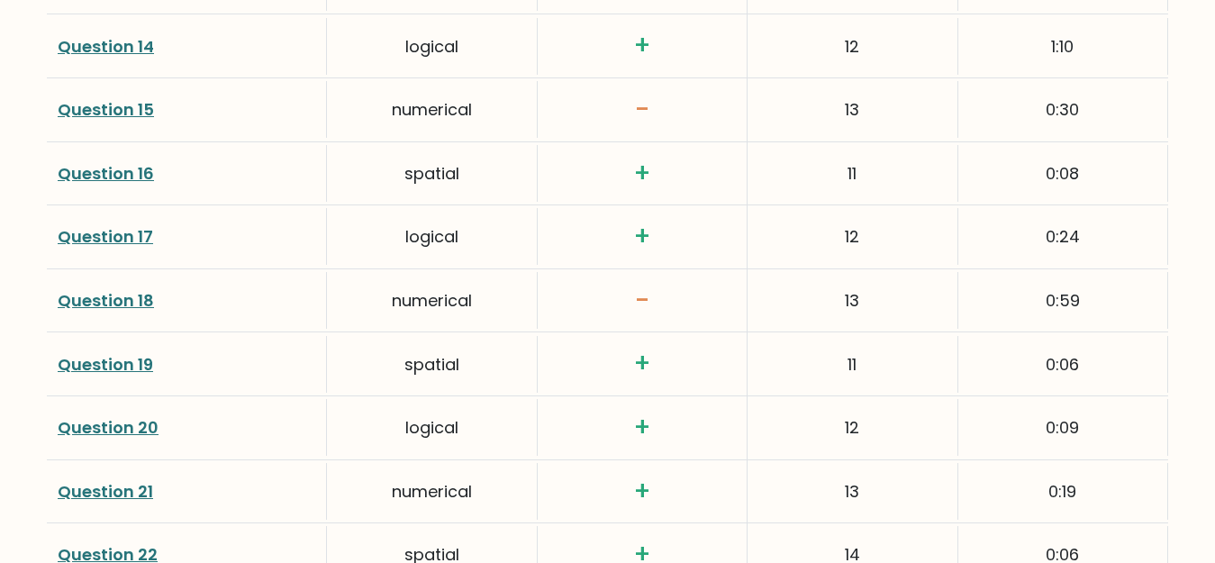
click at [92, 297] on link "Question 18" at bounding box center [106, 300] width 96 height 23
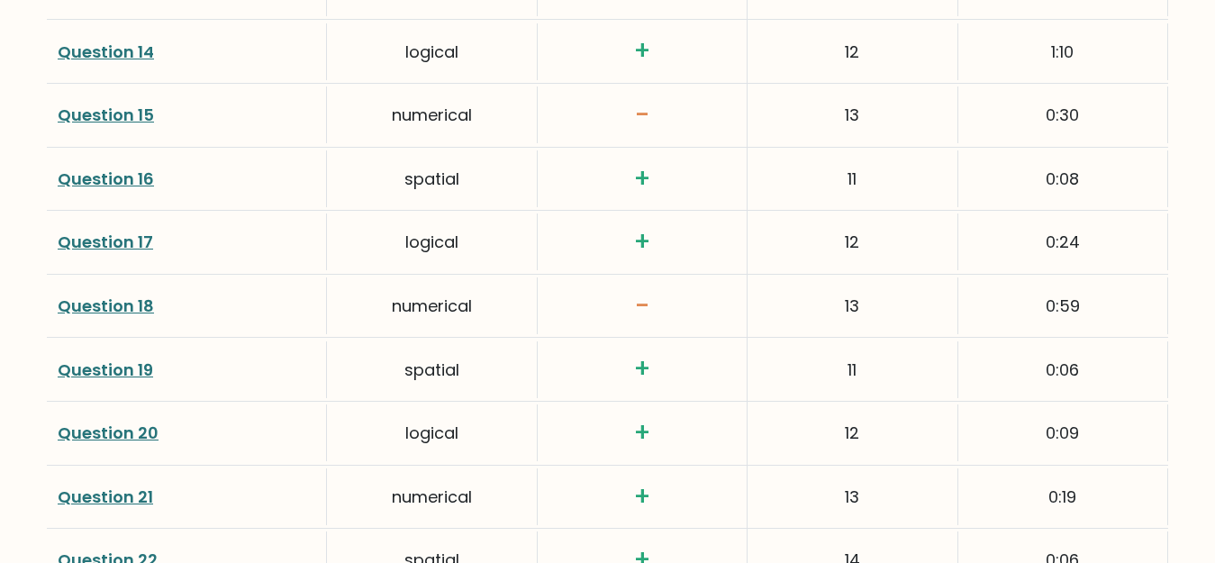
scroll to position [3331, 0]
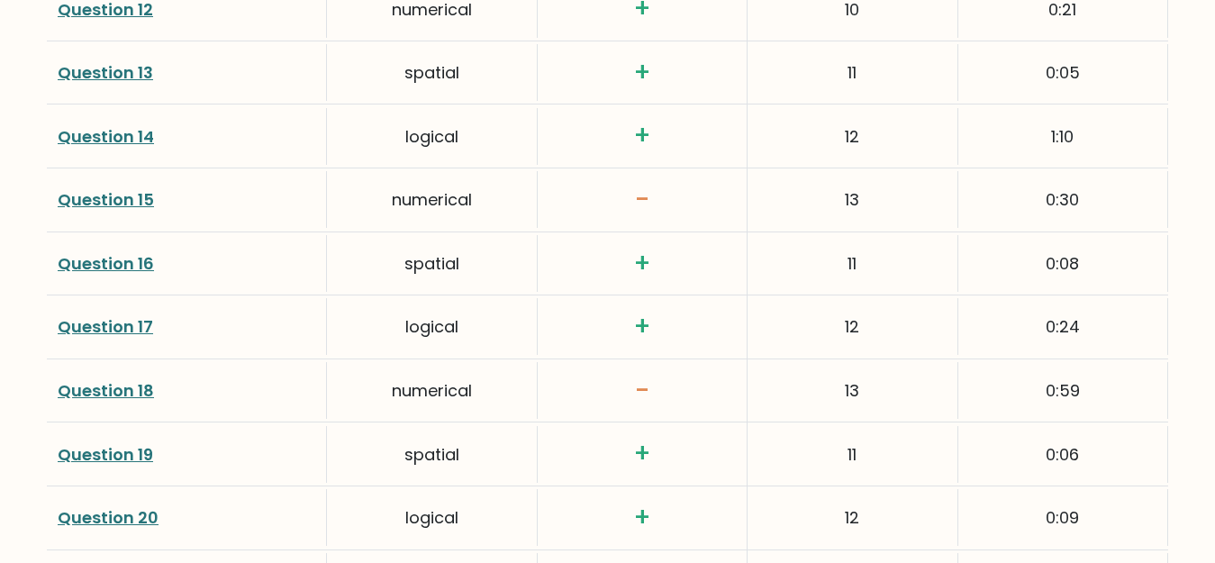
click at [115, 194] on link "Question 15" at bounding box center [106, 199] width 96 height 23
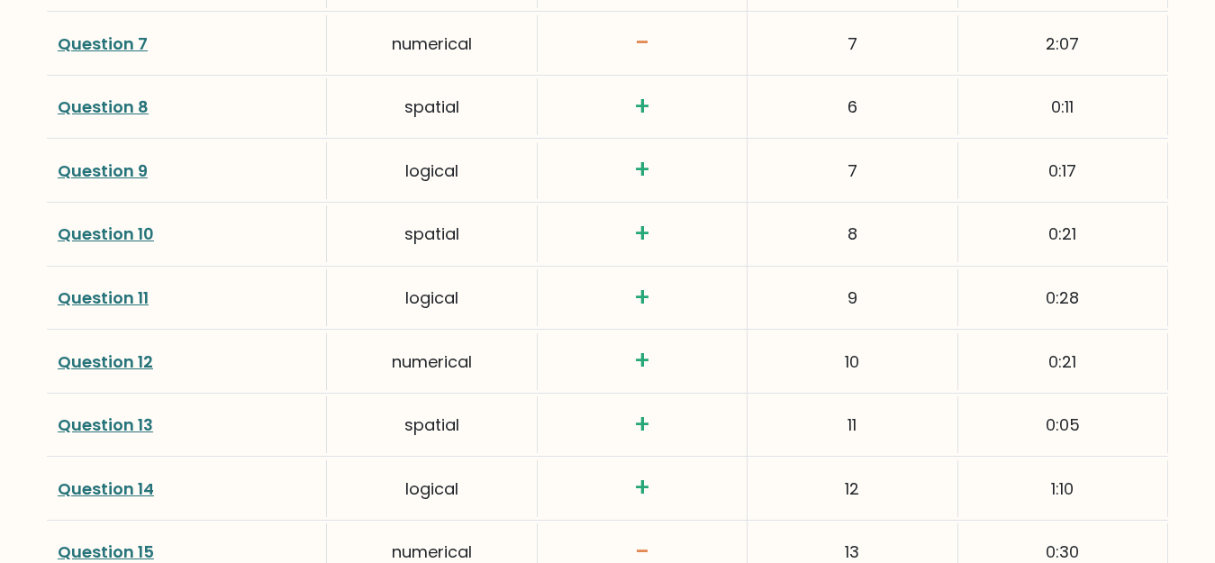
scroll to position [2791, 0]
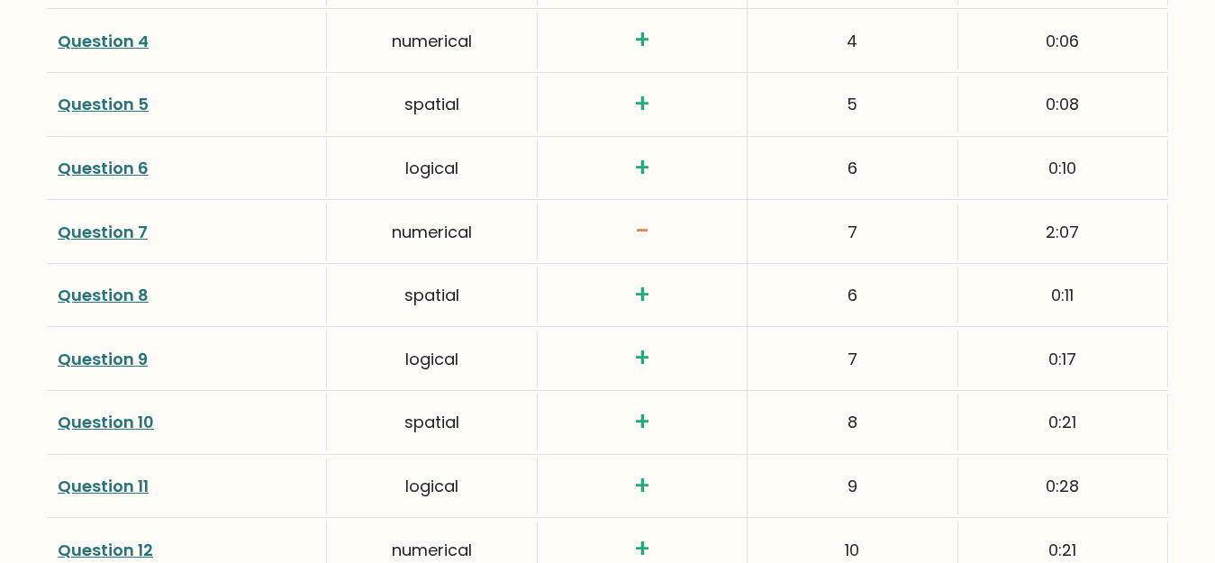
click at [86, 233] on link "Question 7" at bounding box center [103, 232] width 90 height 23
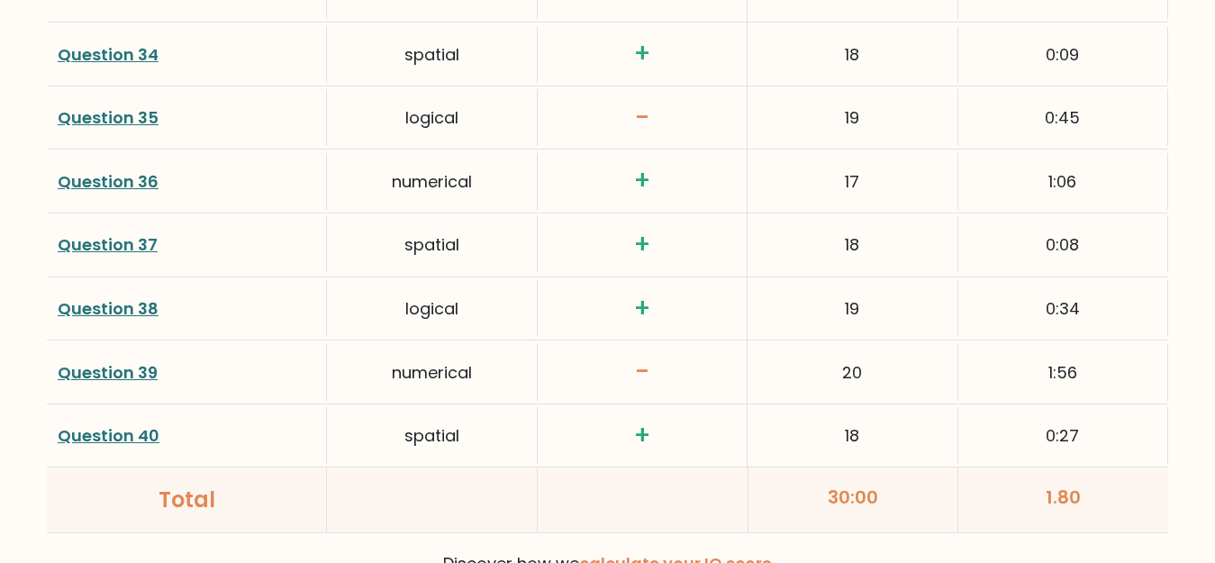
scroll to position [4869, 0]
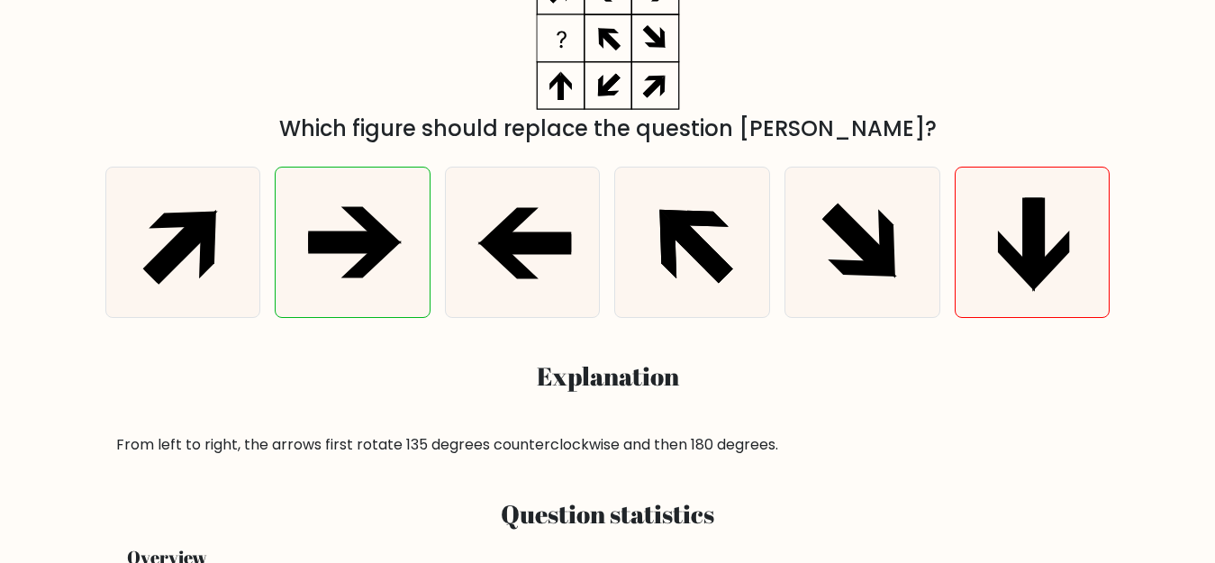
scroll to position [270, 0]
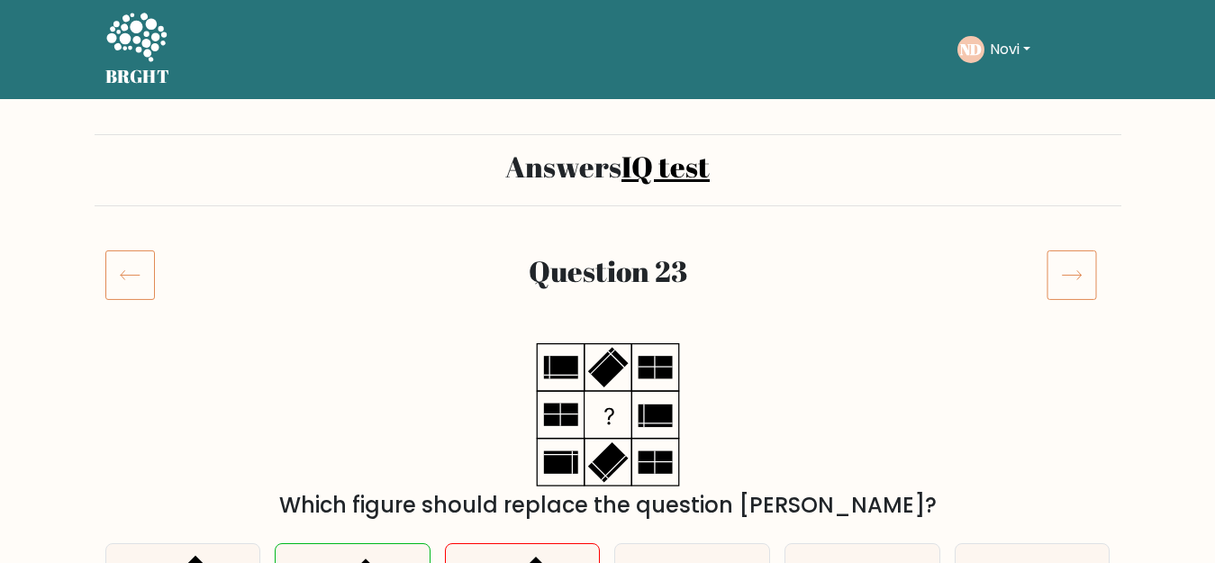
scroll to position [360, 0]
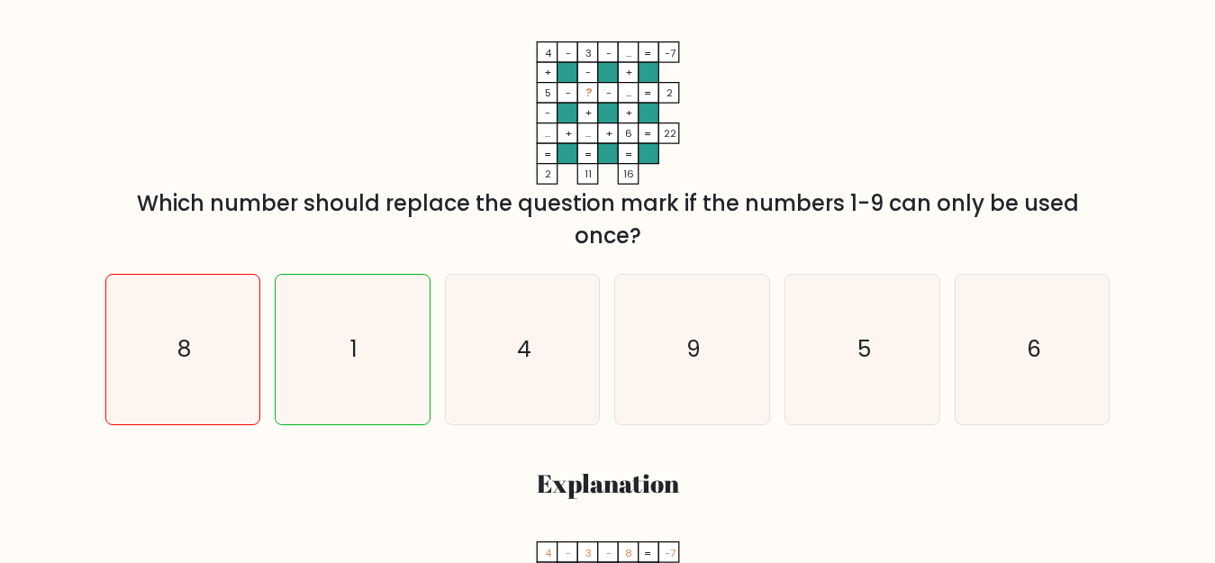
scroll to position [270, 0]
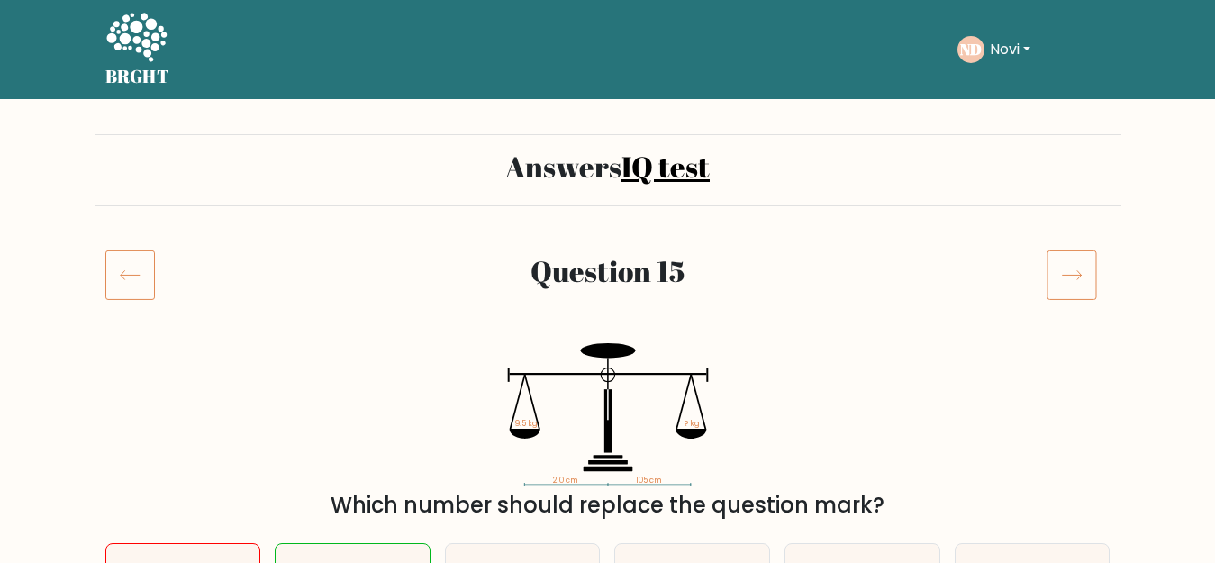
scroll to position [270, 0]
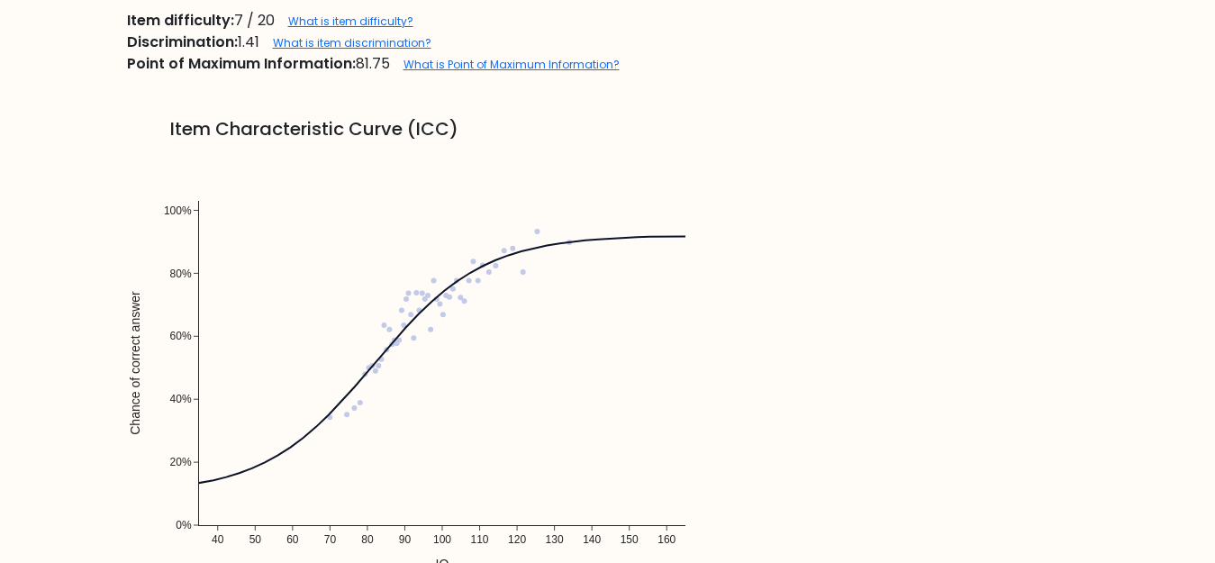
scroll to position [1621, 0]
